Goal: Task Accomplishment & Management: Manage account settings

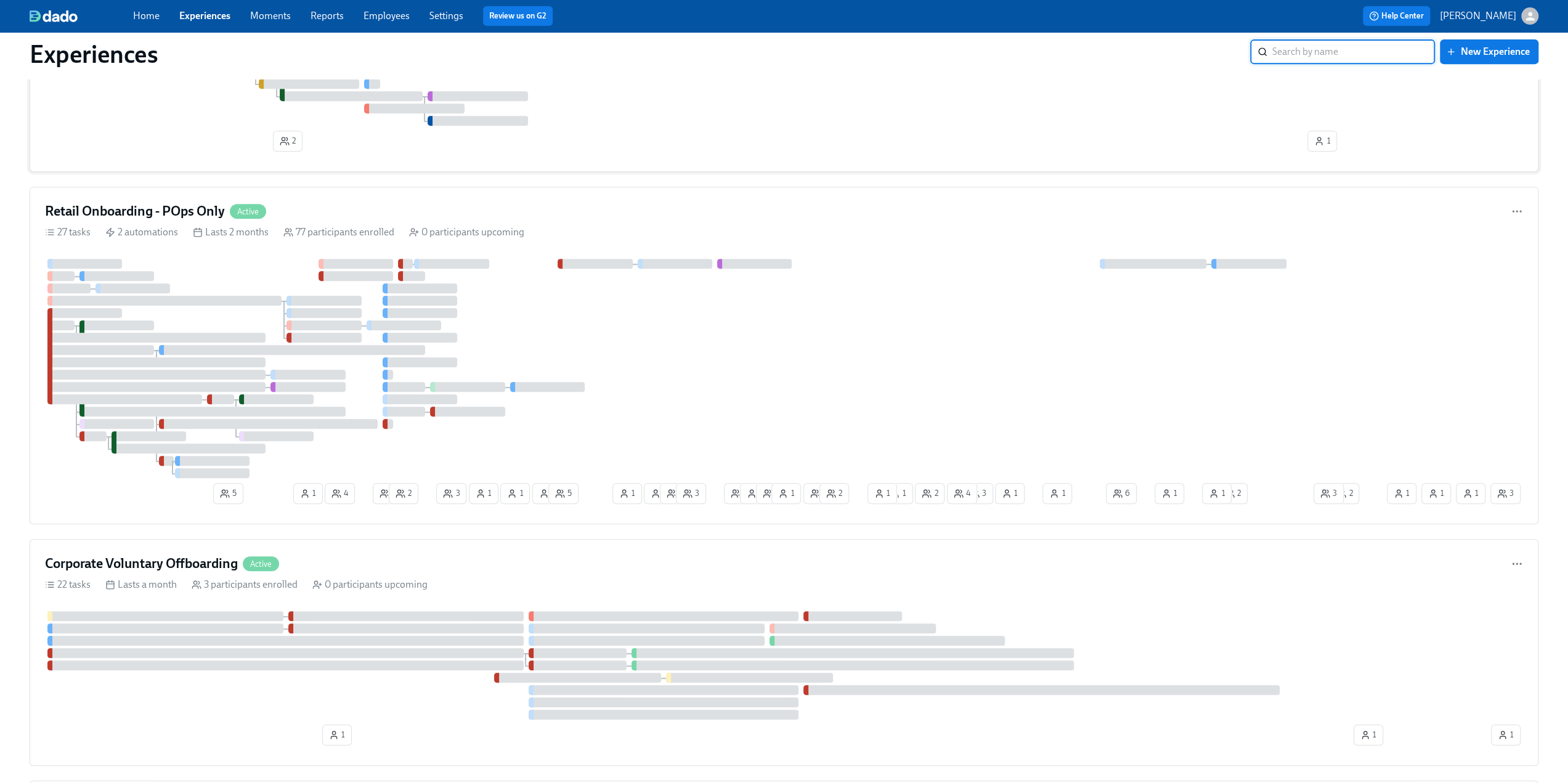
scroll to position [801, 0]
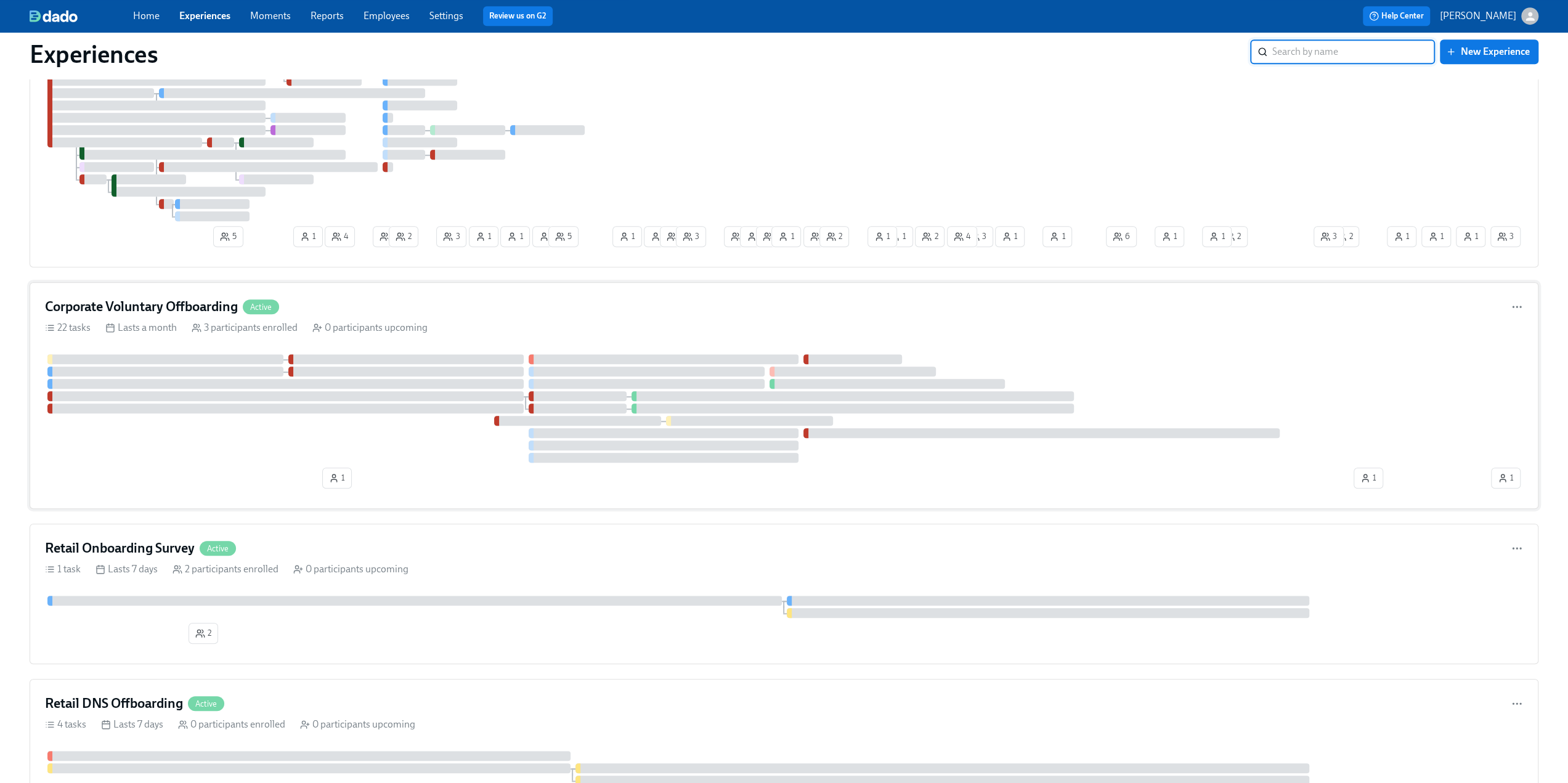
click at [388, 306] on div "Corporate Voluntary Offboarding Active" at bounding box center [784, 307] width 1478 height 19
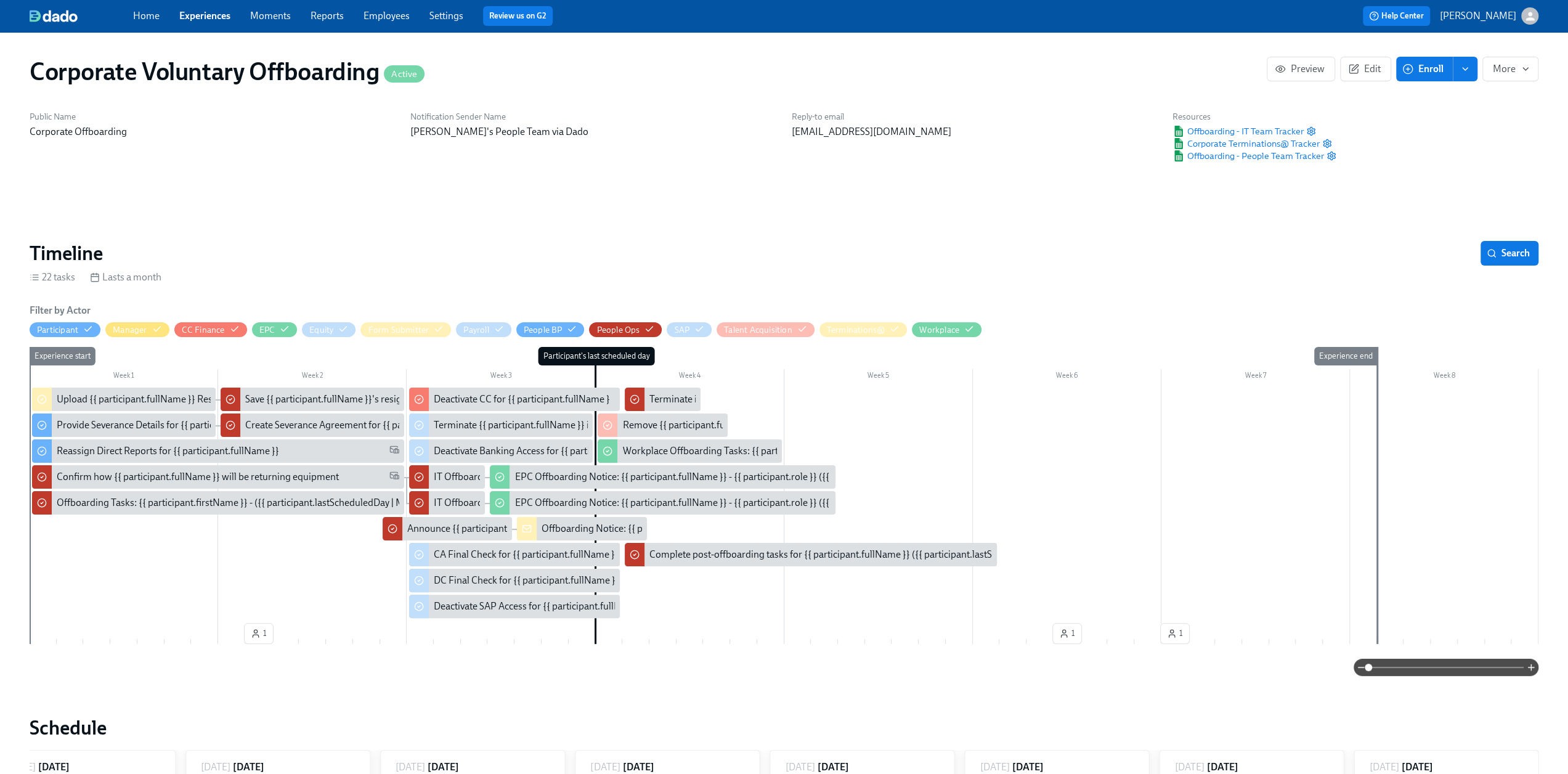
click at [1472, 72] on button "enroll" at bounding box center [1465, 69] width 25 height 25
click at [1447, 128] on span "Enrollment form" at bounding box center [1433, 124] width 70 height 13
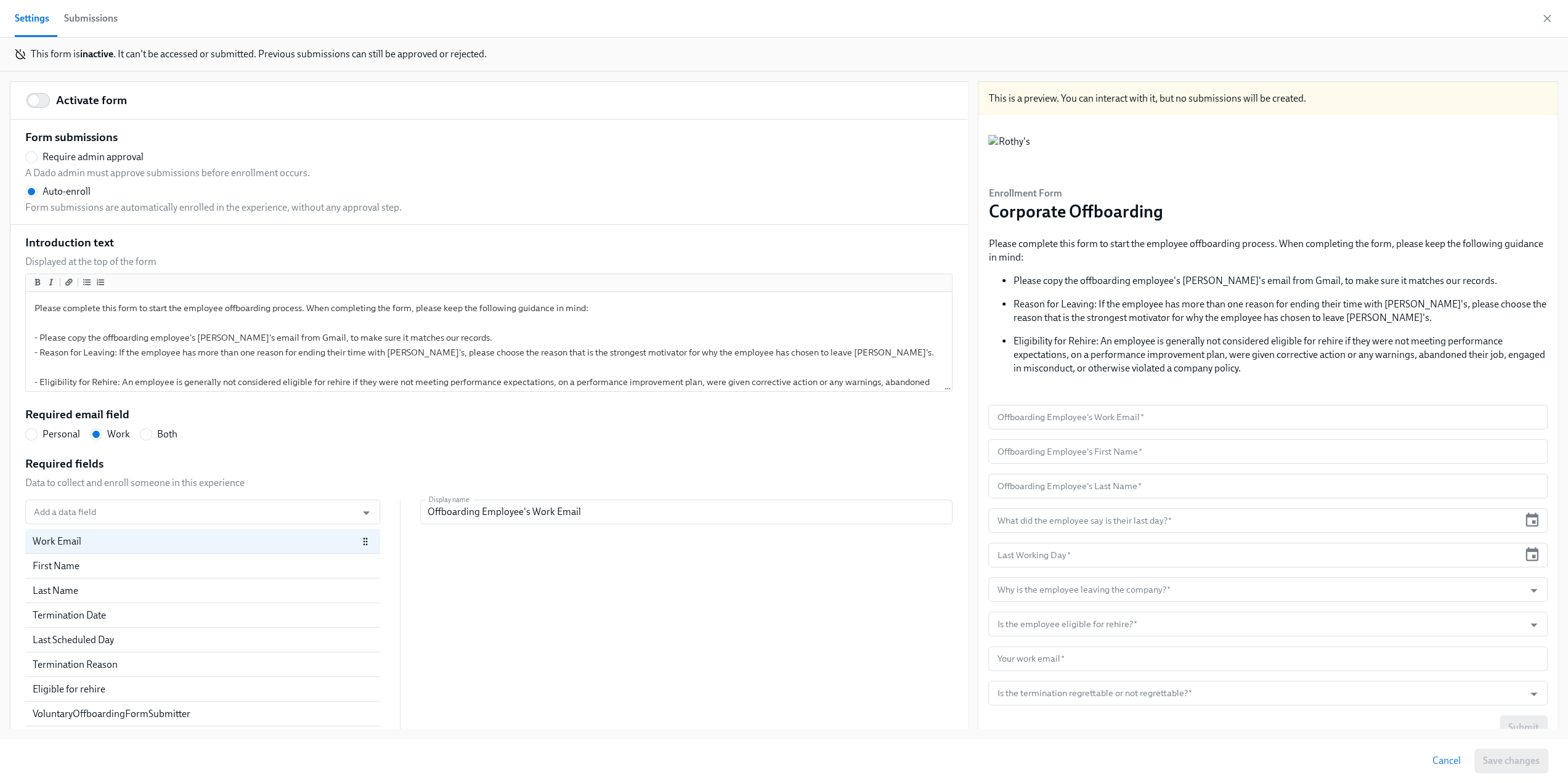
scroll to position [0, 1791]
click at [51, 104] on input "Activate form" at bounding box center [34, 100] width 82 height 27
checkbox input "true"
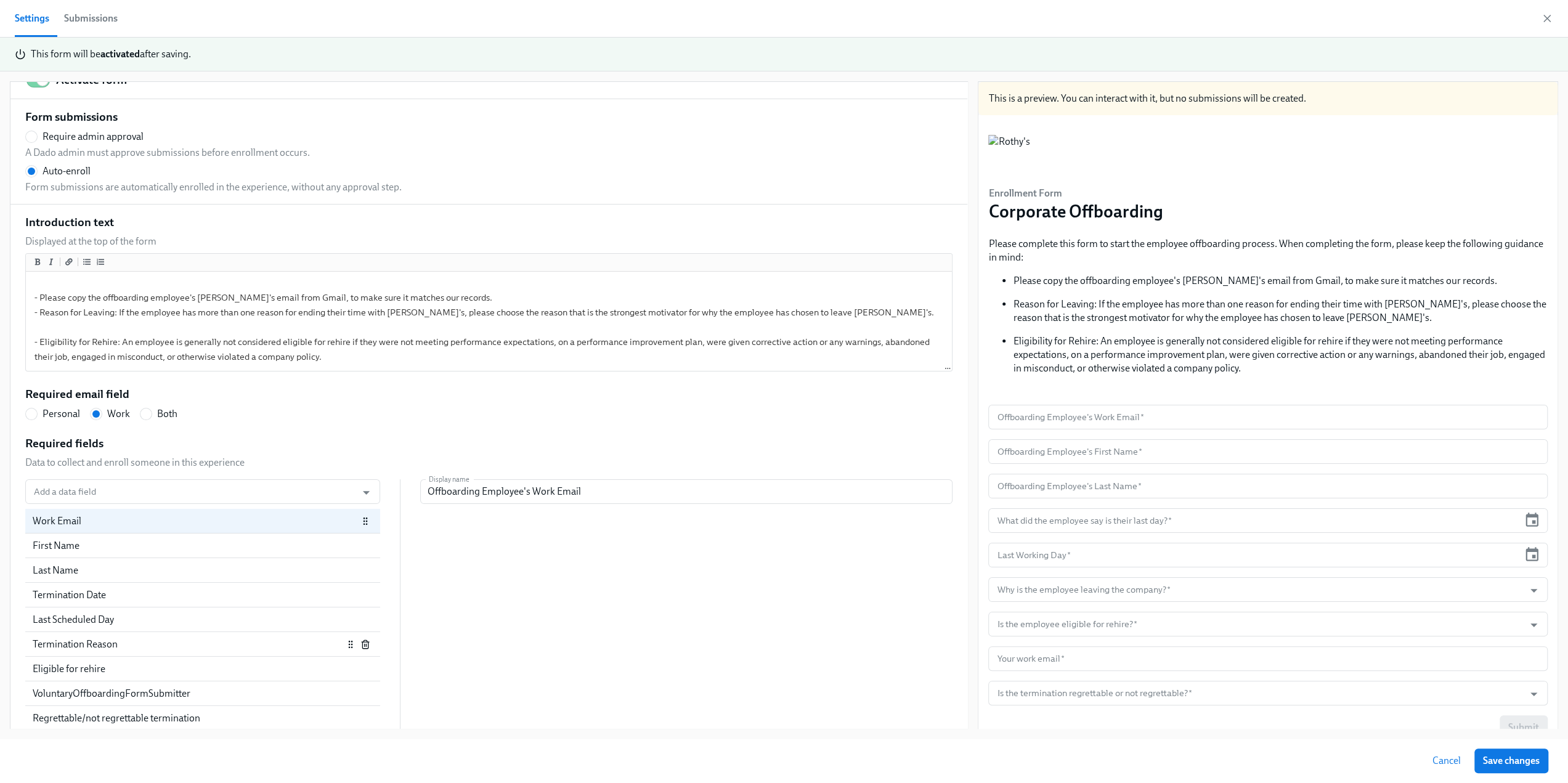
scroll to position [31, 0]
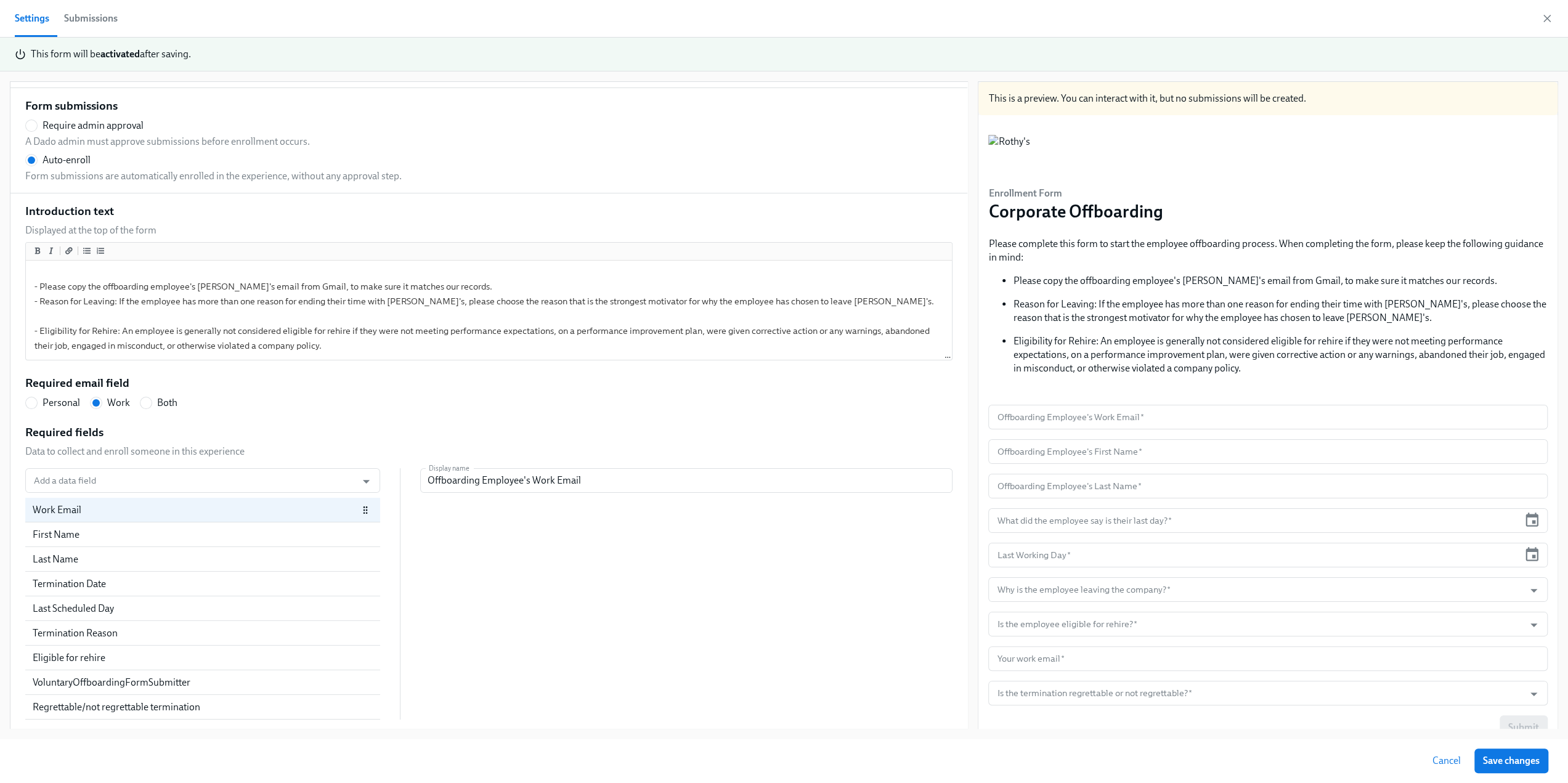
click at [84, 27] on button "Submissions" at bounding box center [90, 19] width 68 height 37
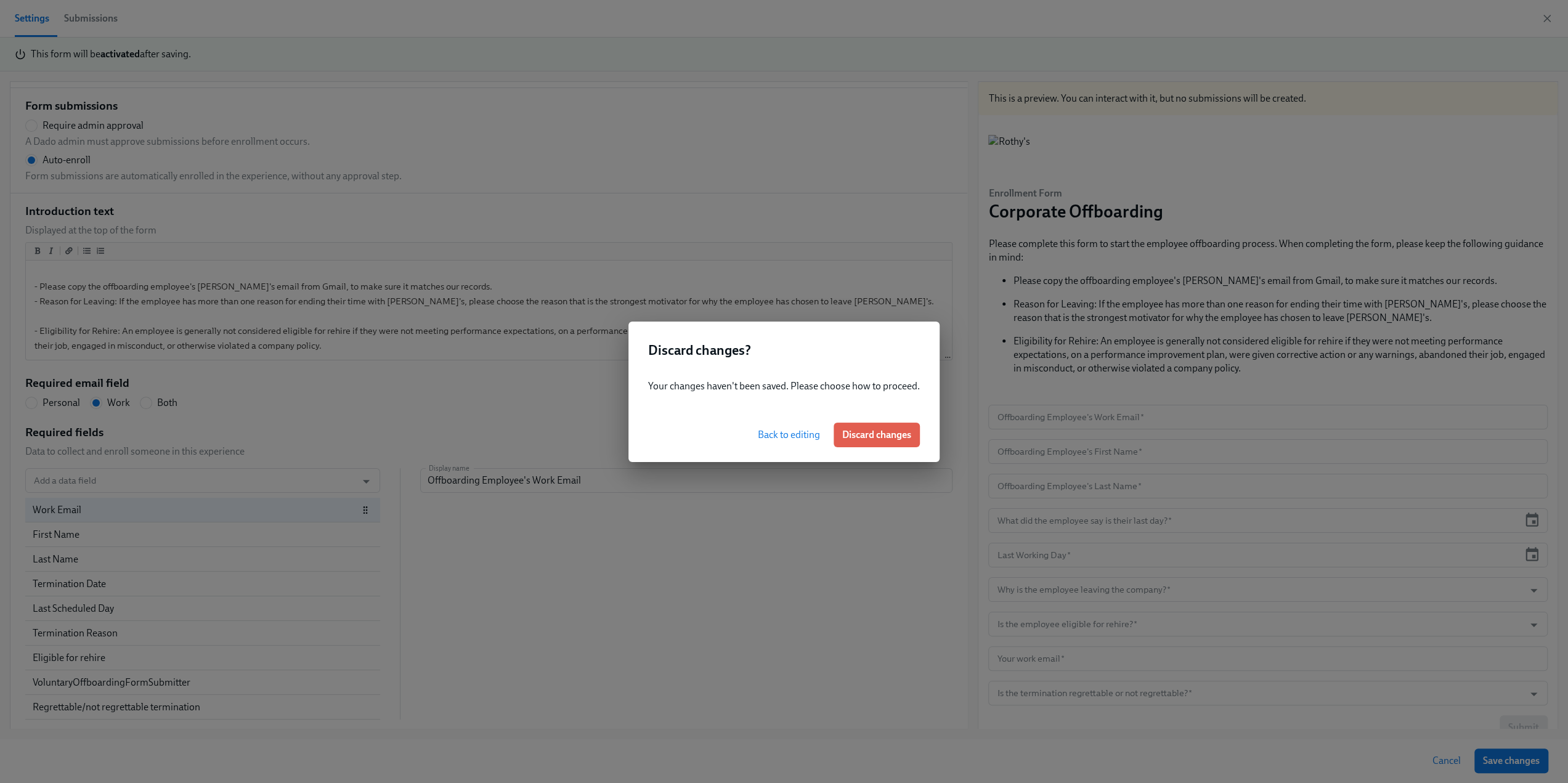
click at [768, 439] on span "Back to editing" at bounding box center [789, 435] width 62 height 12
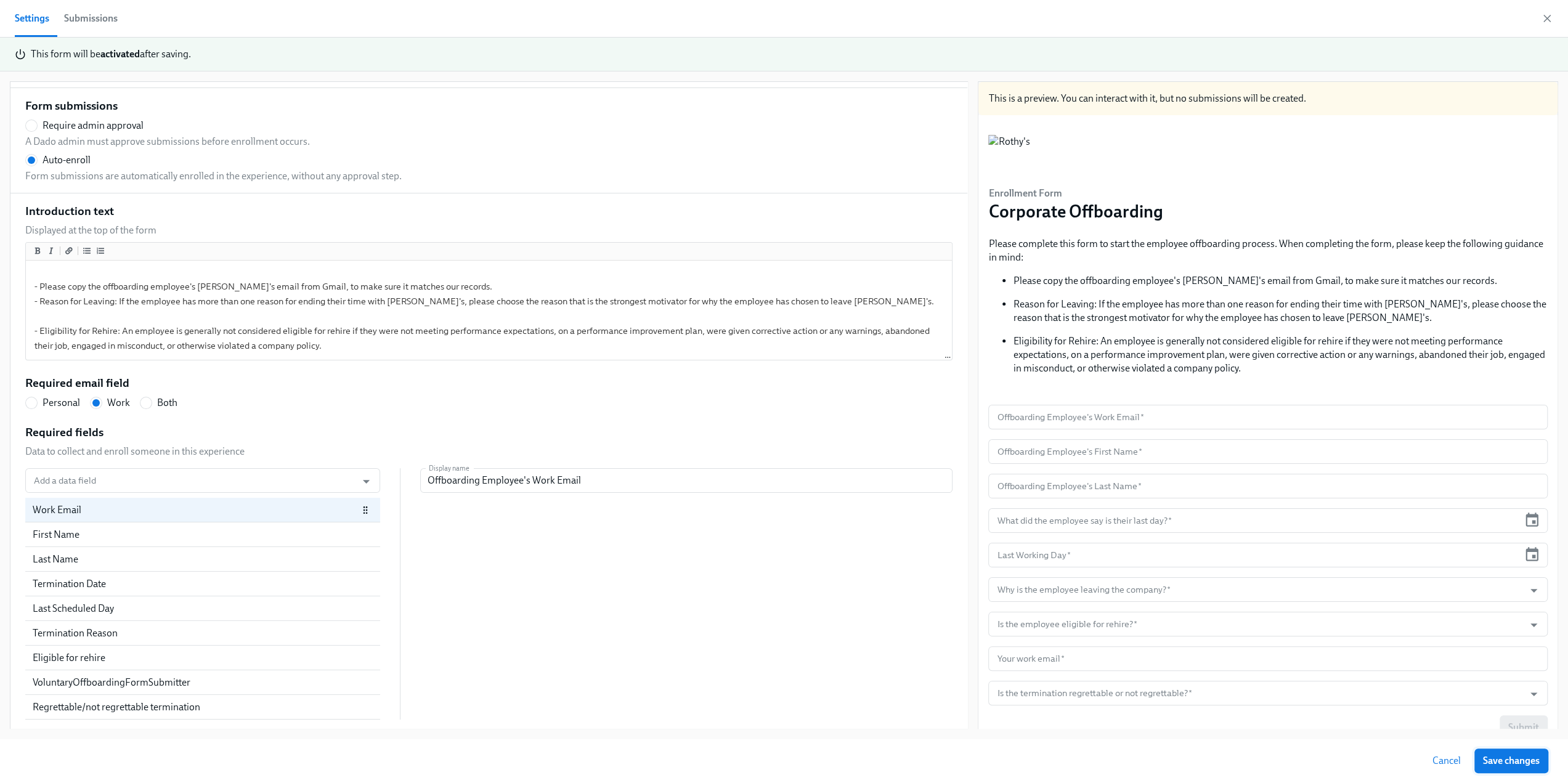
click at [1477, 756] on button "Save changes" at bounding box center [1511, 761] width 74 height 25
radio input "false"
click at [82, 15] on div "Submissions" at bounding box center [90, 18] width 53 height 17
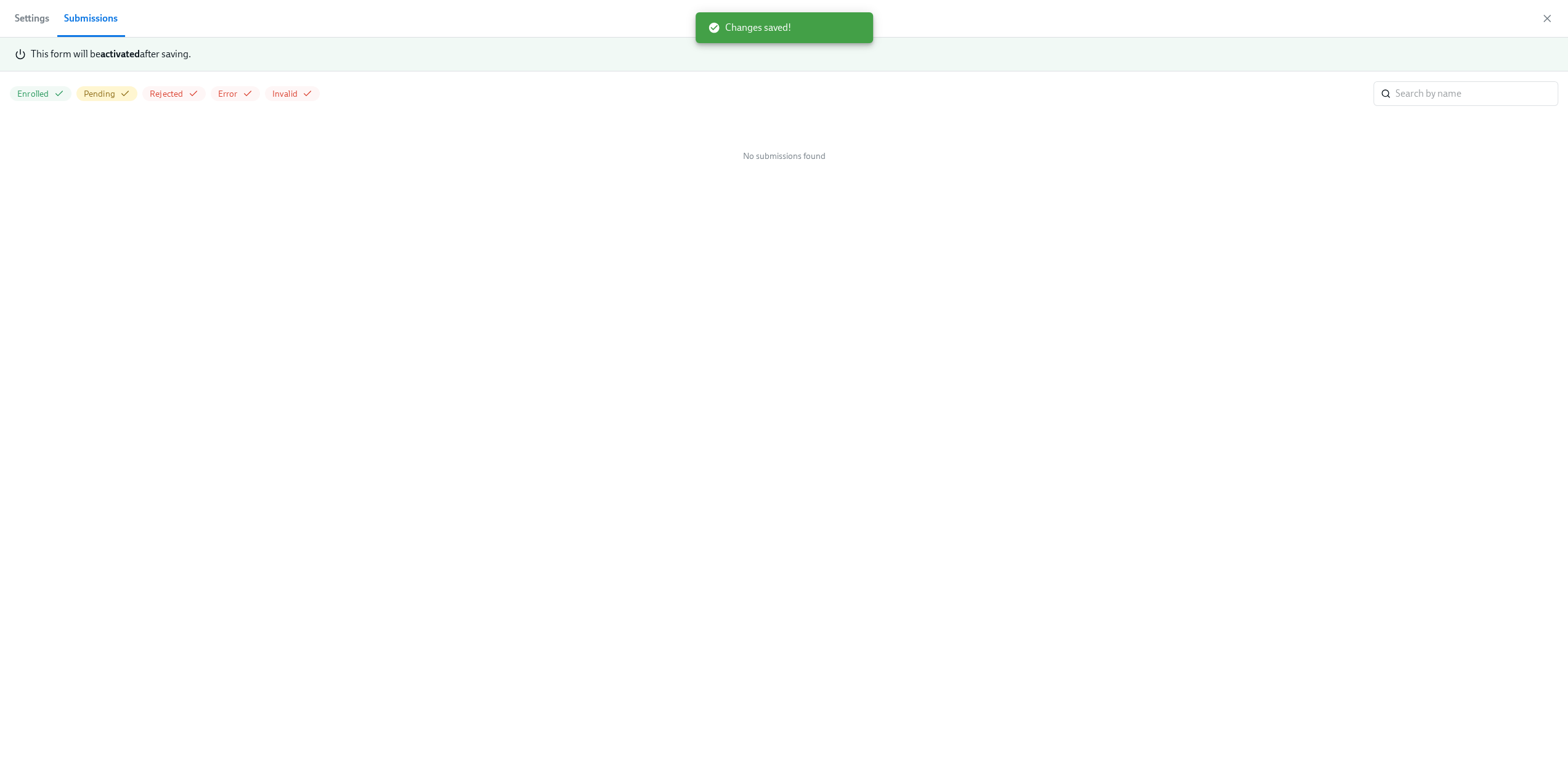
click at [1549, 12] on div "Settings Submissions" at bounding box center [784, 19] width 1568 height 37
click at [1547, 16] on icon "button" at bounding box center [1548, 19] width 12 height 12
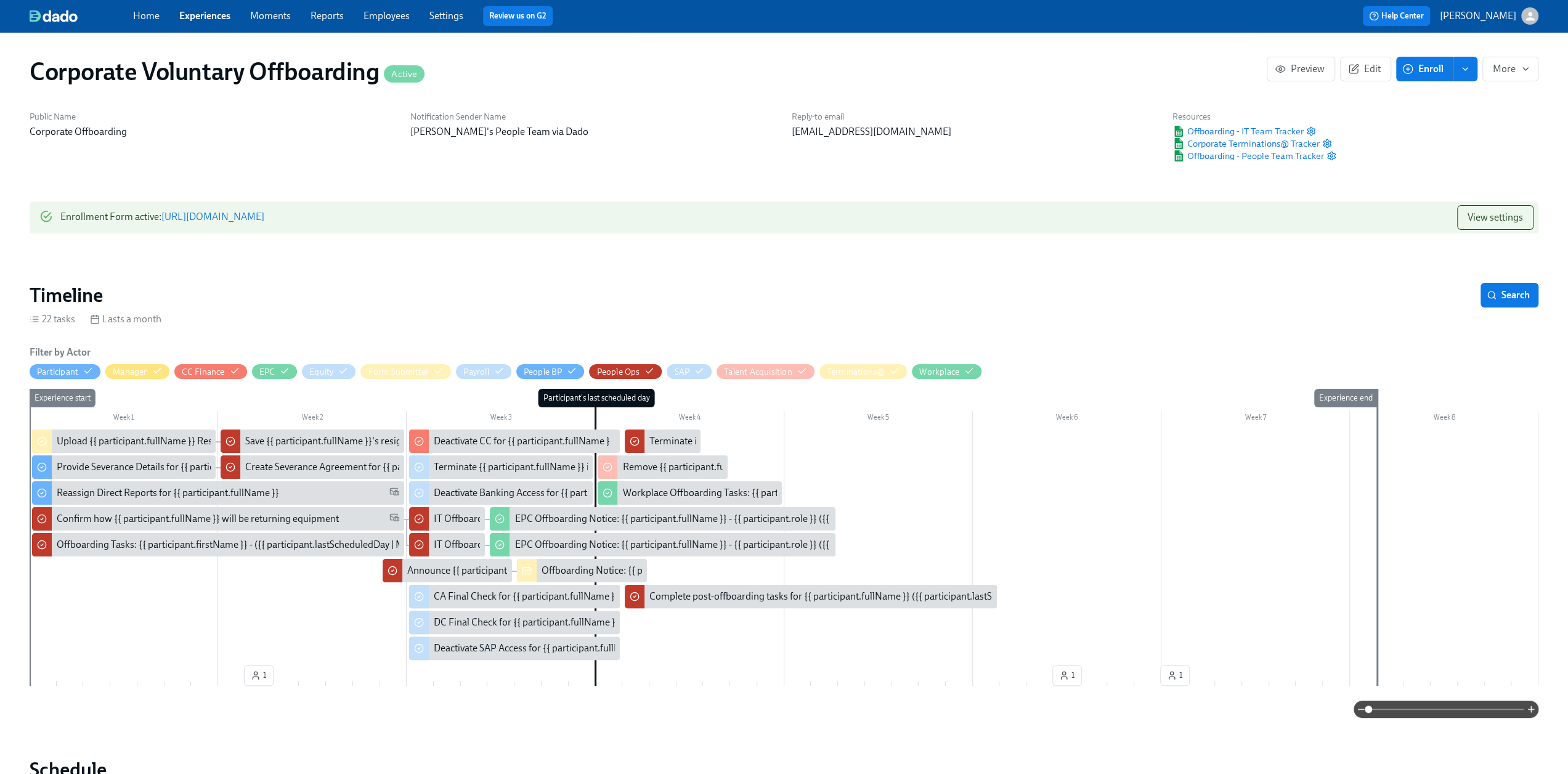
click at [190, 18] on link "Experiences" at bounding box center [205, 15] width 51 height 12
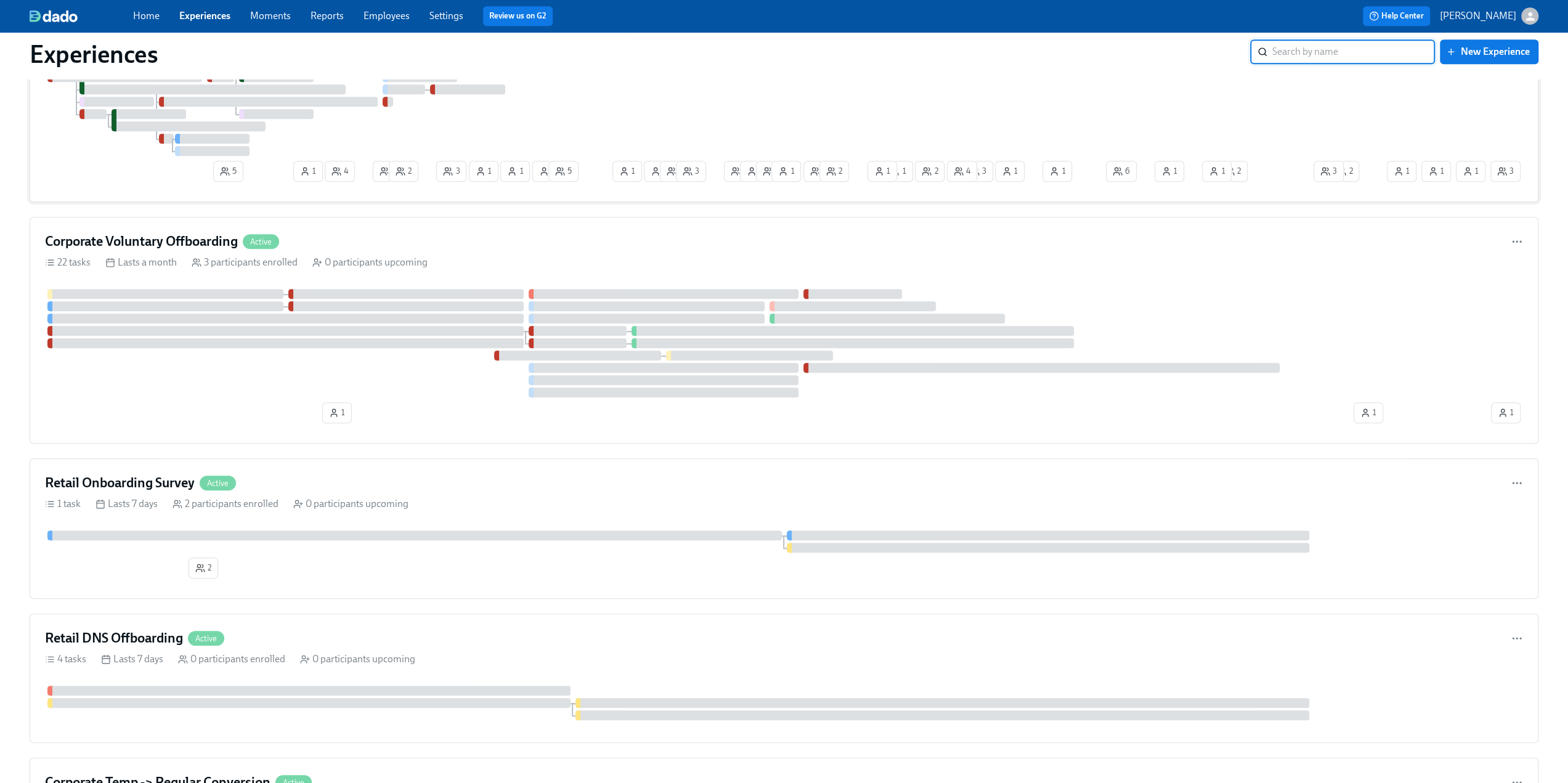
scroll to position [924, 0]
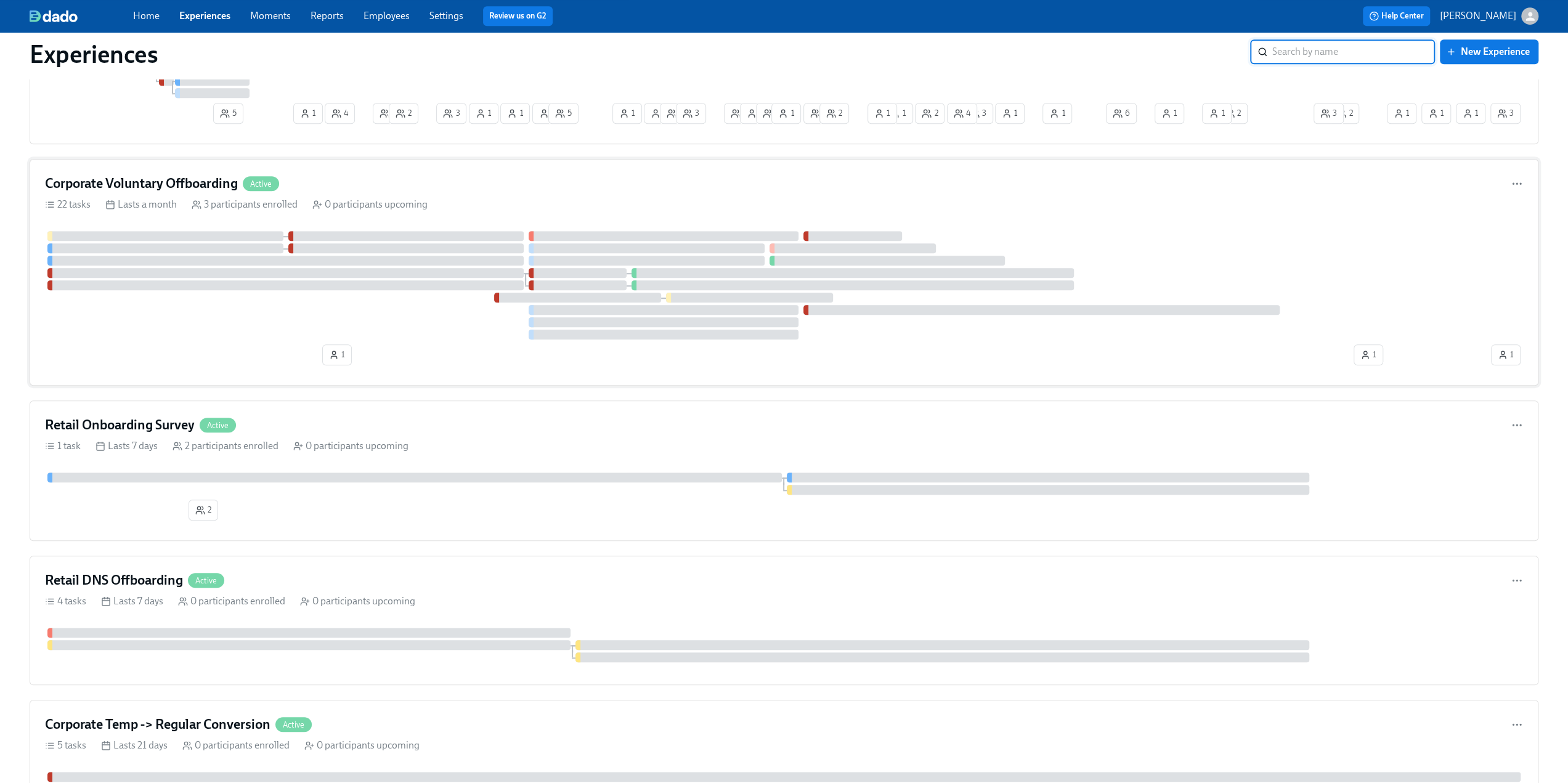
click at [340, 175] on div "Corporate Voluntary Offboarding Active" at bounding box center [784, 184] width 1478 height 19
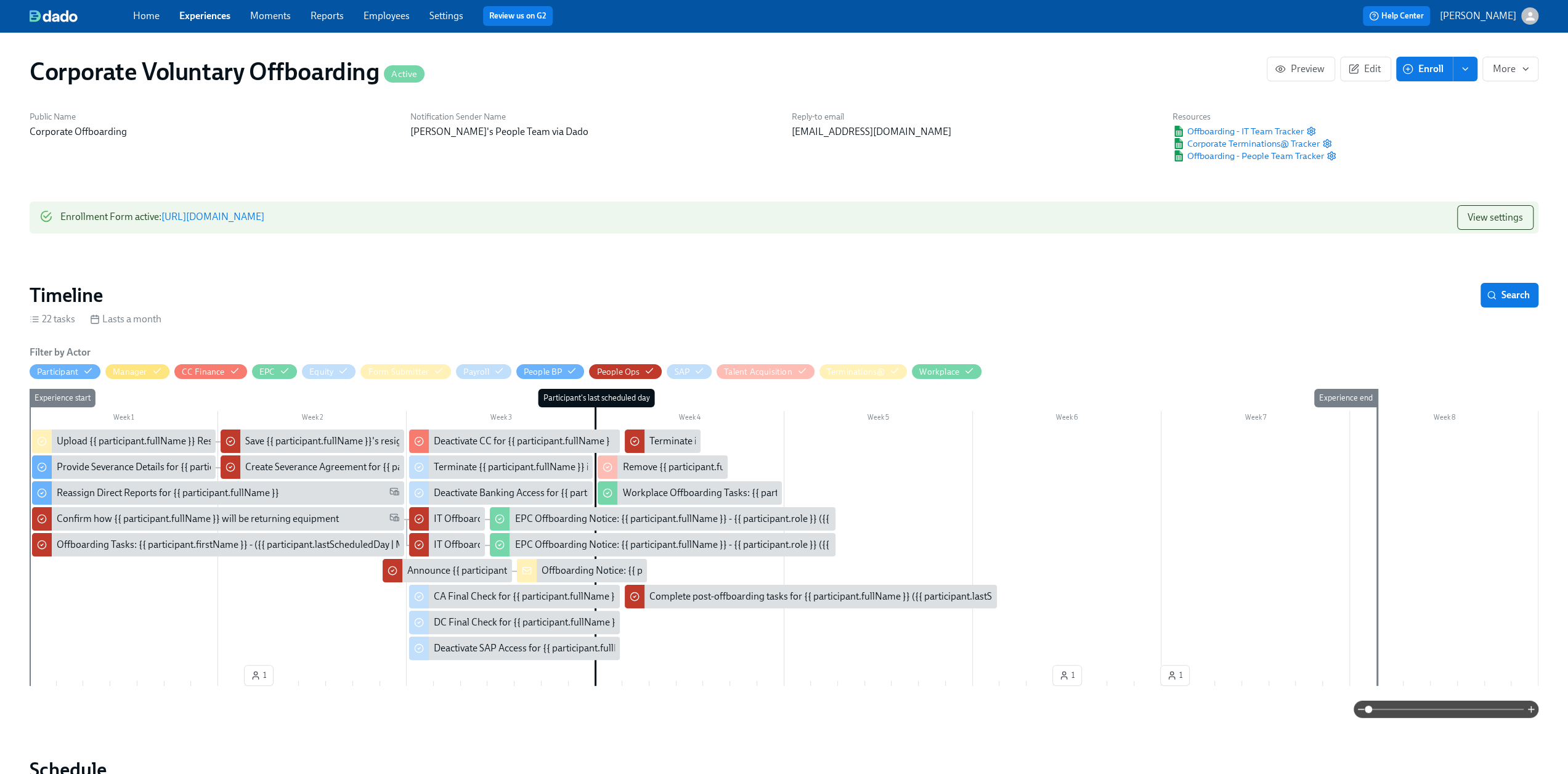
click at [1475, 69] on button "enroll" at bounding box center [1465, 69] width 25 height 25
click at [1454, 125] on span "Enrollment form" at bounding box center [1433, 124] width 70 height 13
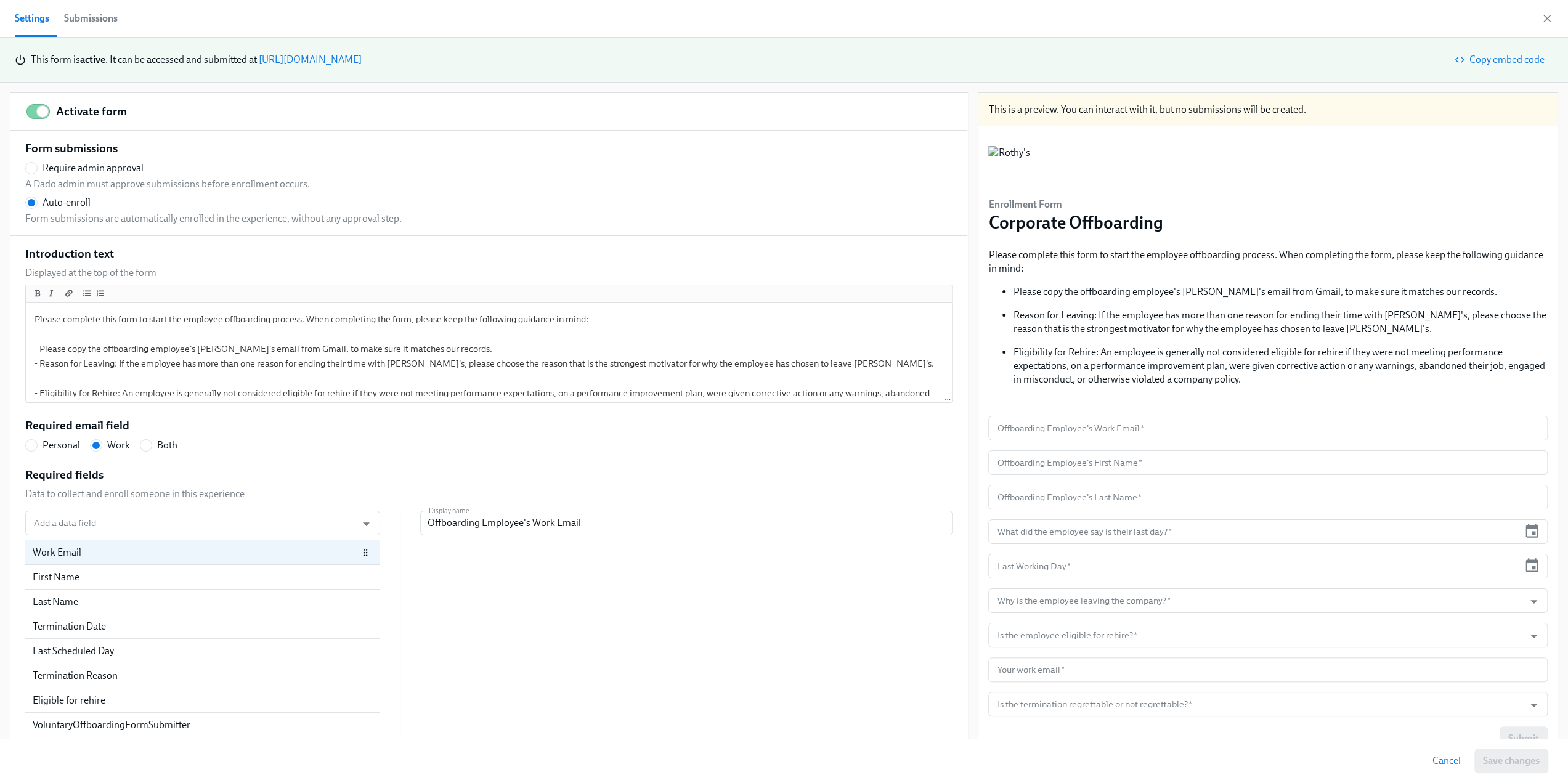
scroll to position [0, 1791]
click at [106, 18] on div "Submissions" at bounding box center [90, 18] width 53 height 17
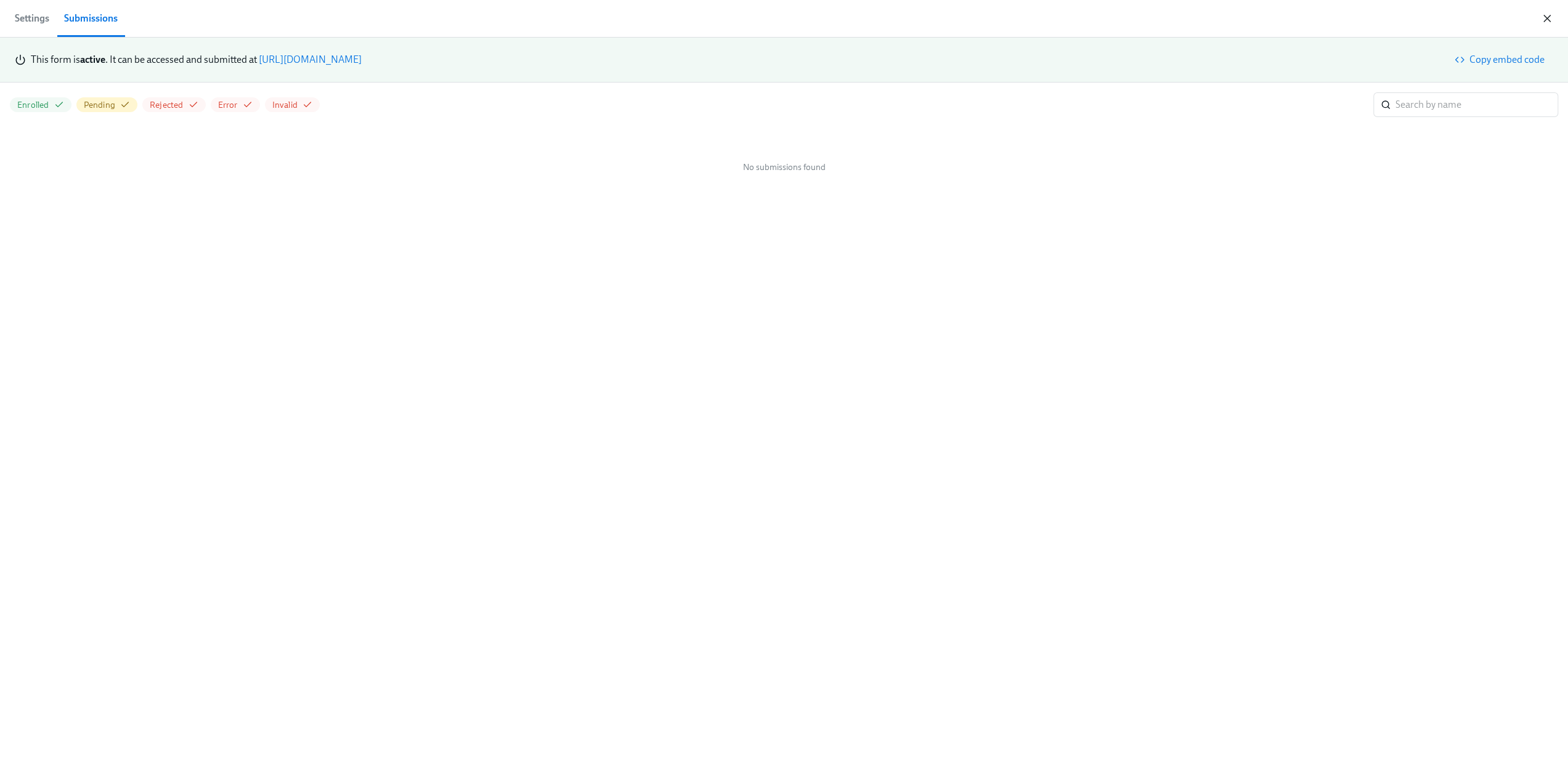
click at [1549, 17] on icon "button" at bounding box center [1548, 19] width 12 height 12
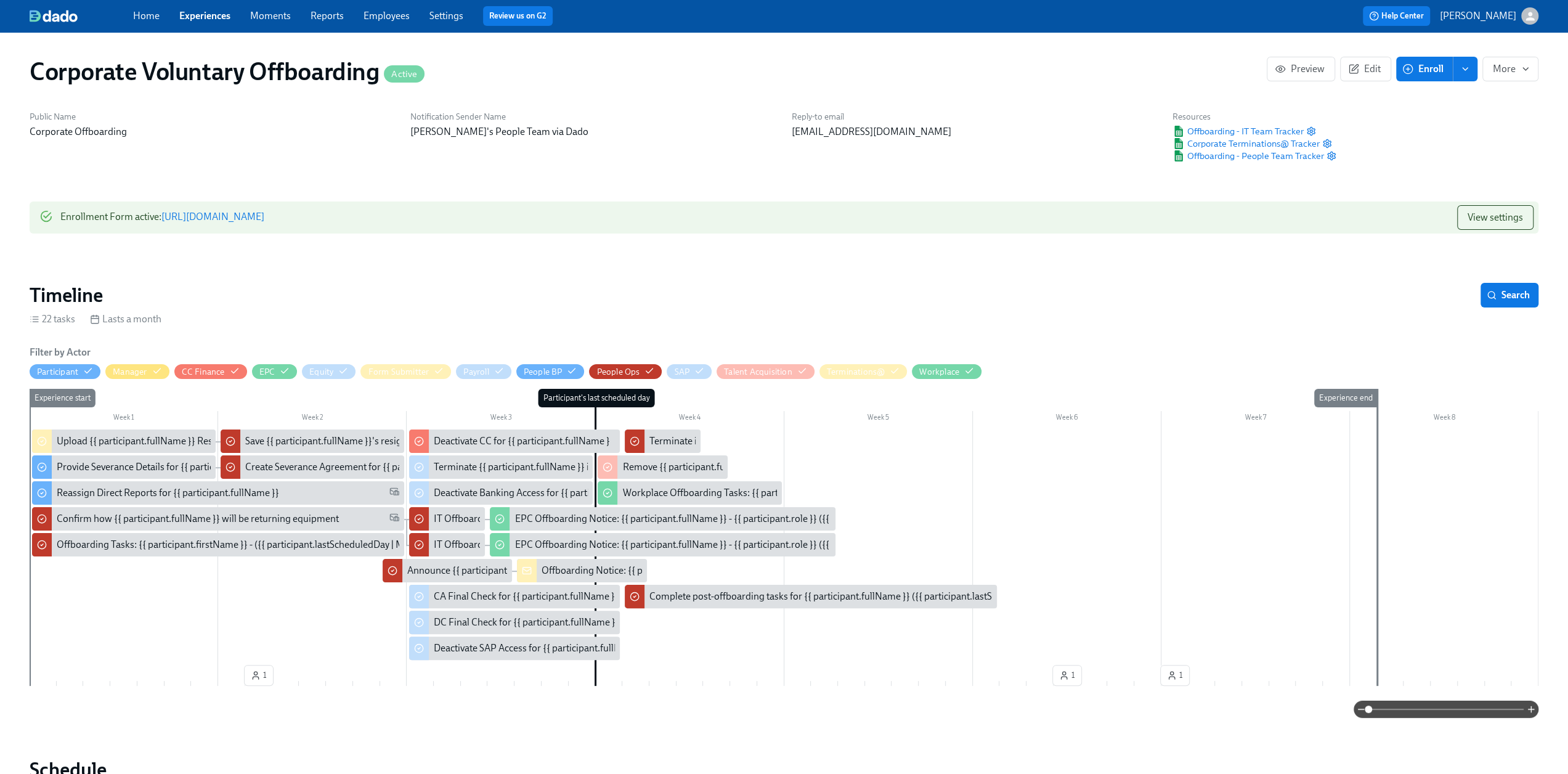
click at [1468, 70] on icon "enroll" at bounding box center [1465, 68] width 10 height 10
click at [1447, 123] on span "Enrollment form" at bounding box center [1433, 124] width 70 height 13
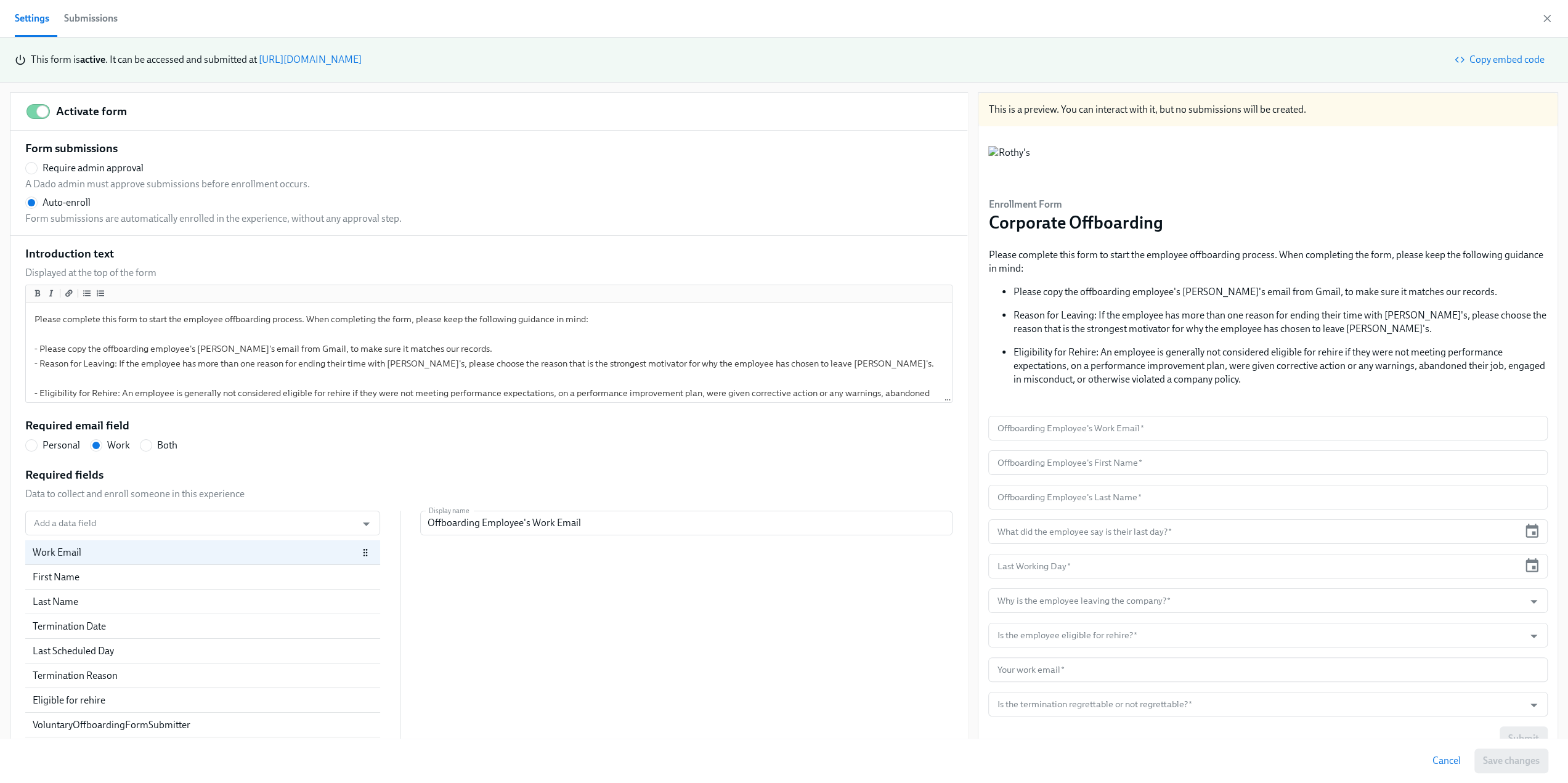
click at [34, 112] on input "Activate form" at bounding box center [43, 111] width 82 height 27
checkbox input "false"
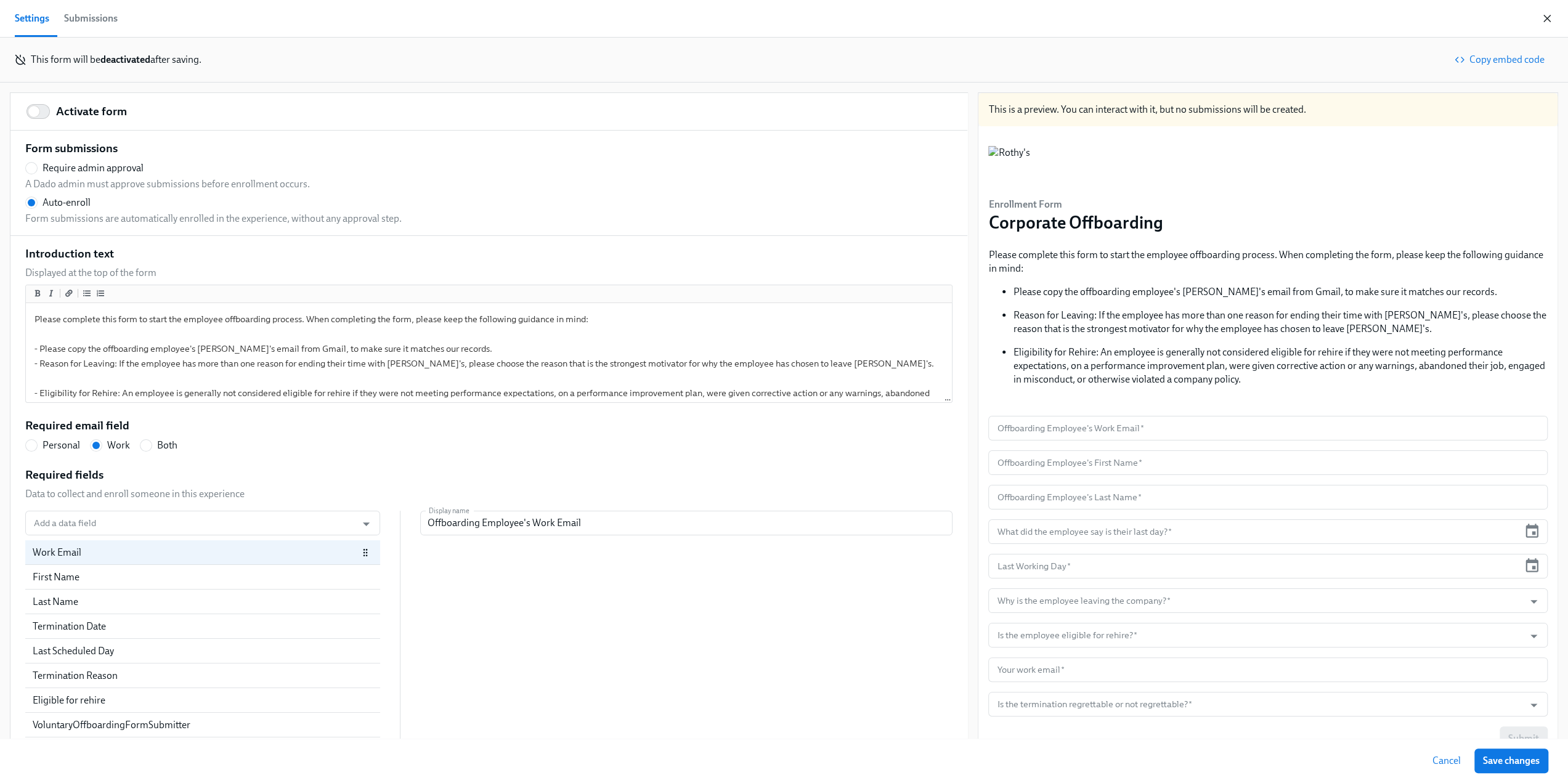
click at [1546, 18] on icon "button" at bounding box center [1547, 18] width 6 height 6
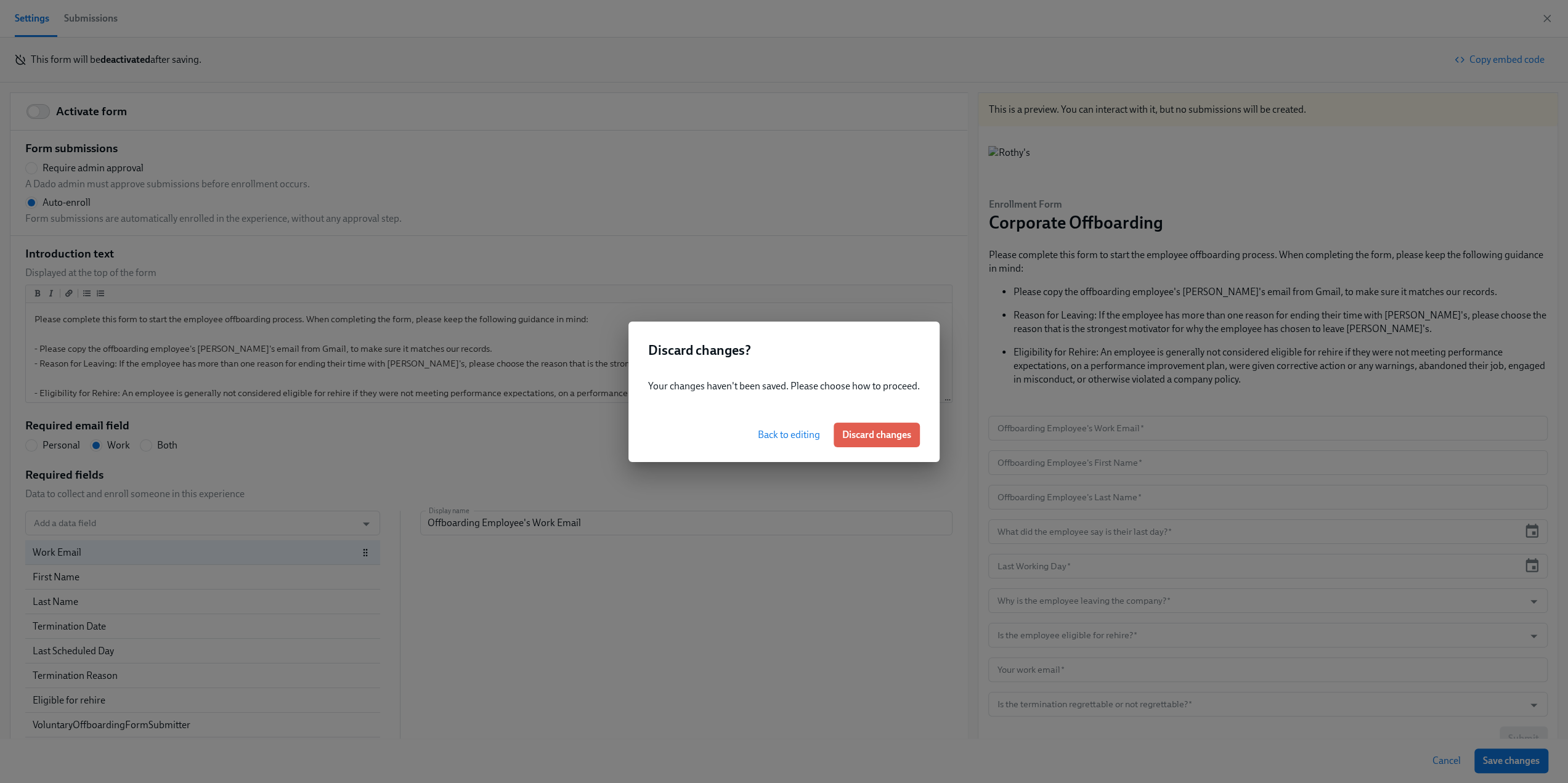
drag, startPoint x: 777, startPoint y: 438, endPoint x: 1047, endPoint y: 557, distance: 295.1
click at [779, 439] on span "Back to editing" at bounding box center [789, 435] width 62 height 12
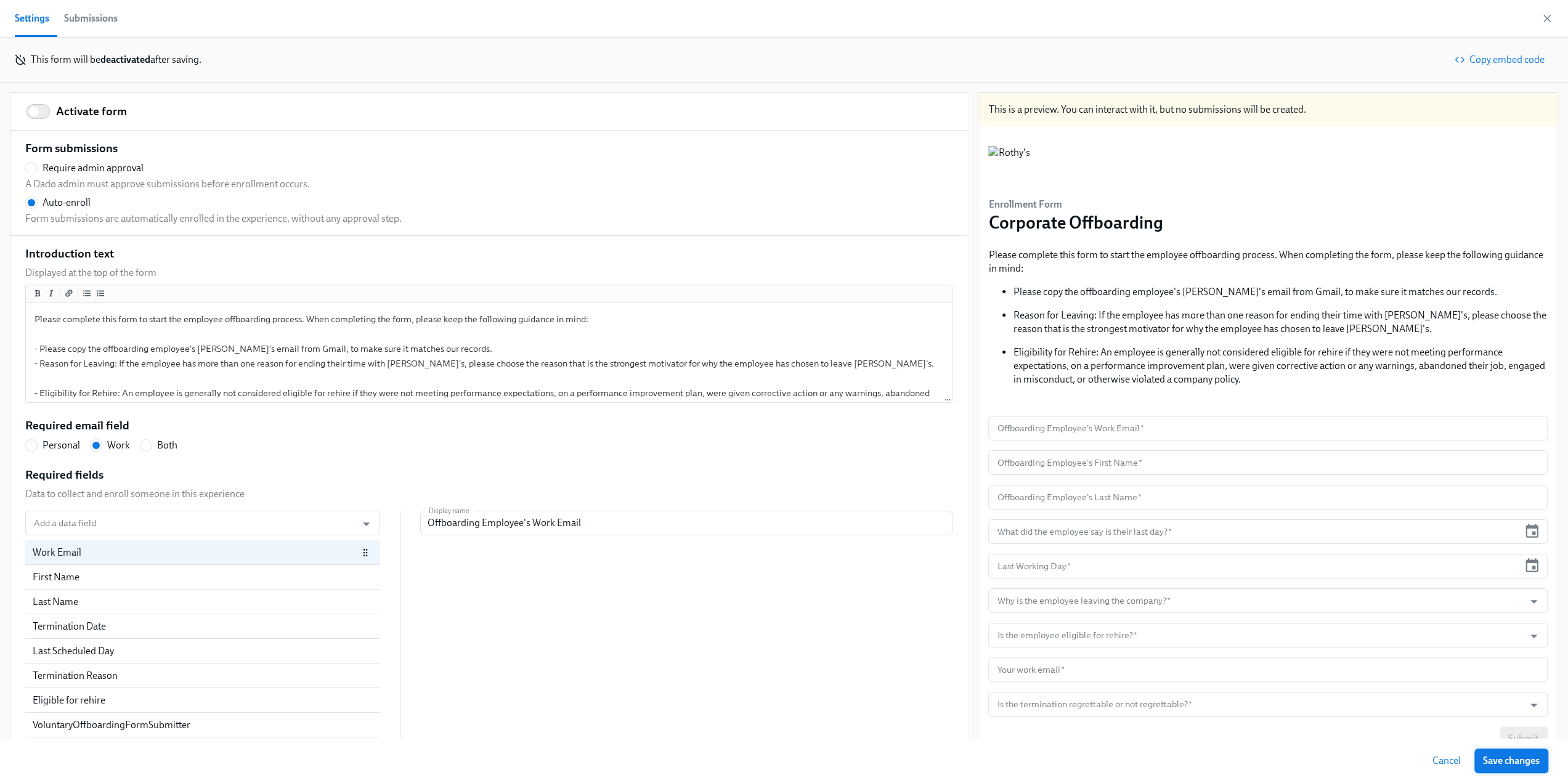
click at [1537, 766] on span "Save changes" at bounding box center [1511, 761] width 57 height 12
radio input "false"
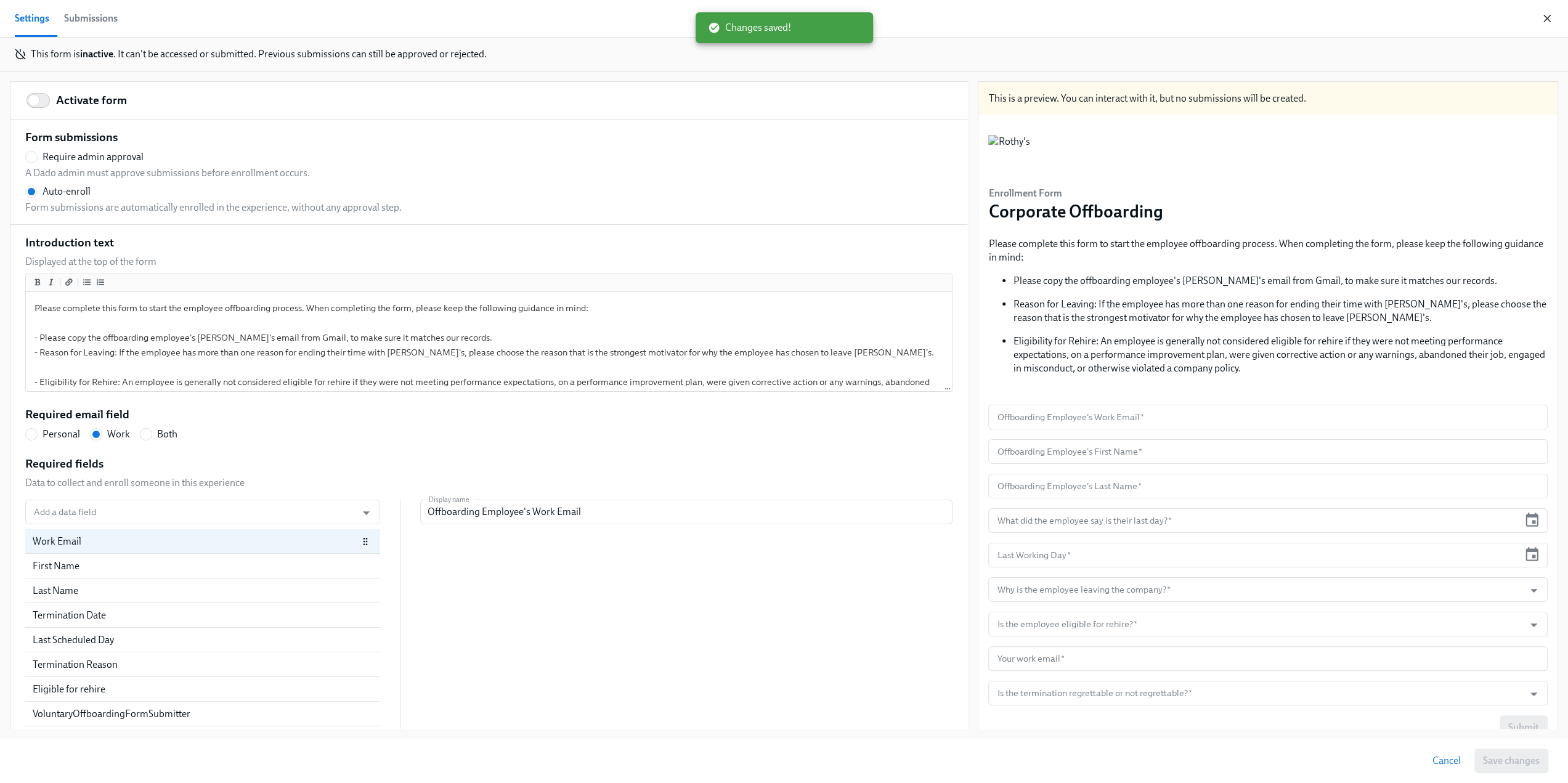
click at [1548, 14] on icon "button" at bounding box center [1548, 19] width 12 height 12
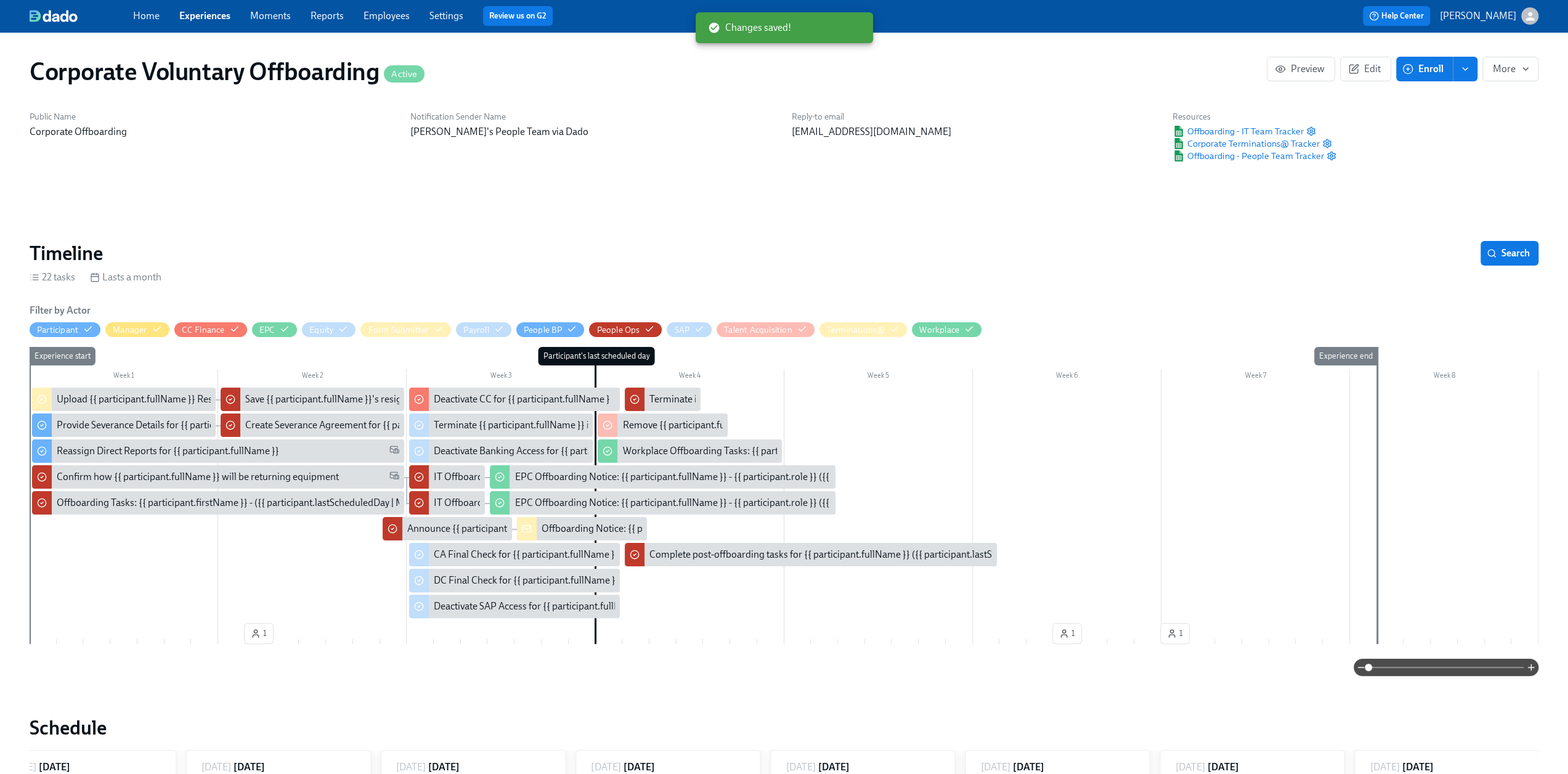
click at [202, 16] on link "Experiences" at bounding box center [205, 15] width 51 height 12
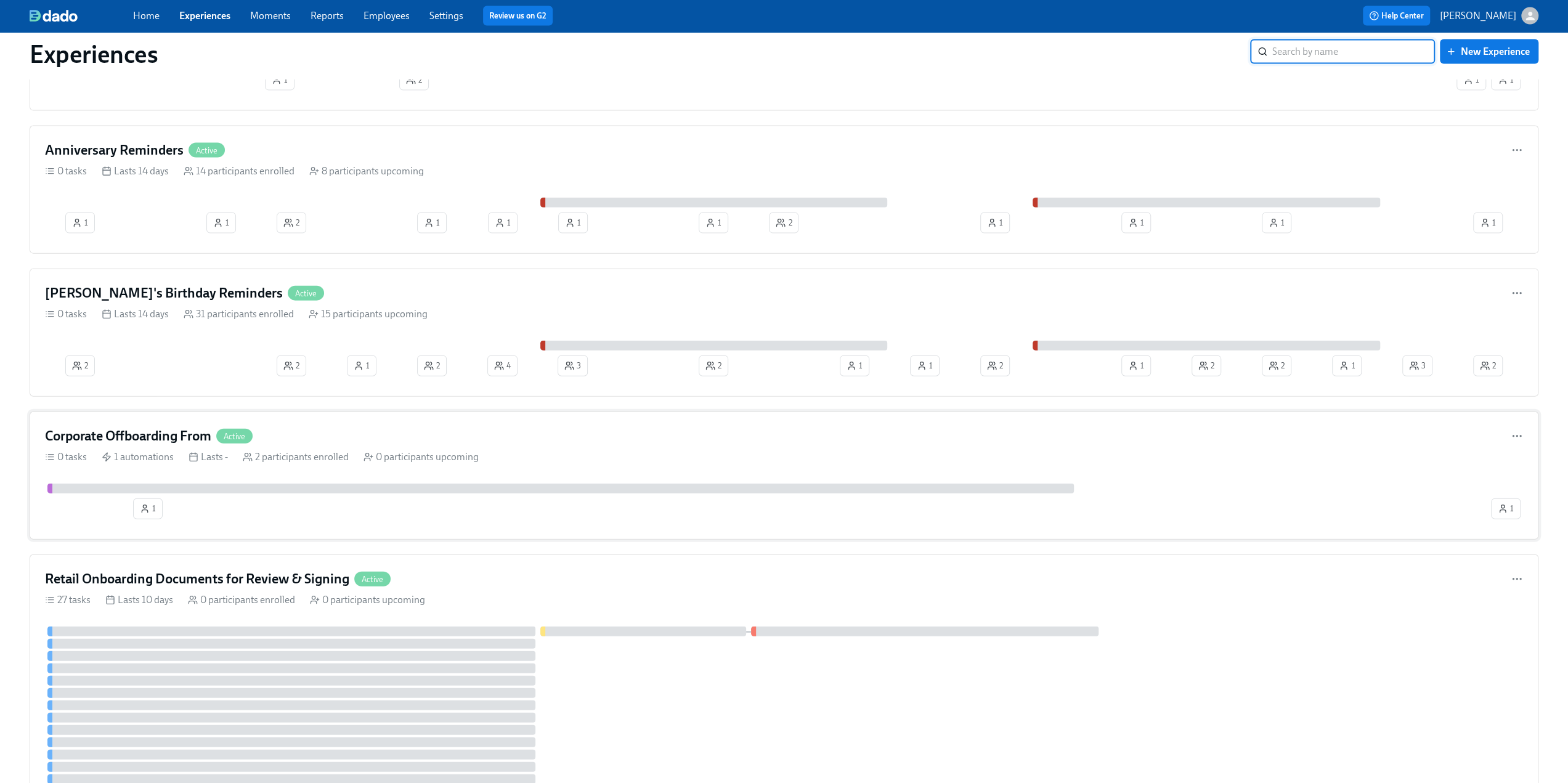
scroll to position [2703, 0]
click at [176, 429] on h4 "Corporate Offboarding From" at bounding box center [129, 436] width 167 height 19
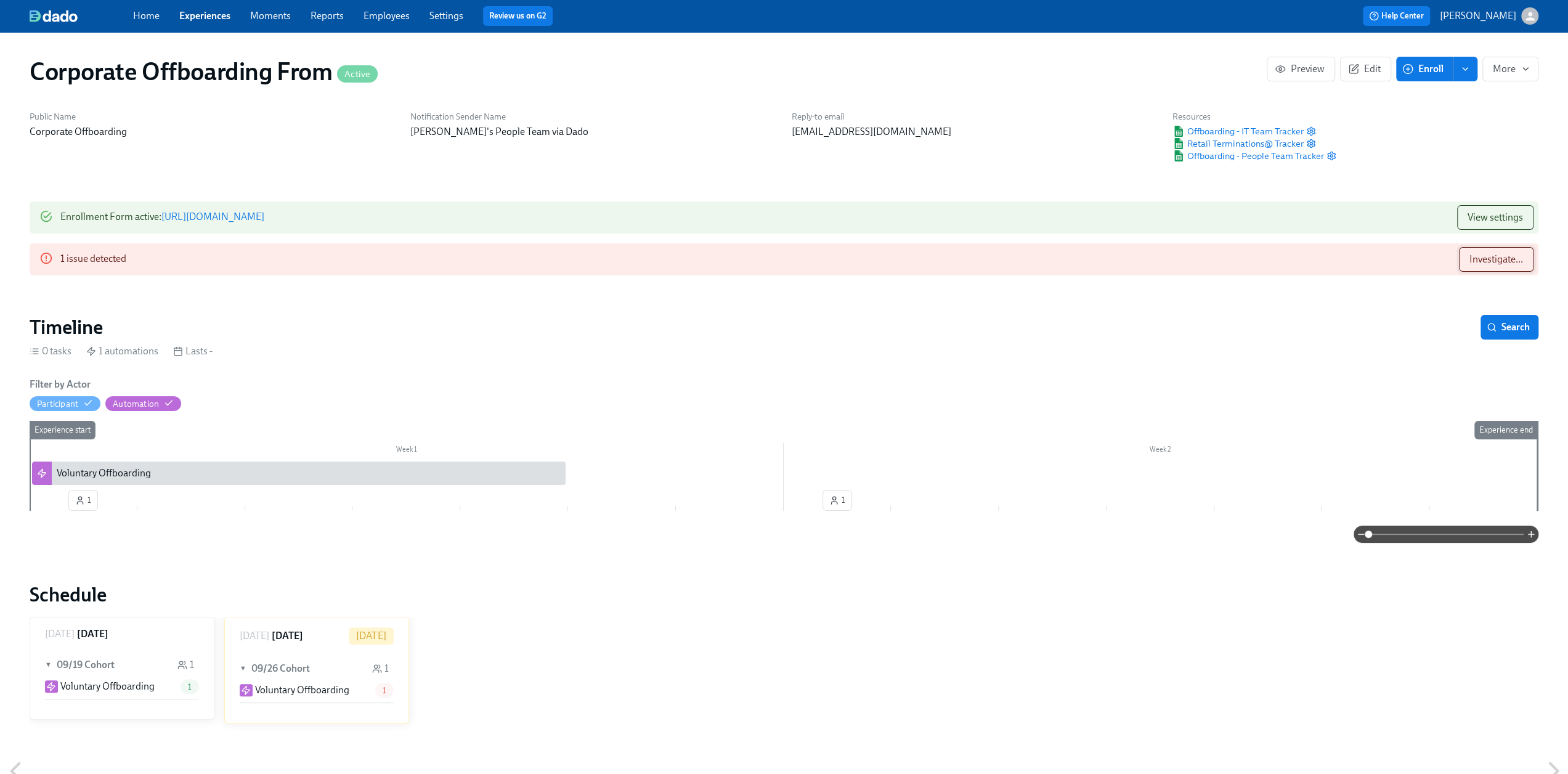
click at [1491, 258] on span "Investigate..." at bounding box center [1496, 260] width 53 height 12
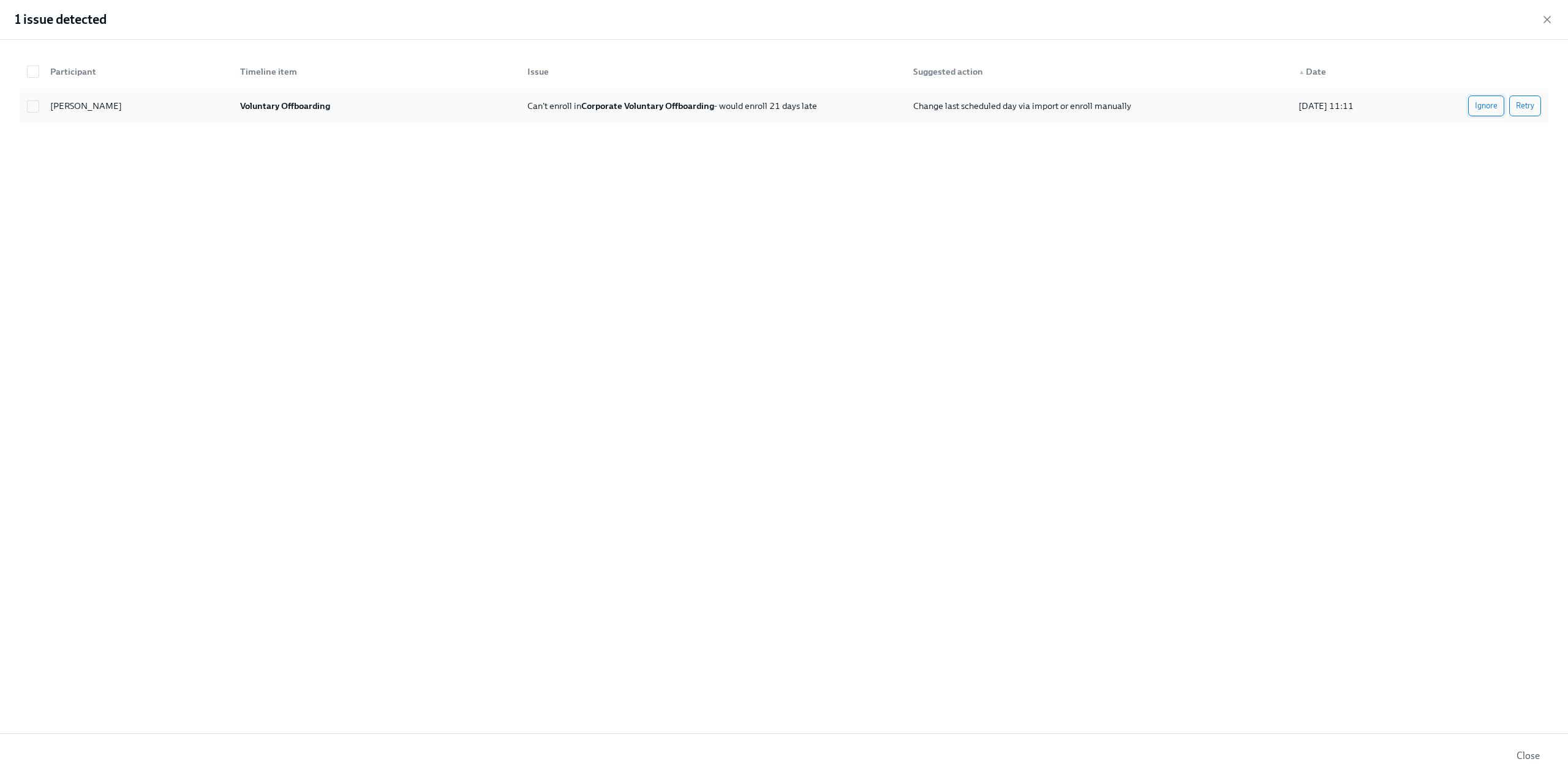
click at [1480, 107] on span "Ignore" at bounding box center [1486, 106] width 23 height 12
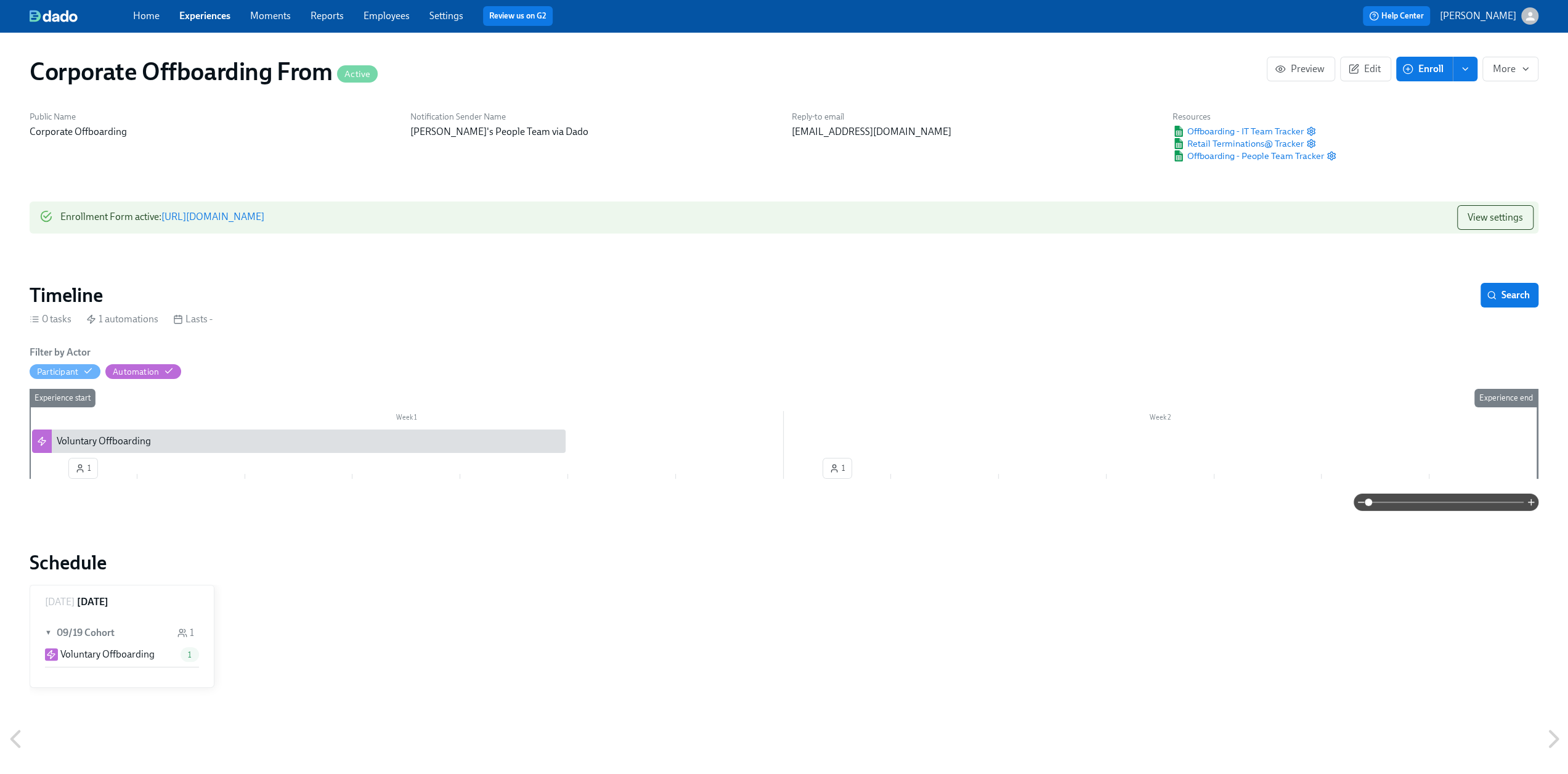
click at [1561, 17] on div "Home Experiences Moments Reports Employees Settings Review us on G2 Help Center…" at bounding box center [784, 16] width 1568 height 32
click at [1473, 59] on button "enroll" at bounding box center [1465, 69] width 25 height 25
click at [1460, 125] on span "Enrollment form" at bounding box center [1433, 124] width 70 height 13
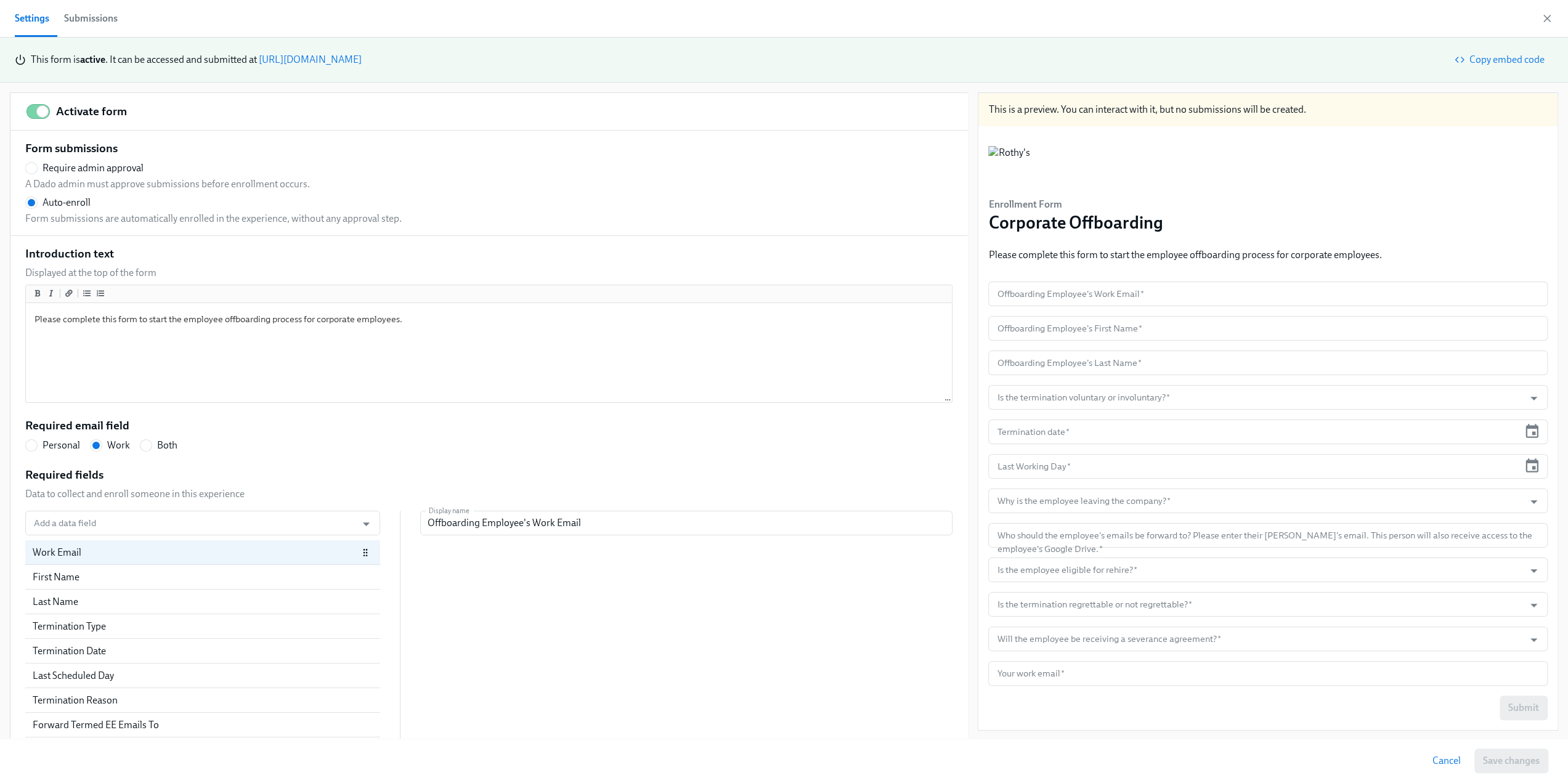
click at [95, 23] on div "Submissions" at bounding box center [90, 18] width 53 height 17
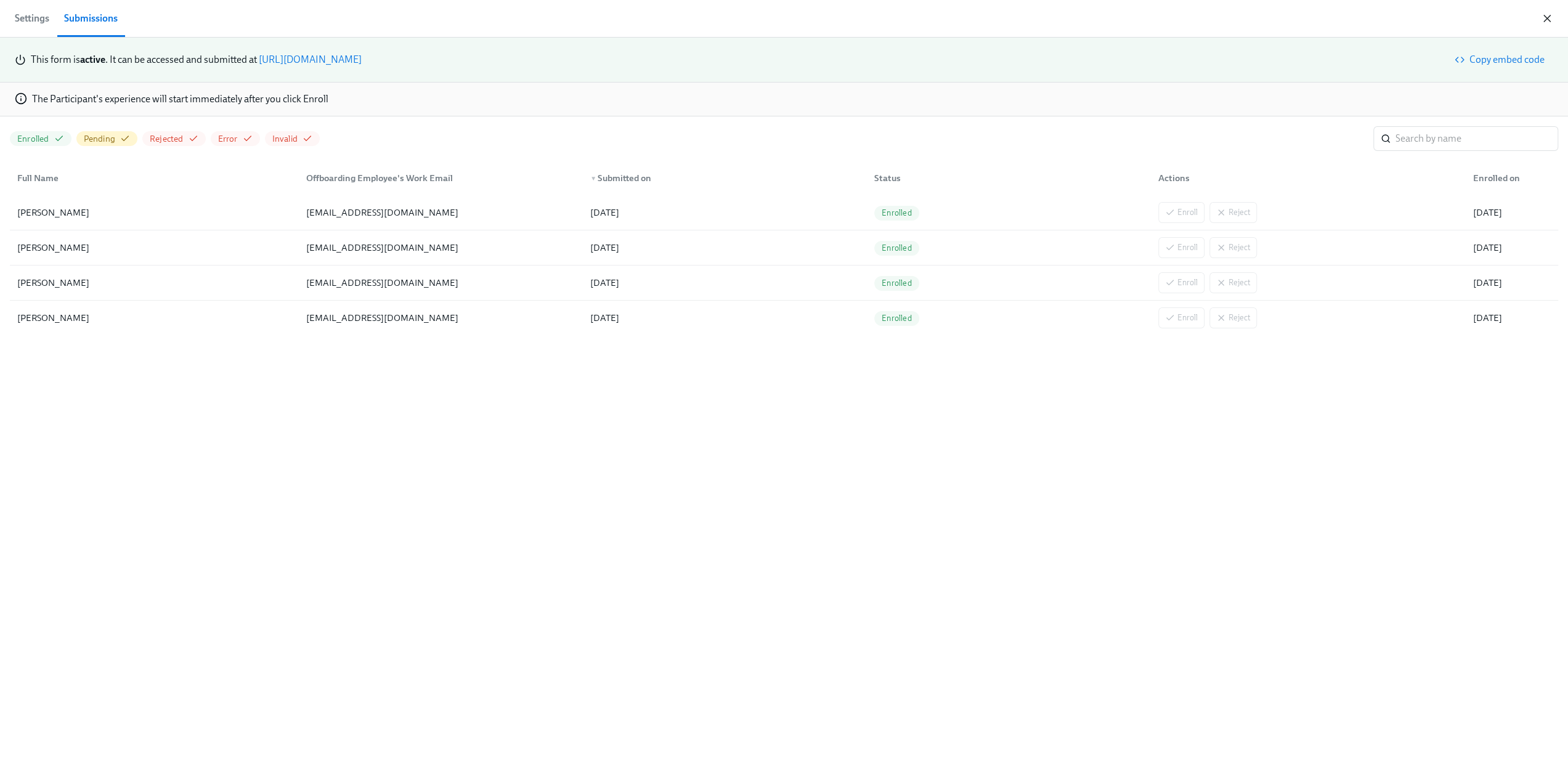
click at [1545, 19] on icon "button" at bounding box center [1548, 19] width 12 height 12
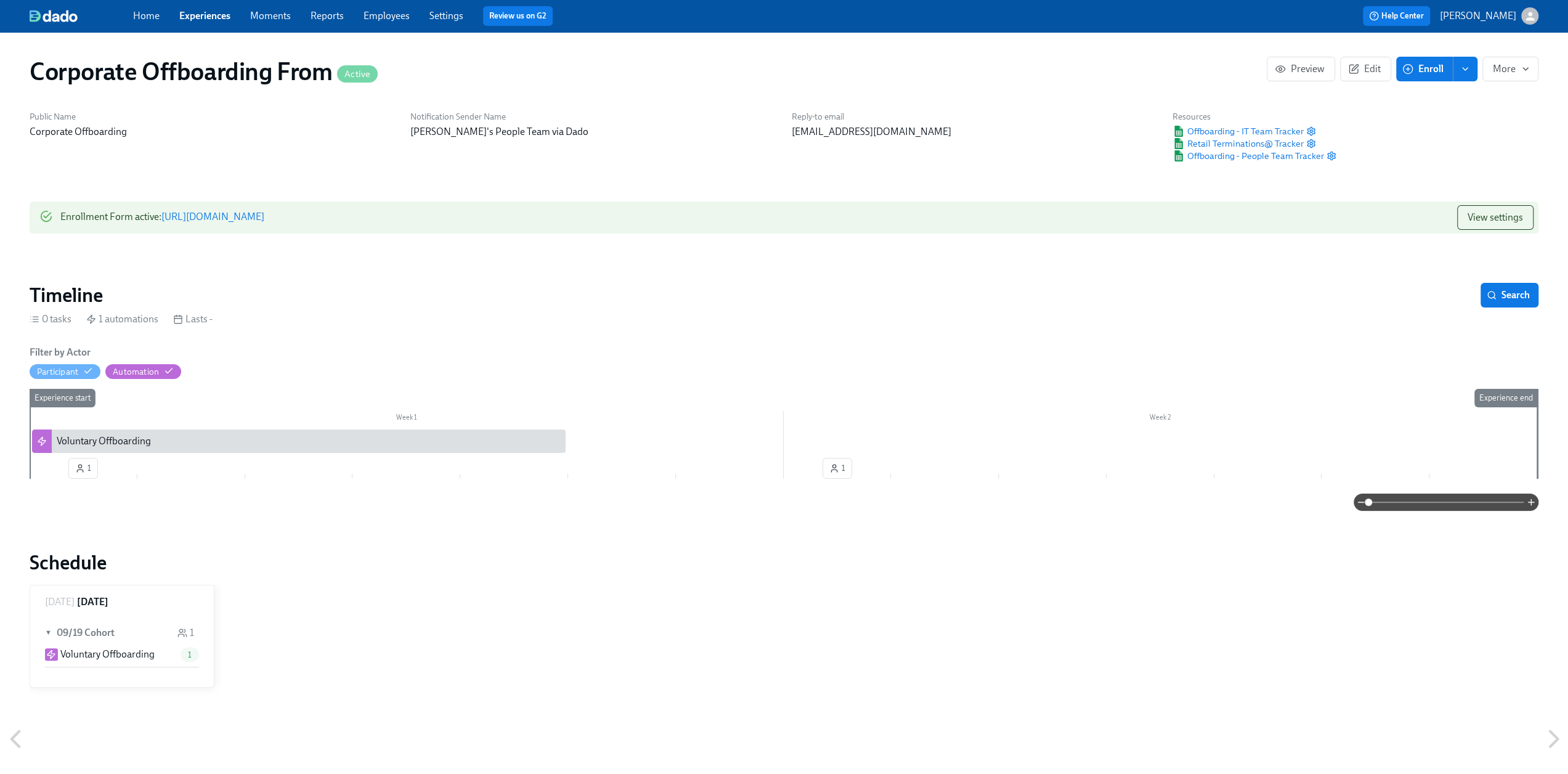
click at [205, 18] on link "Experiences" at bounding box center [205, 15] width 51 height 12
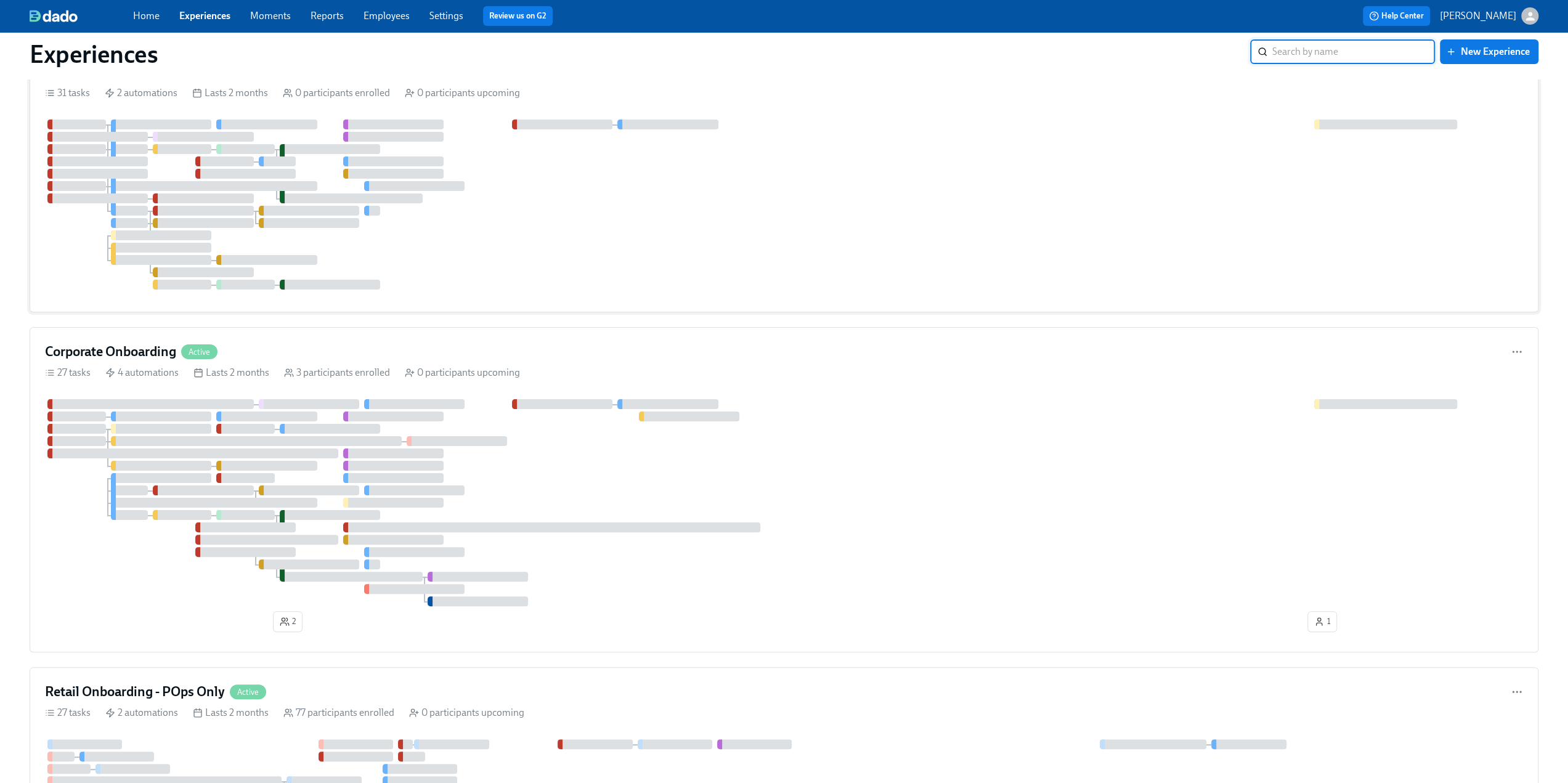
scroll to position [184, 0]
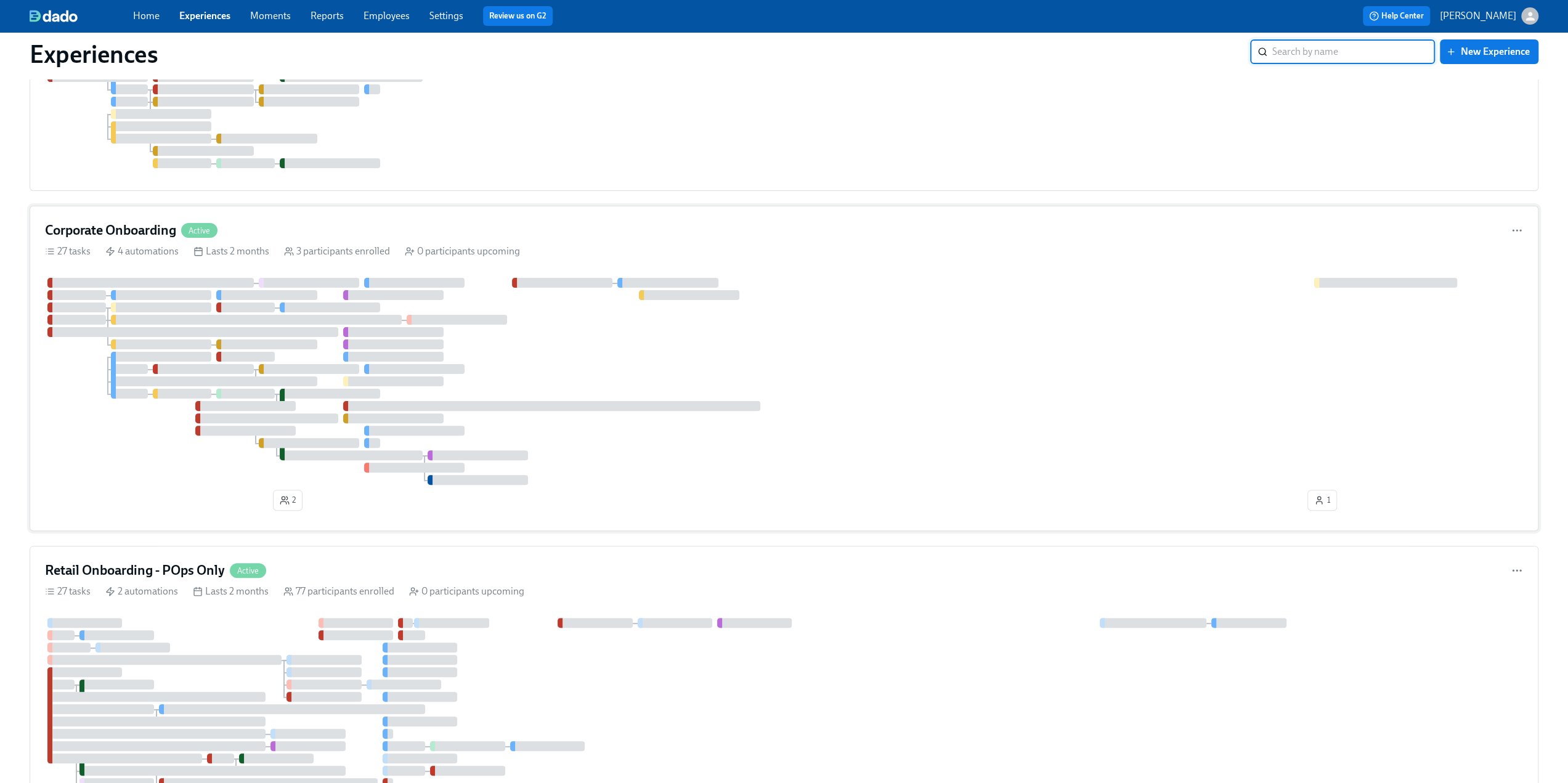
click at [137, 232] on h4 "Corporate Onboarding" at bounding box center [111, 230] width 131 height 19
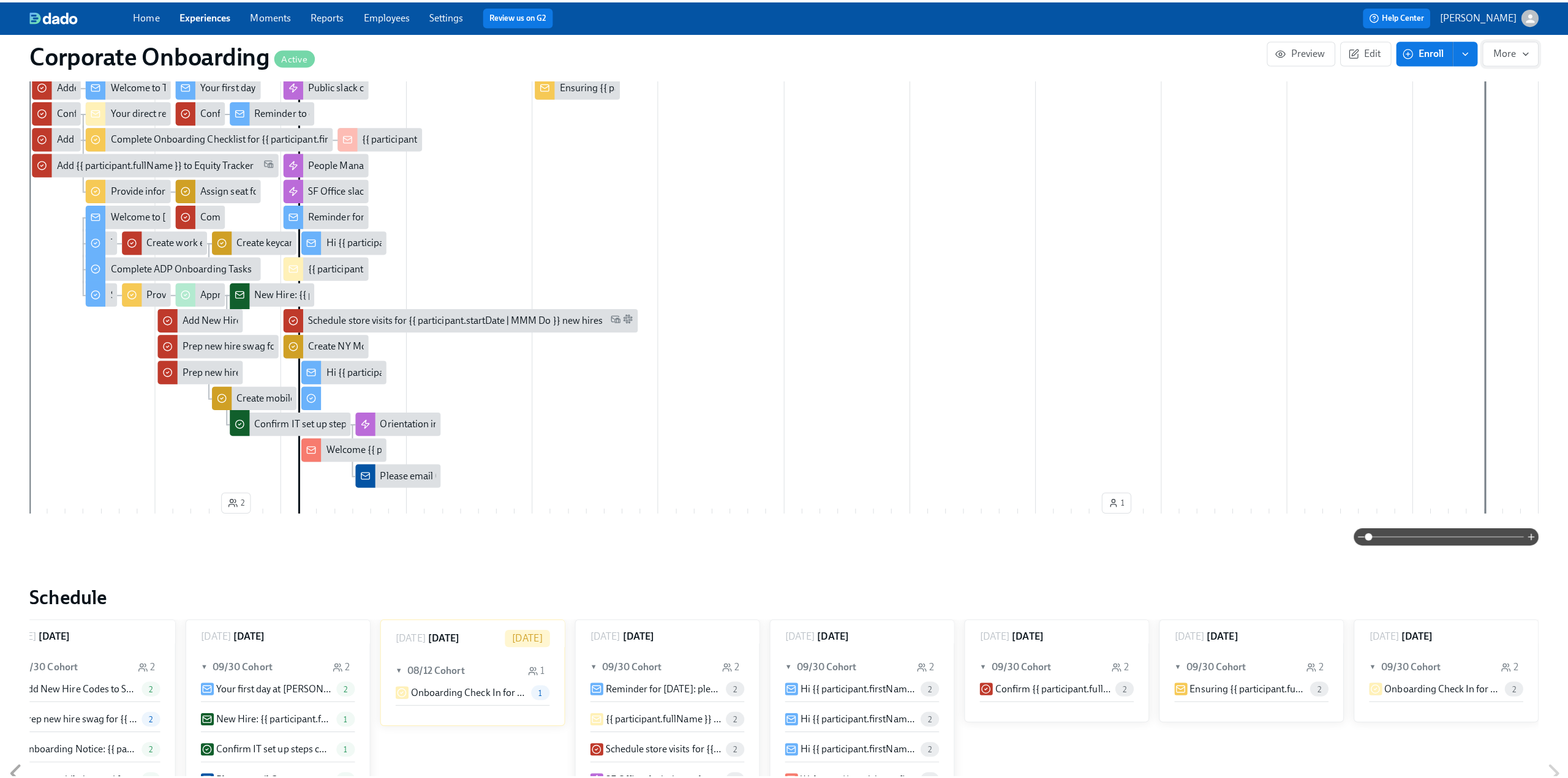
scroll to position [306, 0]
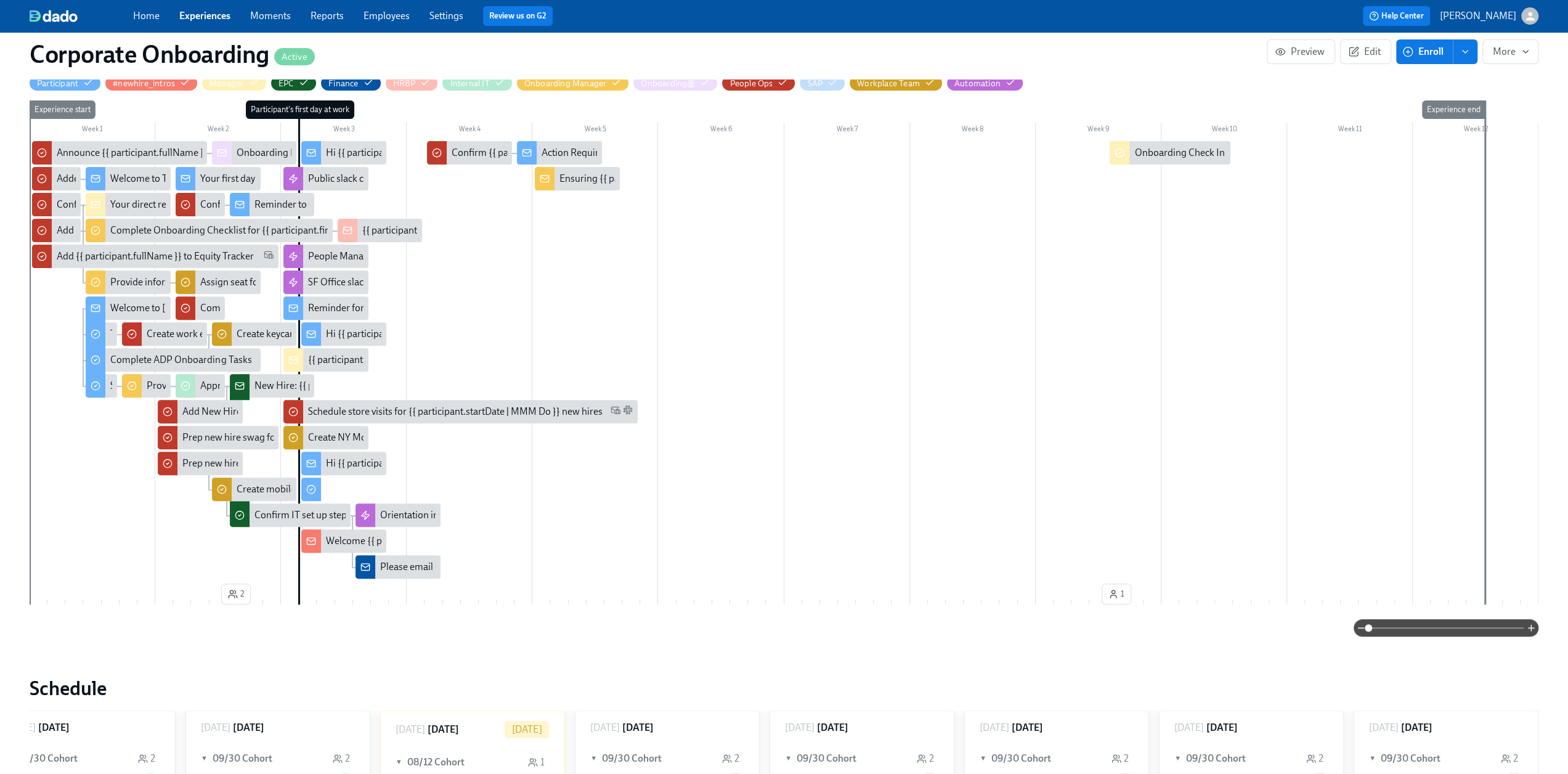
click at [1468, 49] on icon "enroll" at bounding box center [1465, 51] width 10 height 10
click at [1446, 81] on span "Enroll manually" at bounding box center [1433, 82] width 70 height 13
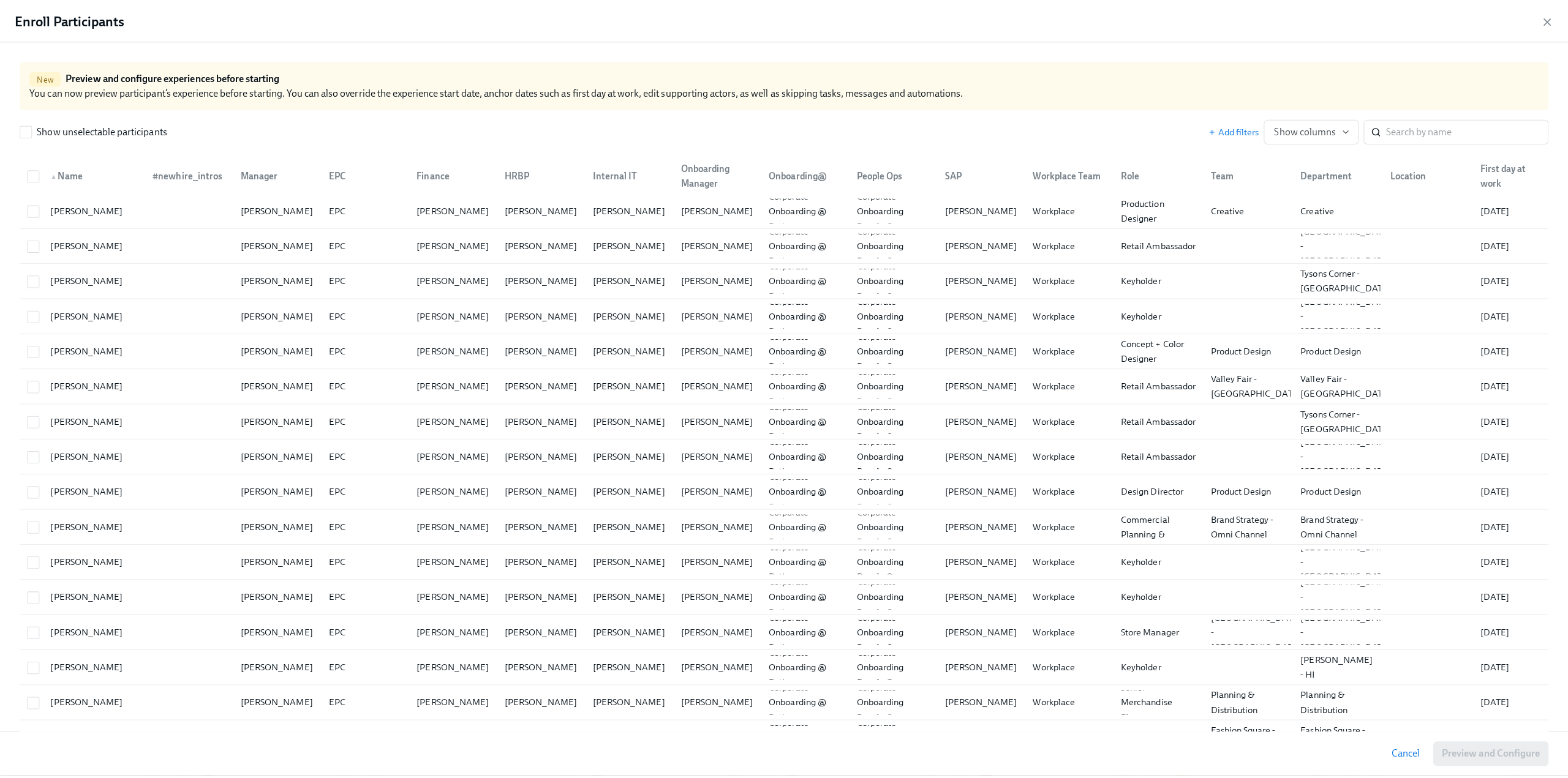
scroll to position [0, 3328]
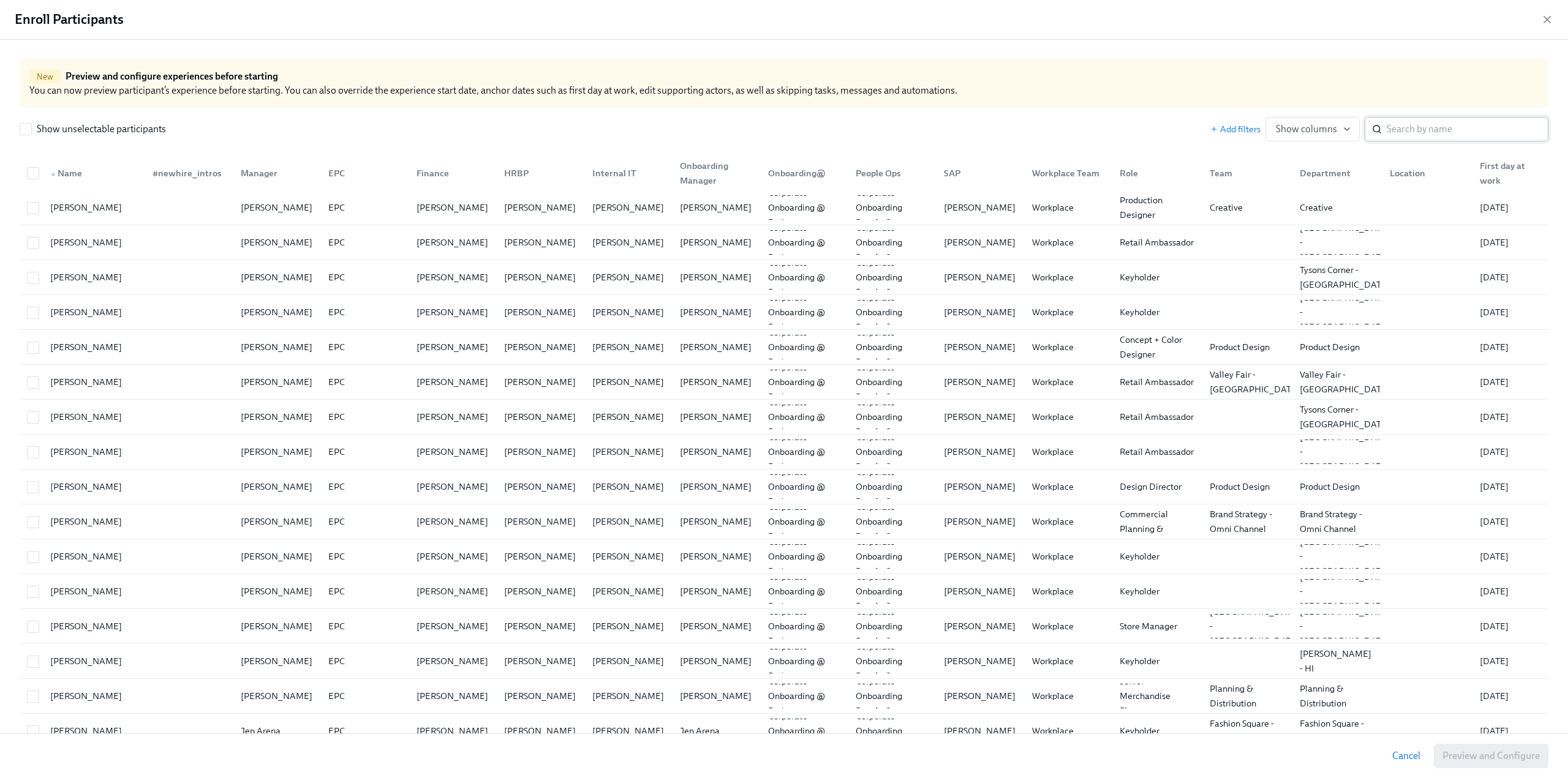
click at [1396, 136] on input "search" at bounding box center [1467, 130] width 161 height 25
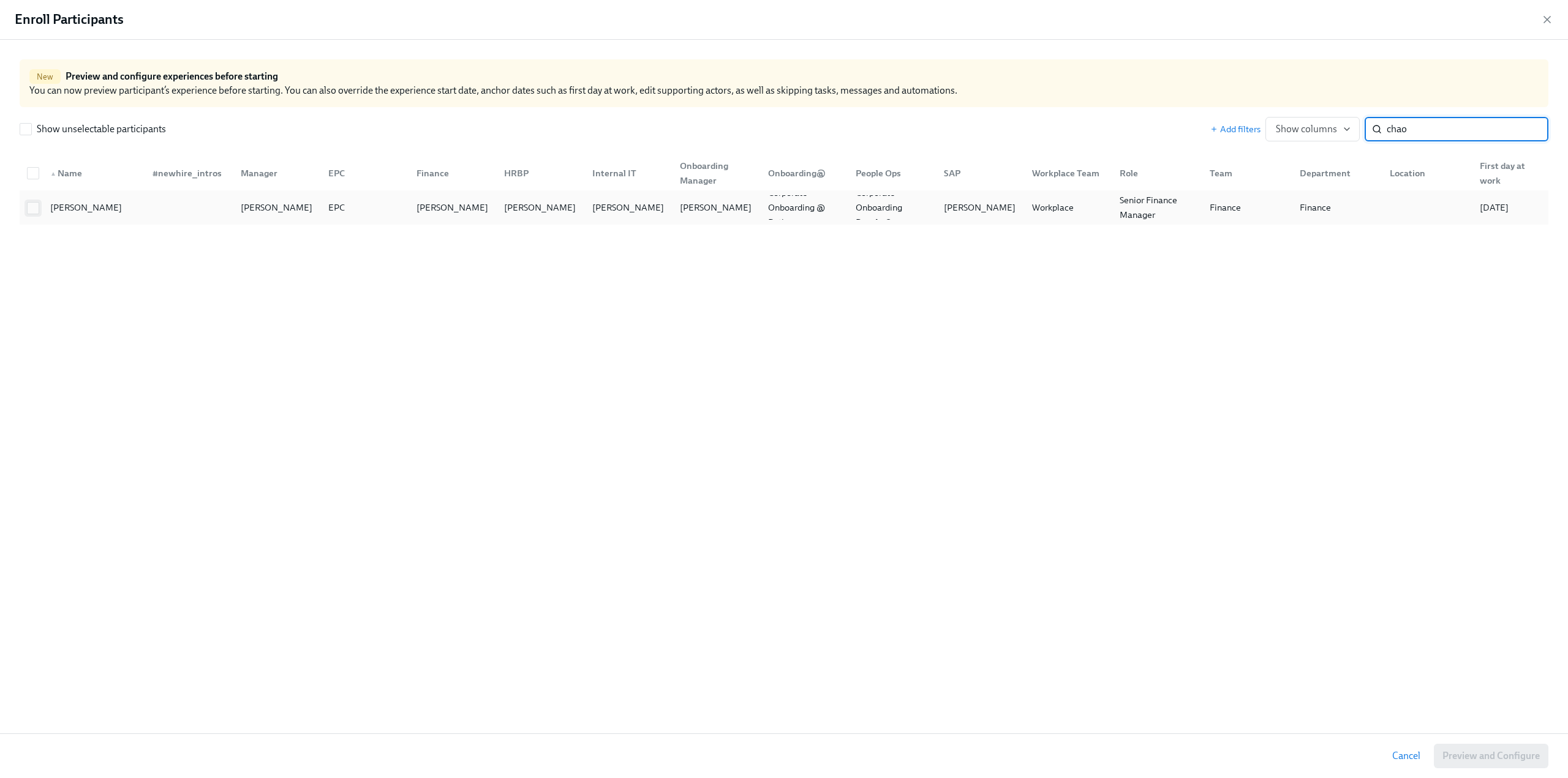
type input "chao"
click at [32, 209] on input "checkbox" at bounding box center [33, 208] width 11 height 11
checkbox input "true"
click at [1465, 759] on span "Preview and Configure (1)" at bounding box center [1484, 756] width 111 height 12
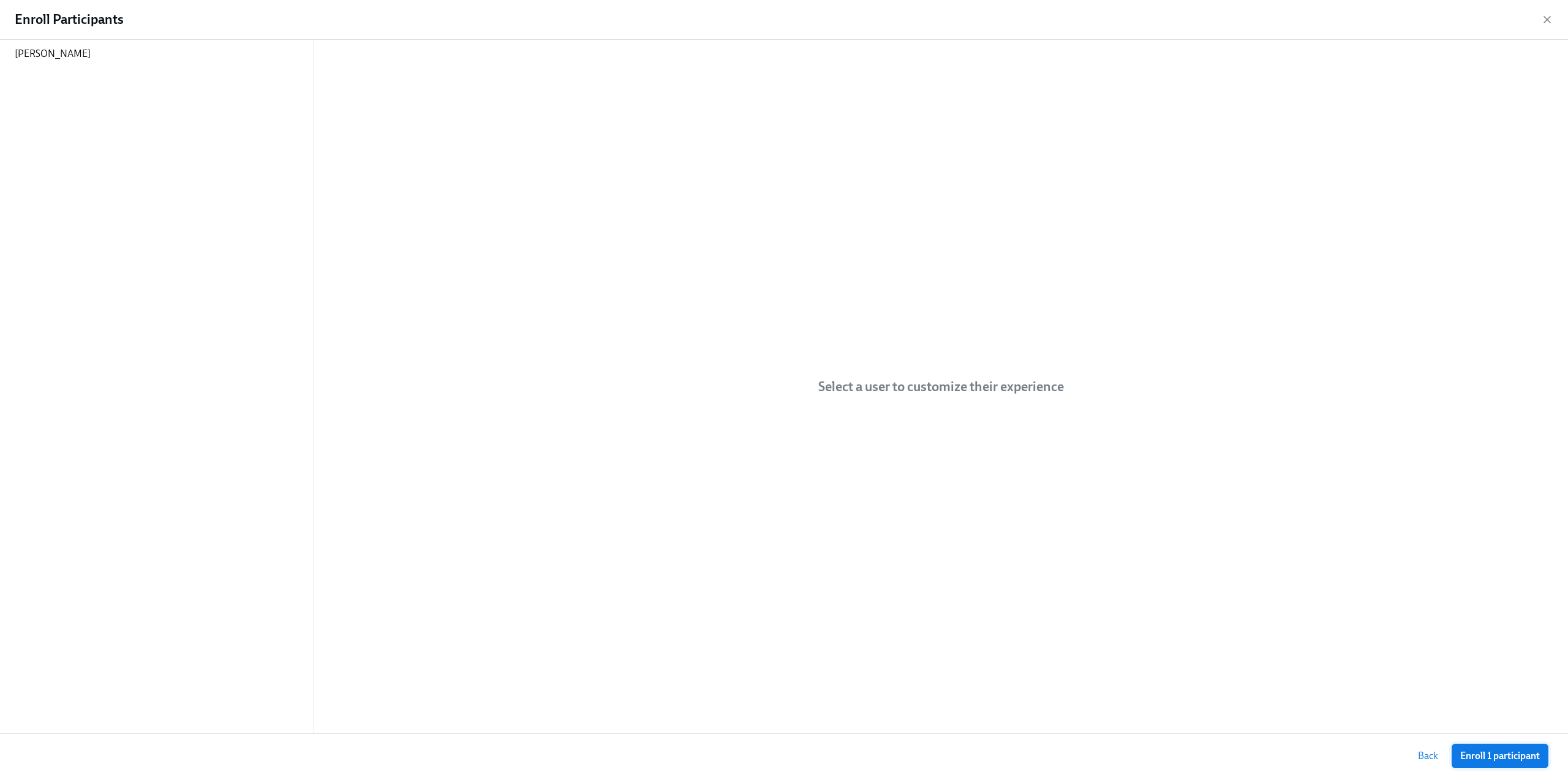
click at [1484, 752] on span "Enroll 1 participant" at bounding box center [1499, 756] width 79 height 12
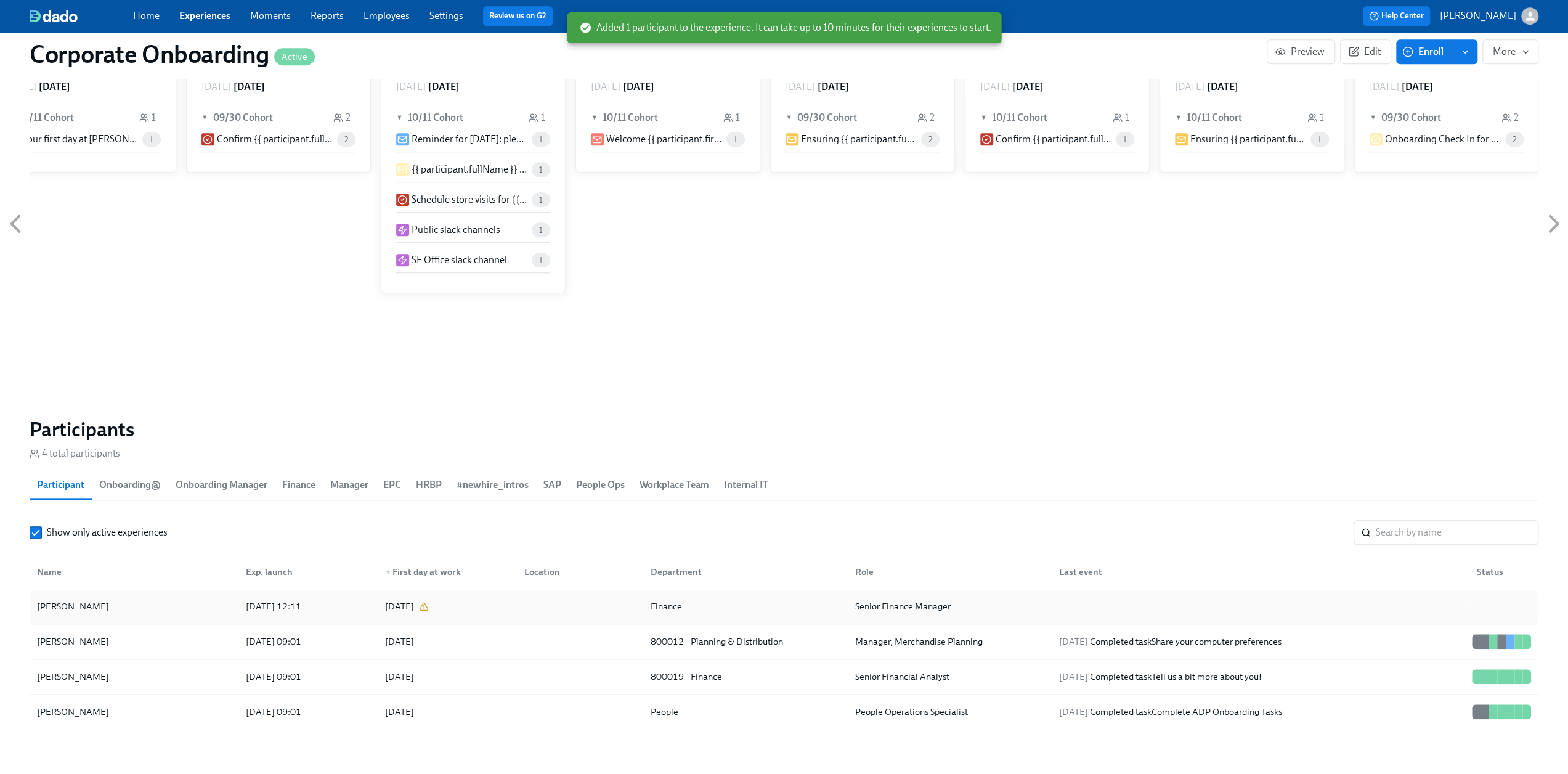
scroll to position [986, 0]
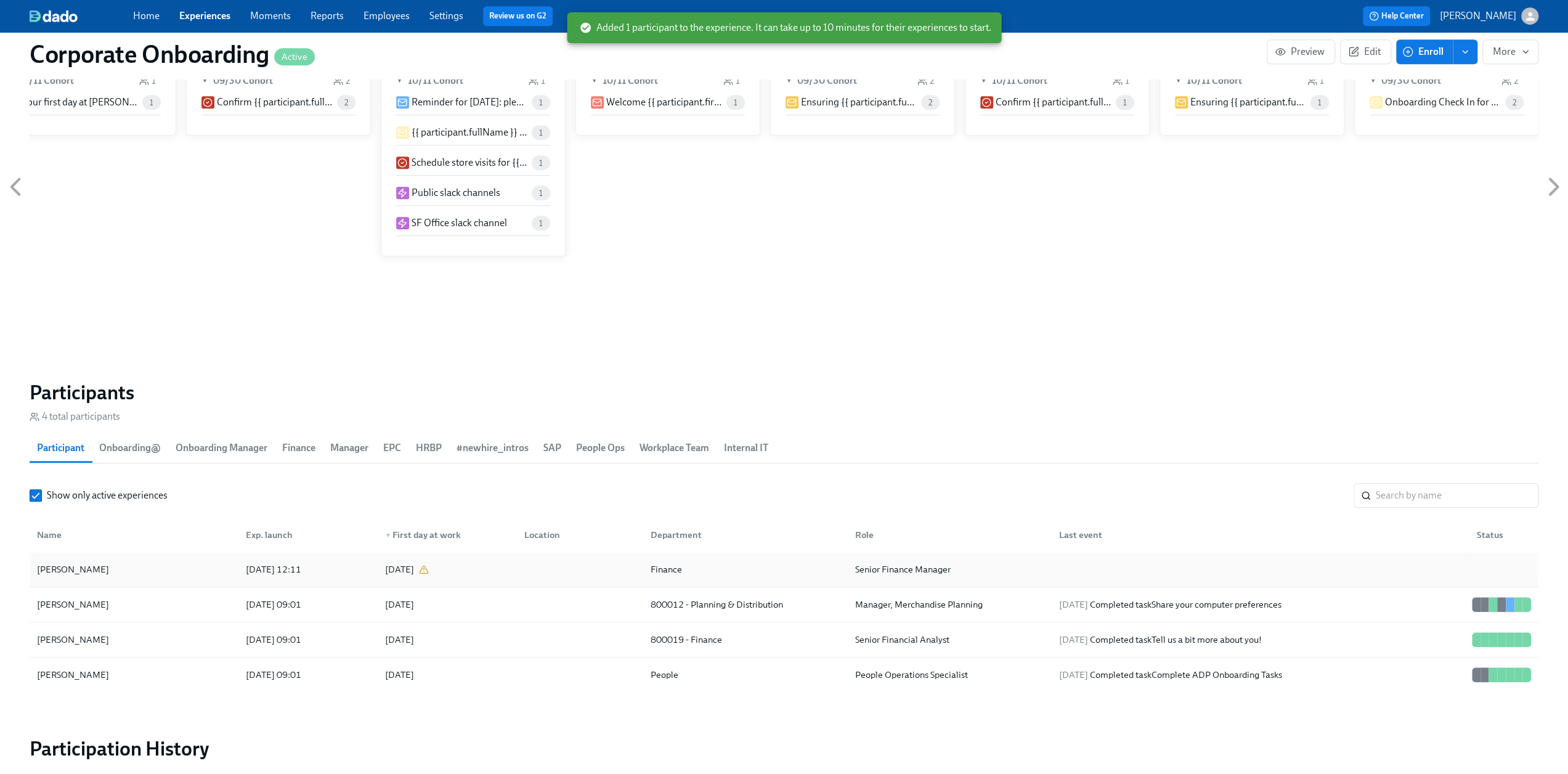
click at [115, 560] on div "[PERSON_NAME]" at bounding box center [134, 569] width 204 height 25
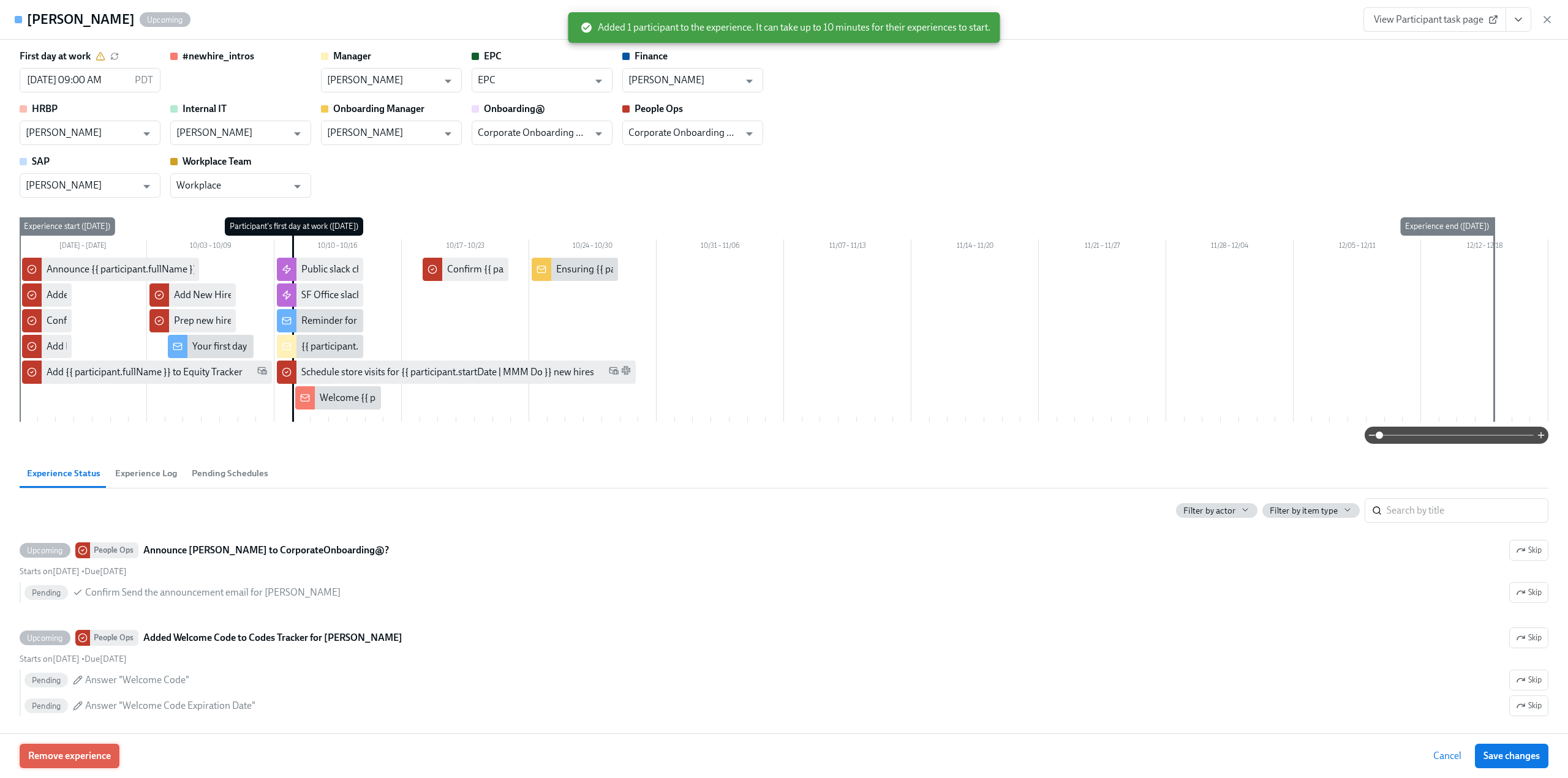
click at [85, 752] on span "Remove experience" at bounding box center [70, 756] width 83 height 12
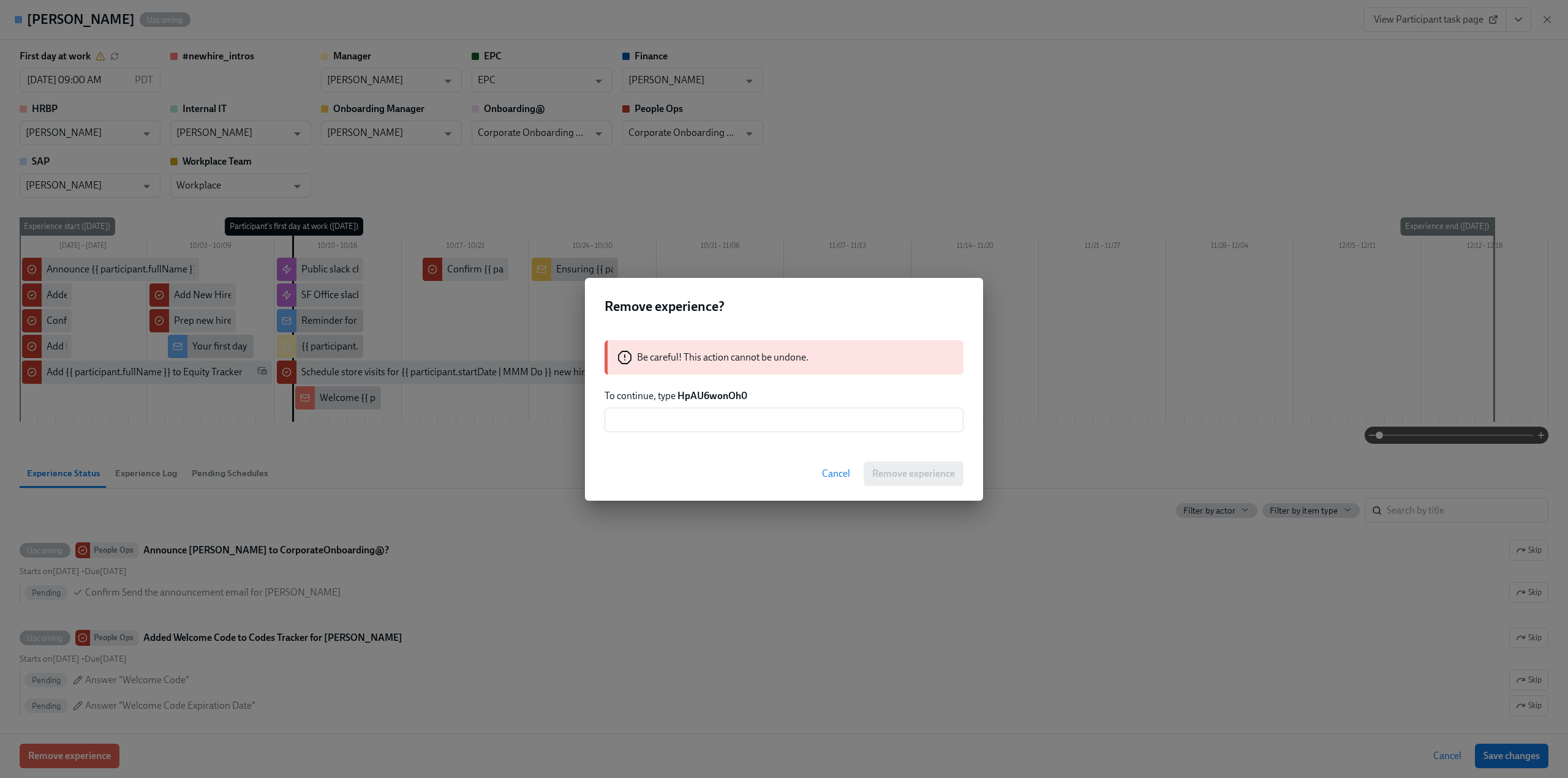
drag, startPoint x: 754, startPoint y: 392, endPoint x: 724, endPoint y: 398, distance: 30.6
click at [680, 398] on p "To continue, type HpAU6wonOh0" at bounding box center [784, 396] width 359 height 13
copy strong "HpAU6wonOh0"
click at [706, 410] on input "text" at bounding box center [784, 420] width 359 height 25
paste input "HpAU6wonOh0"
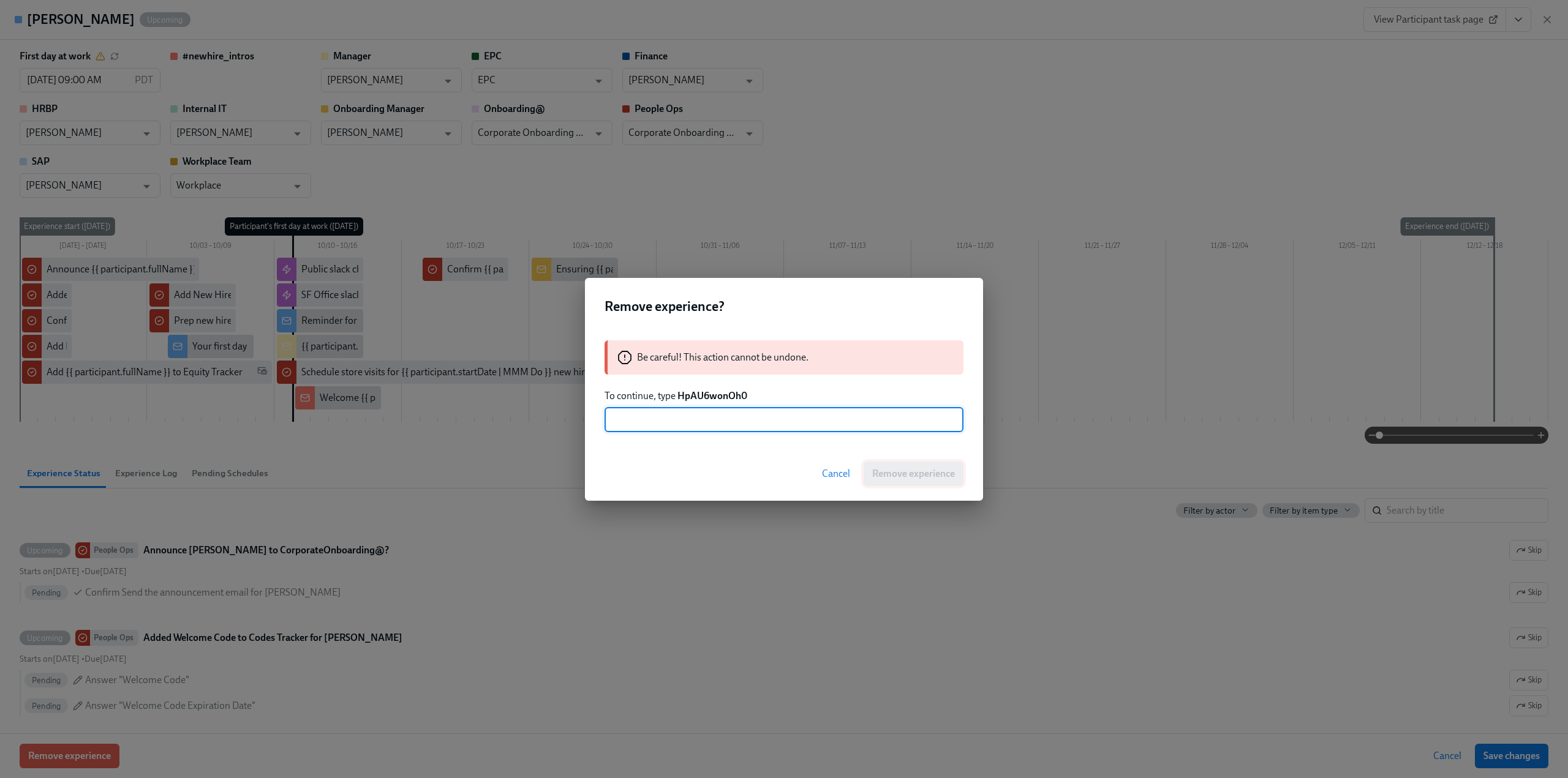
type input "HpAU6wonOh0"
click at [903, 473] on span "Remove experience" at bounding box center [913, 474] width 83 height 12
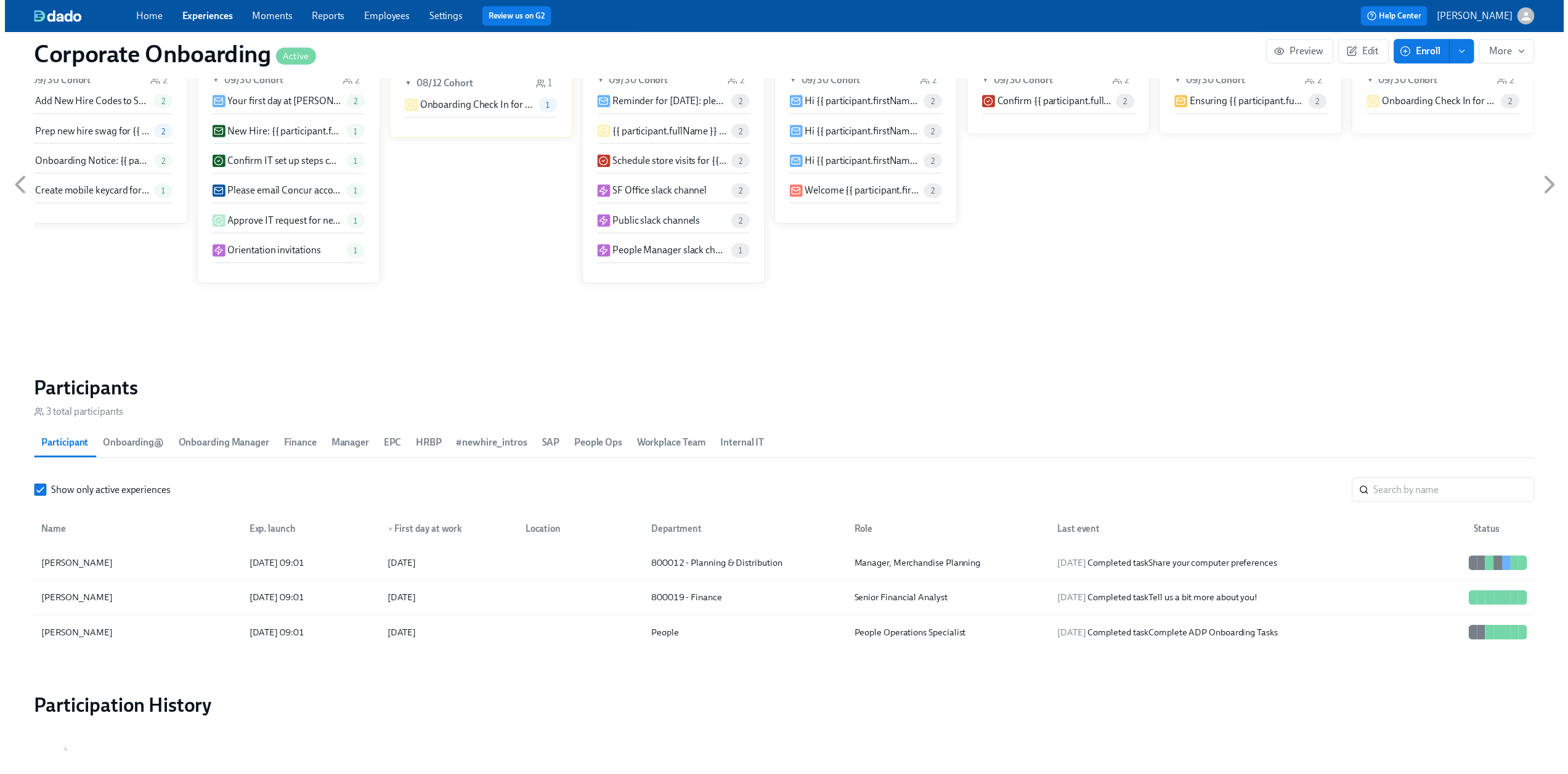
scroll to position [0, 3340]
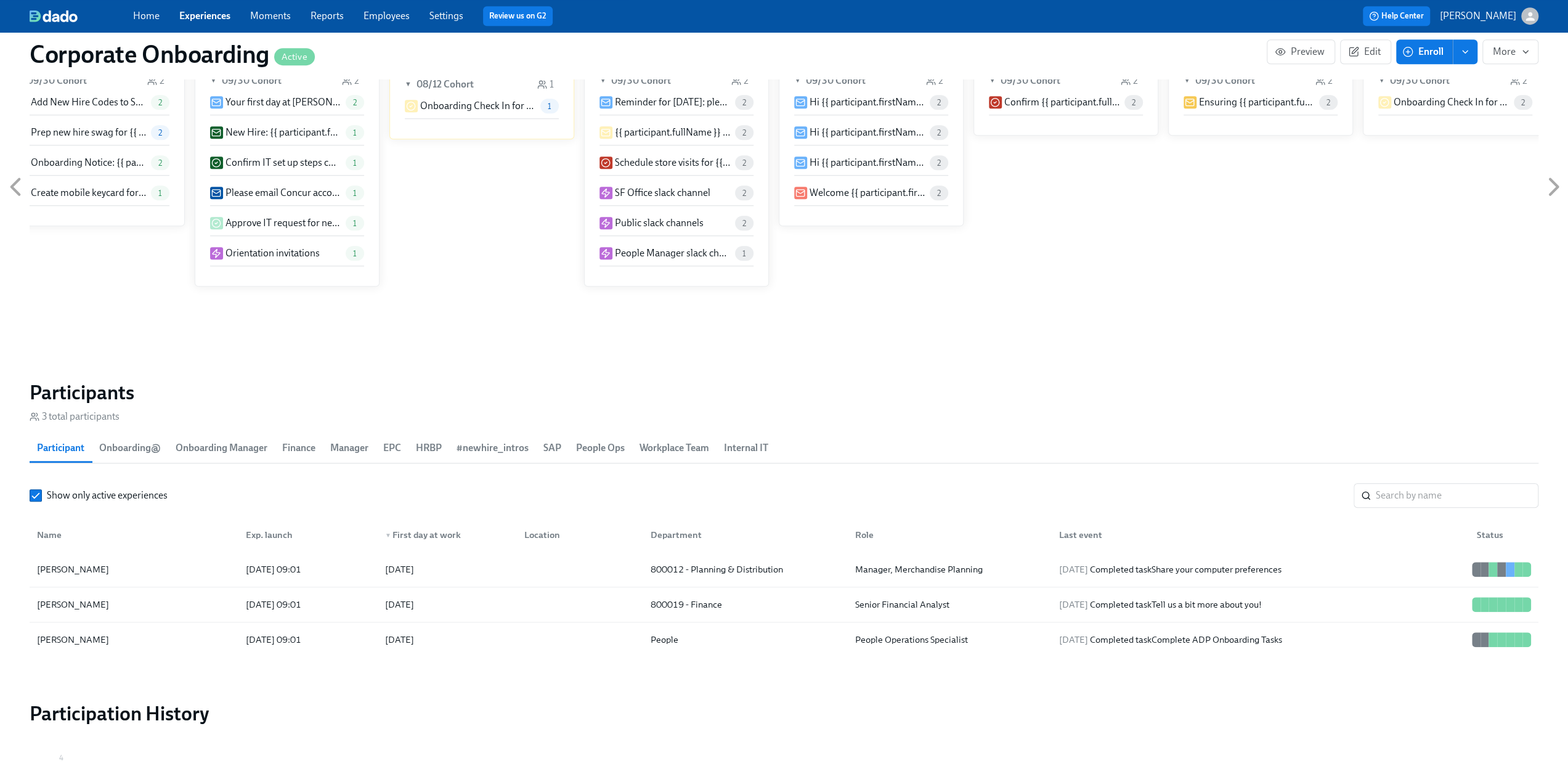
click at [195, 13] on link "Experiences" at bounding box center [205, 15] width 51 height 12
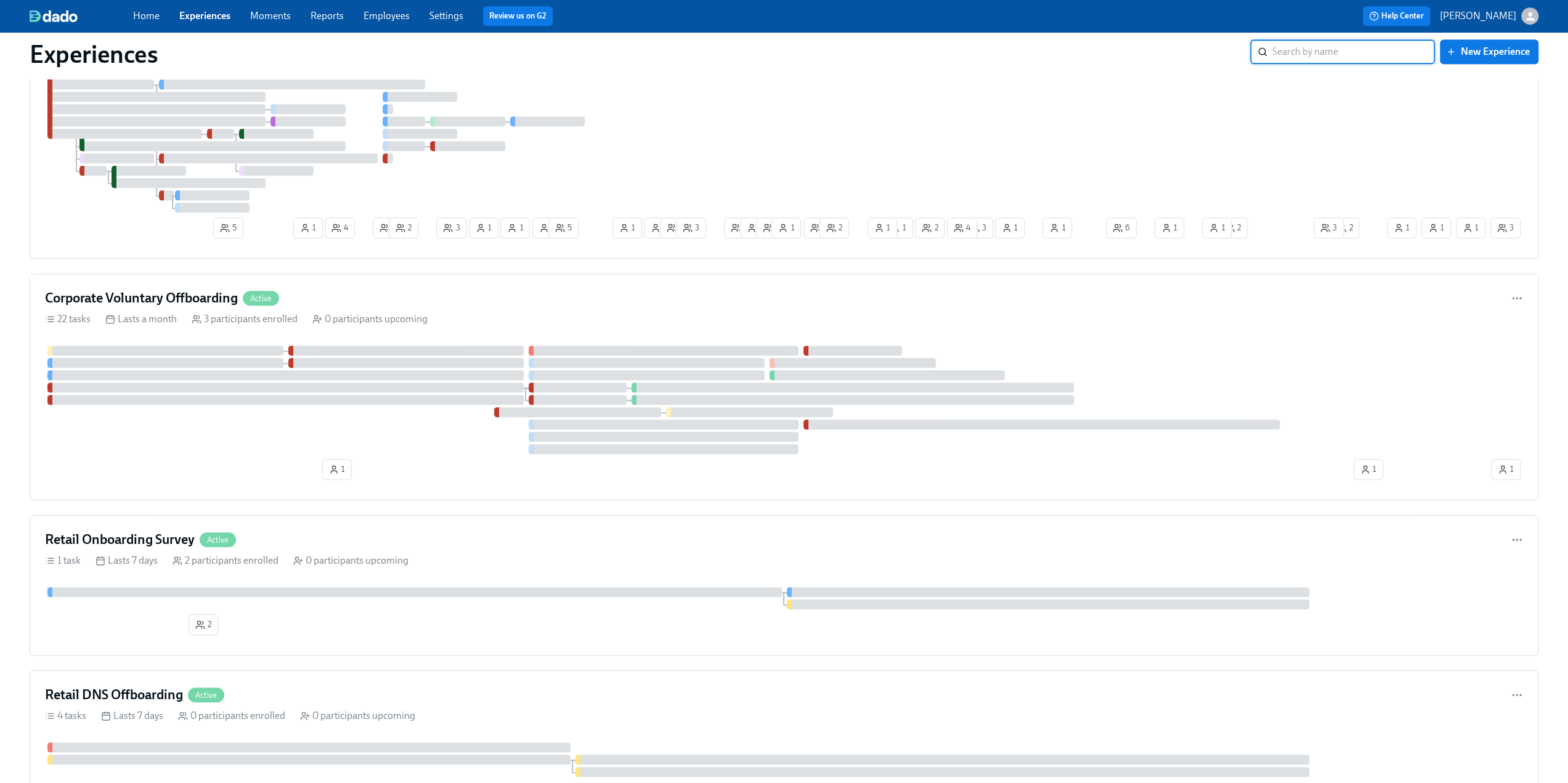
scroll to position [801, 0]
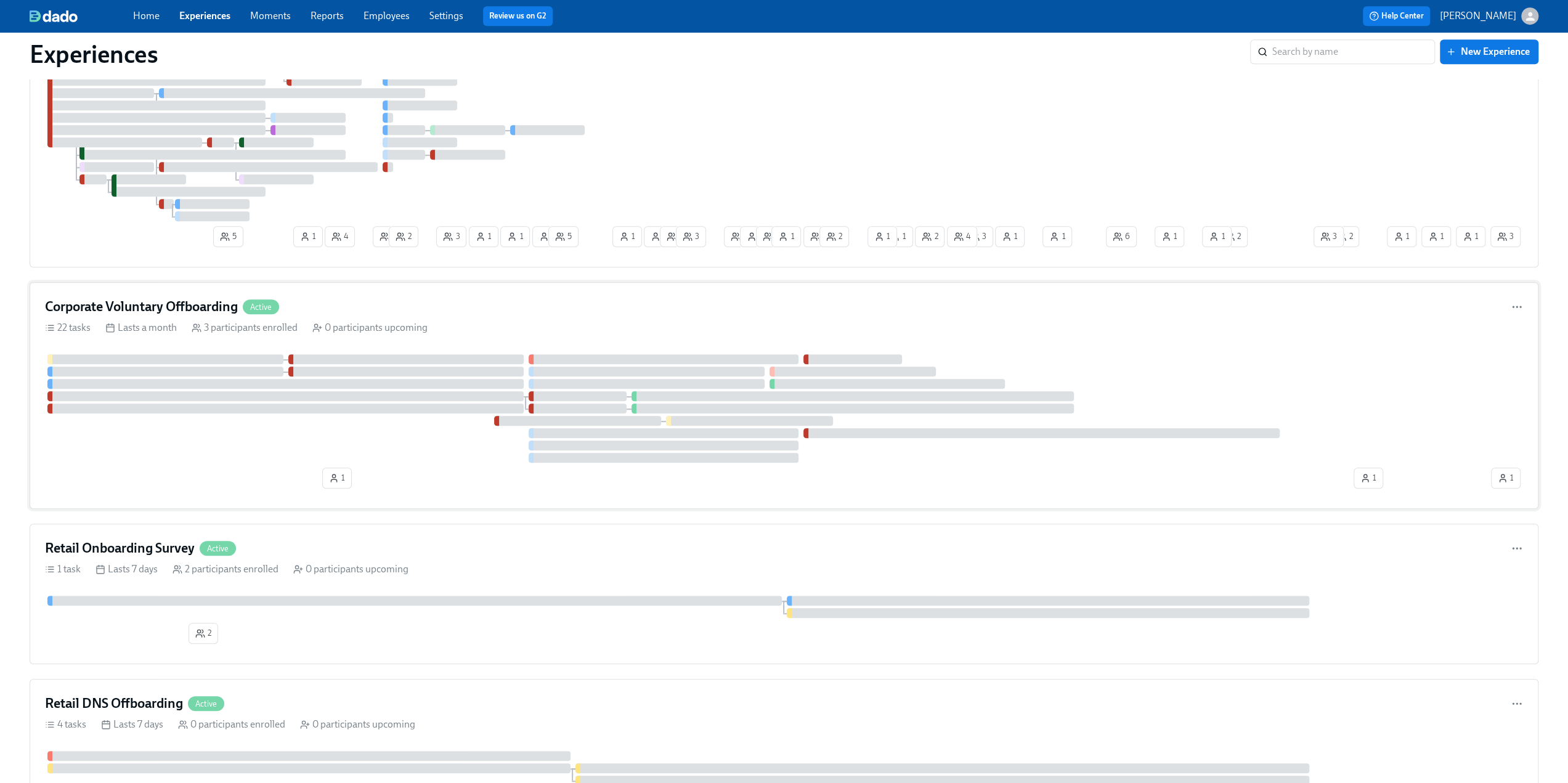
click at [177, 305] on h4 "Corporate Voluntary Offboarding" at bounding box center [141, 307] width 192 height 19
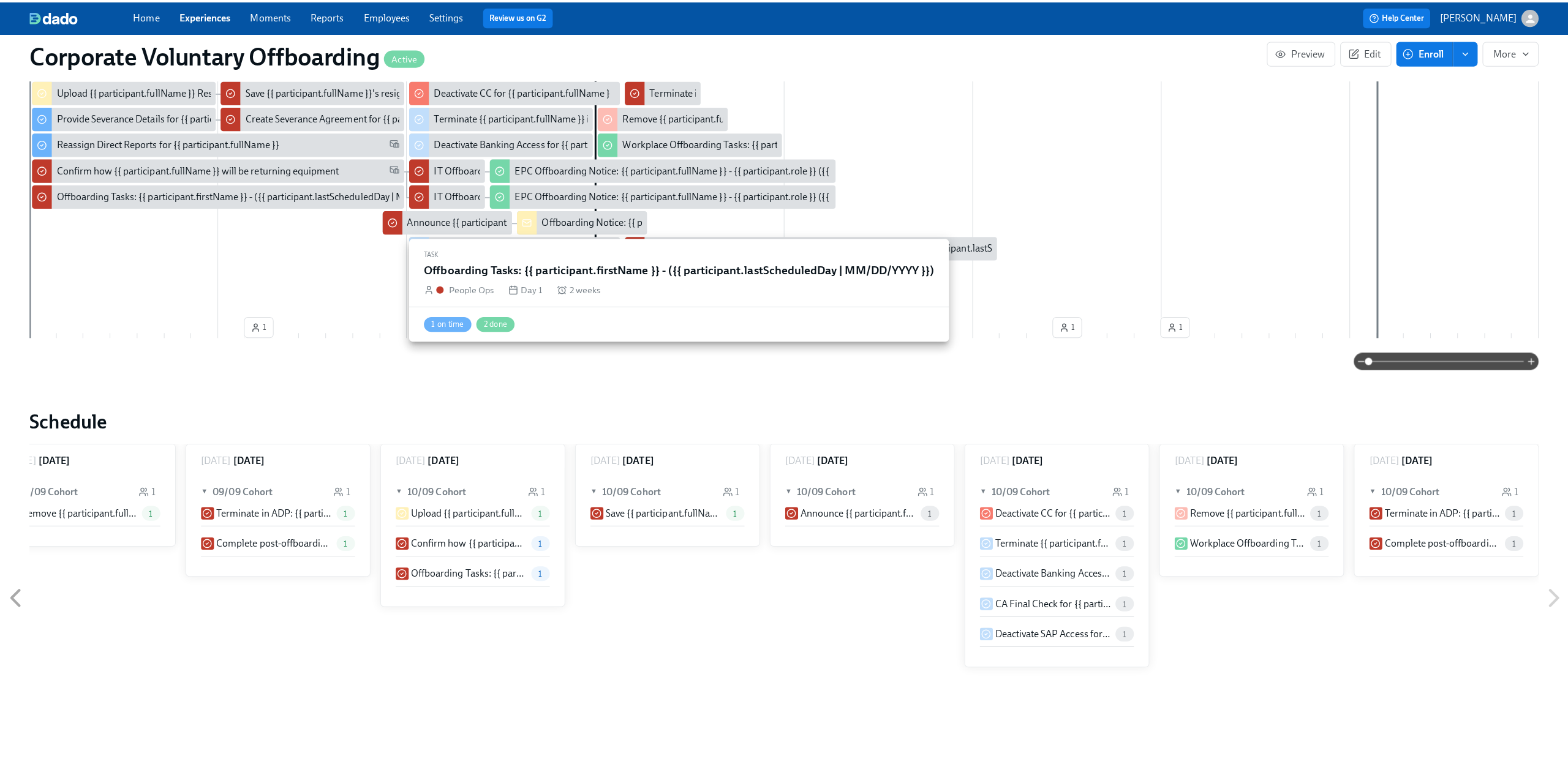
scroll to position [122, 0]
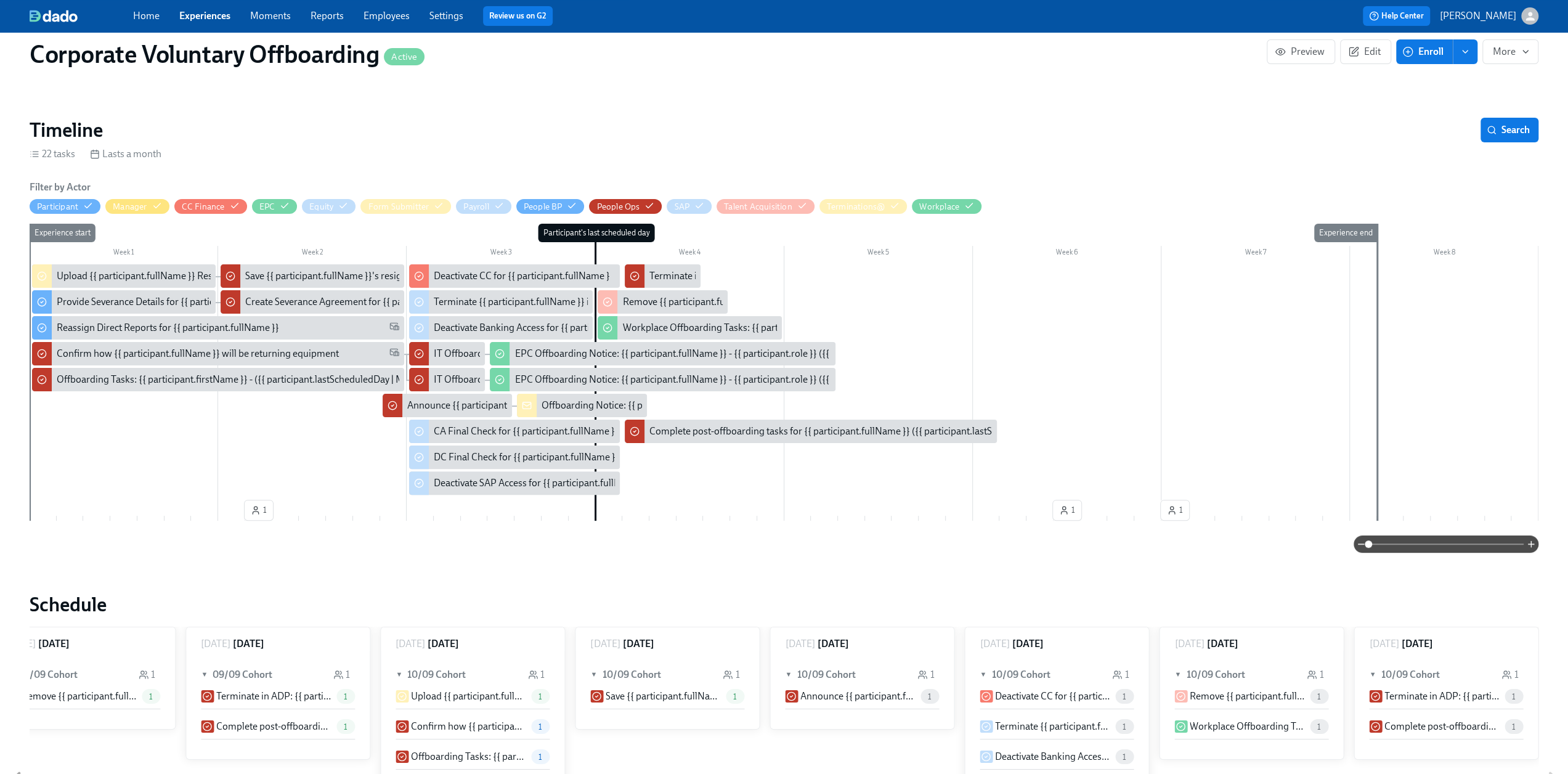
click at [1419, 48] on span "Enroll" at bounding box center [1424, 51] width 39 height 12
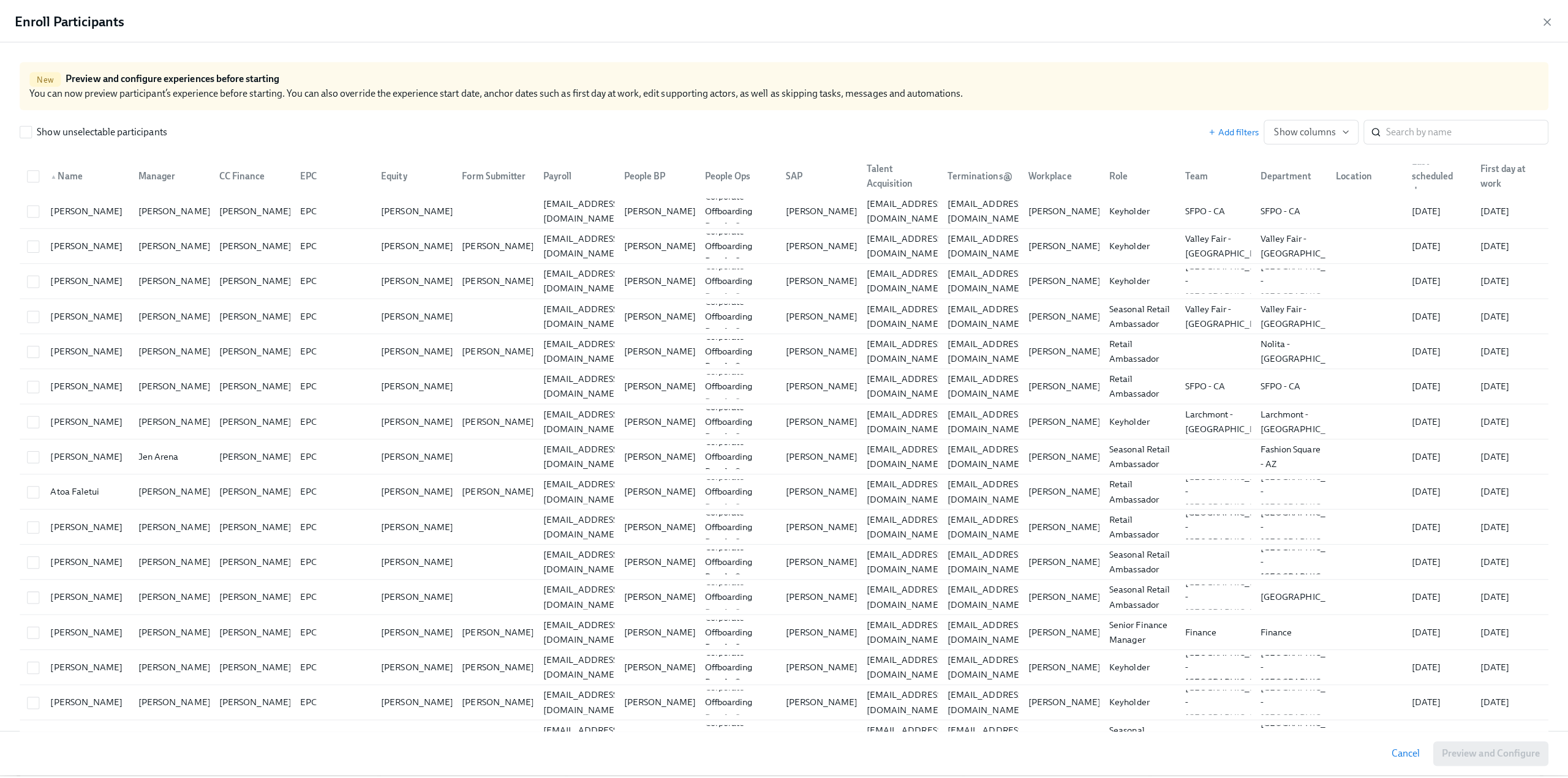
scroll to position [0, 1780]
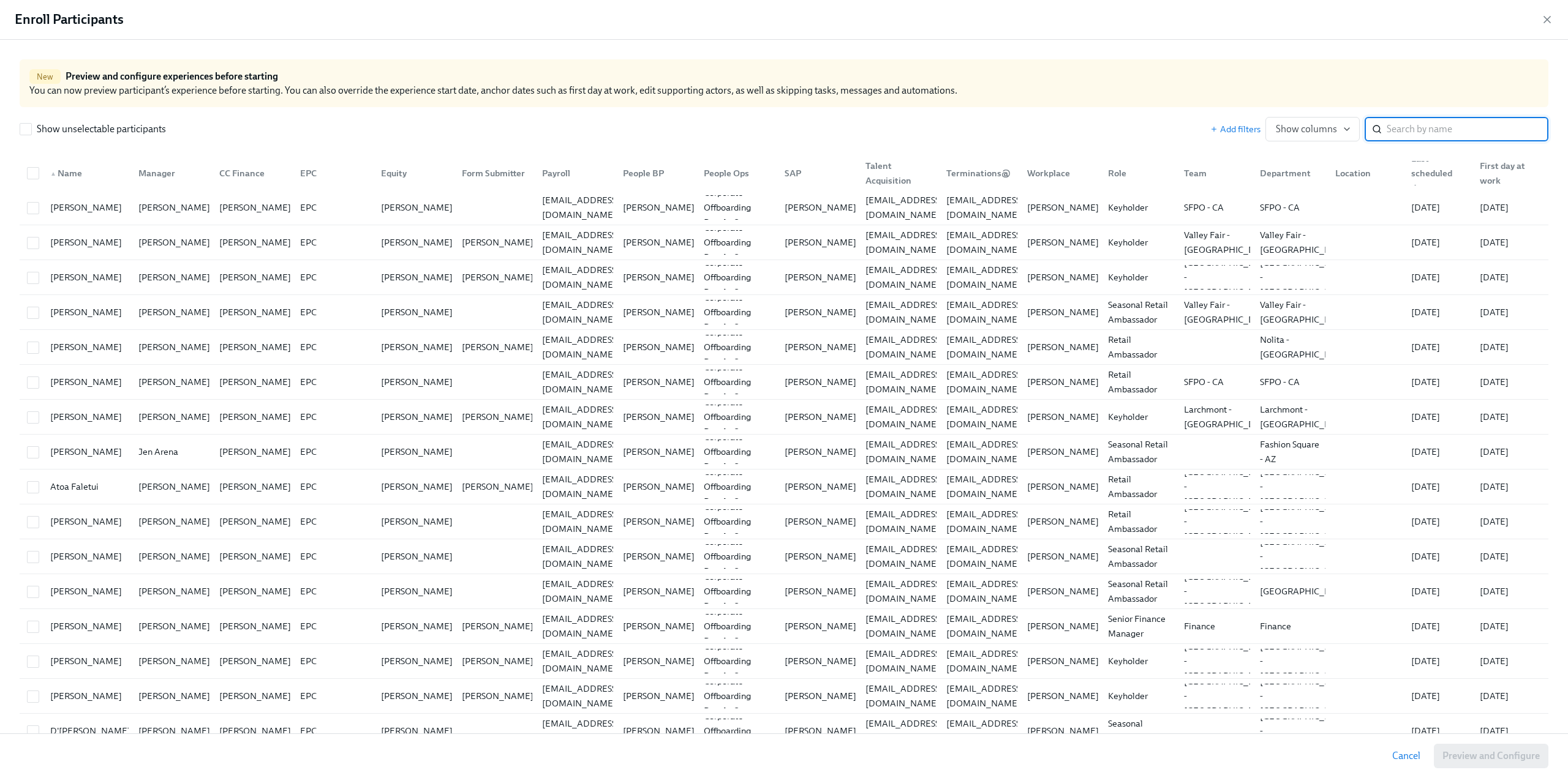
click at [1416, 119] on input "search" at bounding box center [1467, 130] width 161 height 25
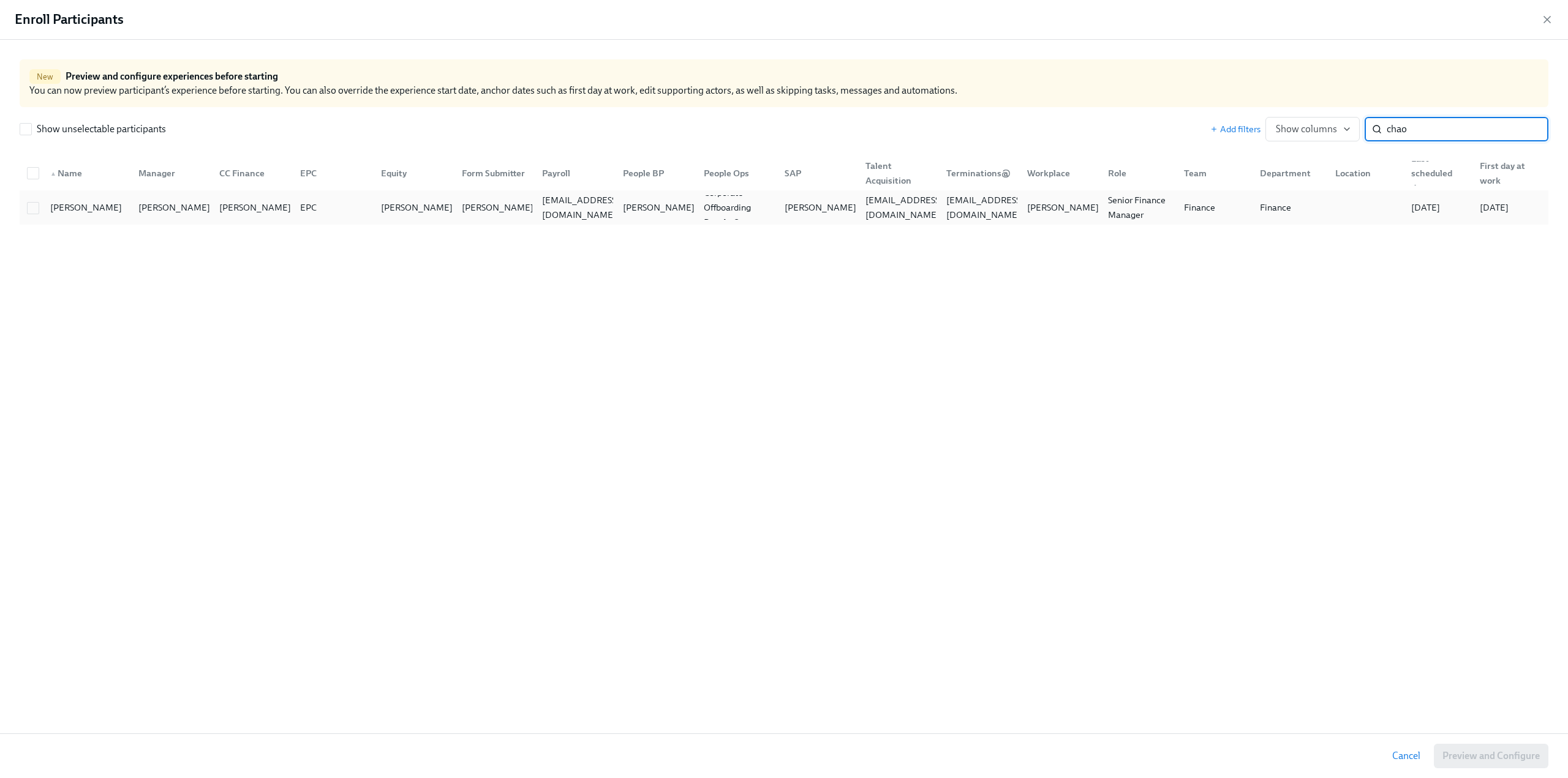
type input "chao"
click at [26, 212] on div at bounding box center [33, 207] width 22 height 13
checkbox input "true"
click at [1490, 765] on button "Preview and Configure (1)" at bounding box center [1483, 756] width 128 height 25
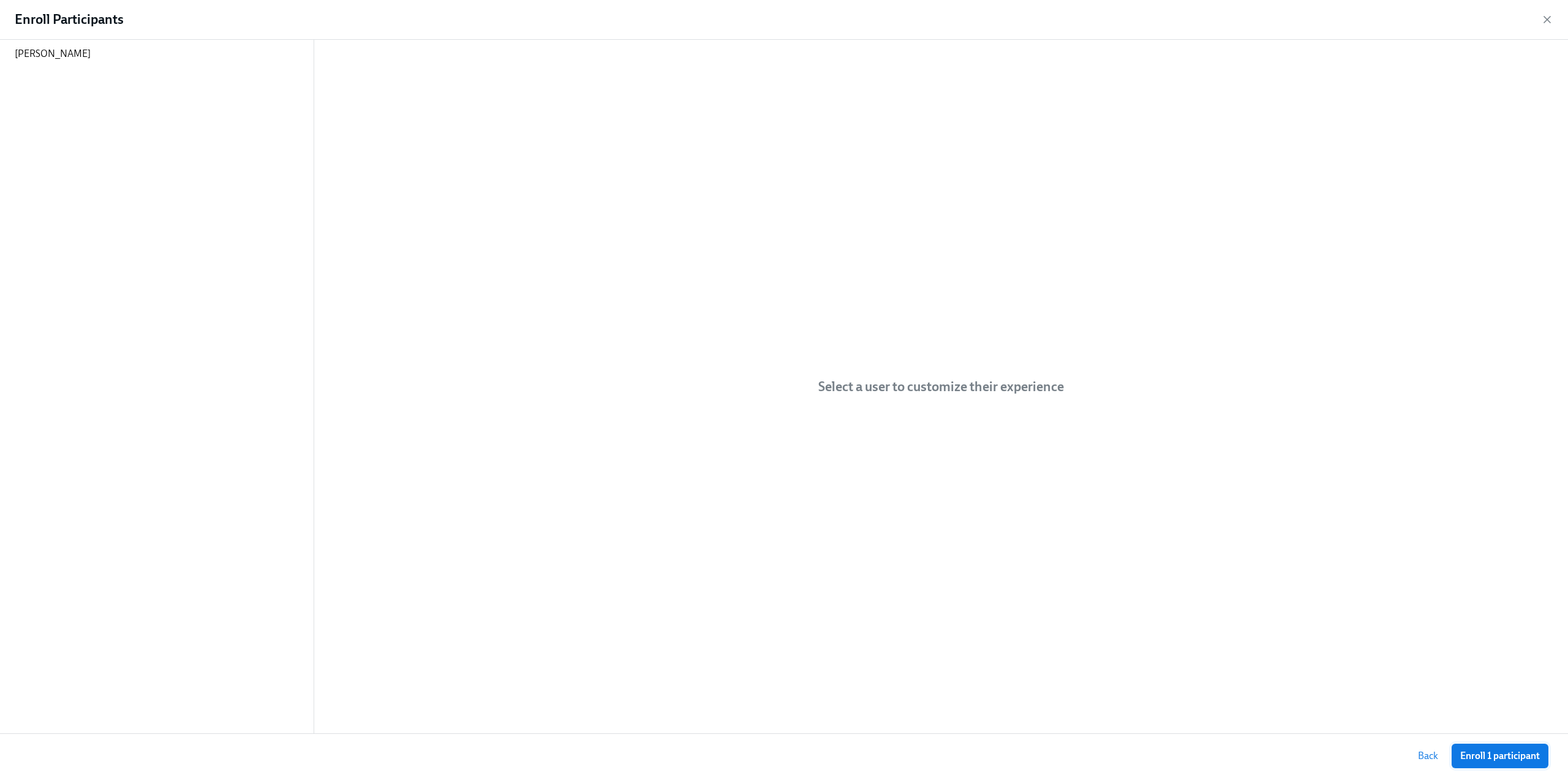
click at [1498, 755] on span "Enroll 1 participant" at bounding box center [1499, 756] width 79 height 12
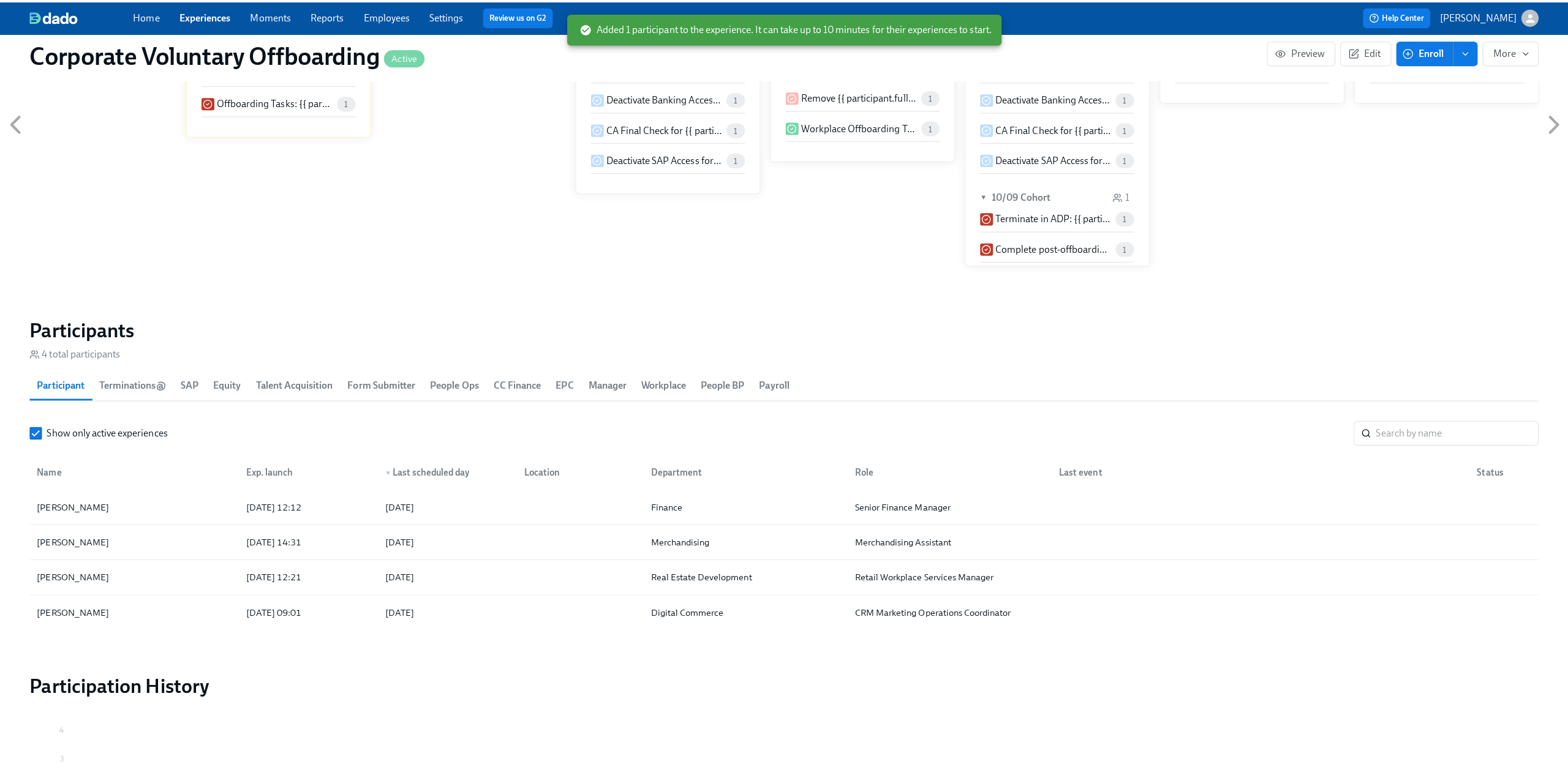
scroll to position [796, 0]
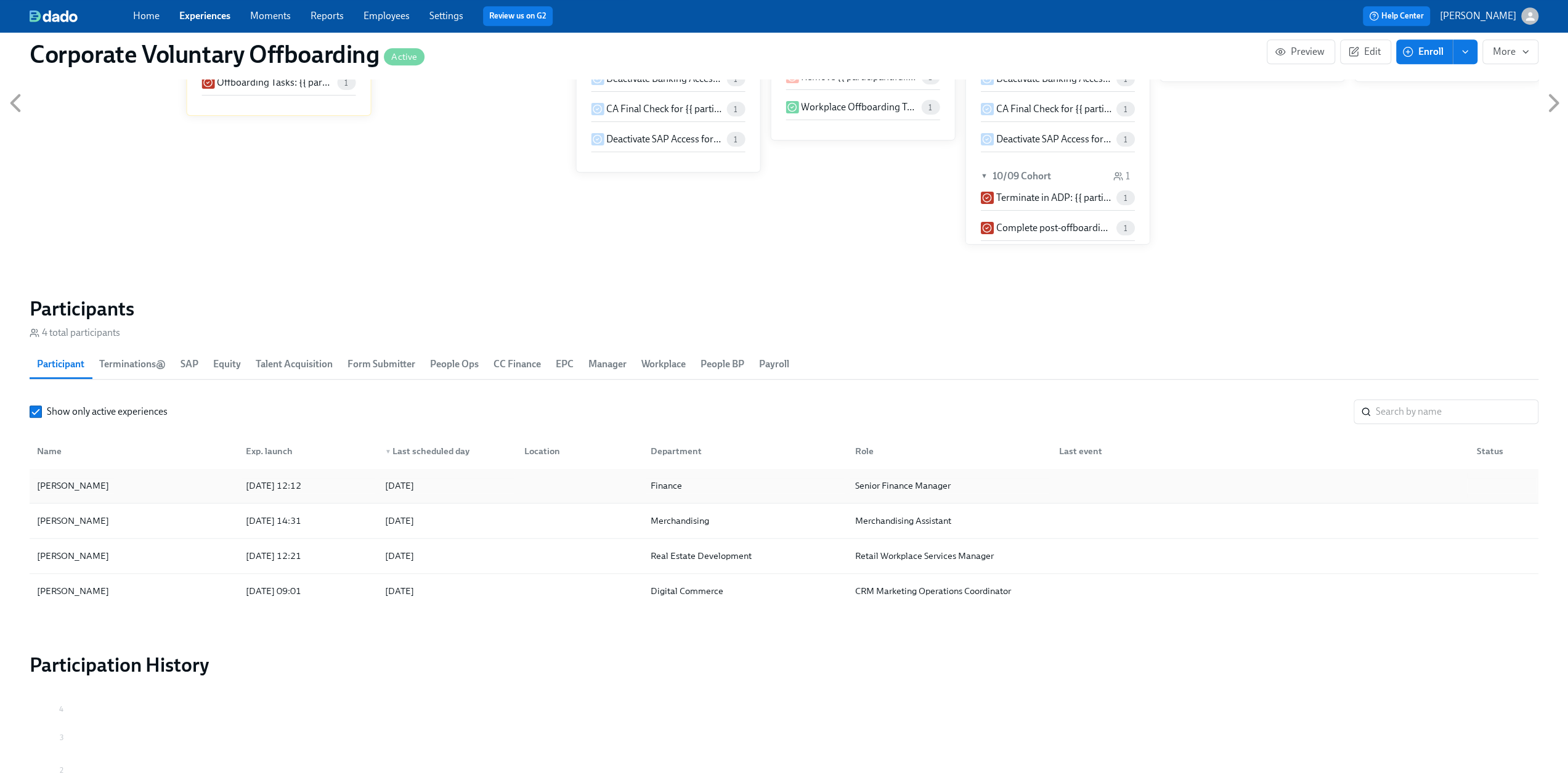
click at [87, 480] on div "[PERSON_NAME]" at bounding box center [134, 486] width 204 height 25
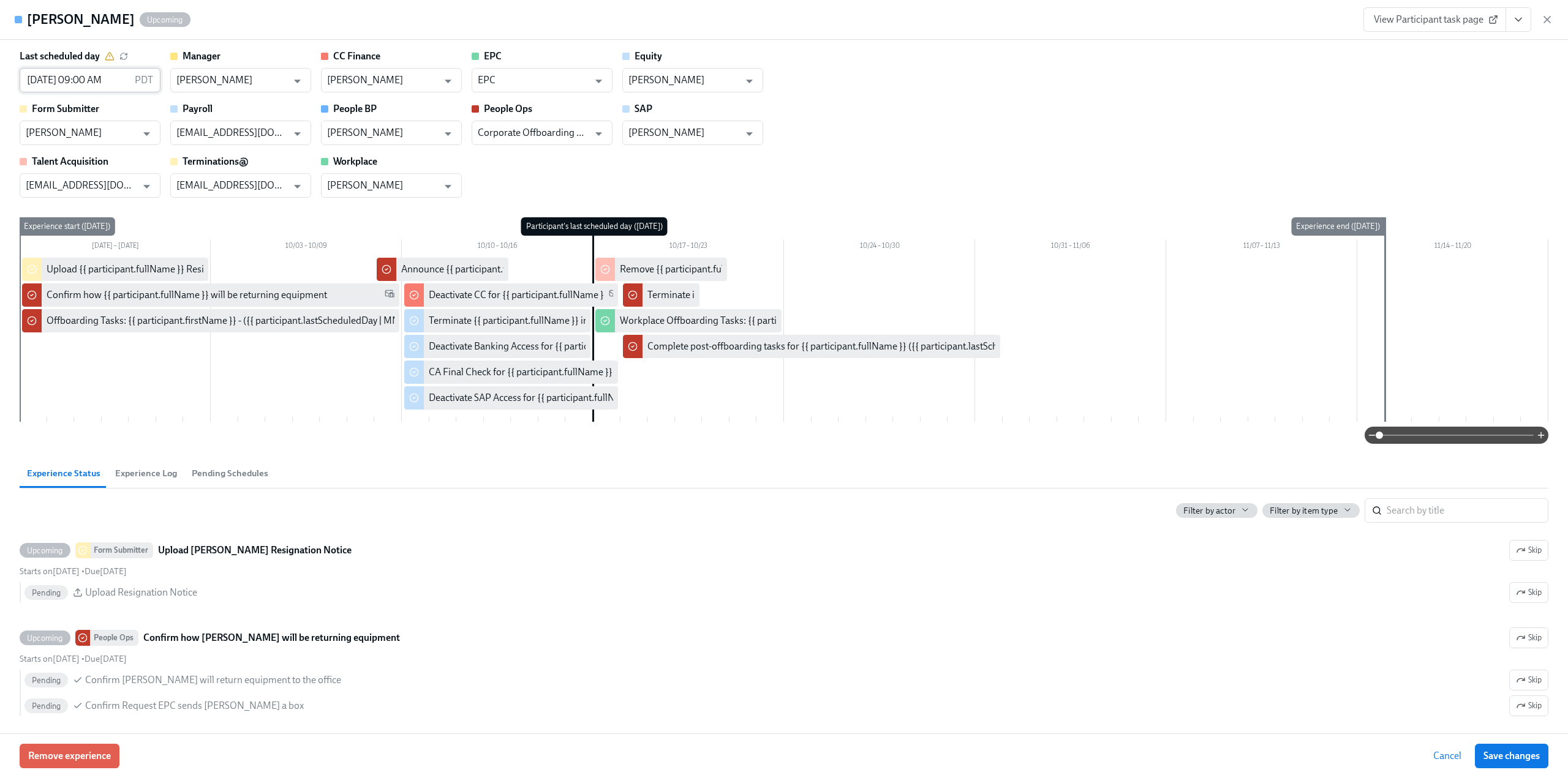
click at [68, 84] on input "[DATE] 09:00 AM" at bounding box center [74, 80] width 110 height 25
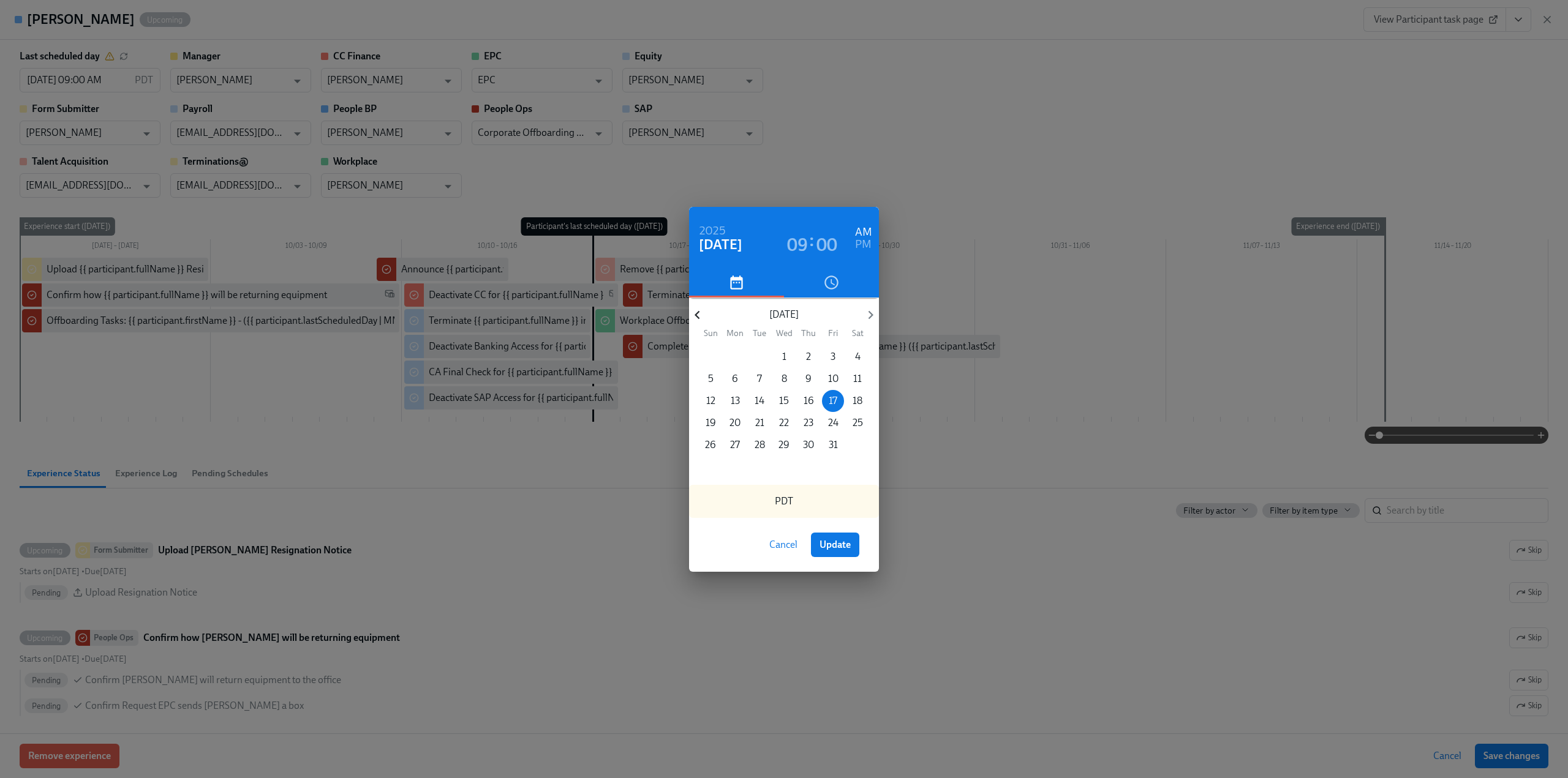
click at [705, 316] on icon "button" at bounding box center [697, 315] width 17 height 17
click at [834, 422] on p "26" at bounding box center [833, 422] width 11 height 13
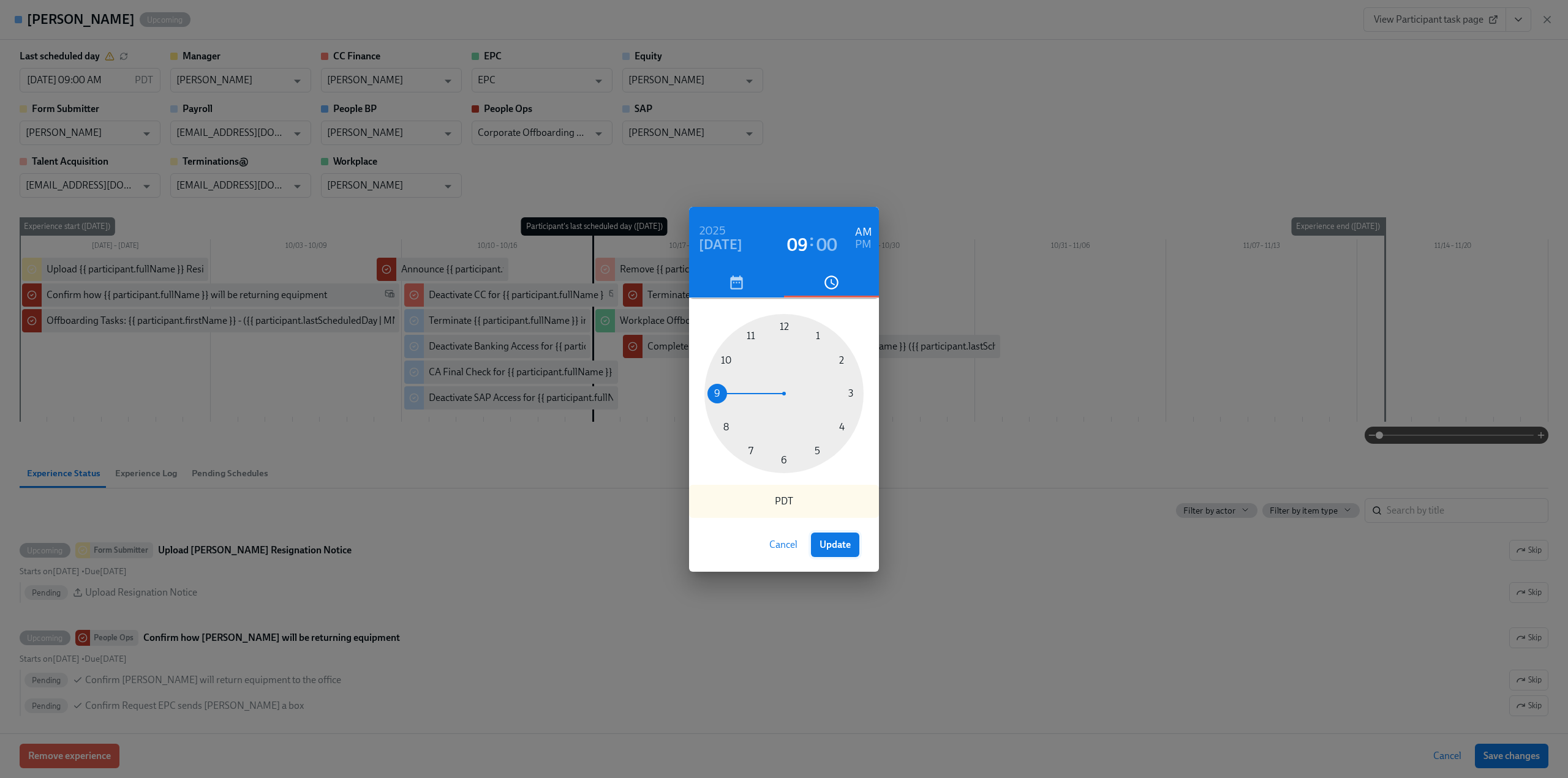
click at [843, 545] on span "Update" at bounding box center [835, 545] width 31 height 12
type input "[DATE] 09:00 AM"
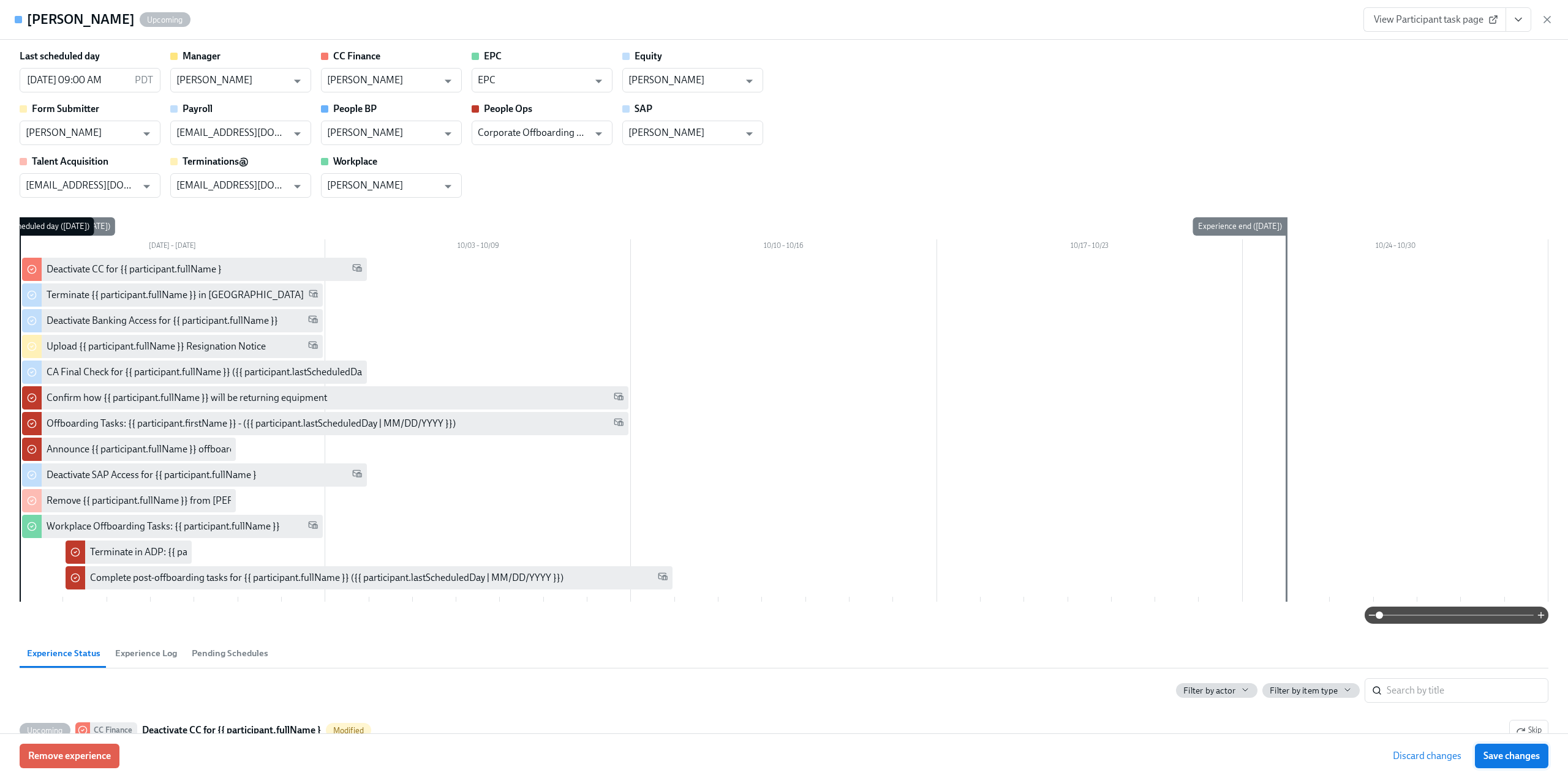
click at [1486, 752] on span "Save changes" at bounding box center [1512, 756] width 56 height 12
type input "[DATE] 09:00 AM"
click at [1546, 20] on icon "button" at bounding box center [1547, 19] width 6 height 6
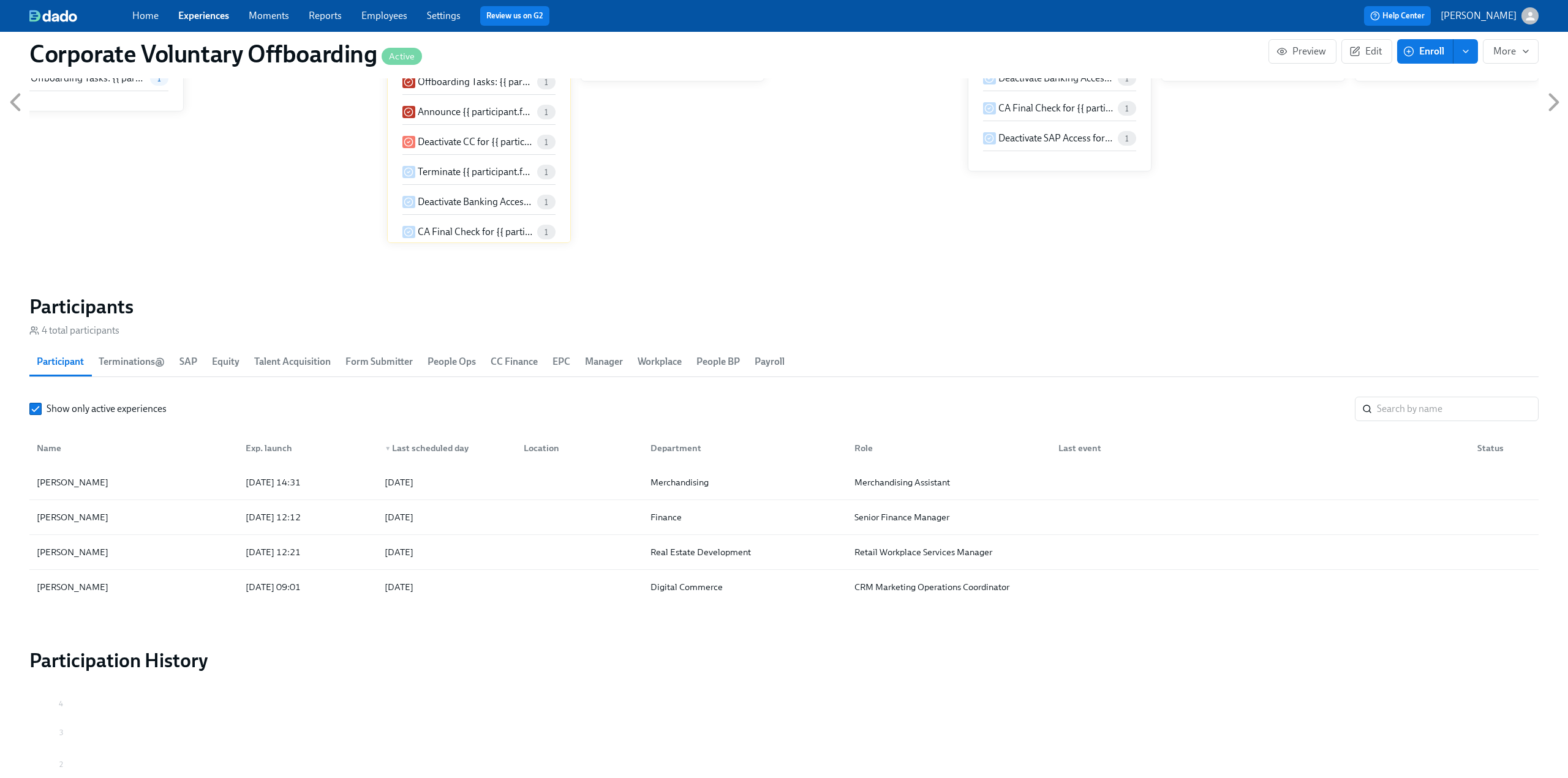
scroll to position [0, 2159]
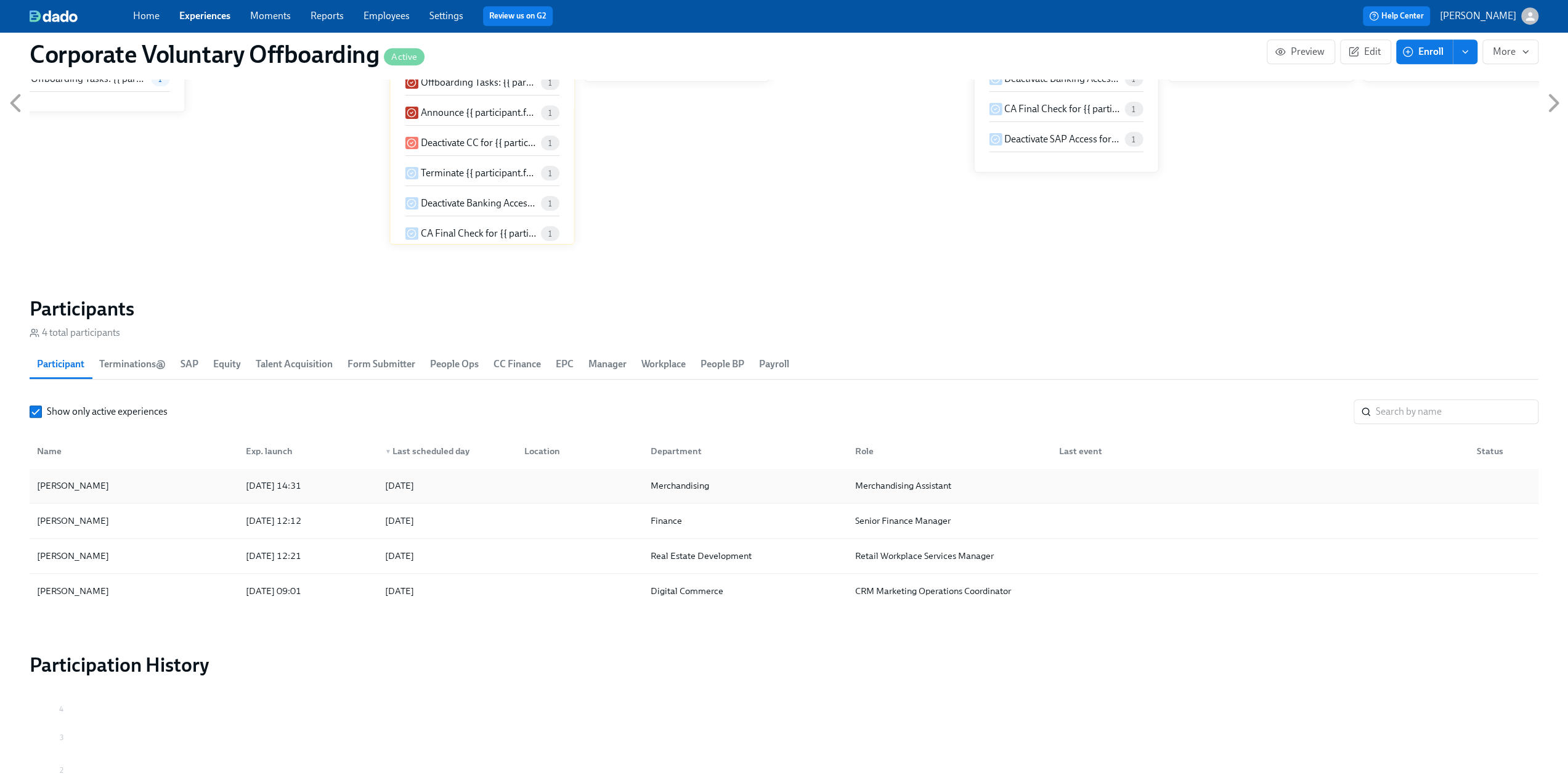
click at [161, 481] on div "[PERSON_NAME]" at bounding box center [134, 486] width 204 height 25
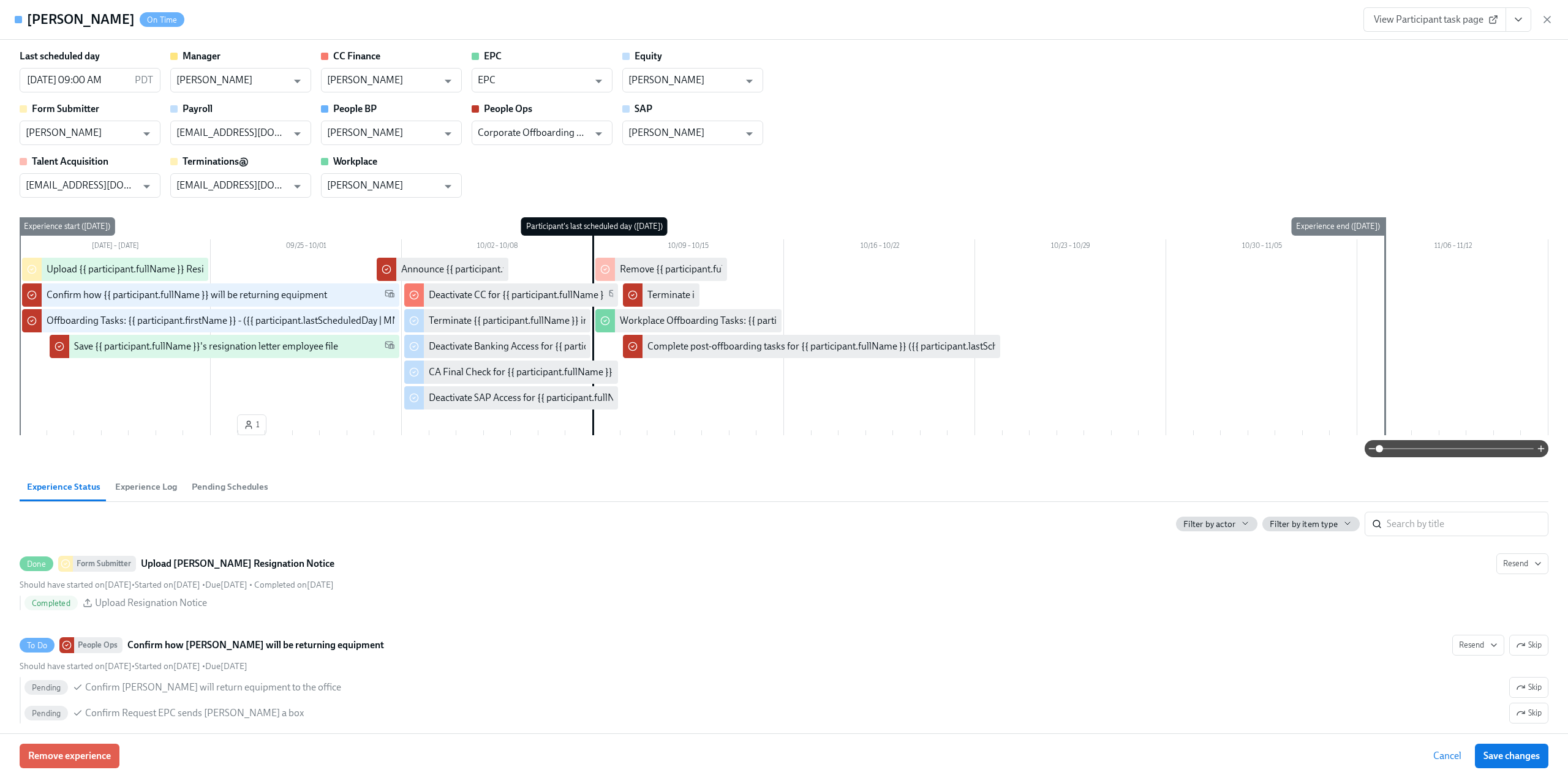
click at [119, 95] on div "Last scheduled day [DATE] 09:00 AM PDT ​ Manager [PERSON_NAME] ​ CC Finance [PE…" at bounding box center [784, 123] width 1528 height 148
click at [121, 86] on input "[DATE] 09:00 AM" at bounding box center [74, 80] width 110 height 25
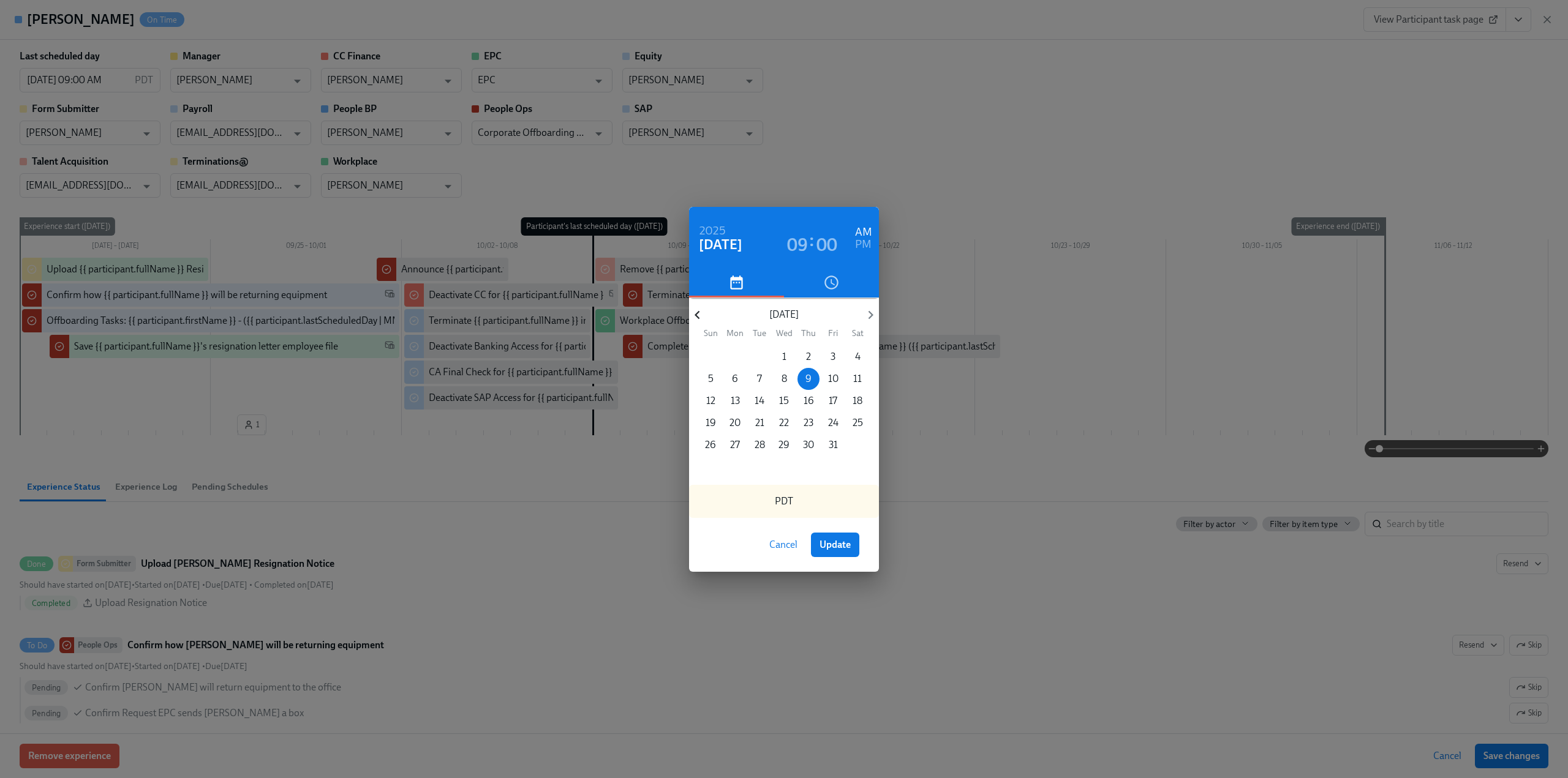
click at [695, 314] on icon "button" at bounding box center [697, 315] width 5 height 9
click at [832, 422] on p "26" at bounding box center [833, 422] width 11 height 13
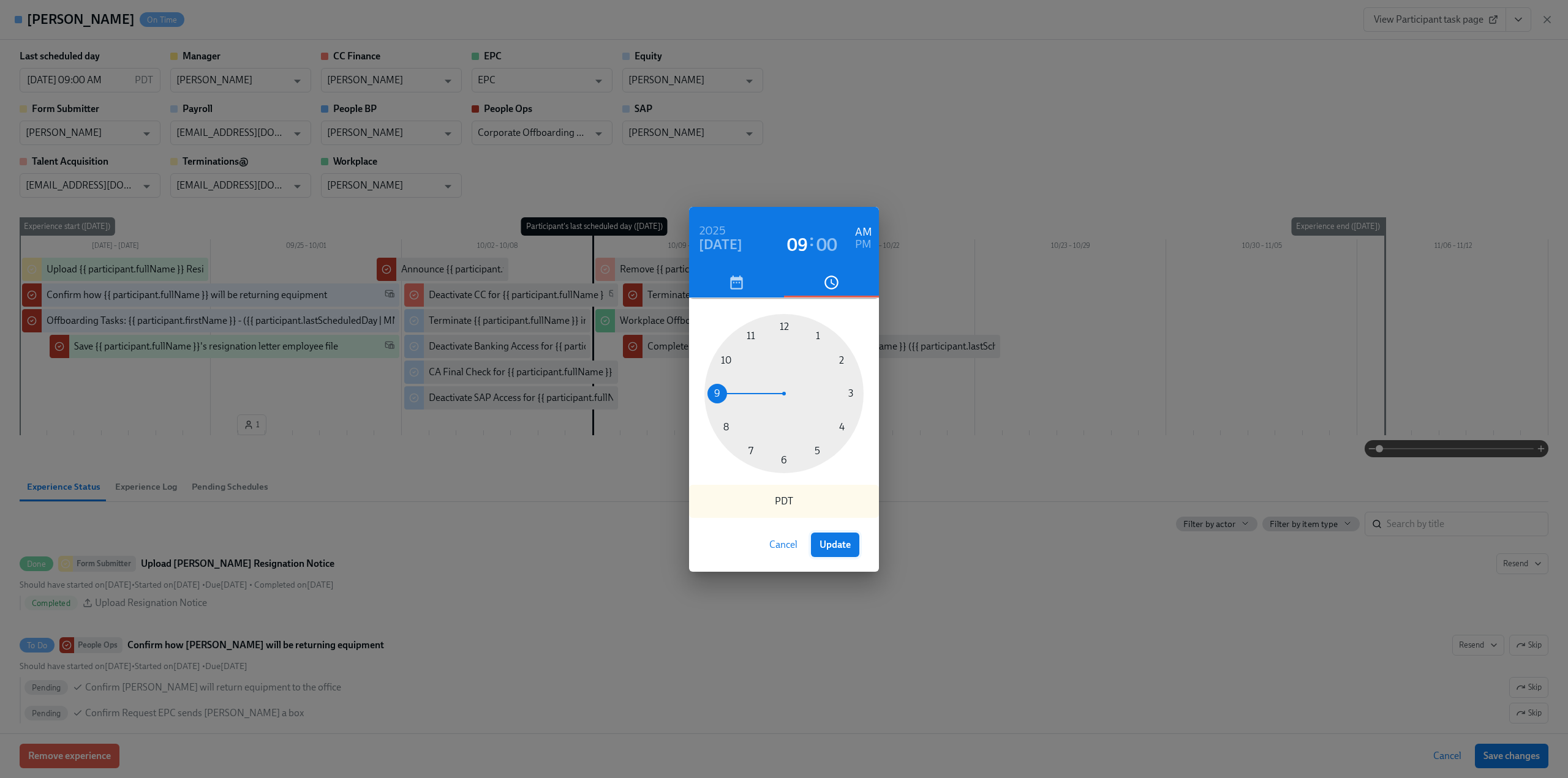
click at [844, 553] on button "Update" at bounding box center [835, 545] width 48 height 25
type input "[DATE] 09:00 AM"
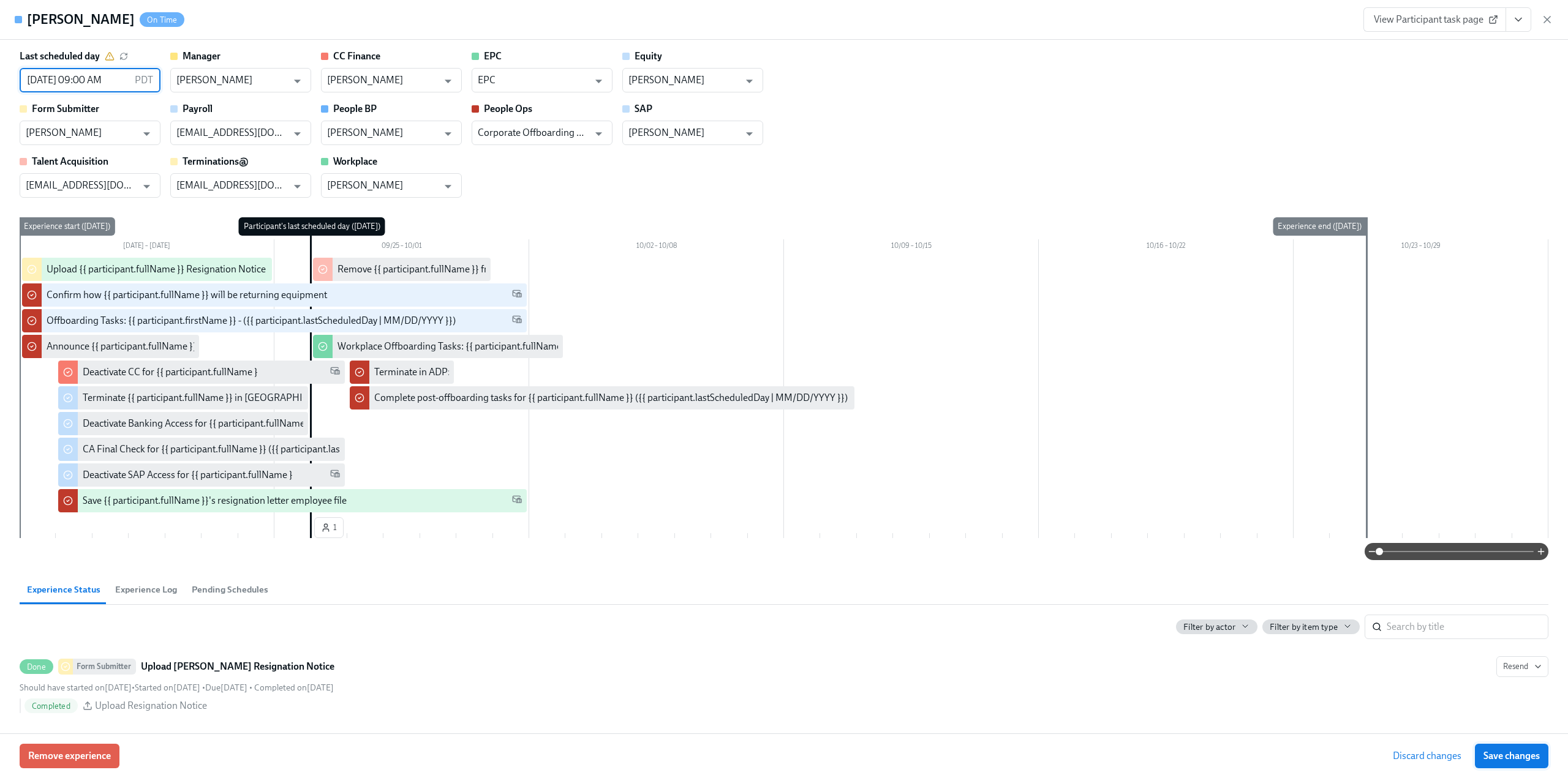
click at [1503, 755] on span "Save changes" at bounding box center [1512, 756] width 56 height 12
type input "[DATE] 09:00 AM"
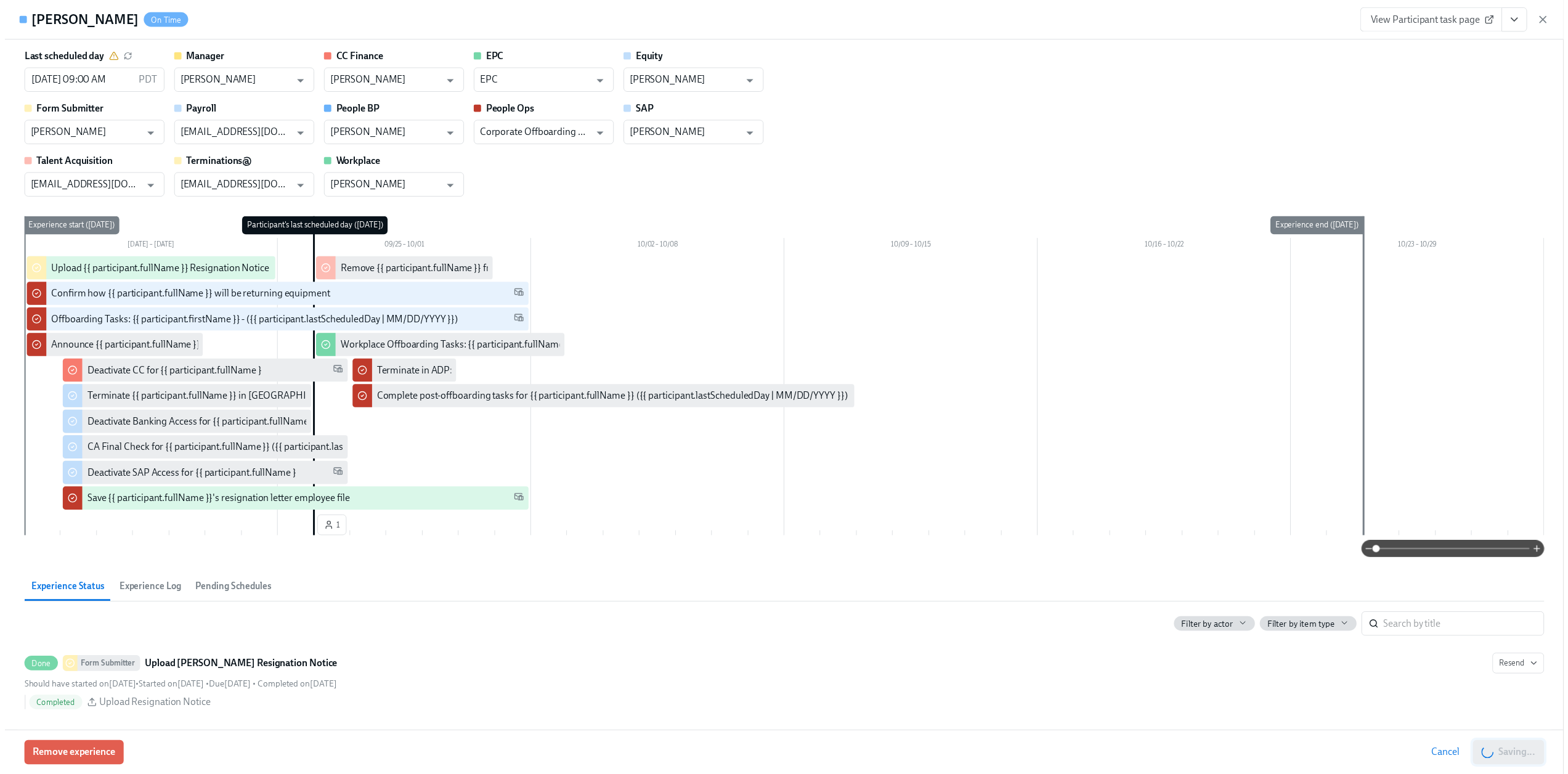
scroll to position [0, 1401]
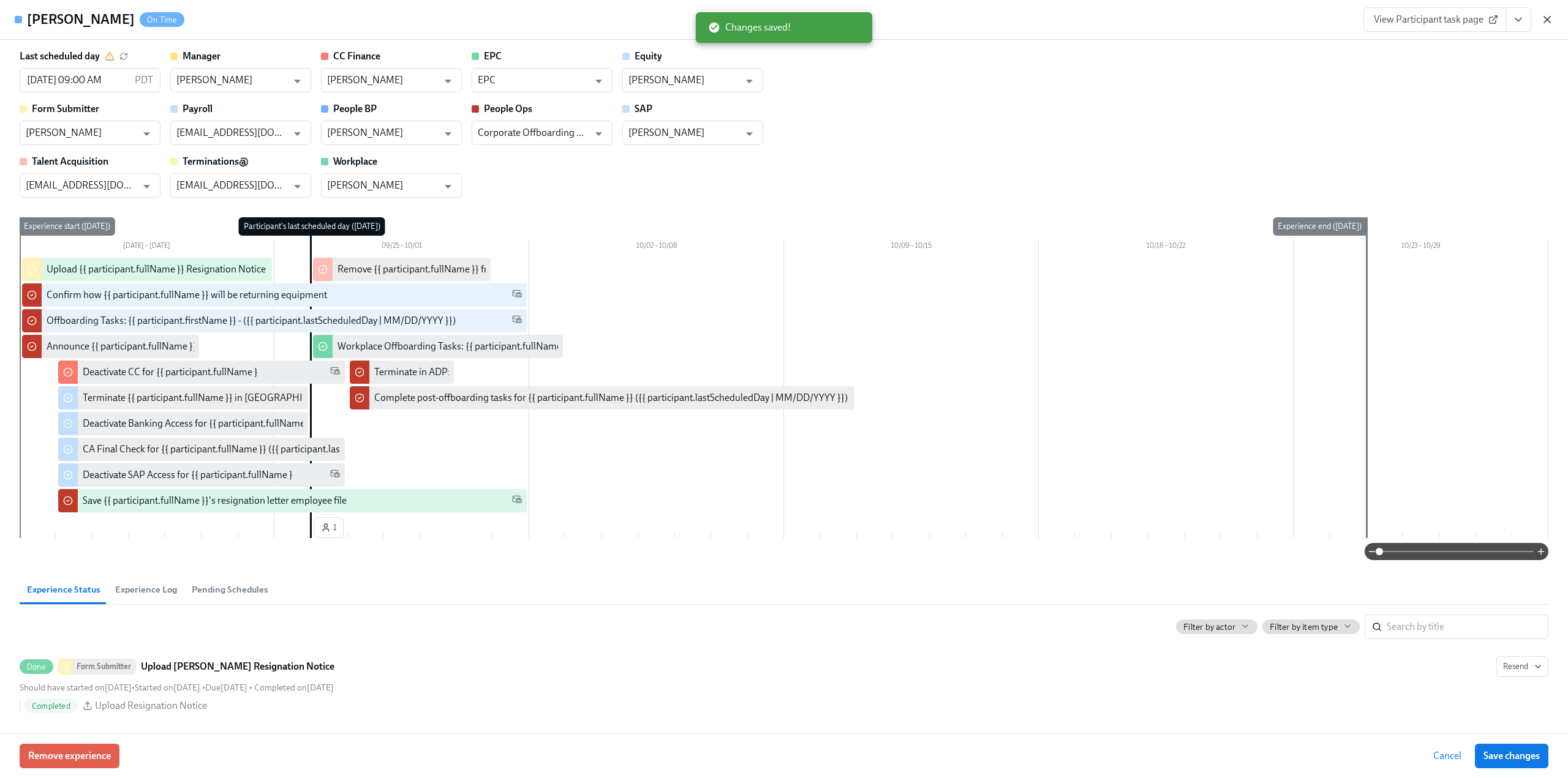
click at [1549, 17] on icon "button" at bounding box center [1547, 19] width 6 height 6
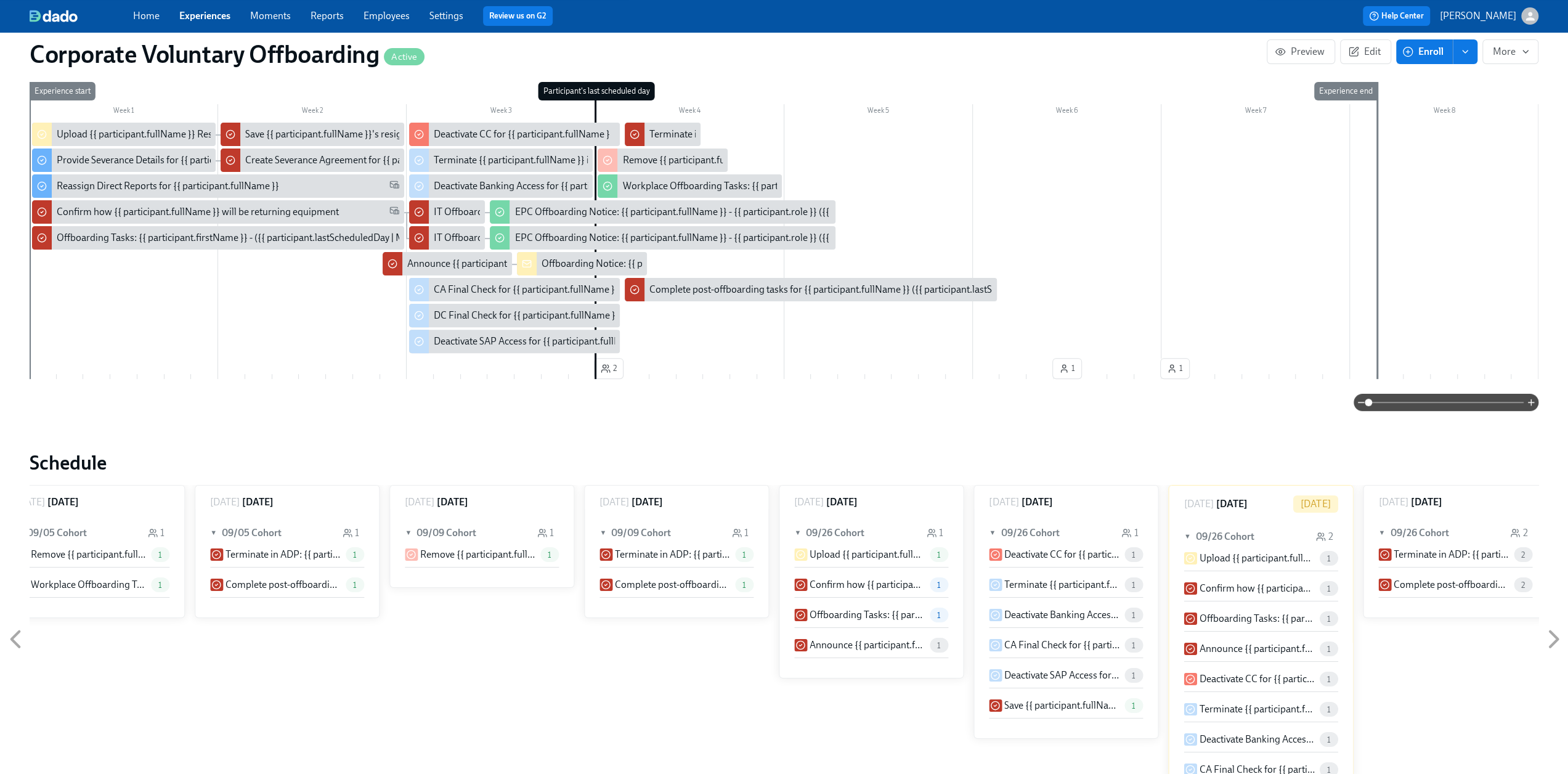
scroll to position [211, 0]
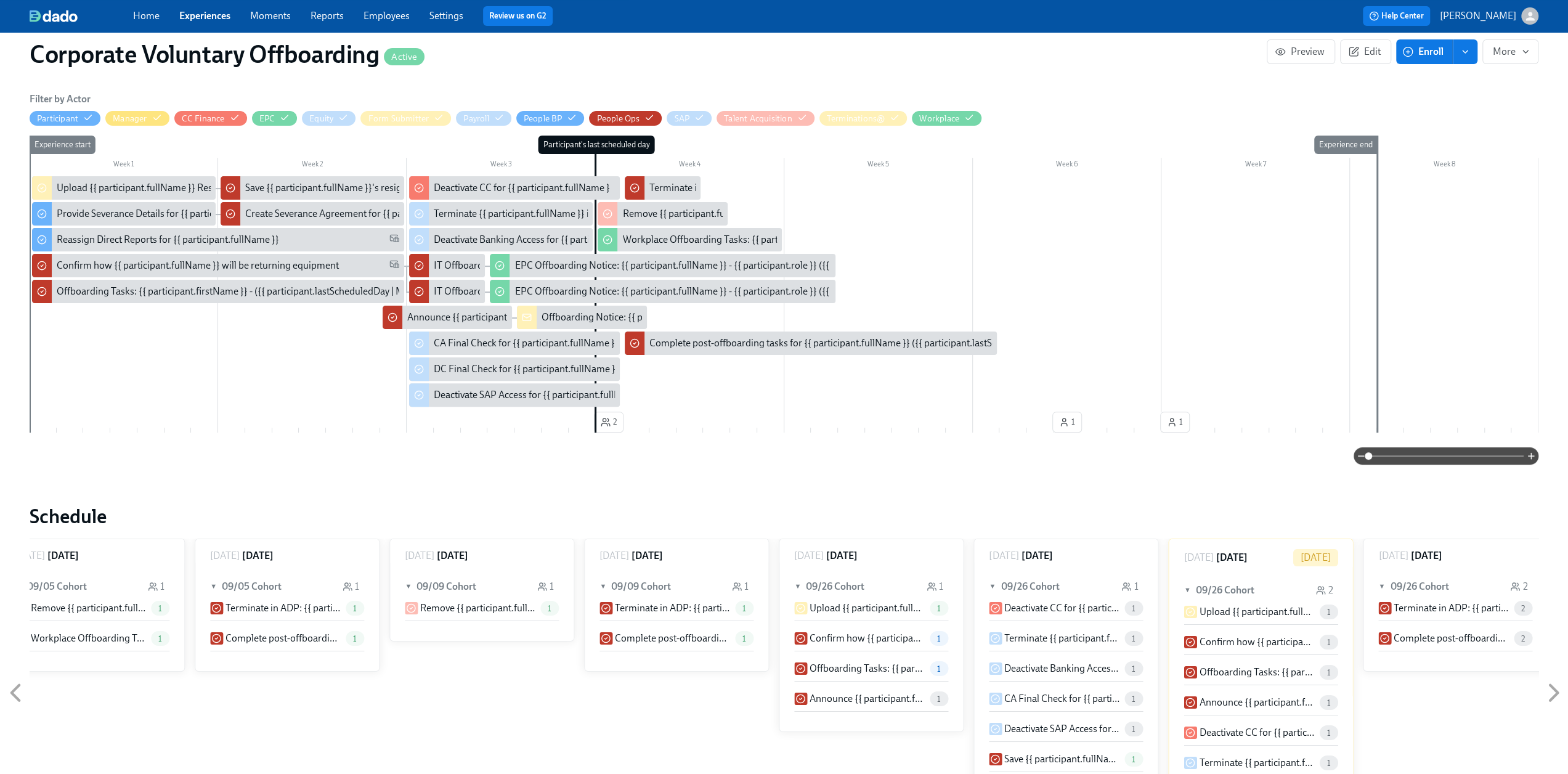
click at [192, 16] on link "Experiences" at bounding box center [205, 15] width 51 height 12
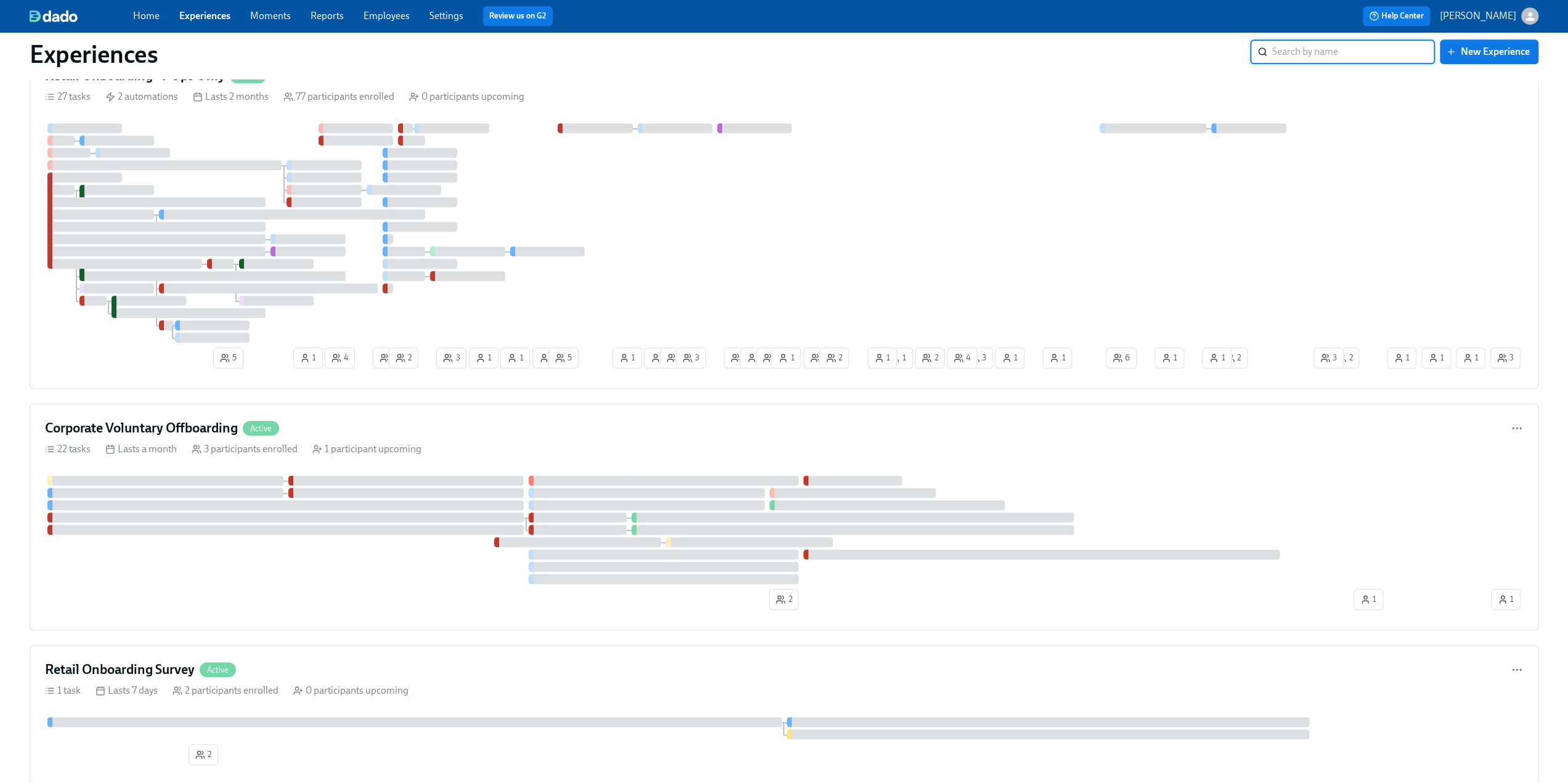
scroll to position [677, 0]
click at [176, 435] on h4 "Corporate Voluntary Offboarding" at bounding box center [141, 430] width 192 height 19
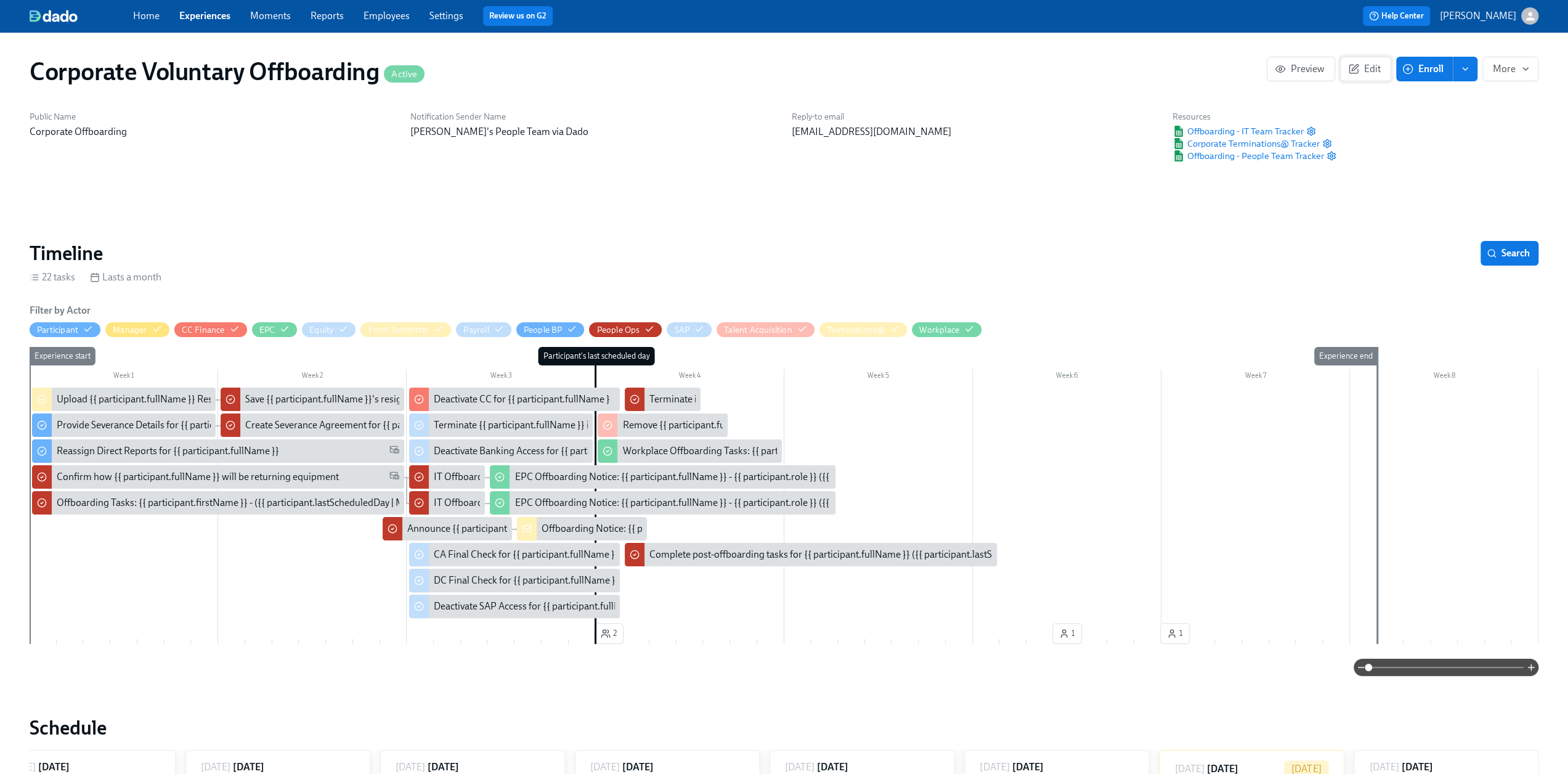
click at [1366, 70] on span "Edit" at bounding box center [1366, 69] width 30 height 12
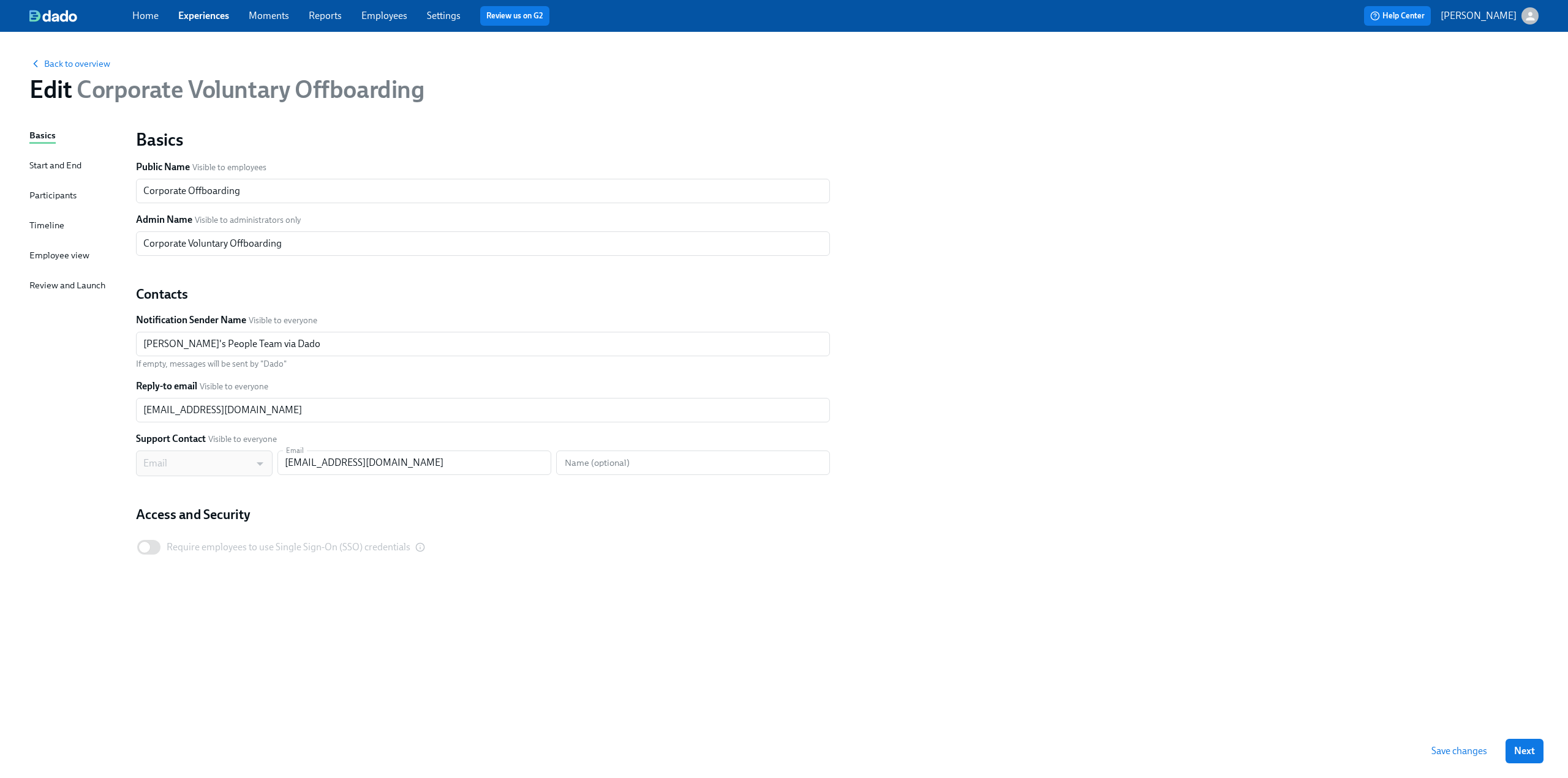
click at [49, 227] on div "Timeline" at bounding box center [47, 225] width 35 height 13
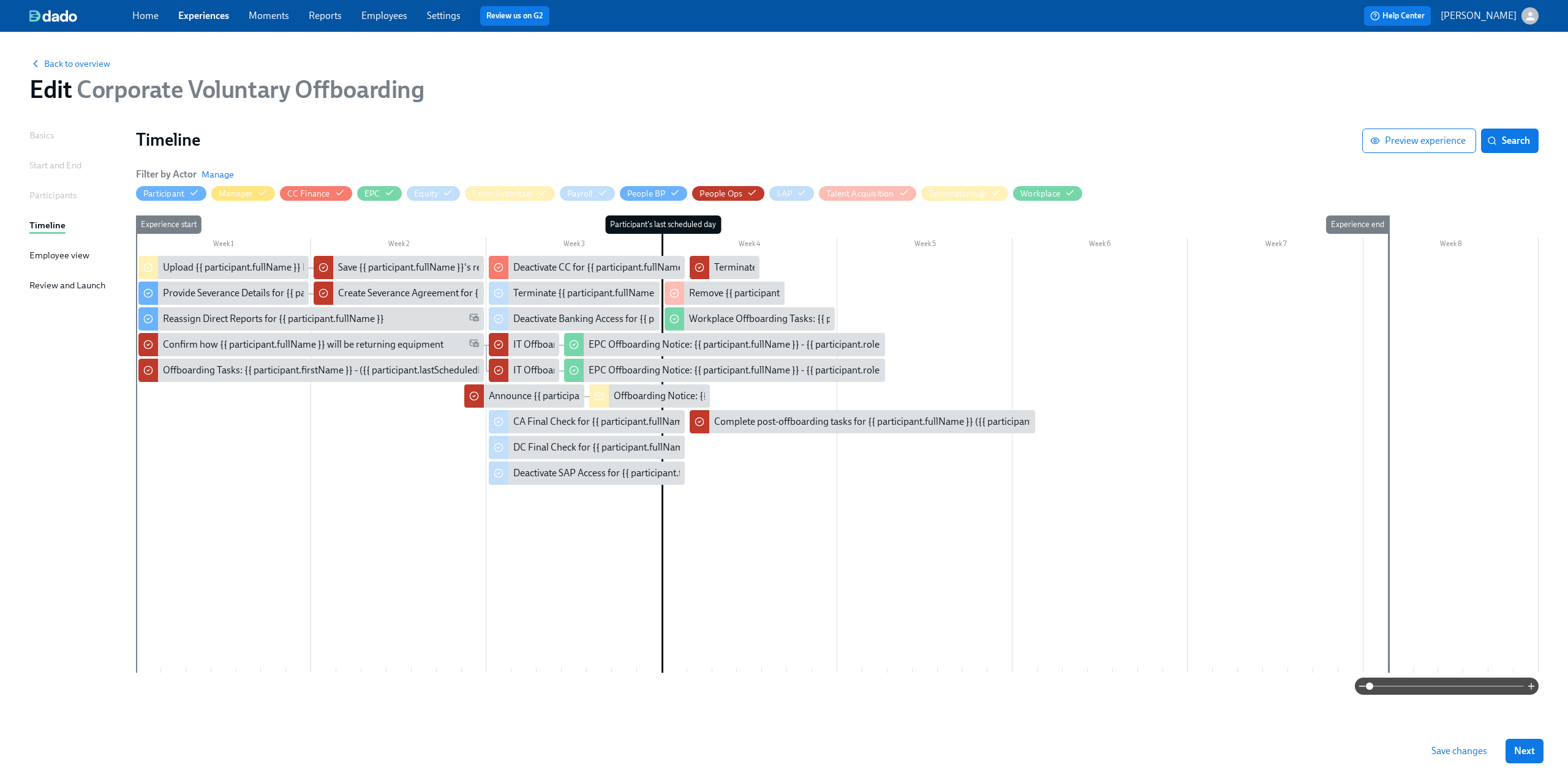
click at [47, 189] on div "Participants" at bounding box center [53, 195] width 48 height 13
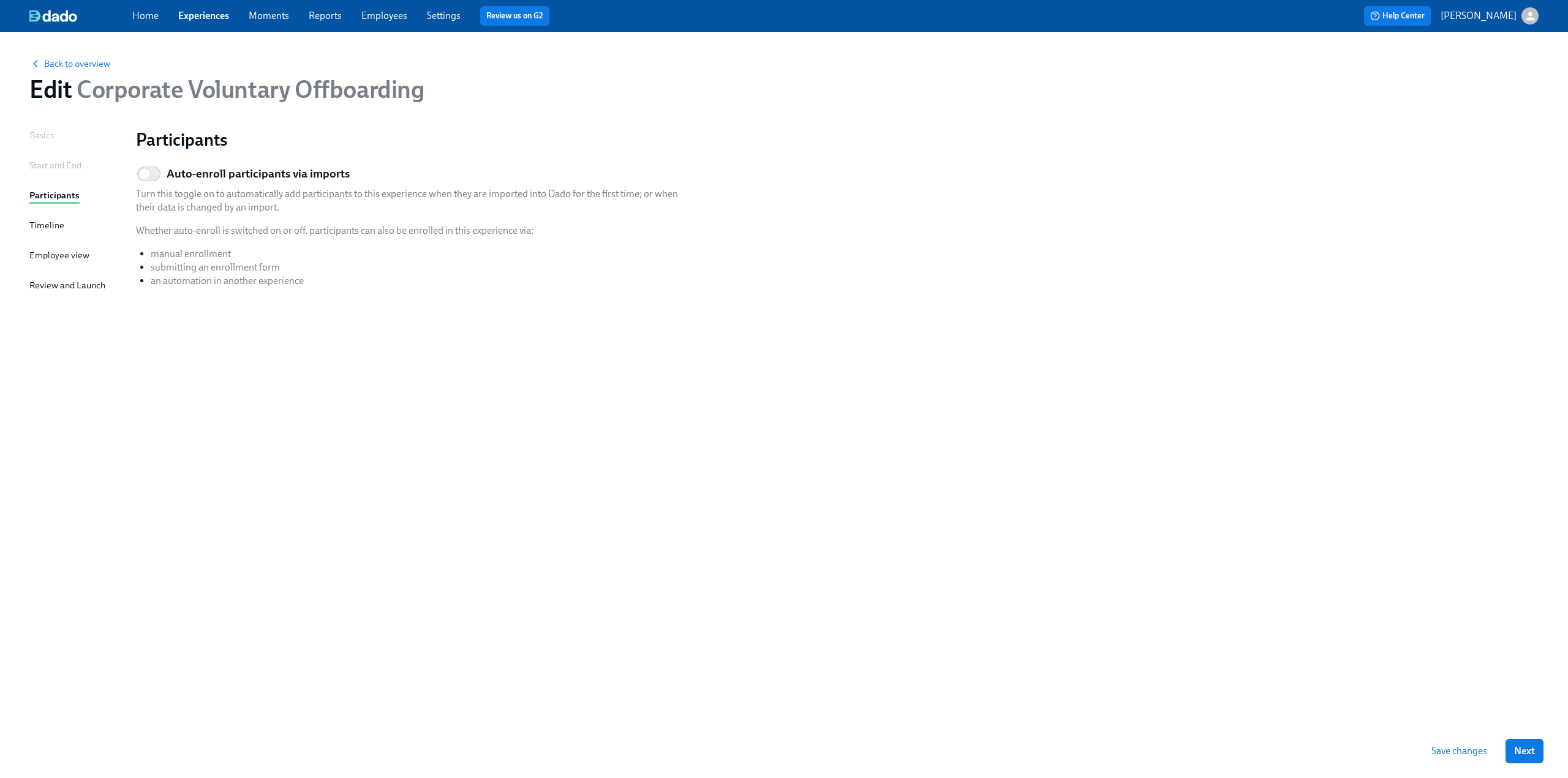
click at [47, 167] on div "Start and End" at bounding box center [55, 165] width 52 height 13
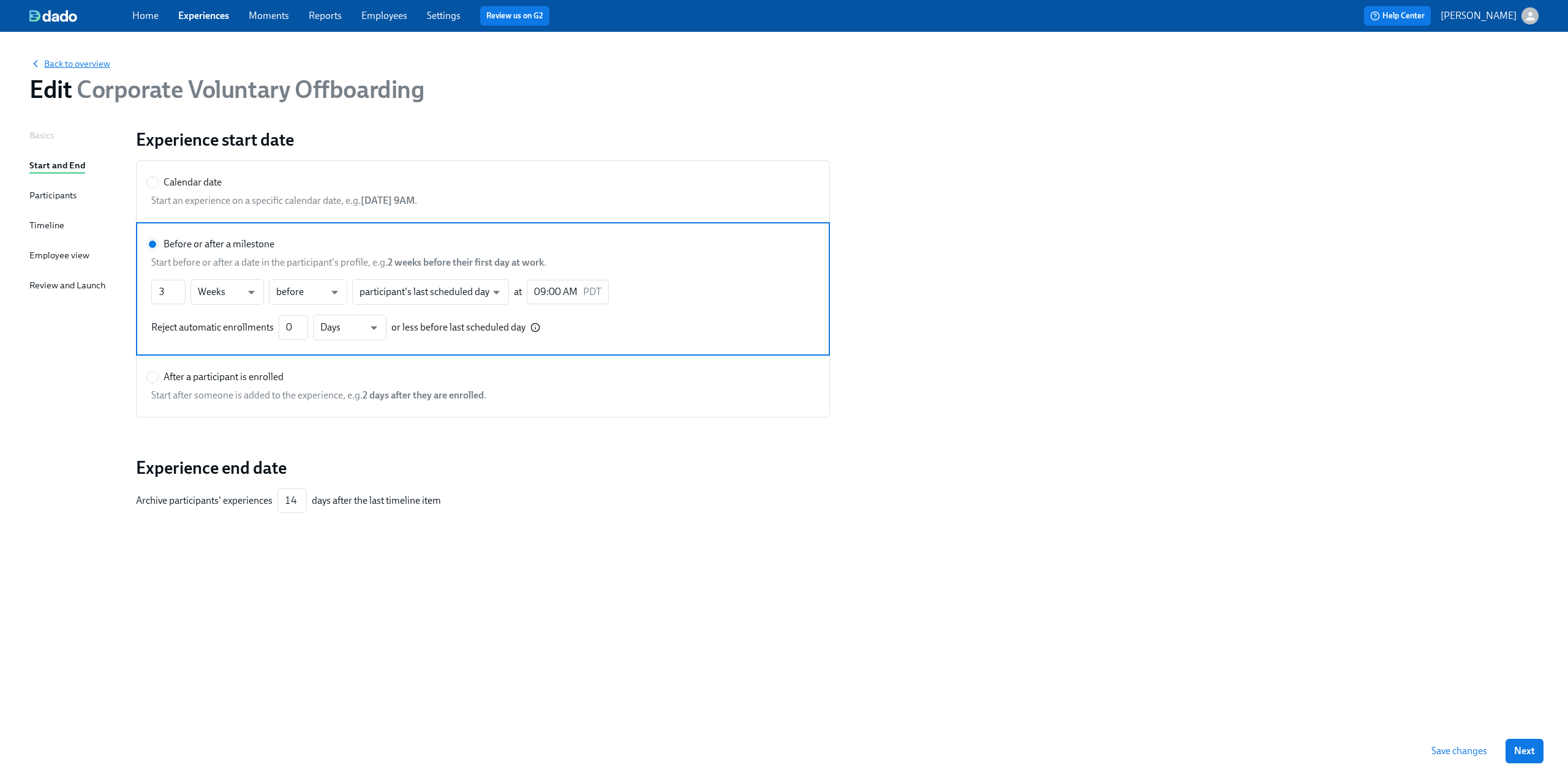
click at [78, 59] on span "Back to overview" at bounding box center [70, 63] width 81 height 12
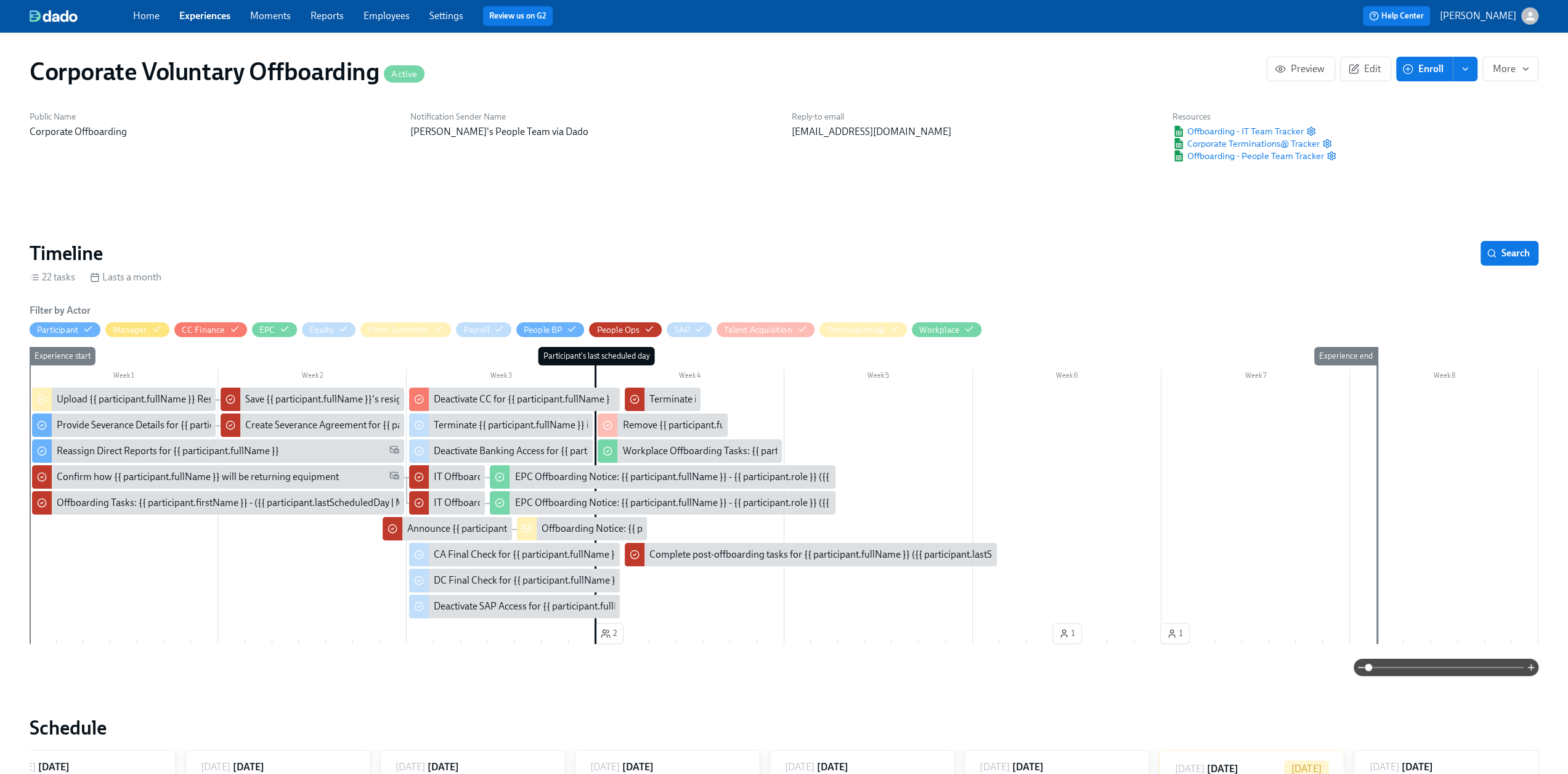
click at [202, 4] on div "Home Experiences Moments Reports Employees Settings Review us on G2 Help Center…" at bounding box center [784, 16] width 1568 height 32
click at [202, 20] on link "Experiences" at bounding box center [205, 15] width 51 height 12
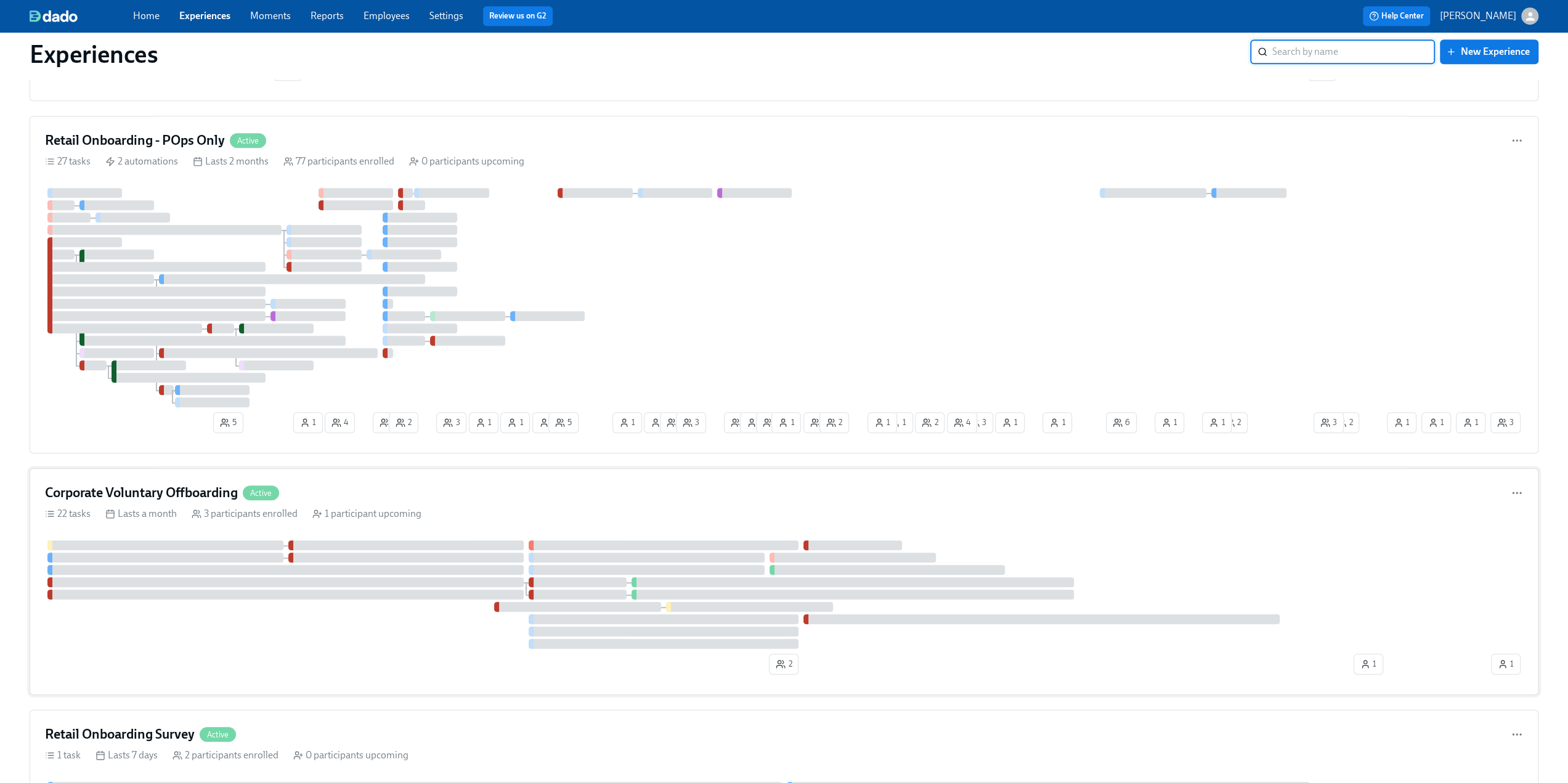
scroll to position [740, 0]
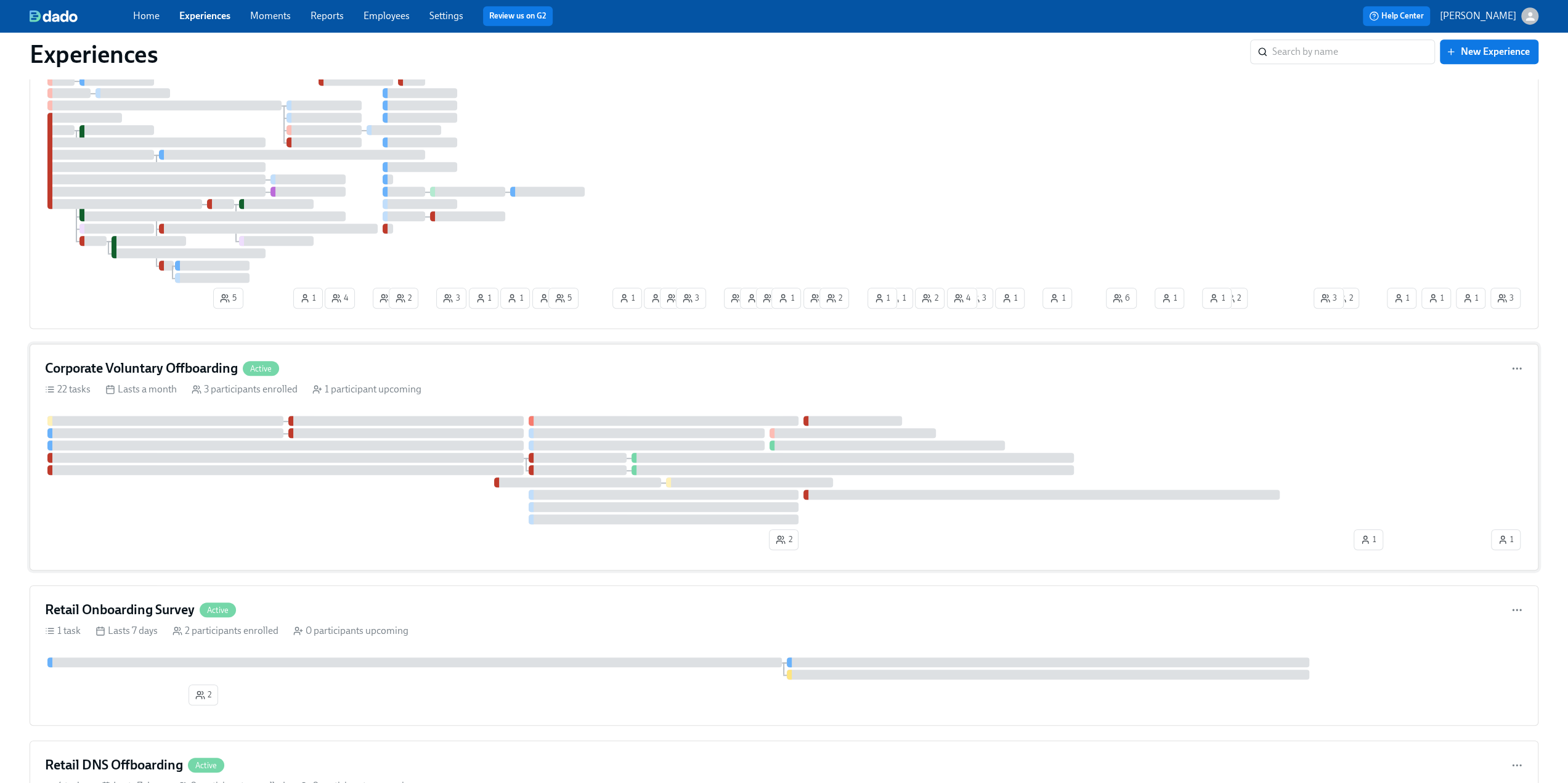
click at [167, 359] on h4 "Corporate Voluntary Offboarding" at bounding box center [141, 368] width 192 height 19
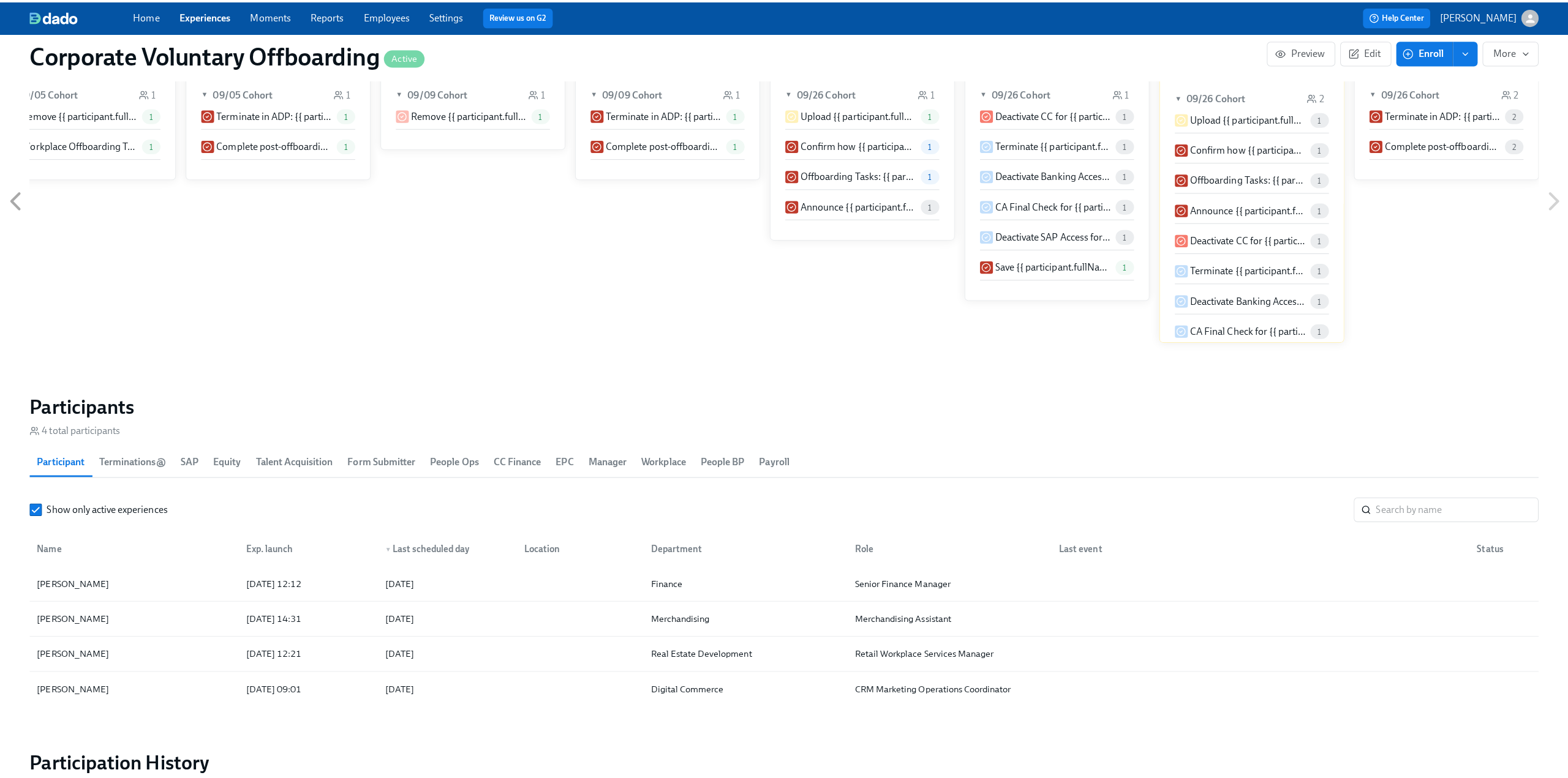
scroll to position [735, 0]
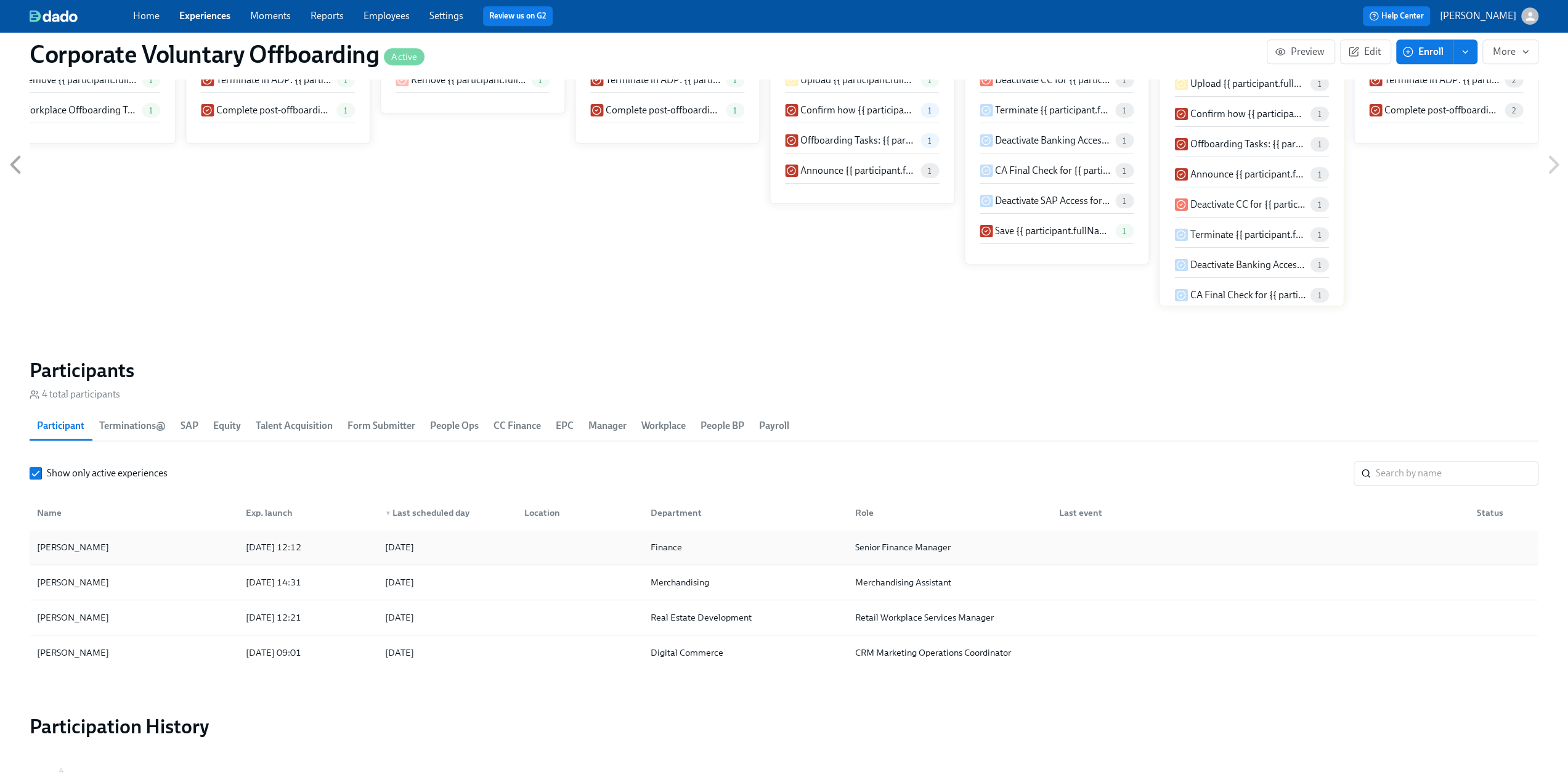
click at [134, 536] on div "[PERSON_NAME]" at bounding box center [134, 547] width 204 height 25
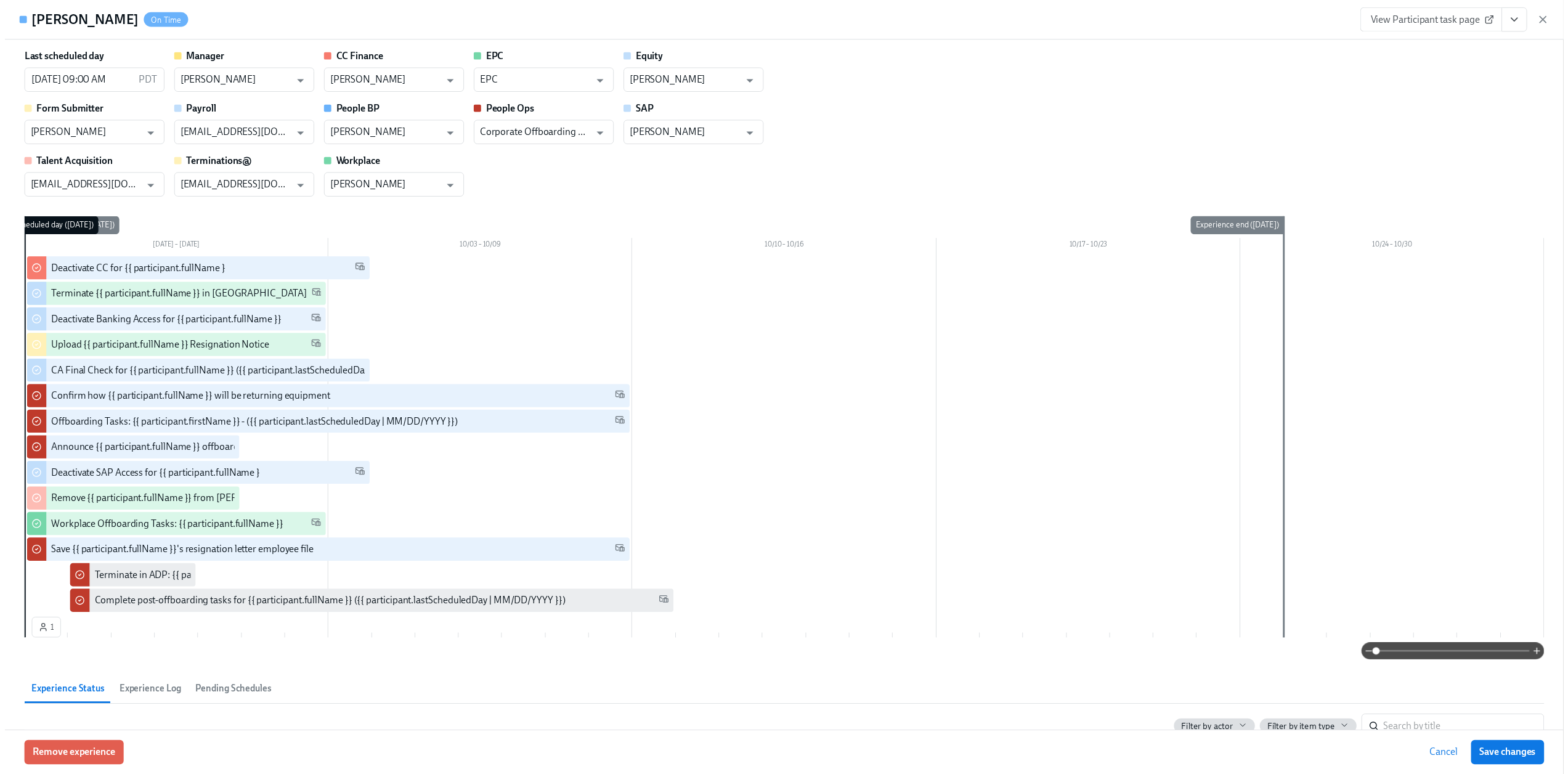
scroll to position [0, 1401]
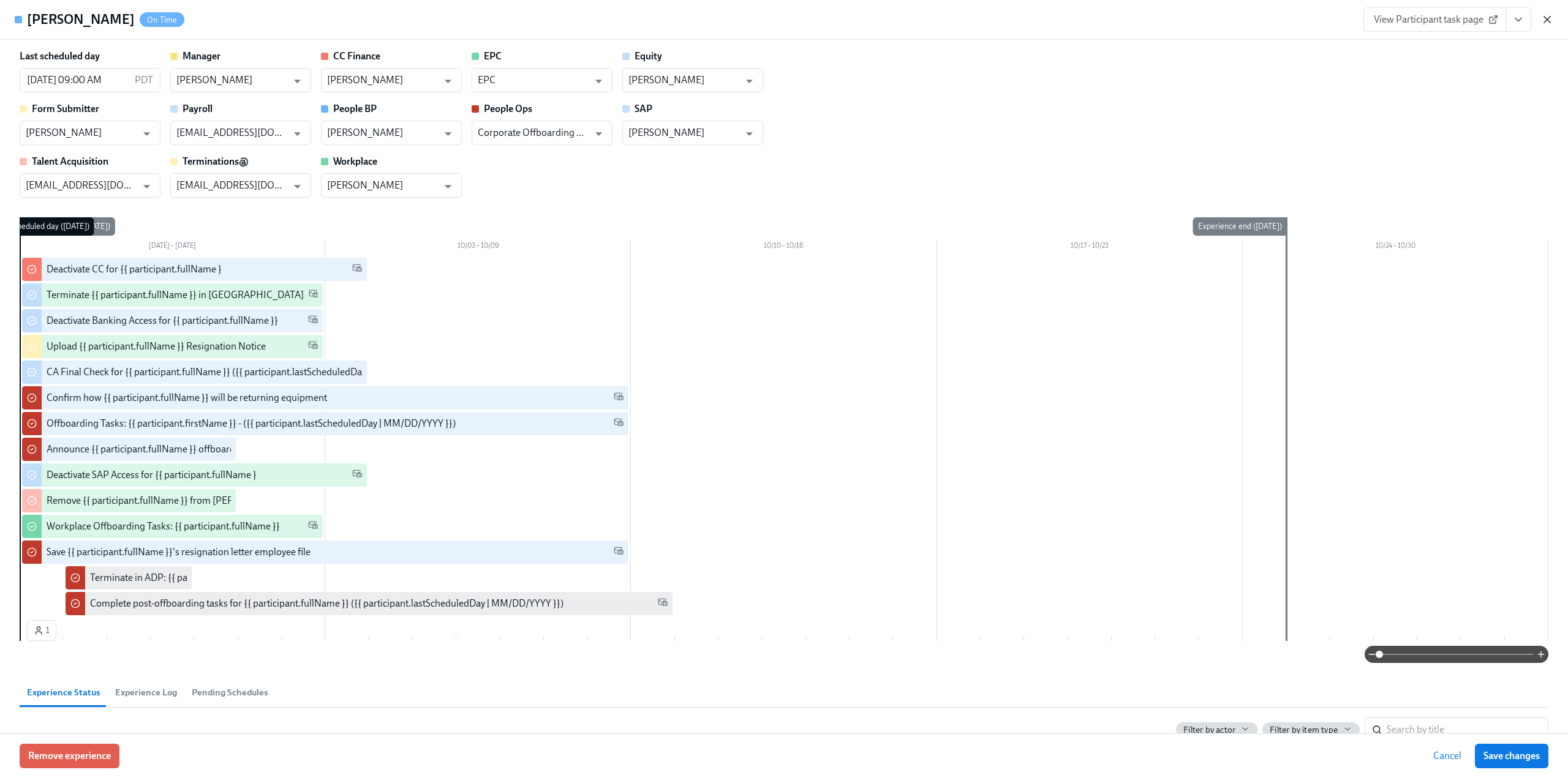
click at [1552, 16] on icon "button" at bounding box center [1547, 19] width 12 height 12
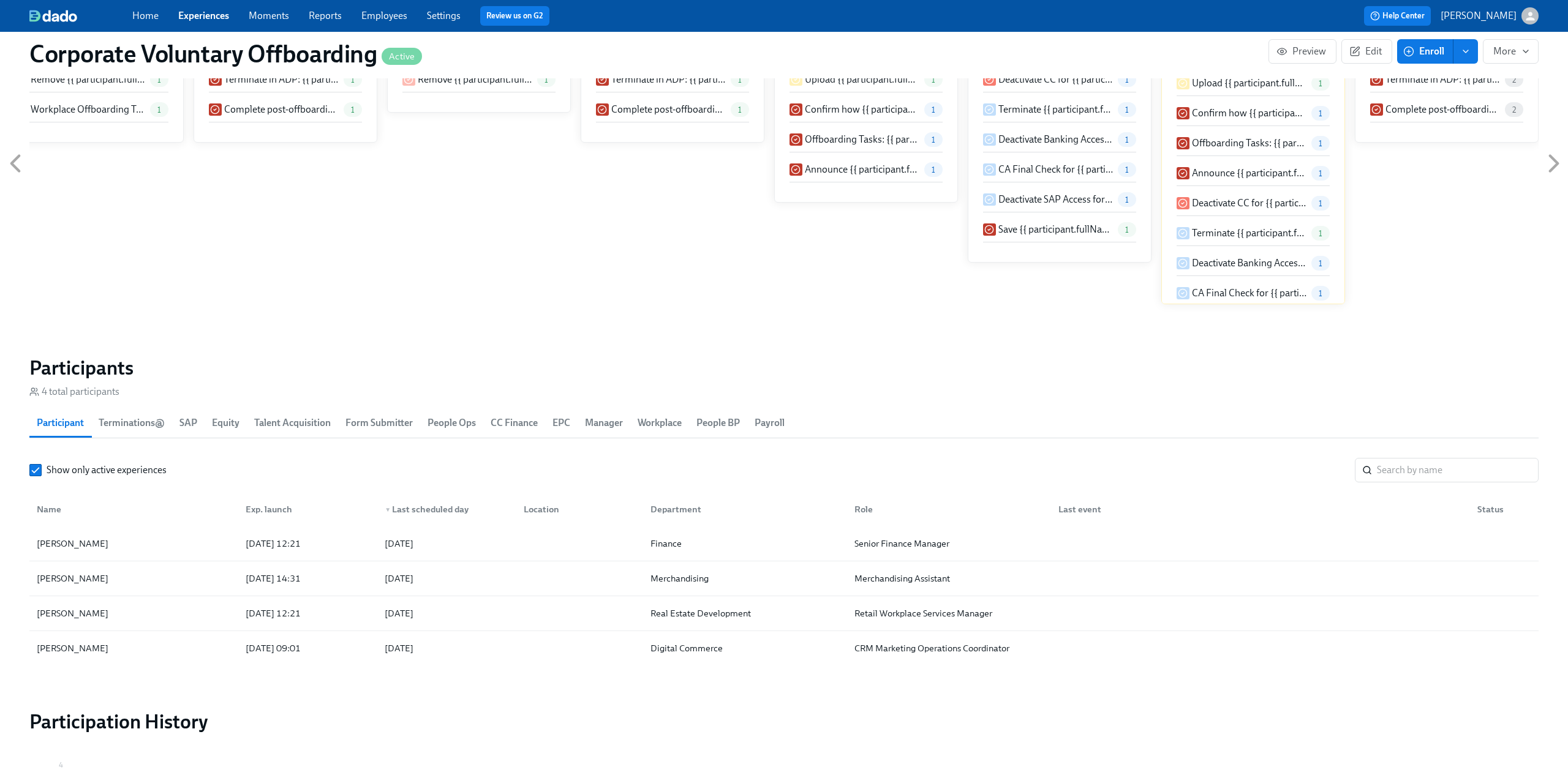
scroll to position [0, 1384]
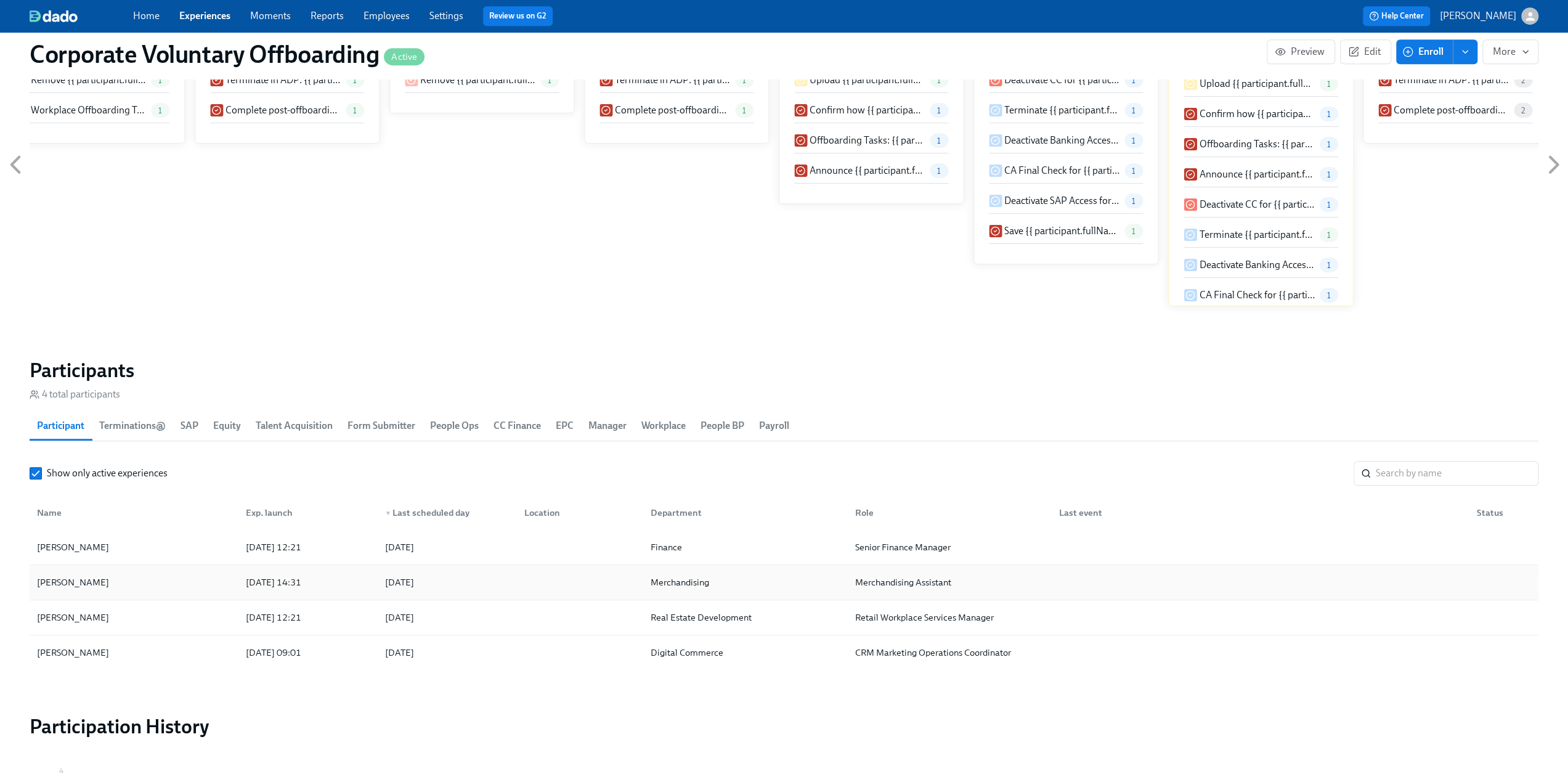
click at [115, 586] on div "[PERSON_NAME]" at bounding box center [134, 582] width 204 height 25
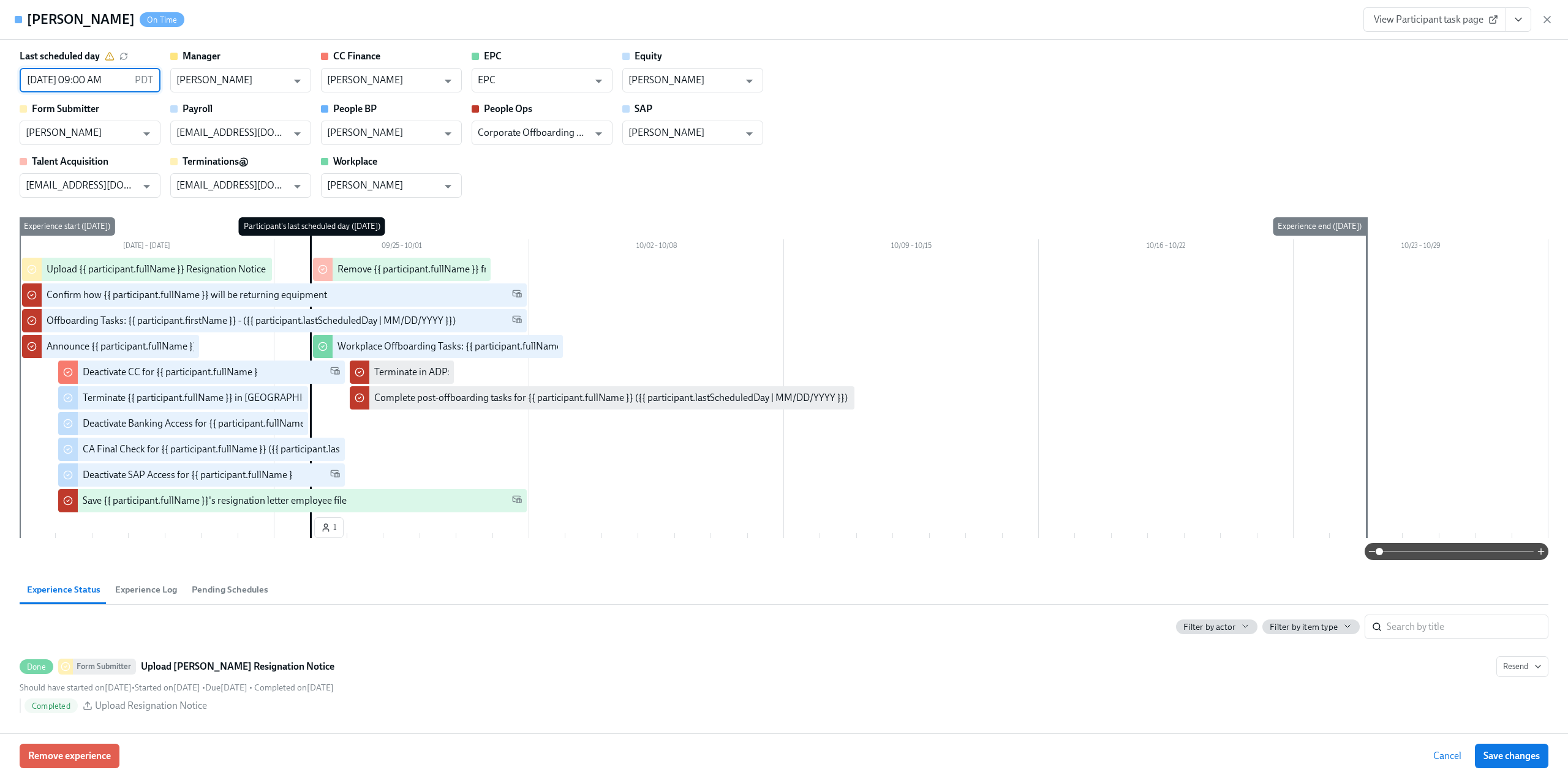
click at [102, 82] on input "[DATE] 09:00 AM" at bounding box center [74, 80] width 110 height 25
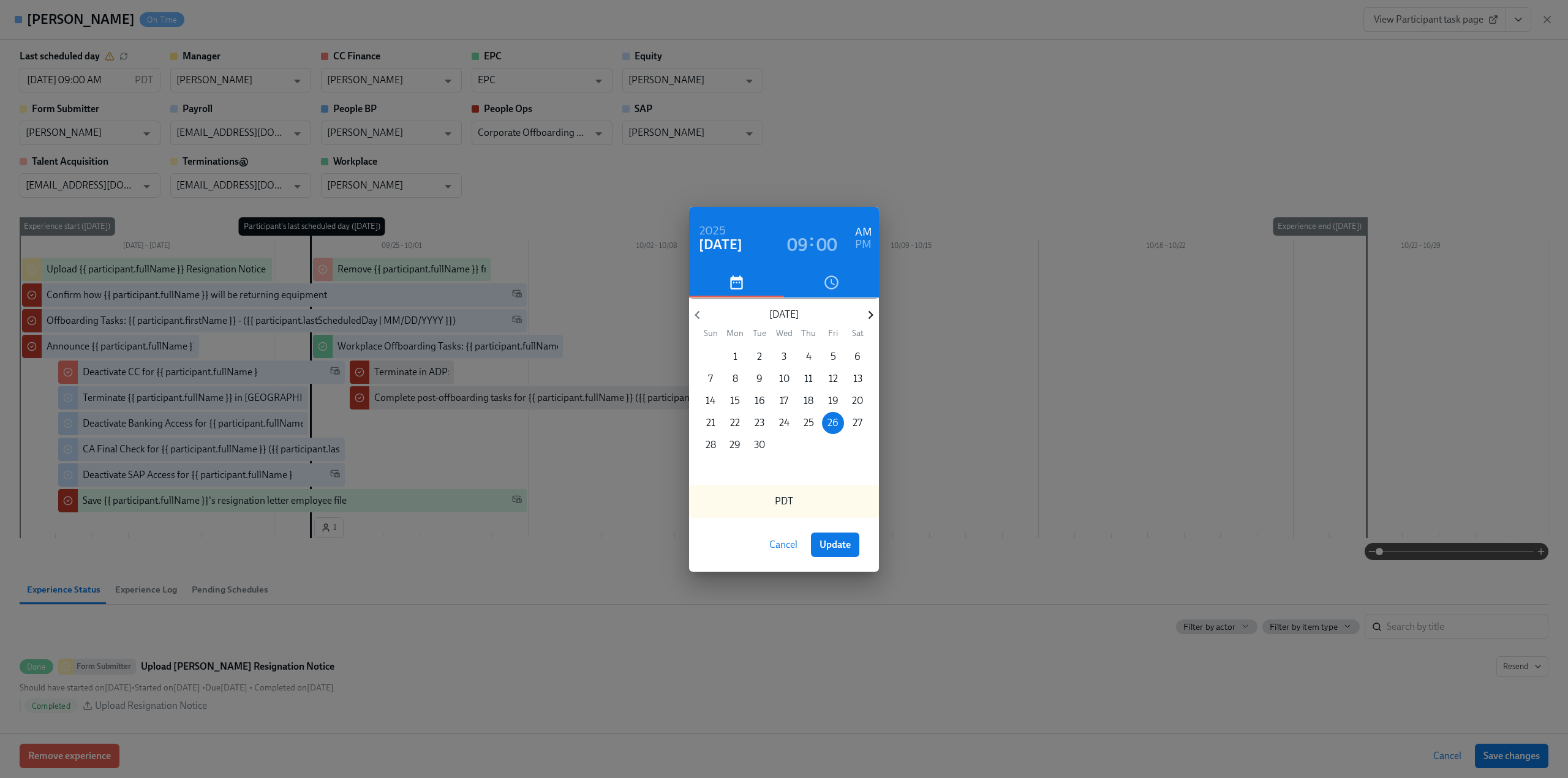
click at [871, 313] on icon "button" at bounding box center [870, 315] width 17 height 17
click at [836, 352] on span "3" at bounding box center [832, 356] width 22 height 13
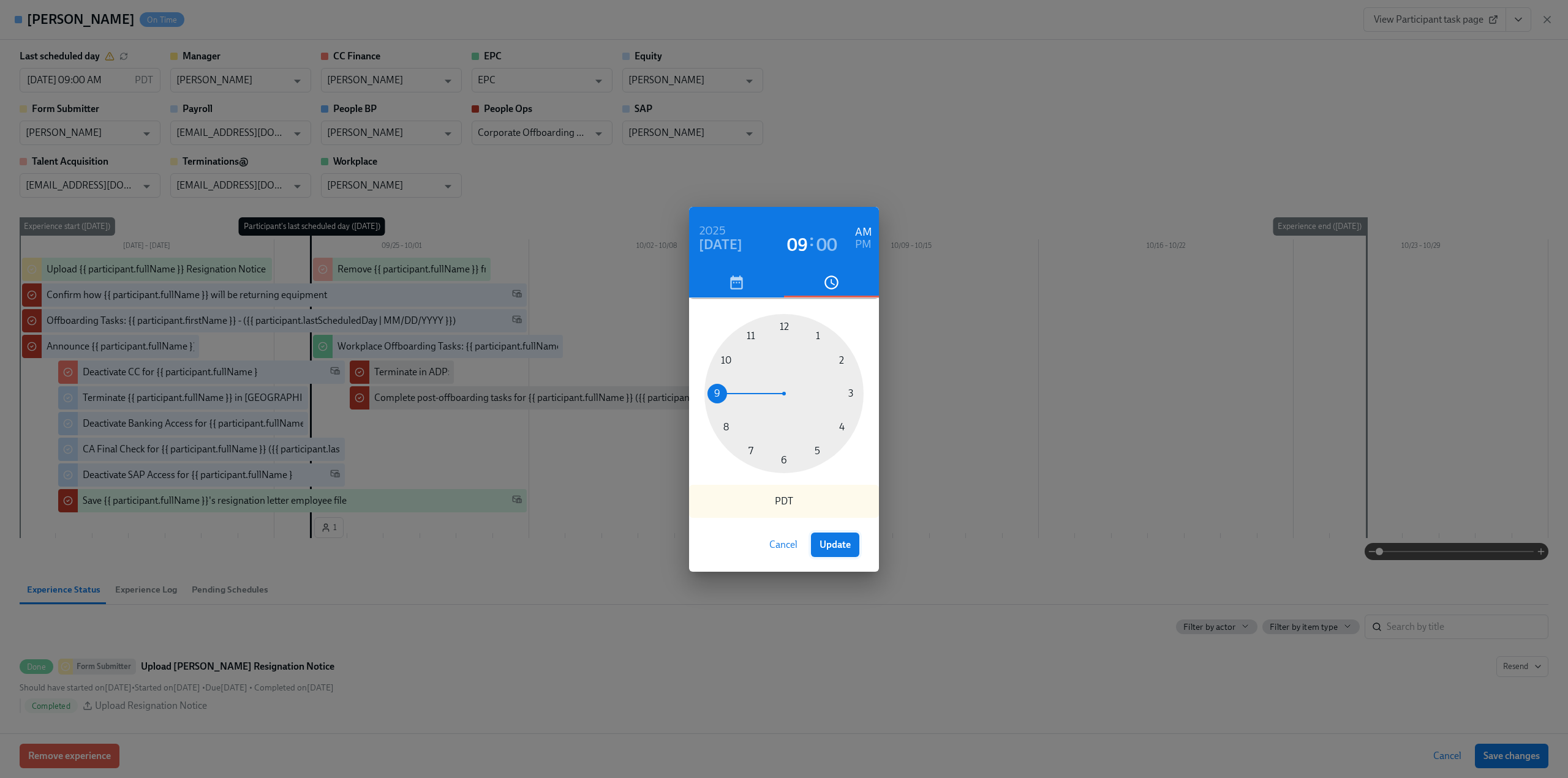
click at [843, 545] on span "Update" at bounding box center [835, 545] width 31 height 12
type input "[DATE] 09:00 AM"
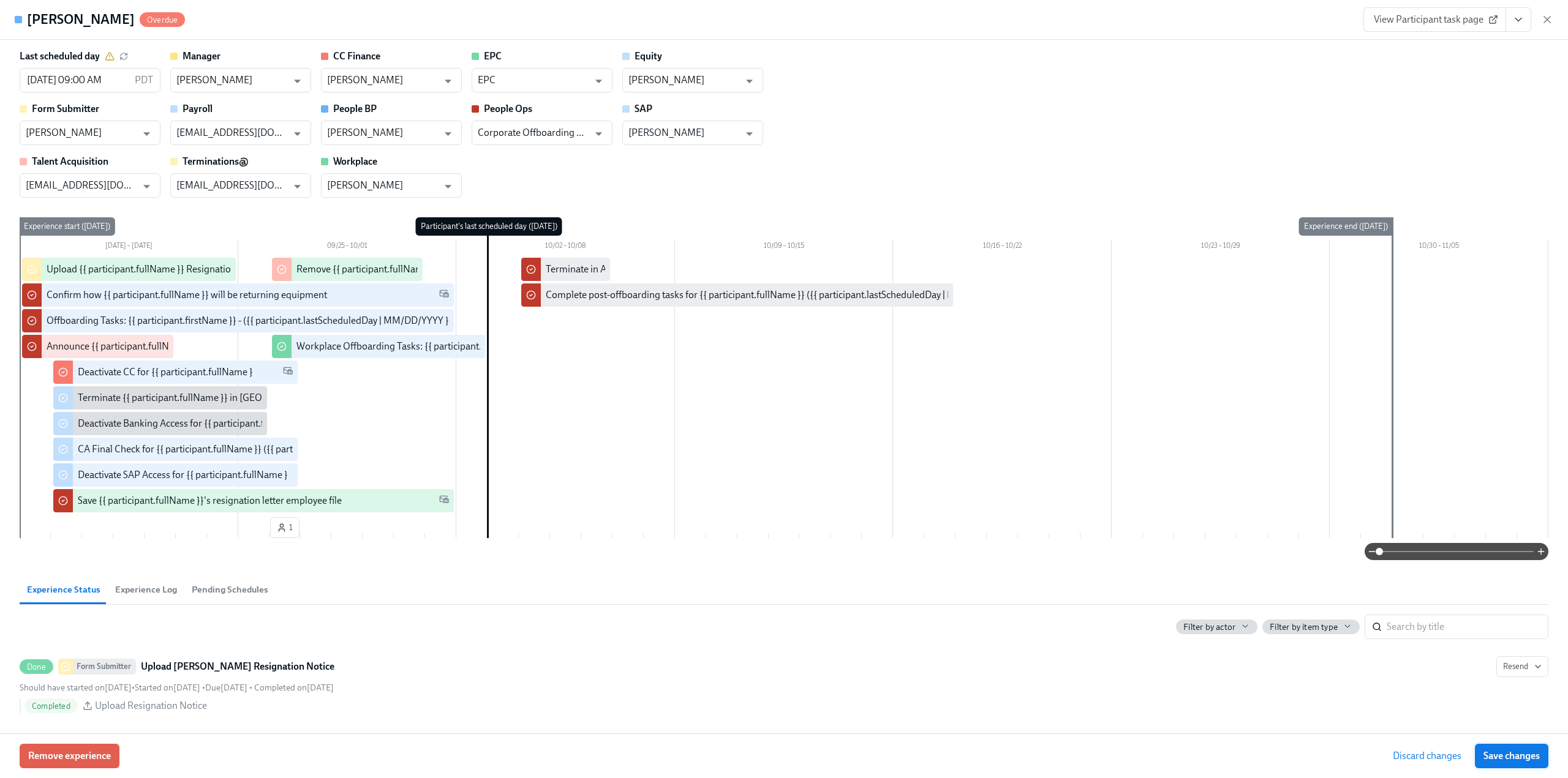
click at [1526, 754] on span "Save changes" at bounding box center [1512, 756] width 56 height 12
type input "[DATE] 09:00 AM"
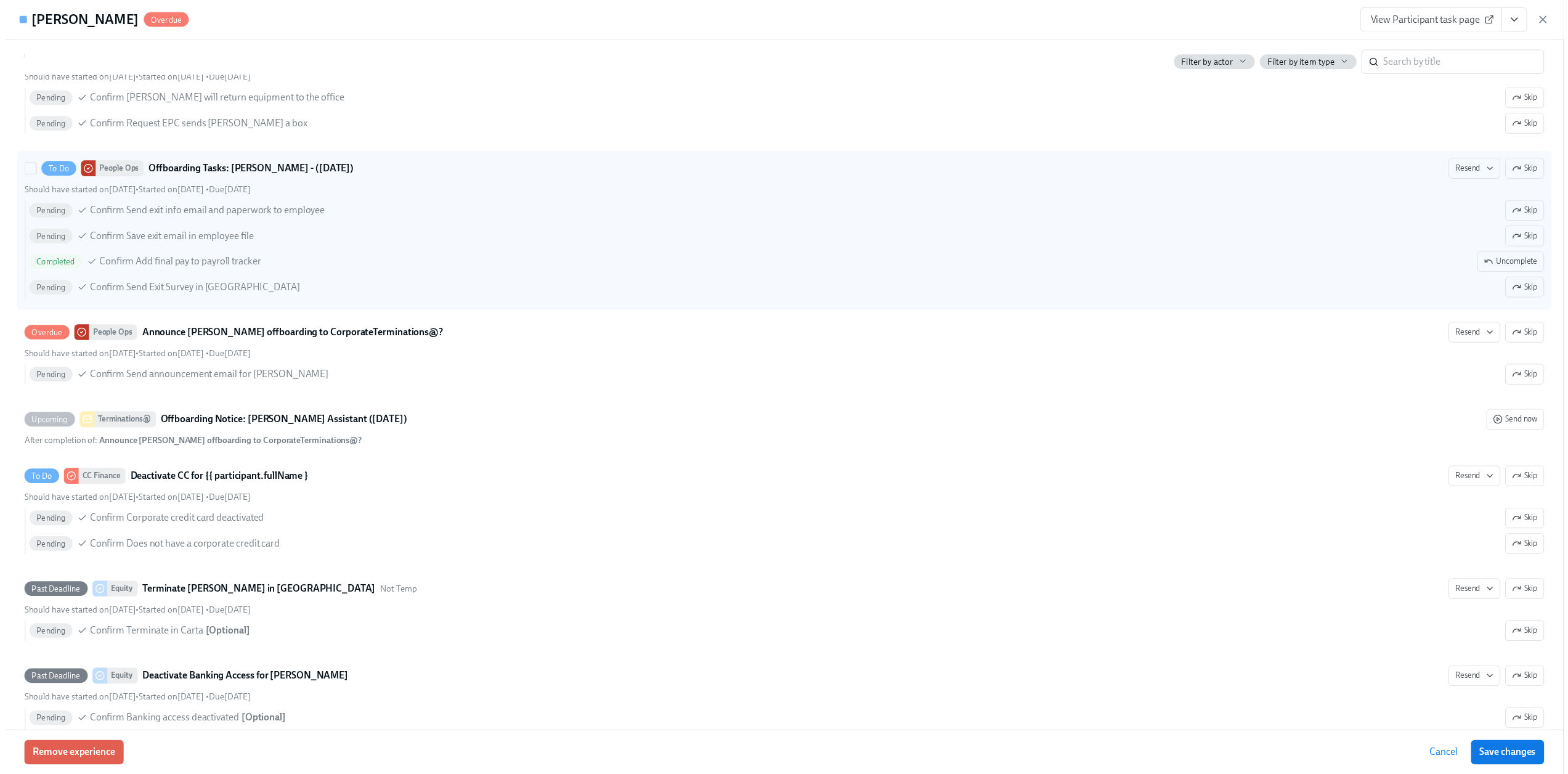
scroll to position [739, 0]
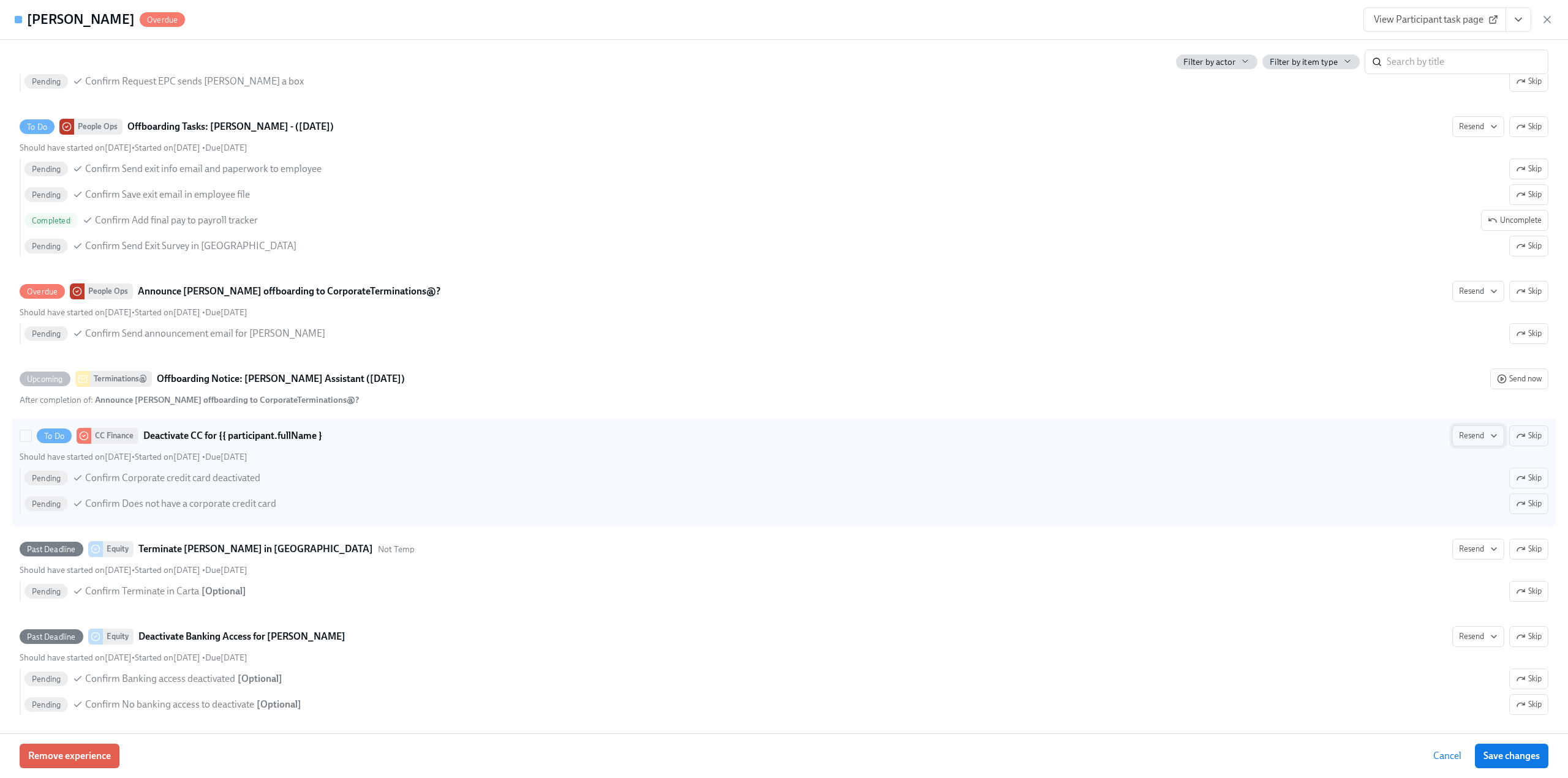
click at [1478, 433] on span "Resend" at bounding box center [1478, 436] width 39 height 12
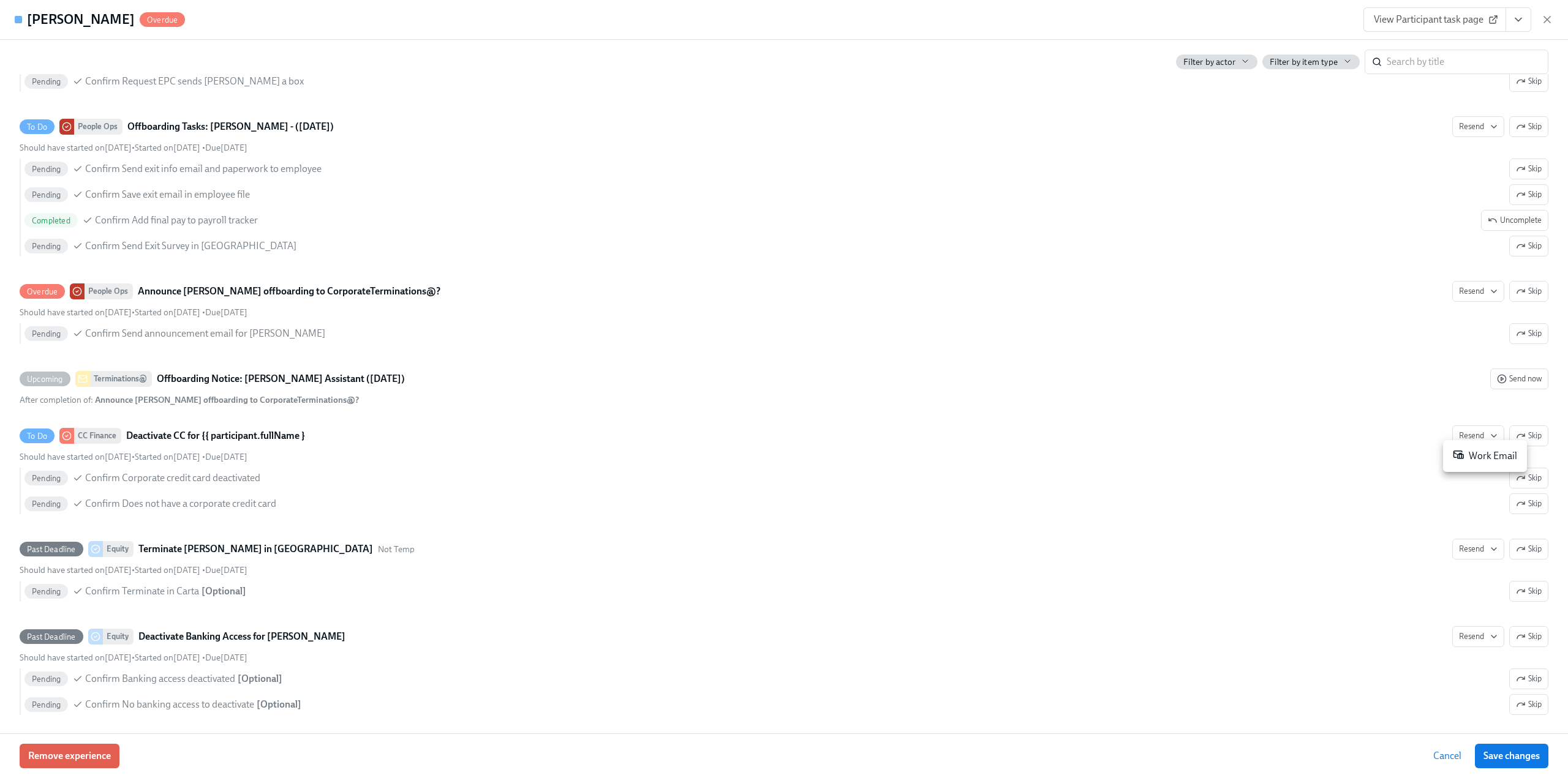
click at [1475, 457] on div "Work Email" at bounding box center [1484, 456] width 64 height 15
click at [1506, 756] on div at bounding box center [784, 389] width 1568 height 778
click at [1508, 757] on span "Save changes" at bounding box center [1512, 756] width 56 height 12
click at [1544, 17] on icon "button" at bounding box center [1547, 19] width 6 height 6
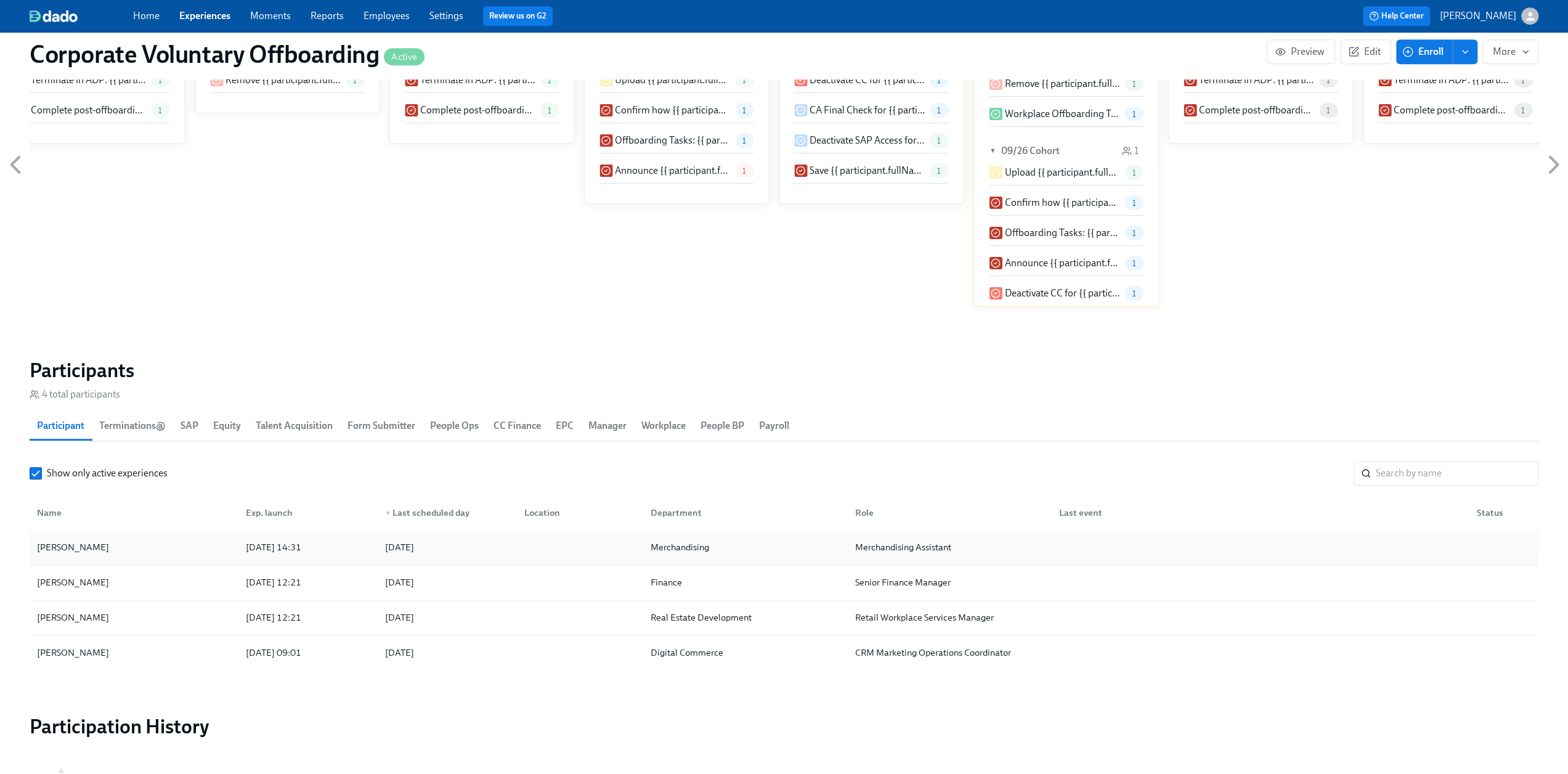
click at [127, 551] on div "[PERSON_NAME]" at bounding box center [134, 547] width 204 height 25
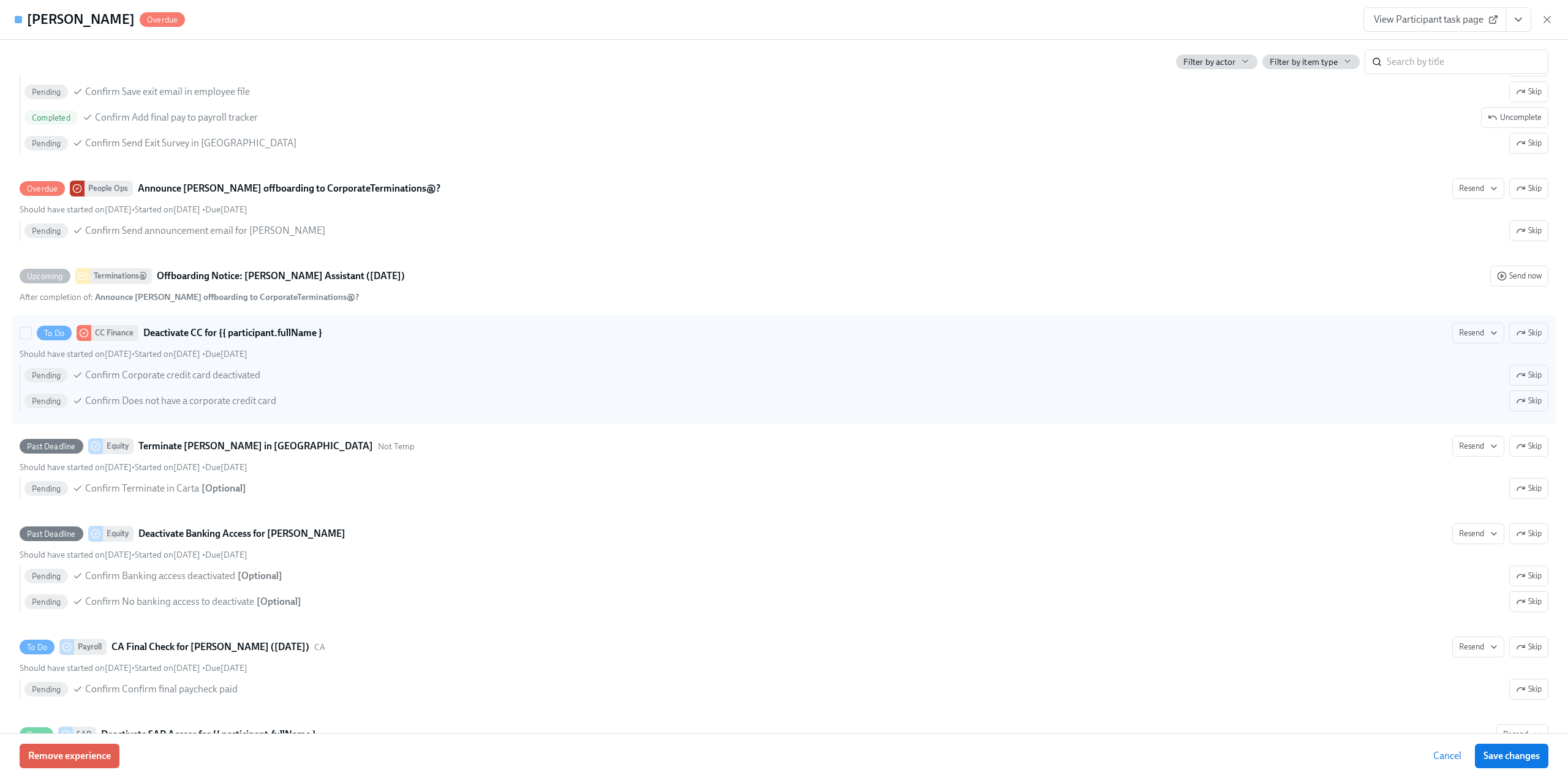
scroll to position [857, 0]
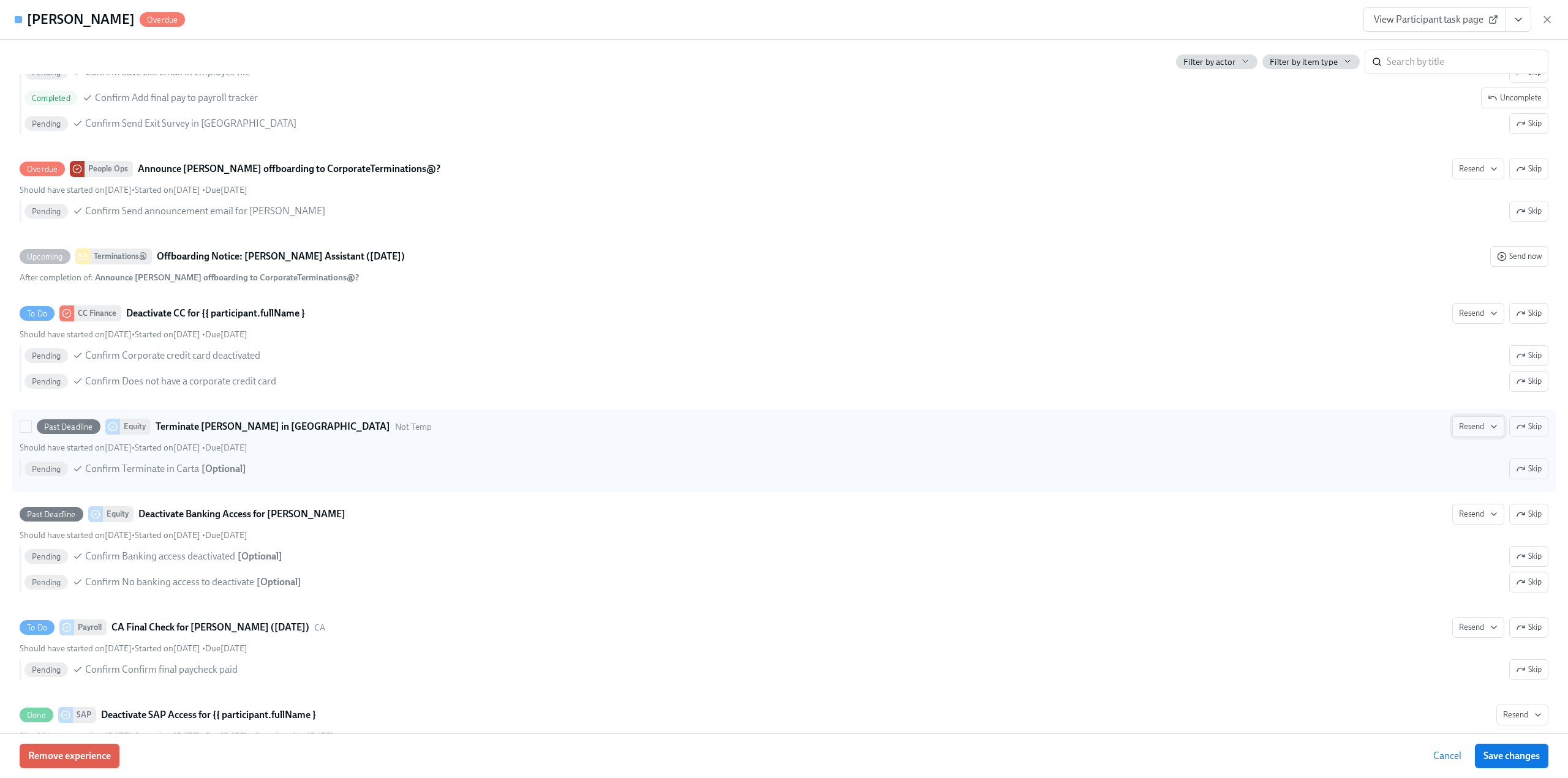
click at [1467, 420] on span "Resend" at bounding box center [1478, 426] width 39 height 12
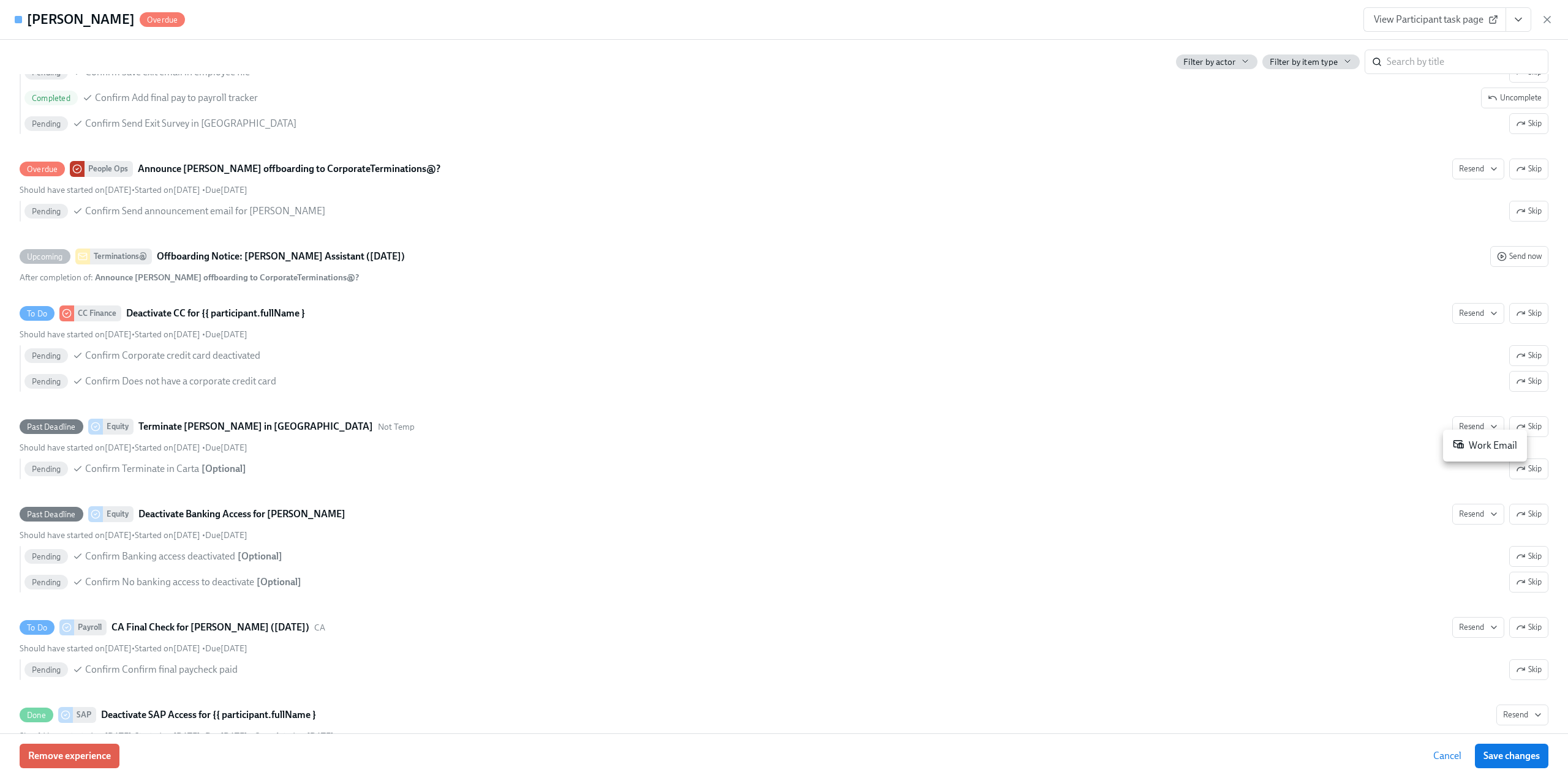
click at [1474, 444] on div "Work Email" at bounding box center [1484, 445] width 64 height 15
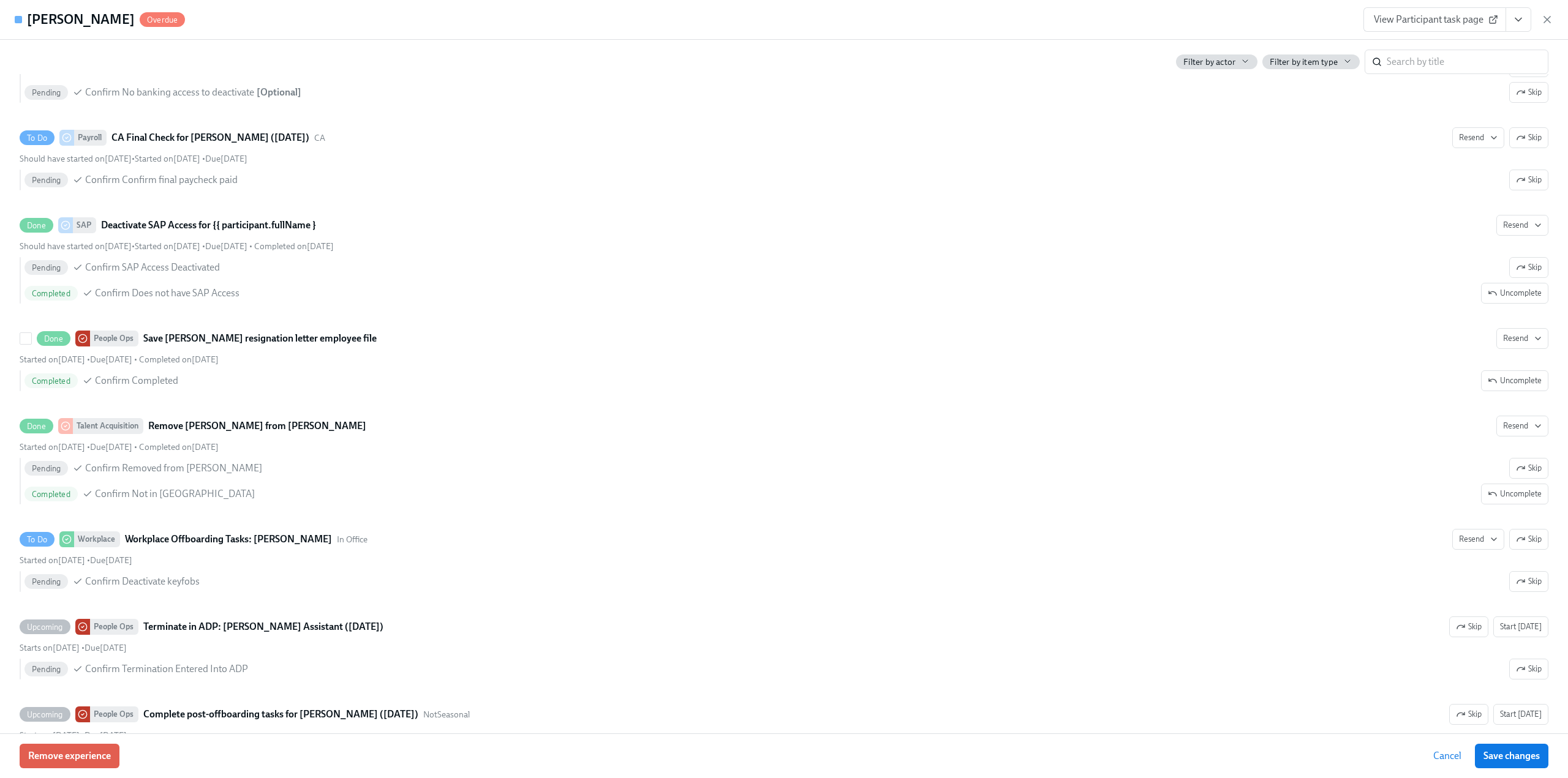
scroll to position [1408, 0]
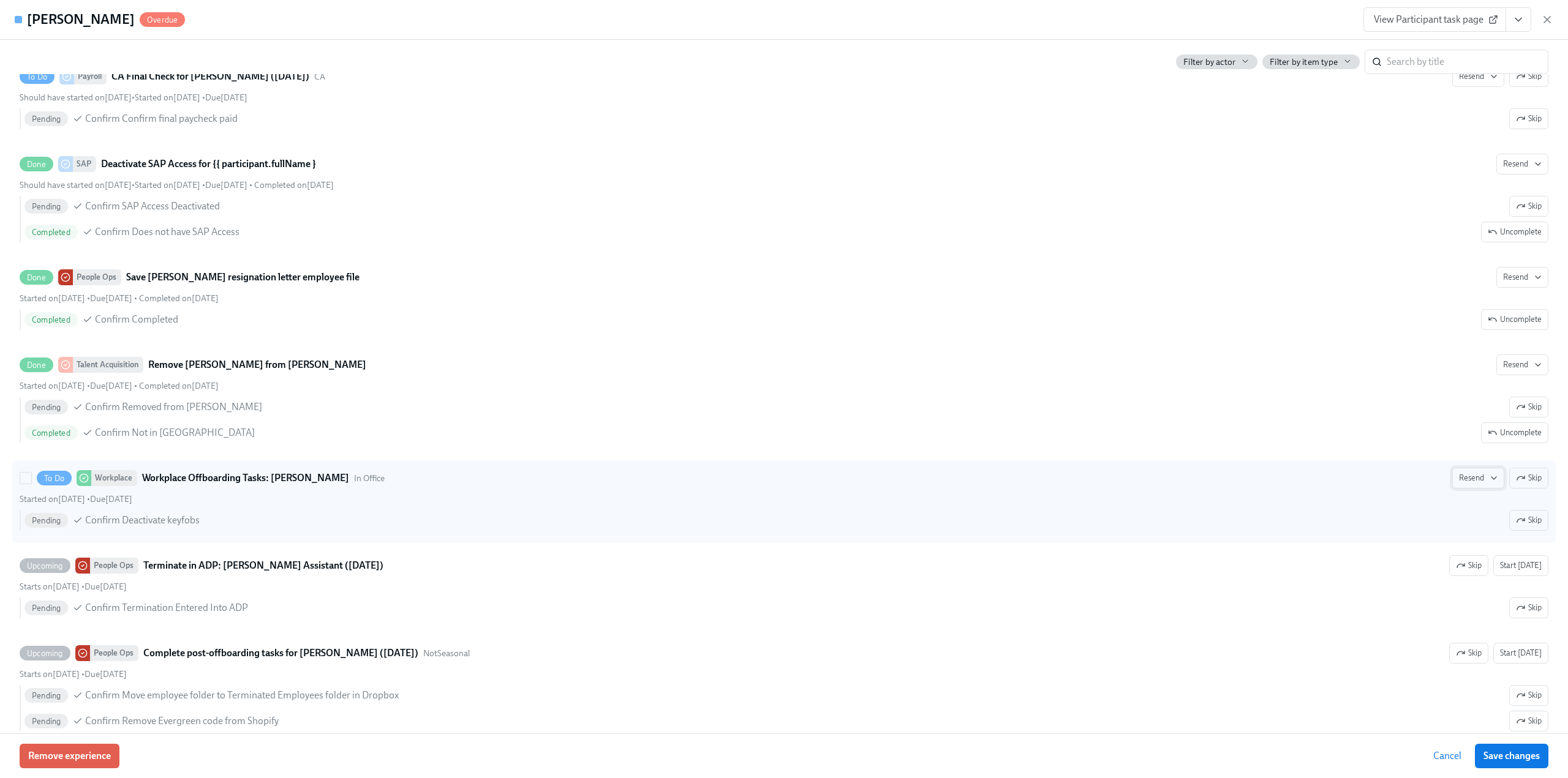
click at [1460, 472] on span "Resend" at bounding box center [1478, 478] width 39 height 12
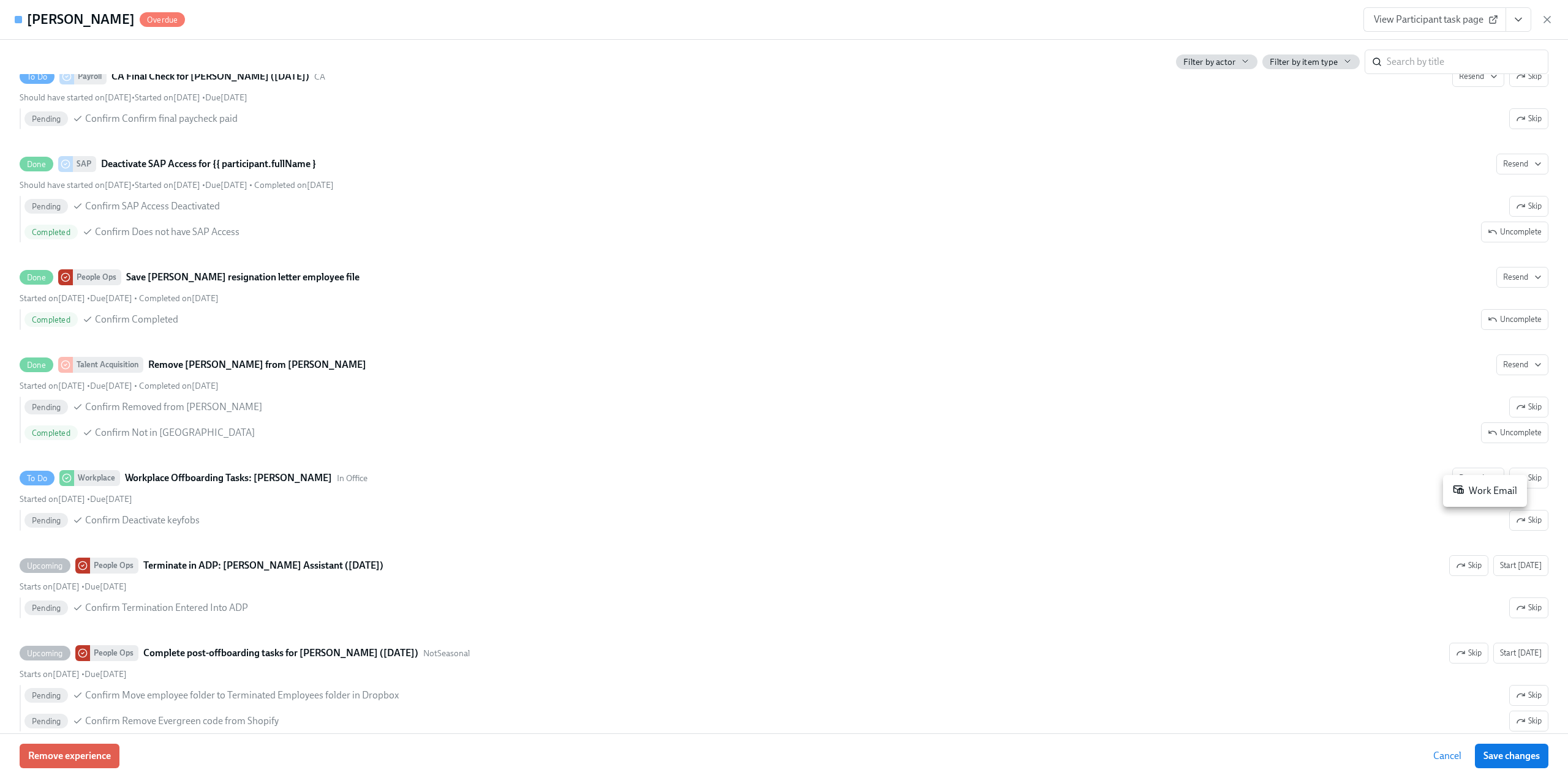
click at [1475, 491] on div "Work Email" at bounding box center [1484, 491] width 64 height 15
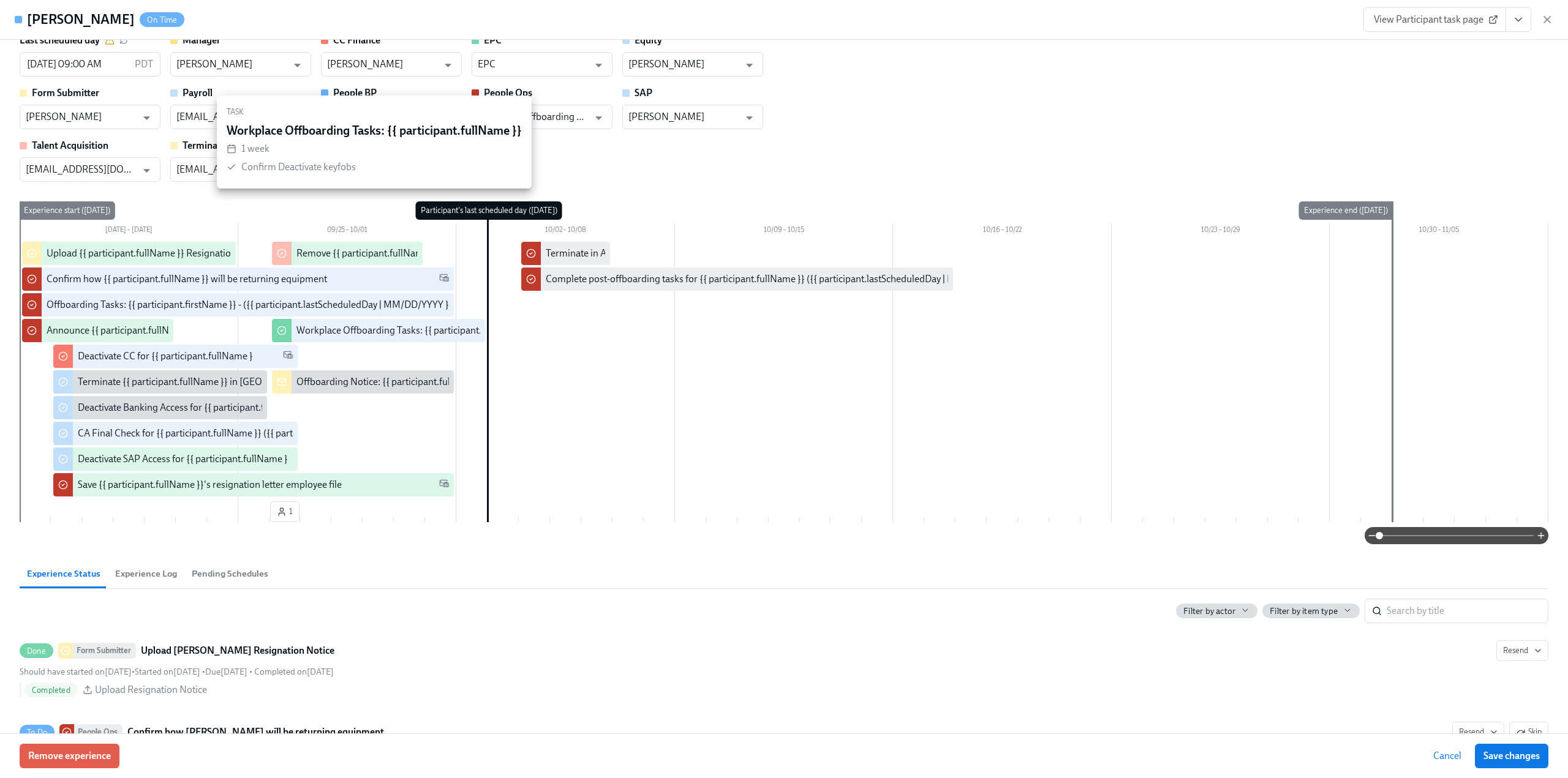
scroll to position [0, 0]
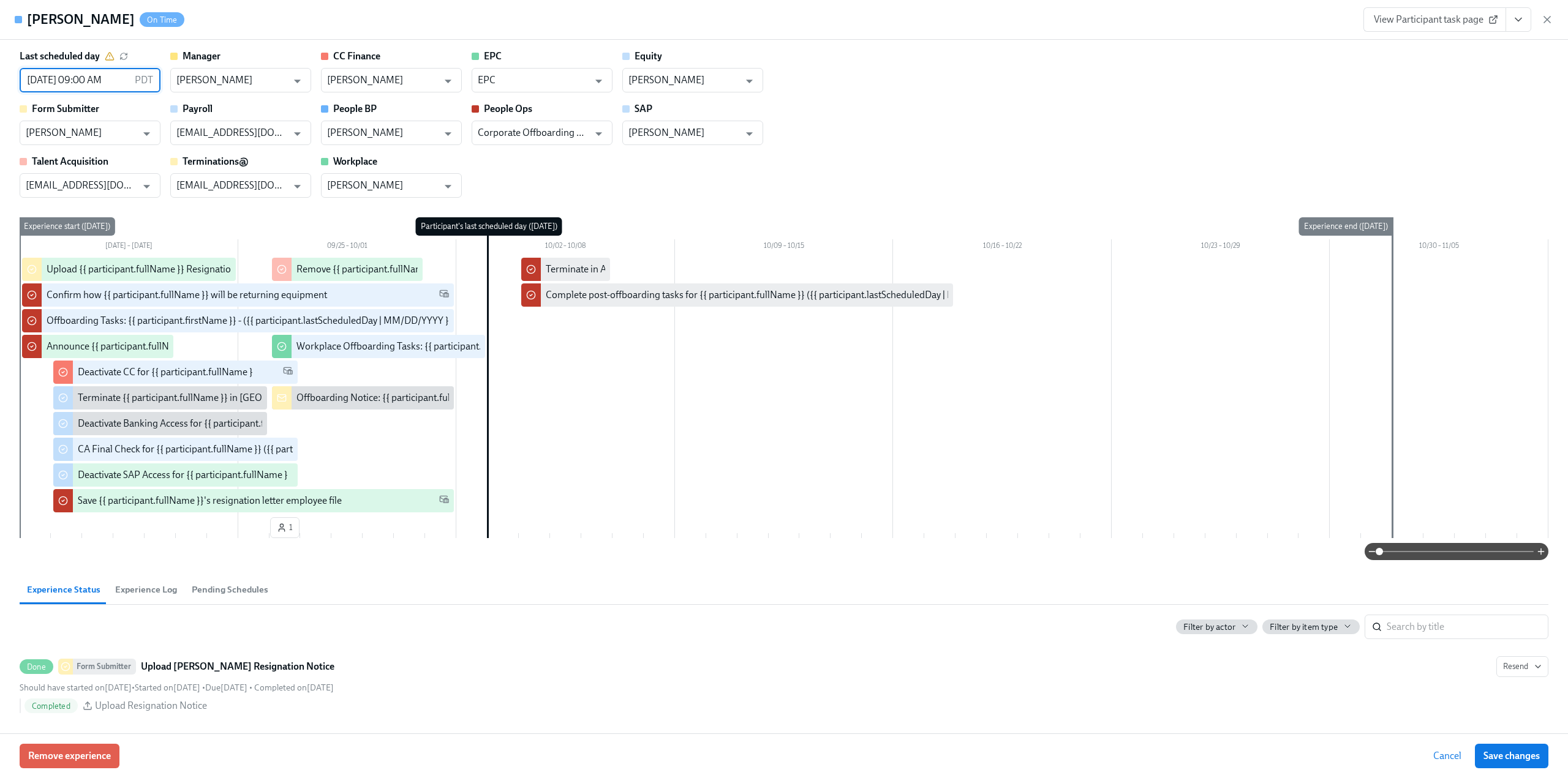
click at [81, 71] on input "[DATE] 09:00 AM" at bounding box center [74, 80] width 110 height 25
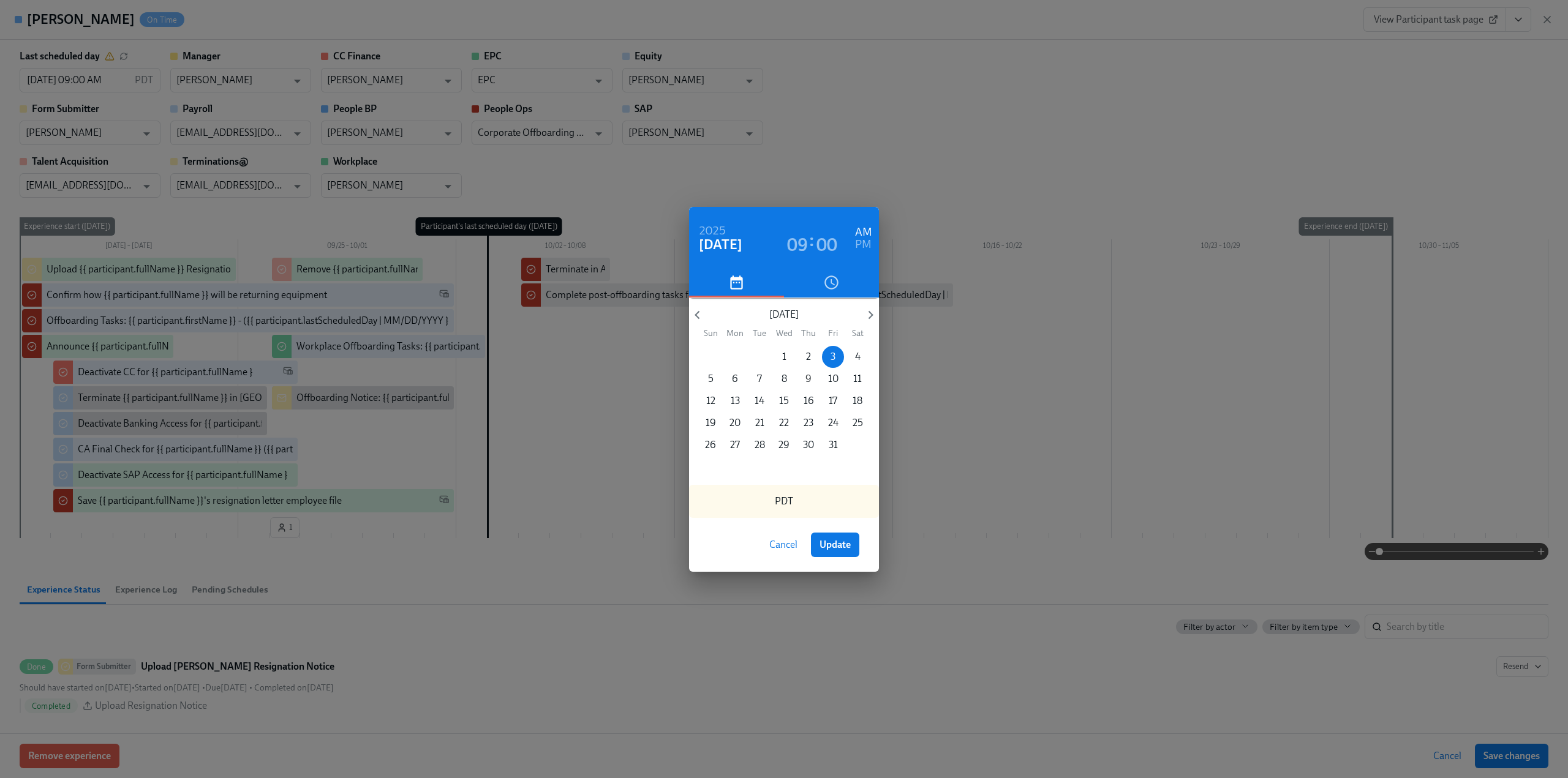
click at [812, 378] on span "9" at bounding box center [808, 378] width 22 height 13
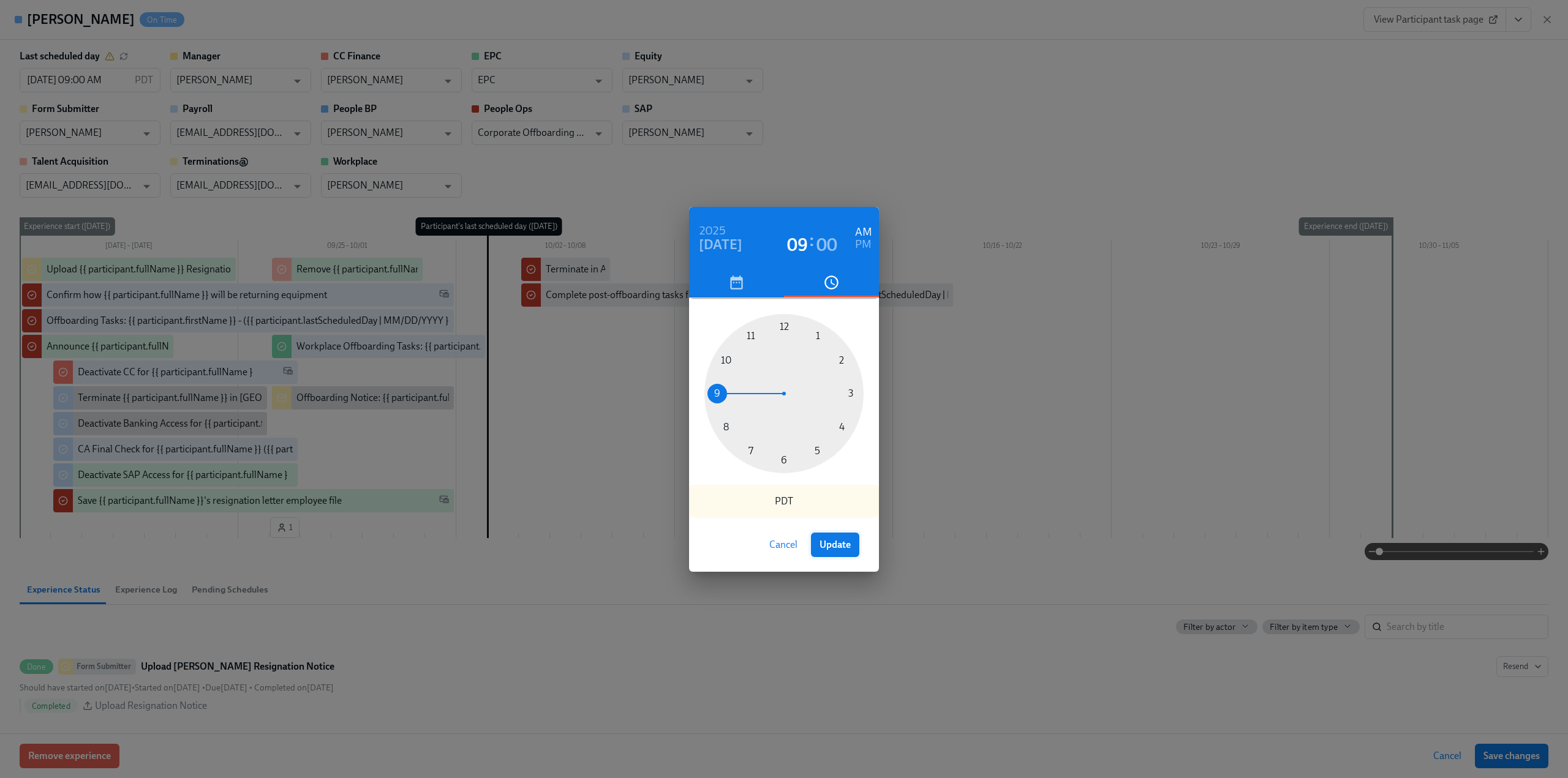
click at [840, 551] on button "Update" at bounding box center [835, 545] width 48 height 25
type input "[DATE] 09:00 AM"
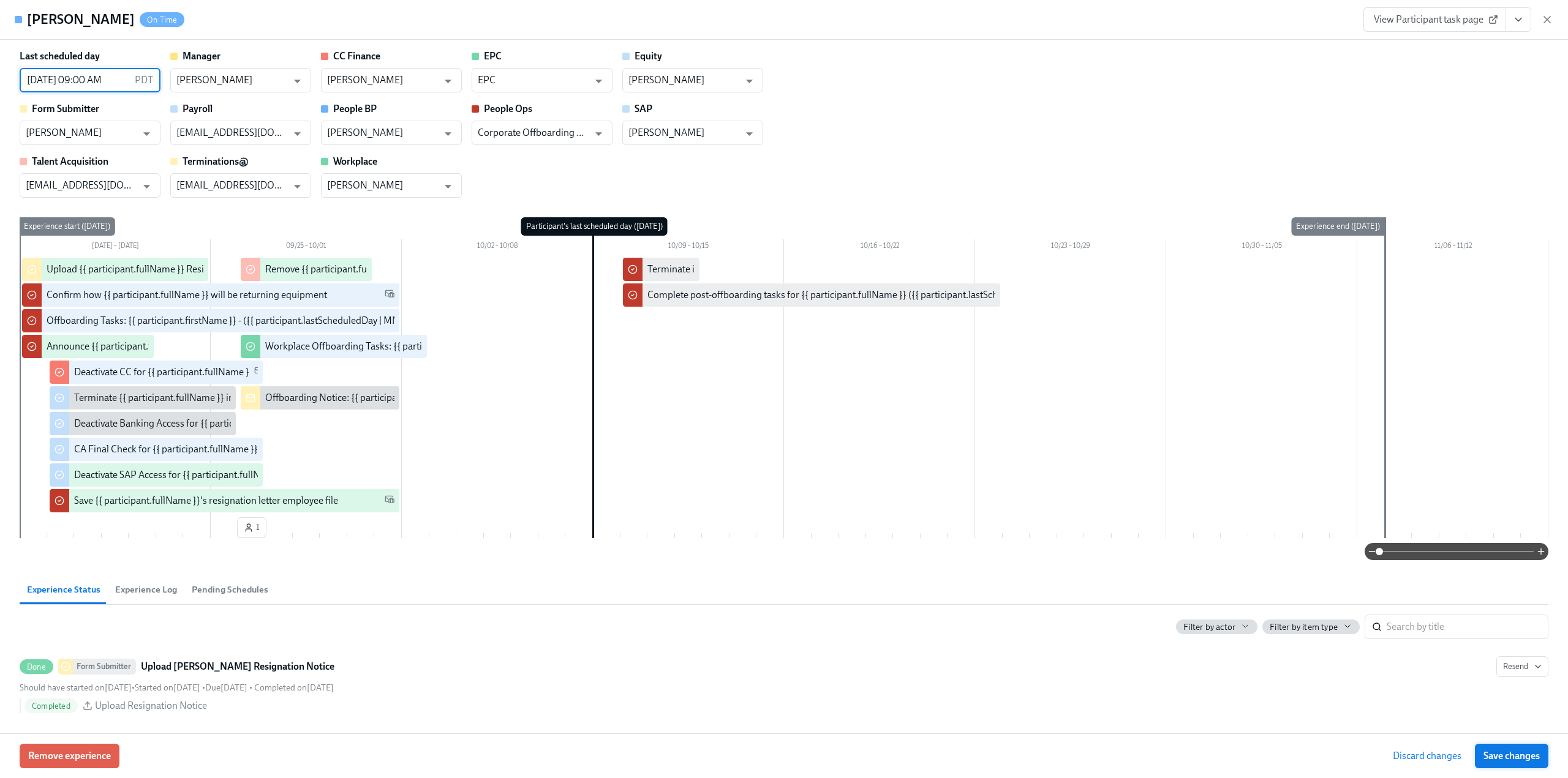
click at [1505, 747] on button "Save changes" at bounding box center [1511, 756] width 73 height 25
type input "[DATE] 09:00 AM"
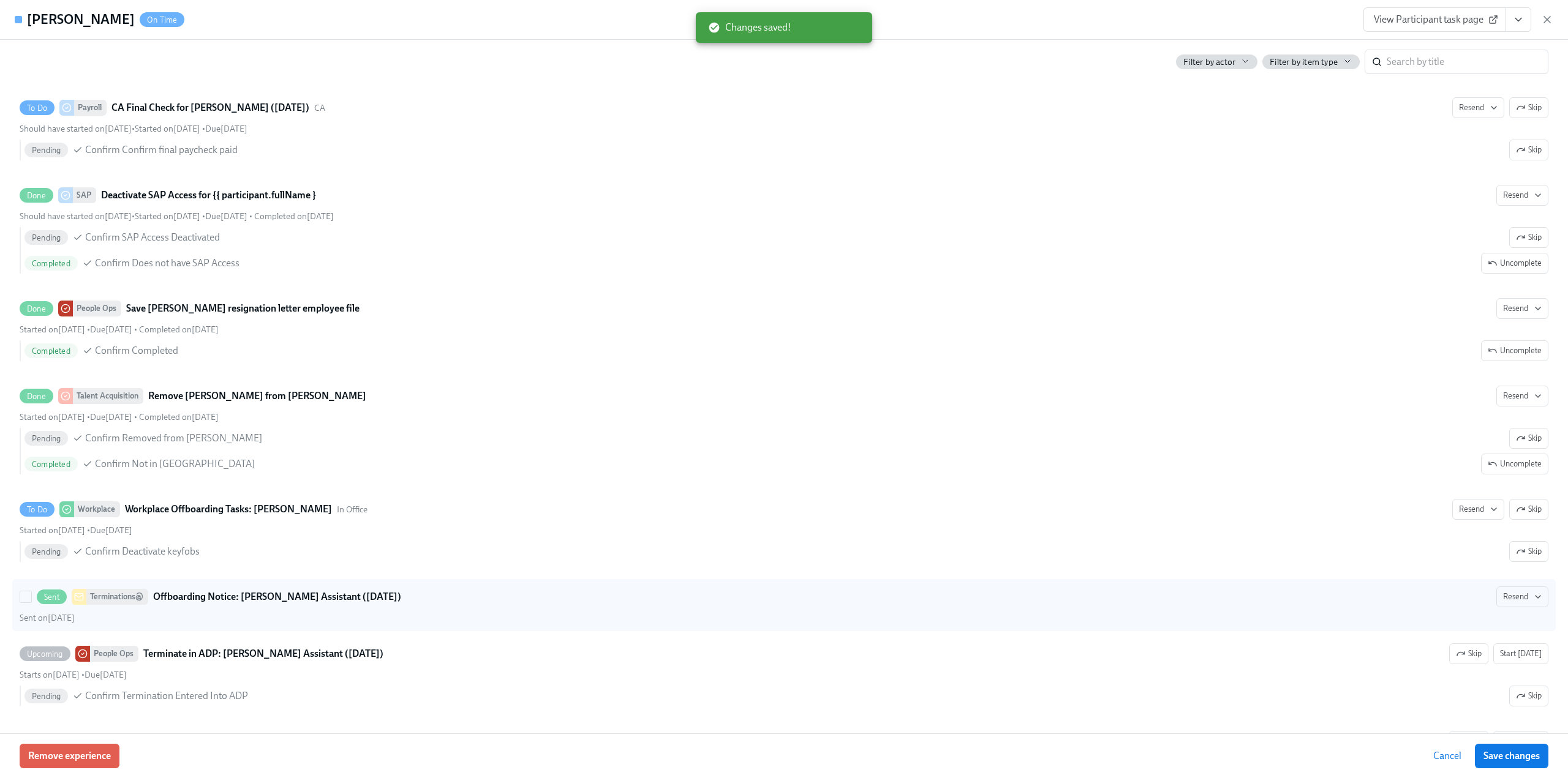
scroll to position [1408, 0]
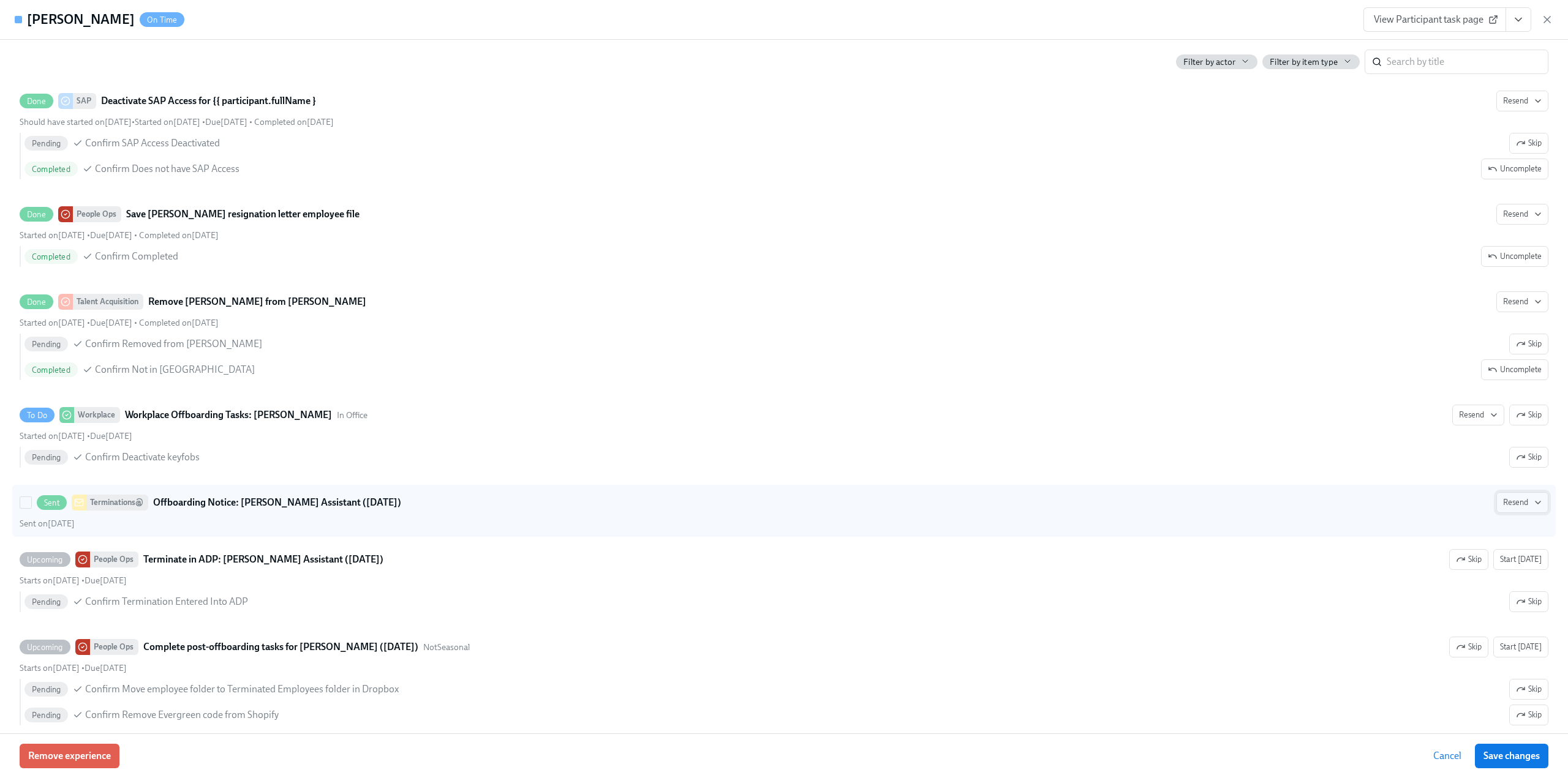
click at [1512, 496] on span "Resend" at bounding box center [1522, 502] width 39 height 12
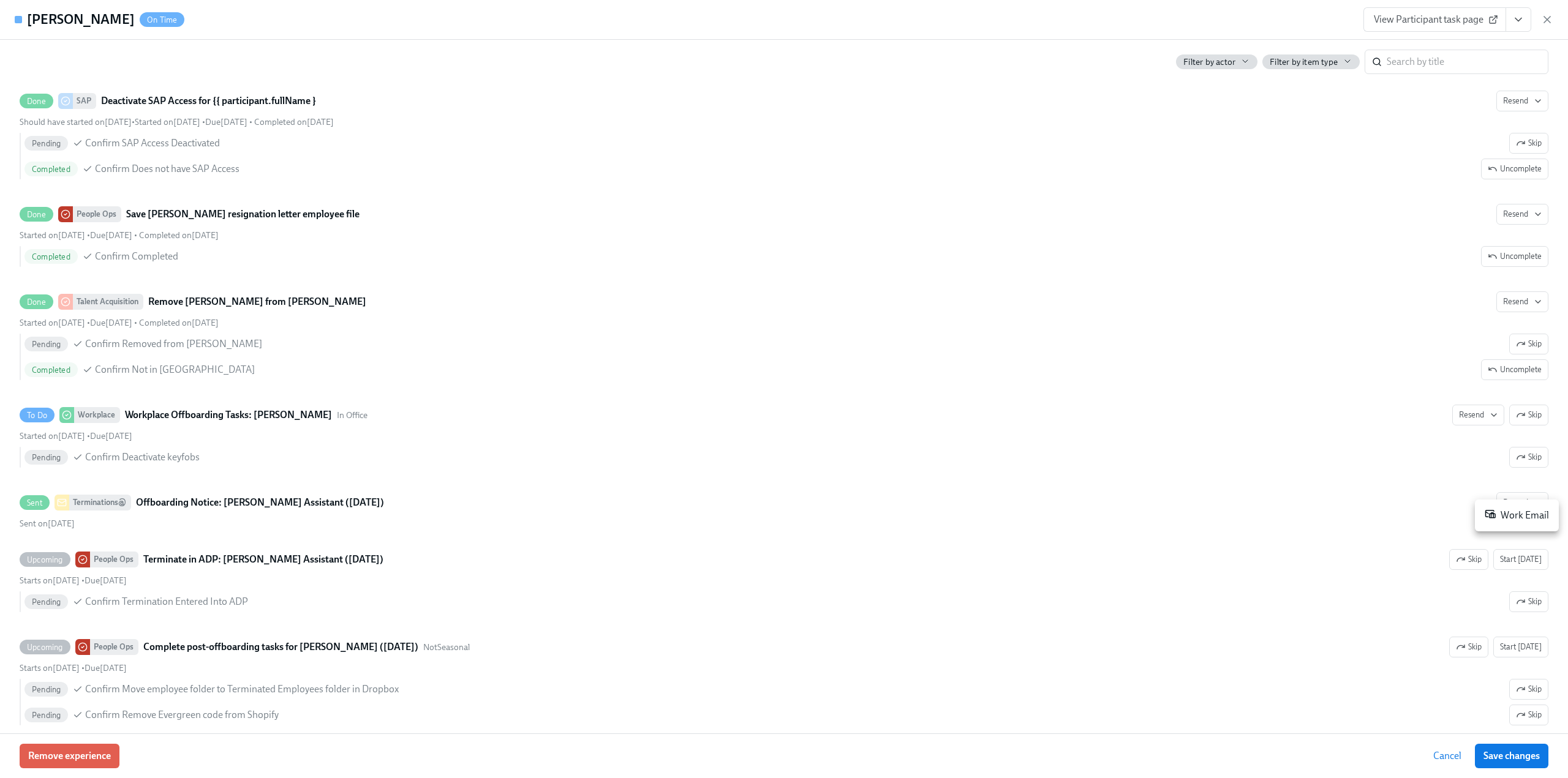
click at [1510, 516] on div "Work Email" at bounding box center [1516, 515] width 64 height 15
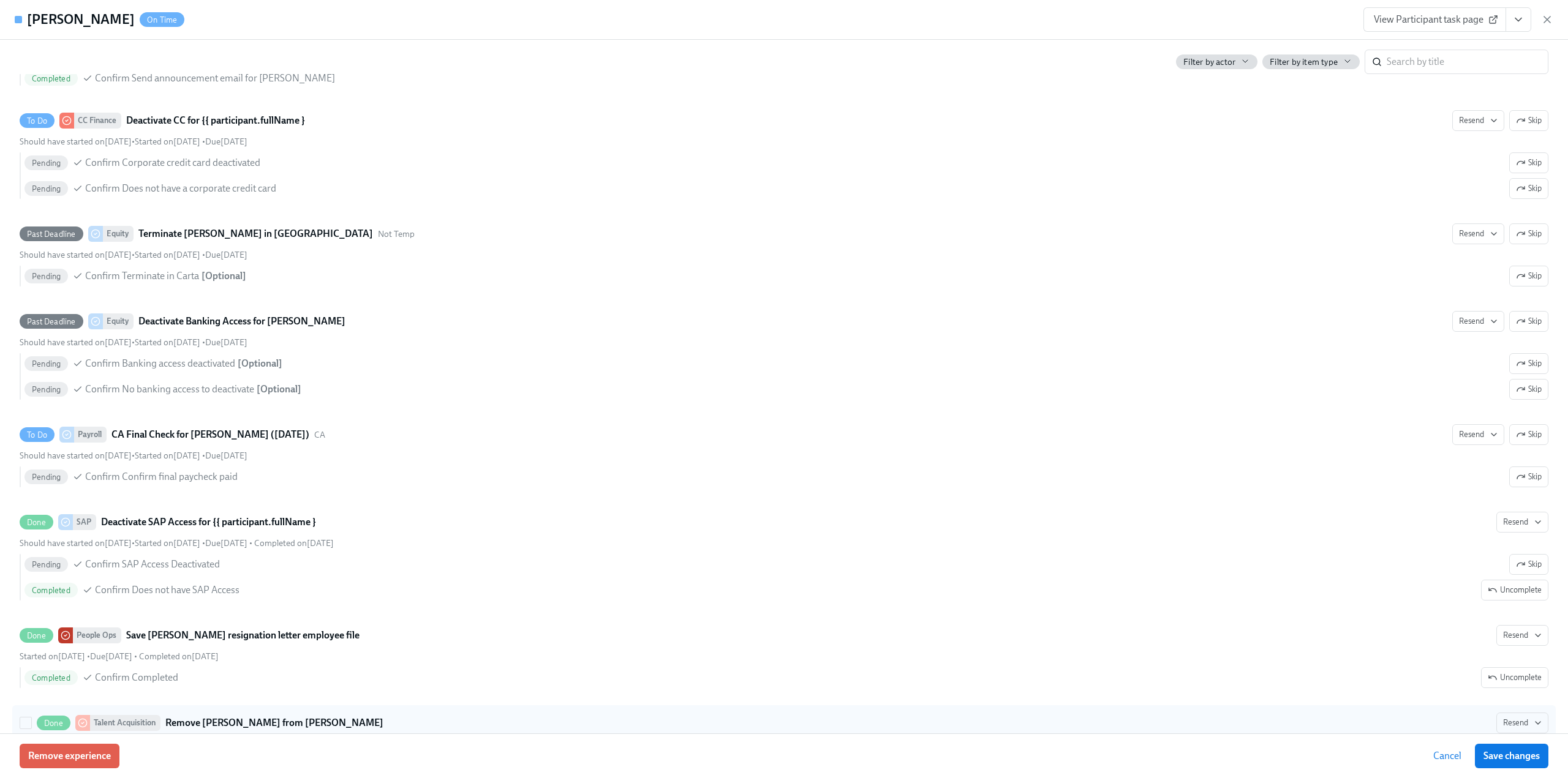
scroll to position [982, 0]
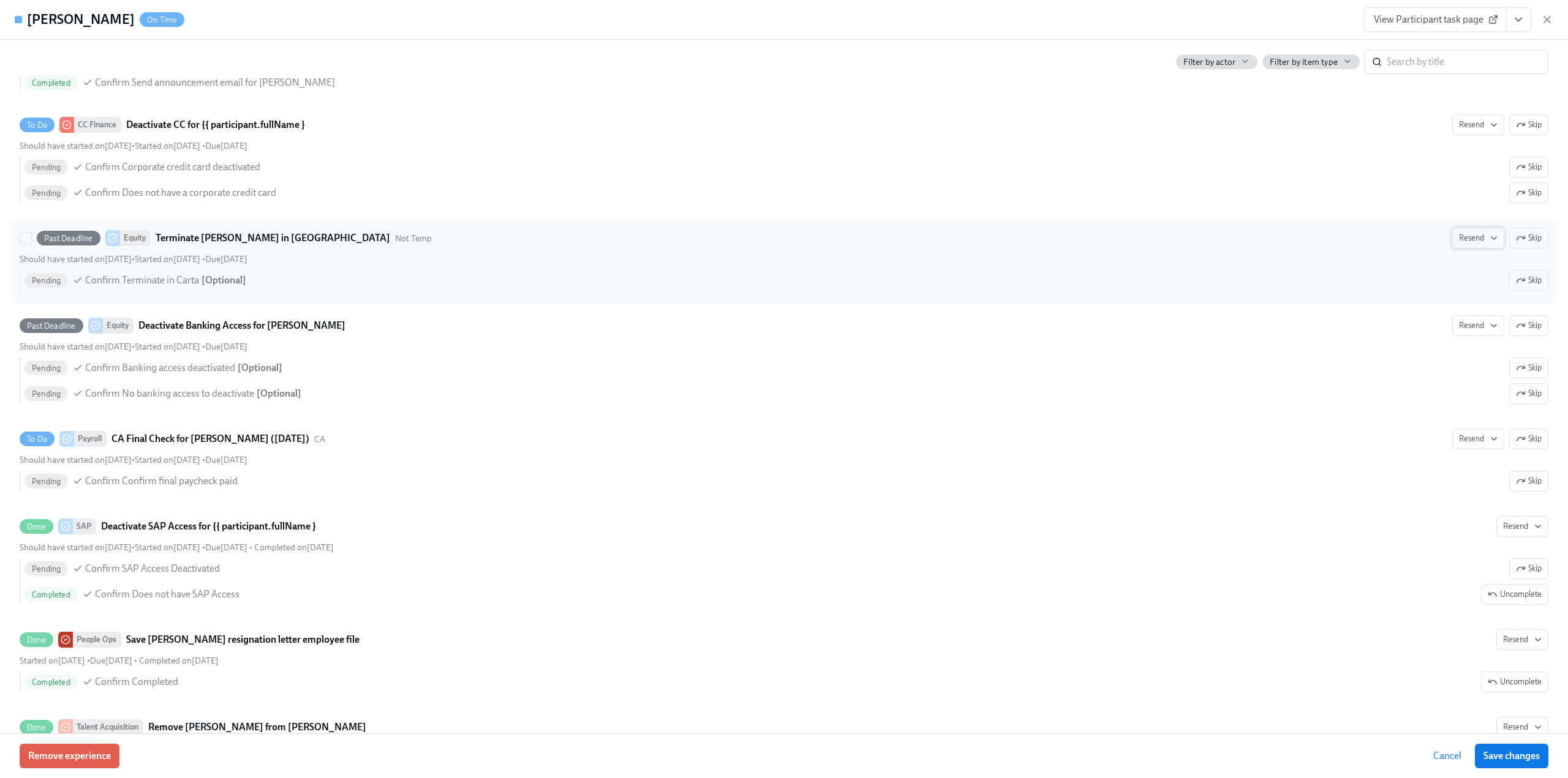
click at [1472, 233] on span "Resend" at bounding box center [1478, 238] width 39 height 12
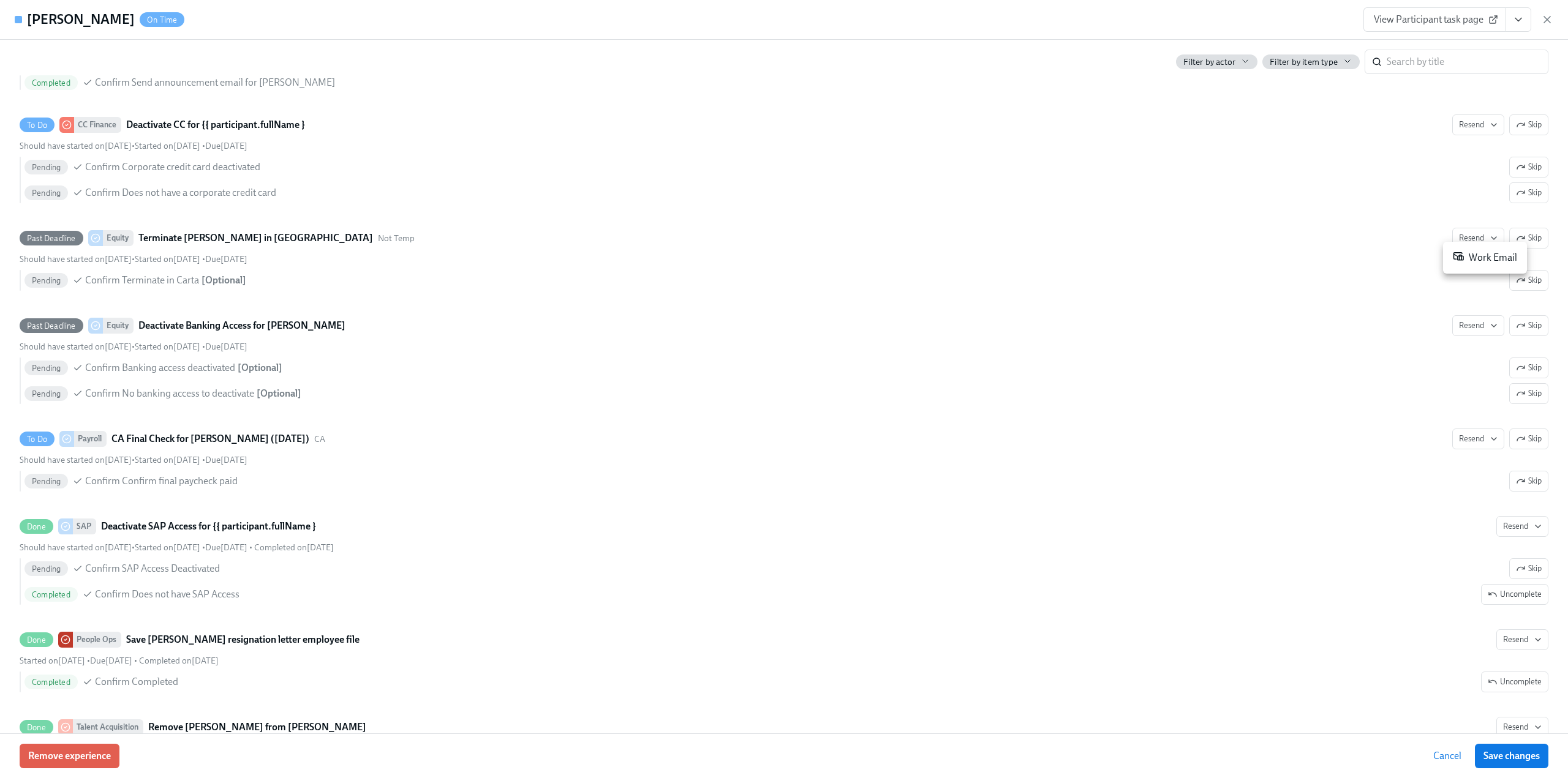
click at [1475, 256] on div "Work Email" at bounding box center [1484, 257] width 64 height 15
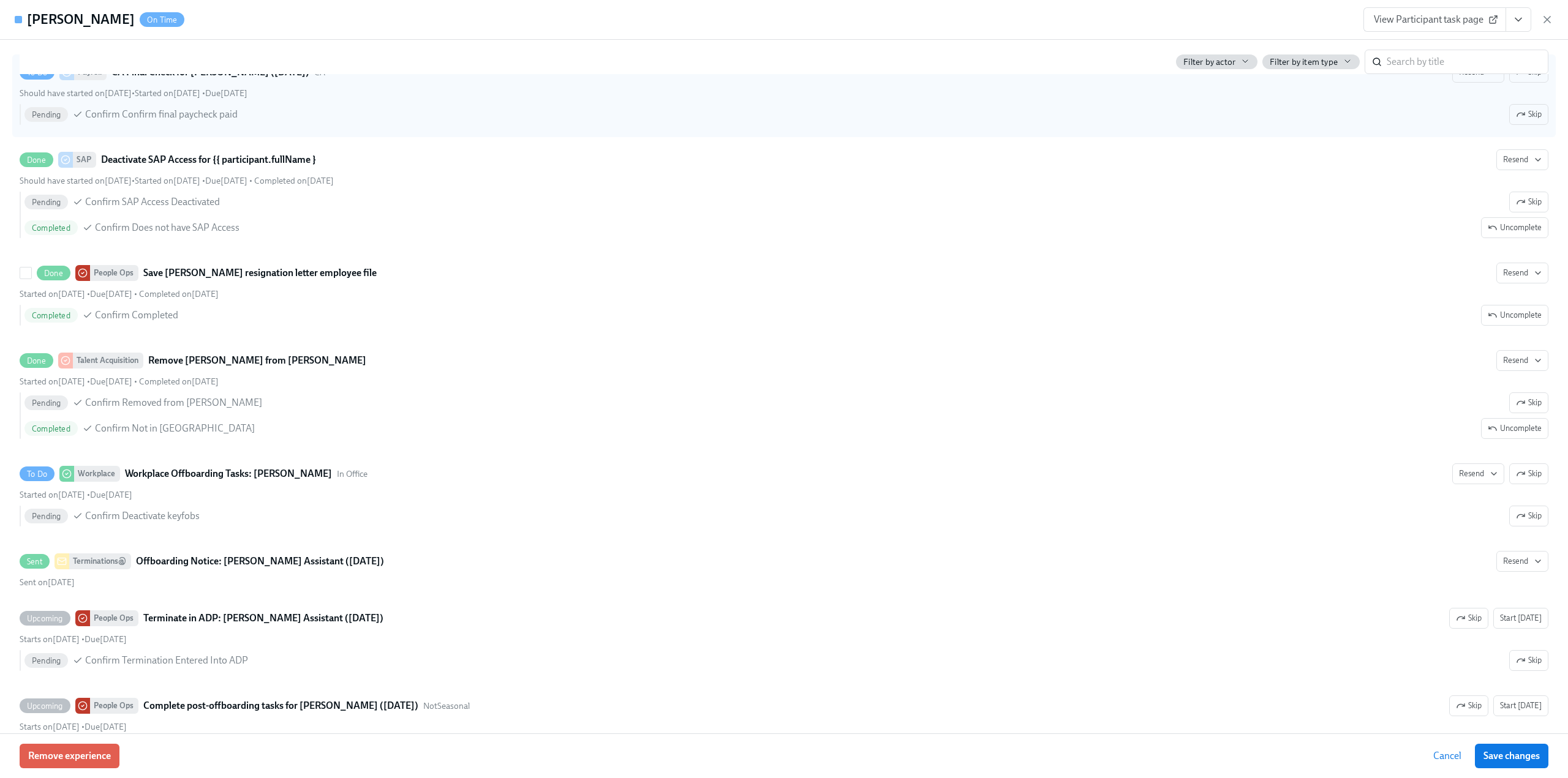
scroll to position [1350, 0]
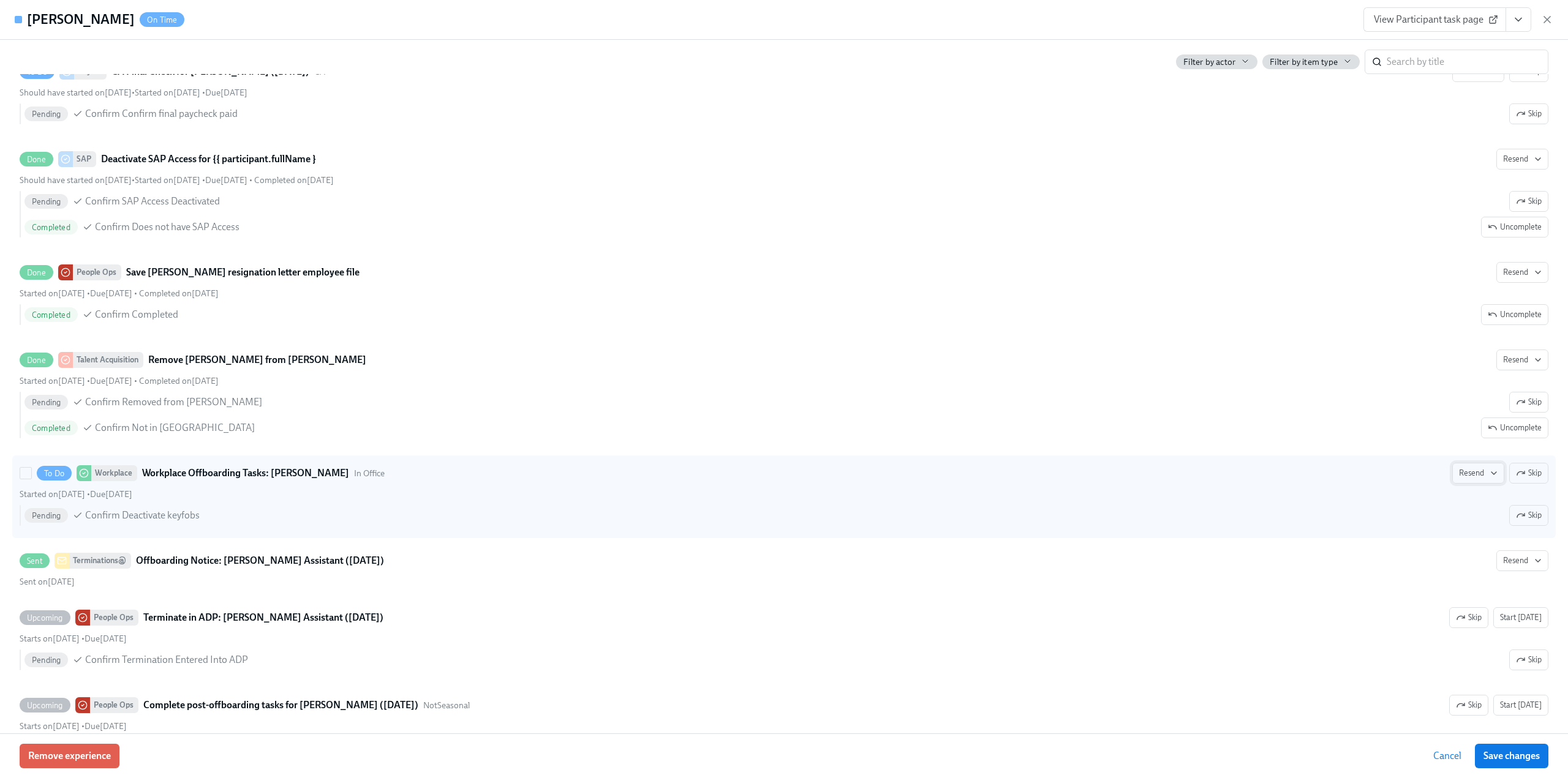
click at [1465, 467] on span "Resend" at bounding box center [1478, 473] width 39 height 12
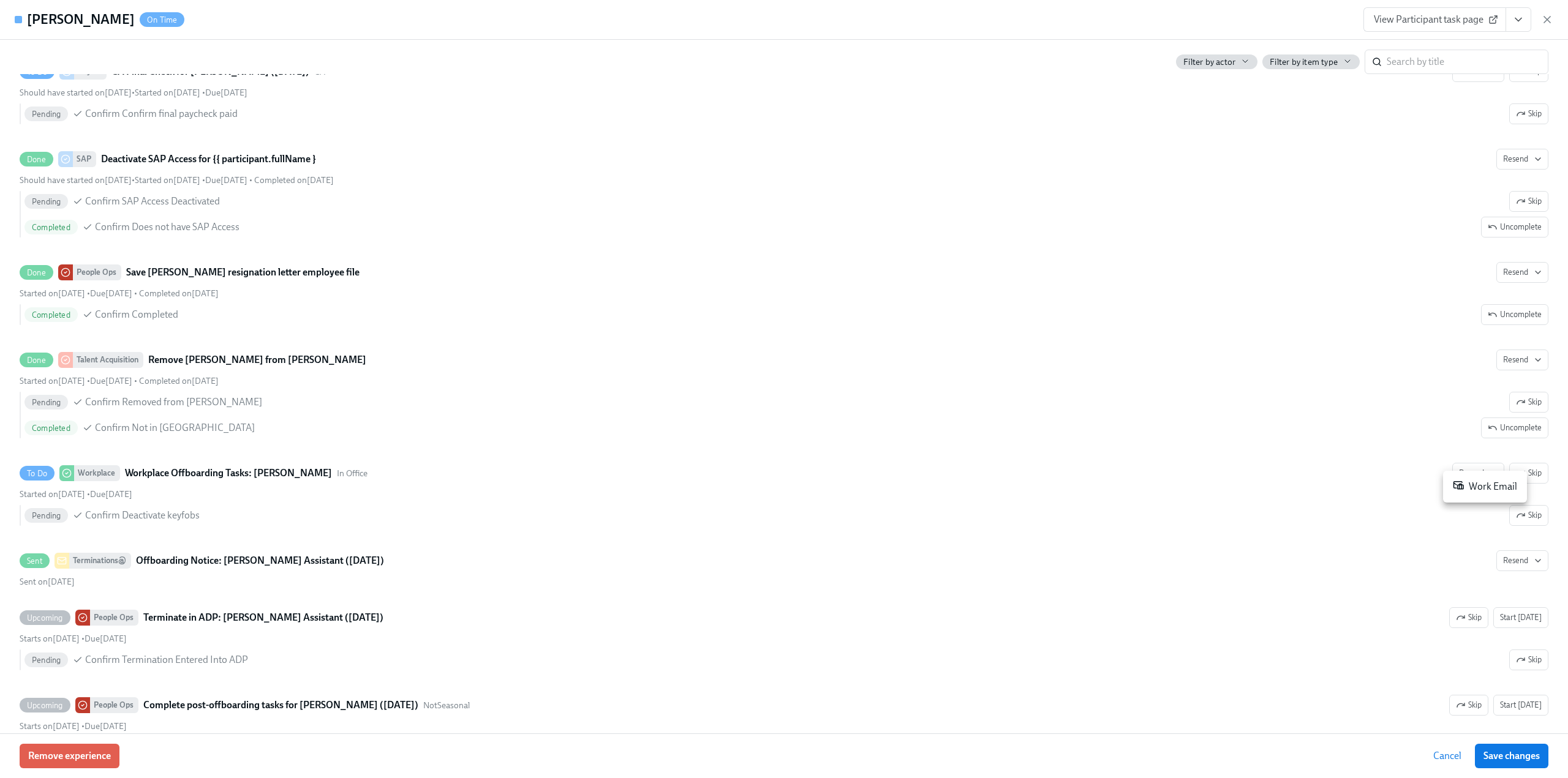
click at [1474, 488] on div "Work Email" at bounding box center [1484, 486] width 64 height 15
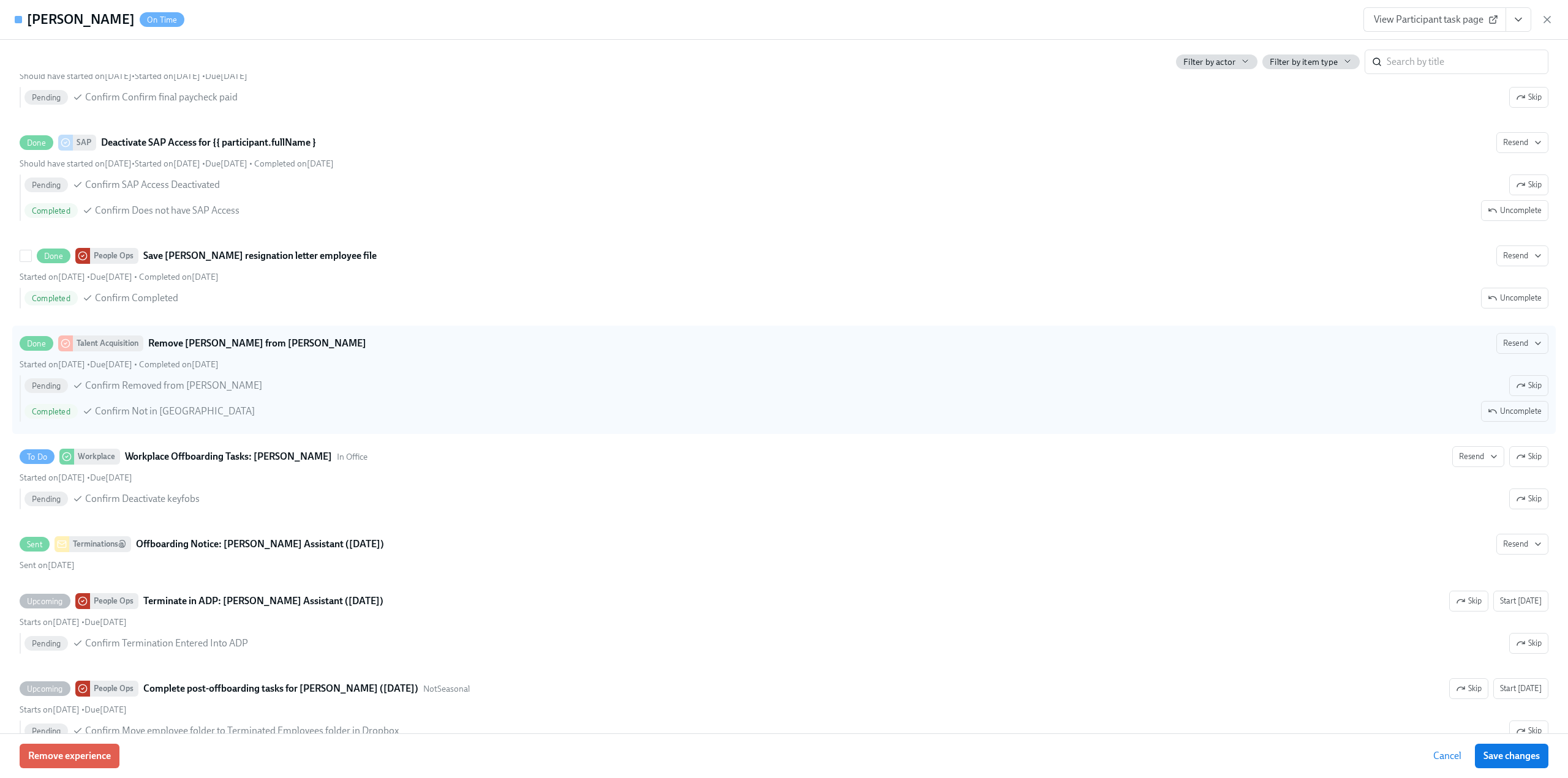
scroll to position [1412, 0]
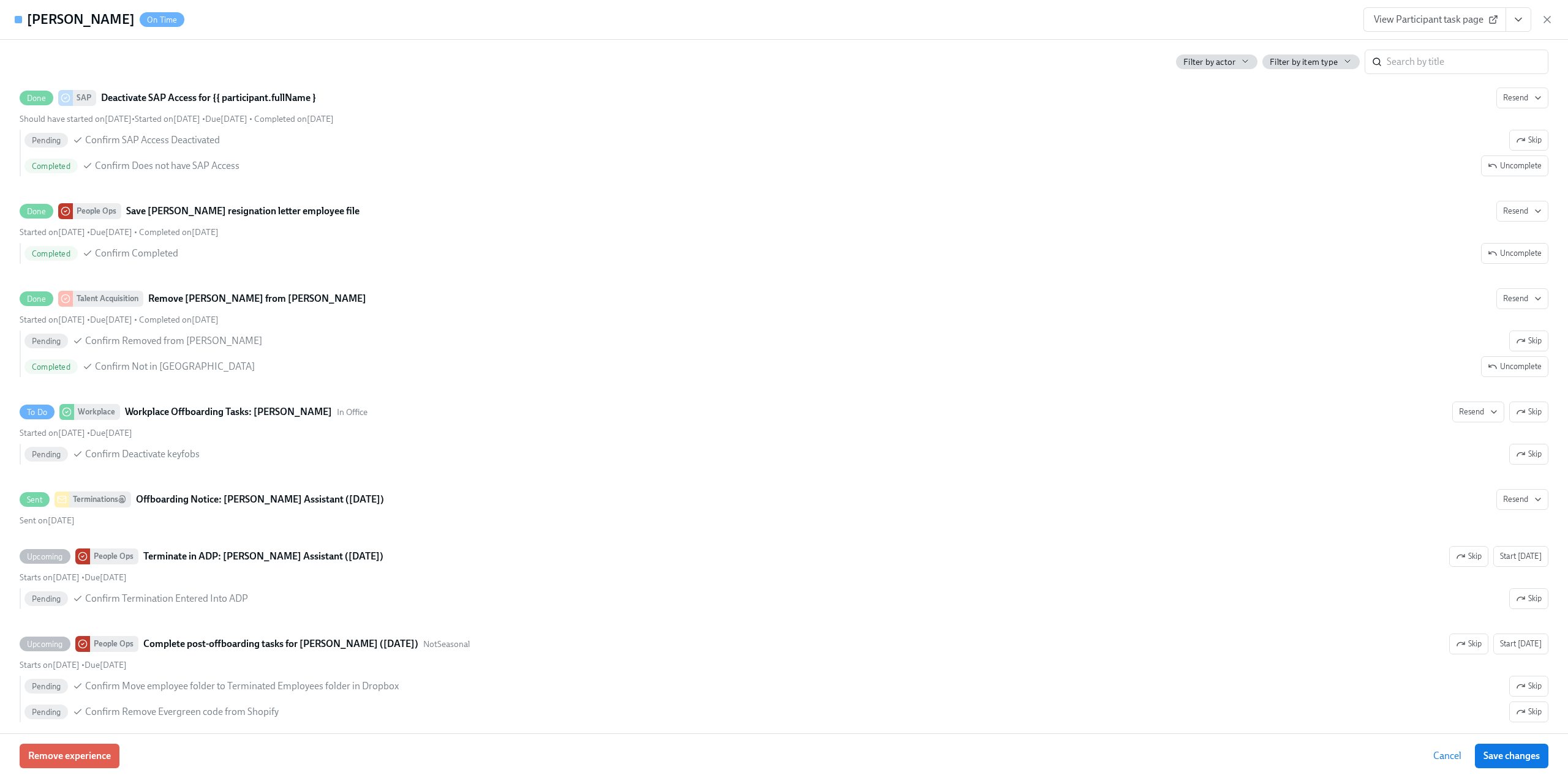
click at [1525, 753] on span "Save changes" at bounding box center [1512, 756] width 56 height 12
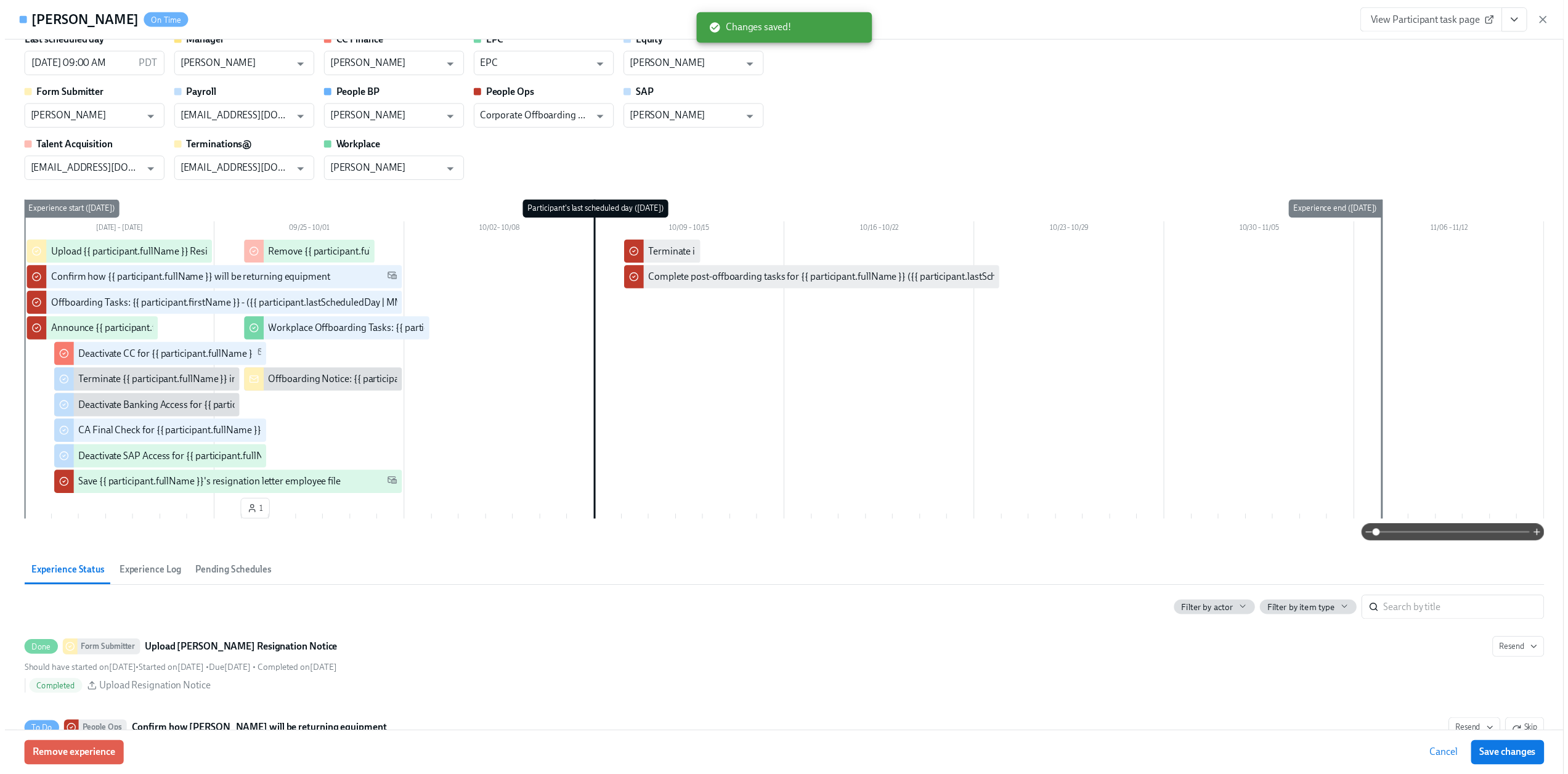
scroll to position [0, 0]
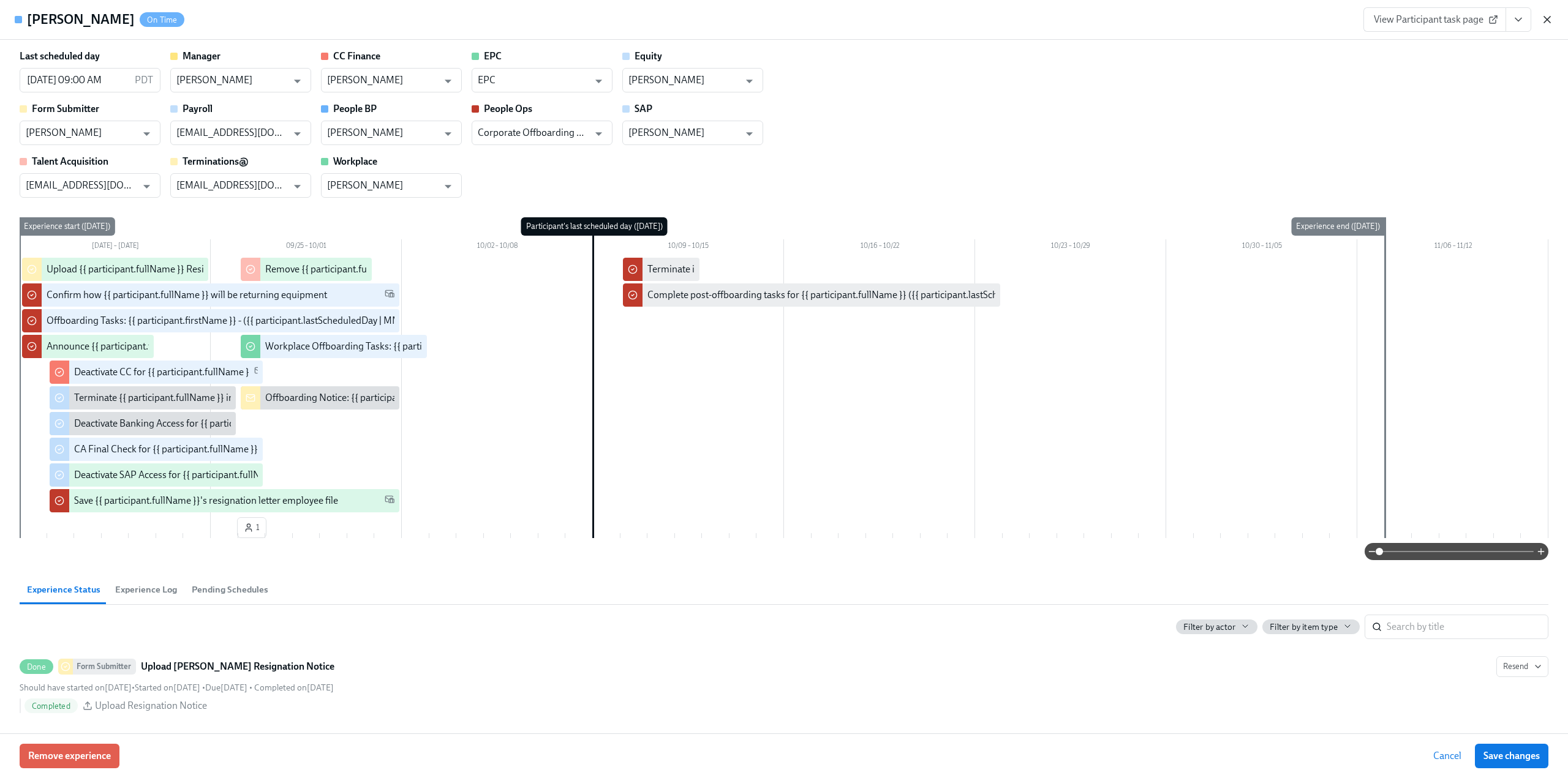
click at [1550, 17] on icon "button" at bounding box center [1547, 19] width 12 height 12
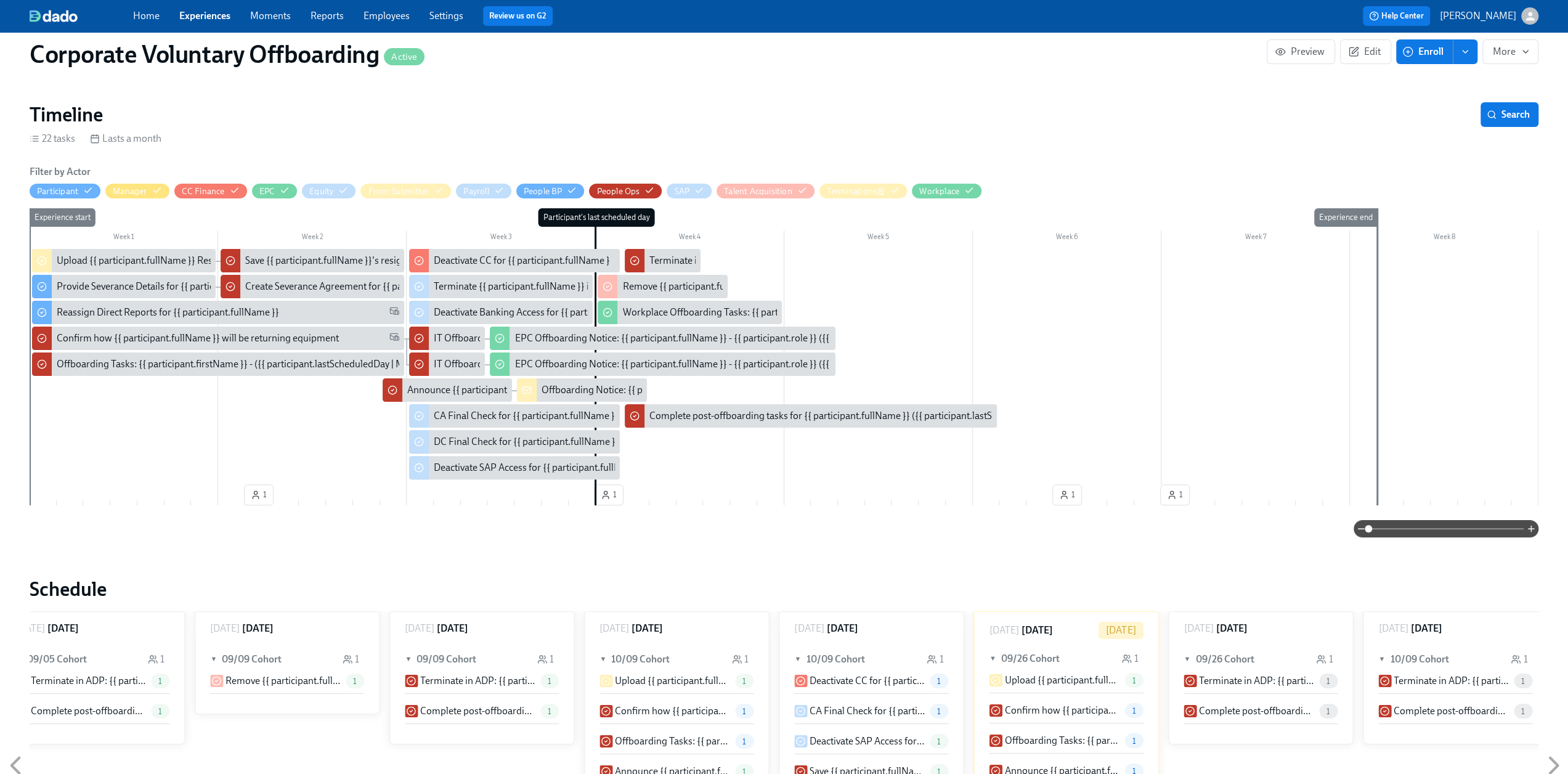
scroll to position [61, 0]
